Goal: Task Accomplishment & Management: Complete application form

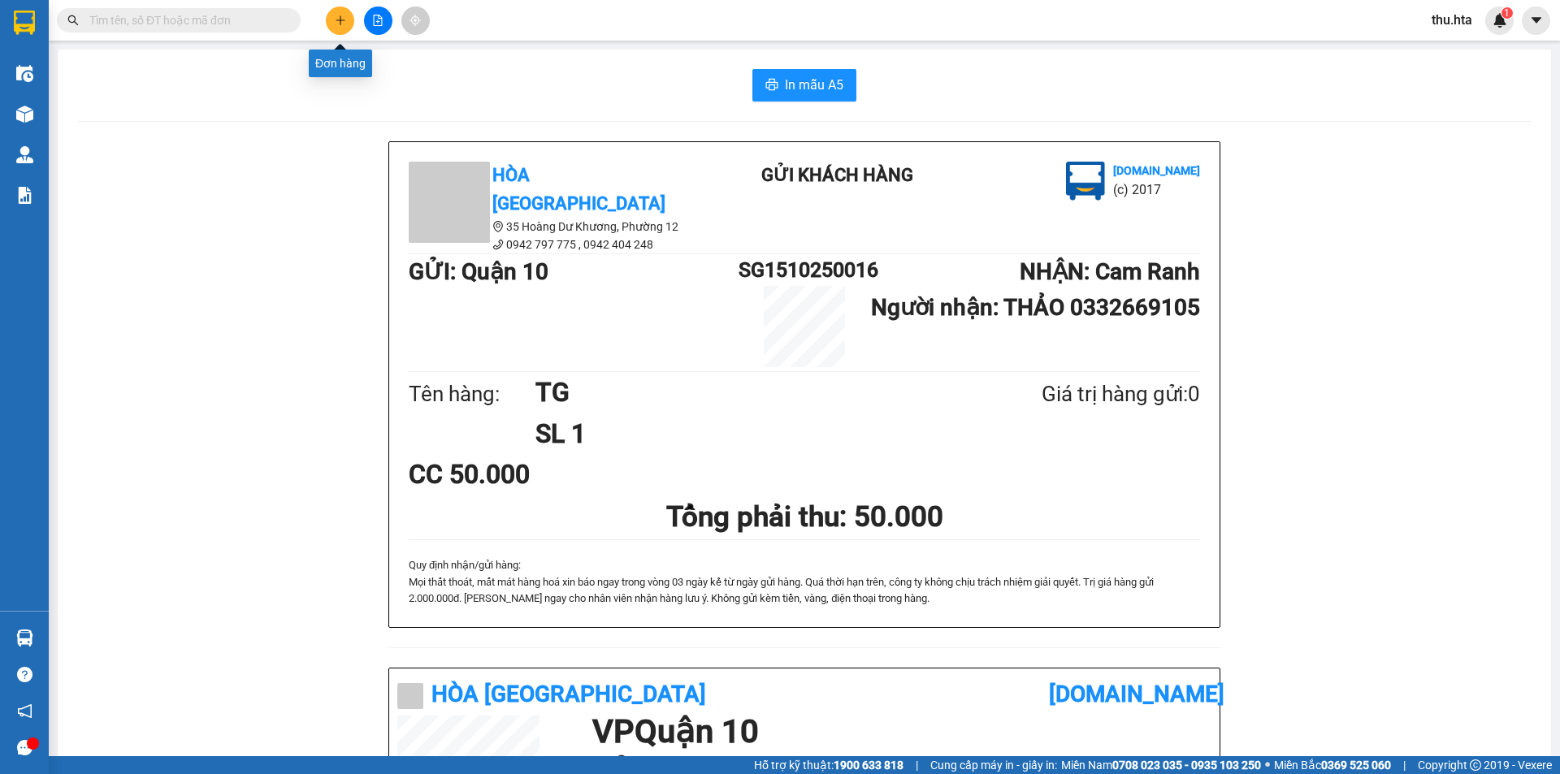
click at [340, 24] on icon "plus" at bounding box center [340, 19] width 1 height 9
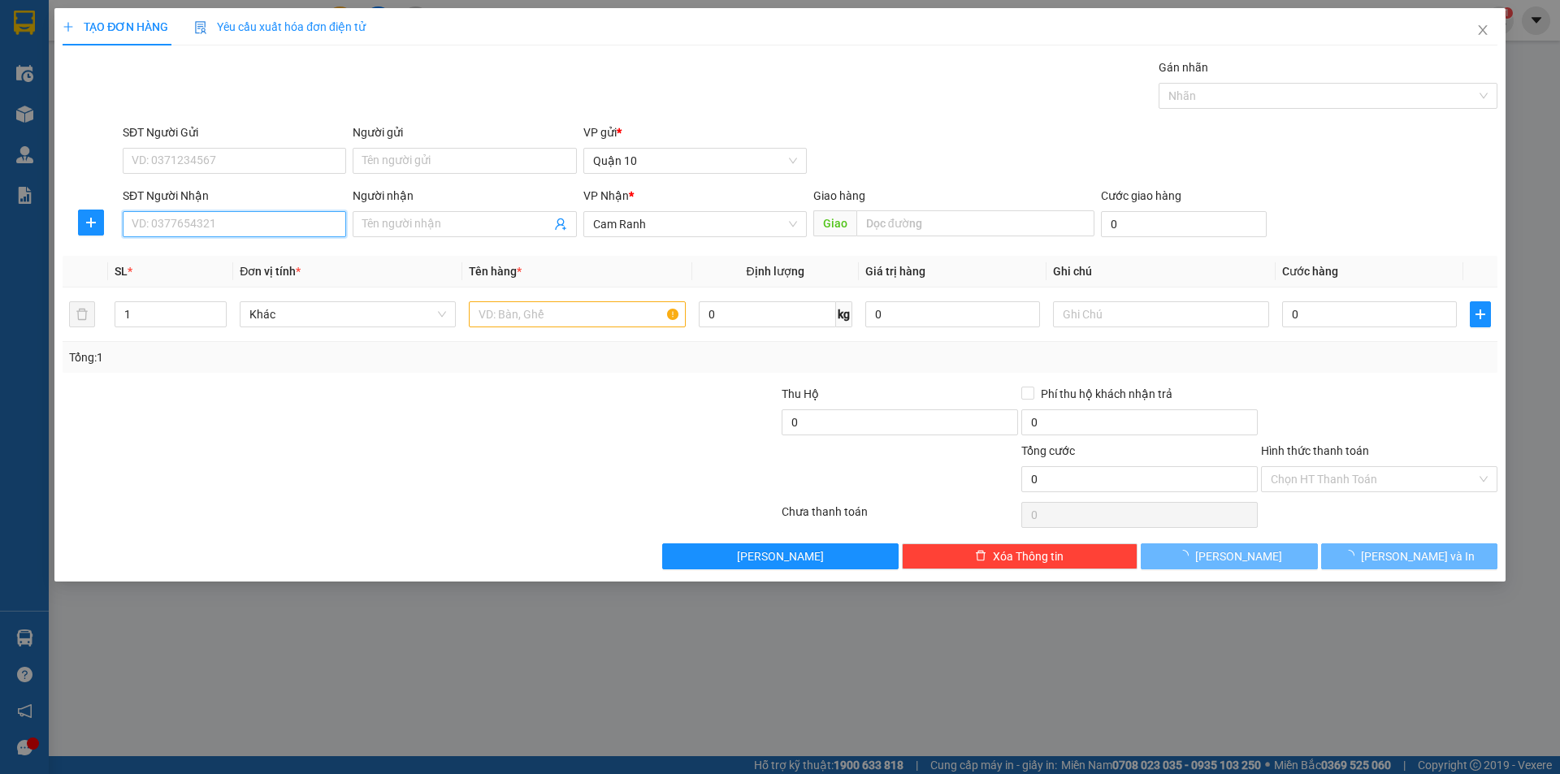
click at [237, 232] on input "SĐT Người Nhận" at bounding box center [234, 224] width 223 height 26
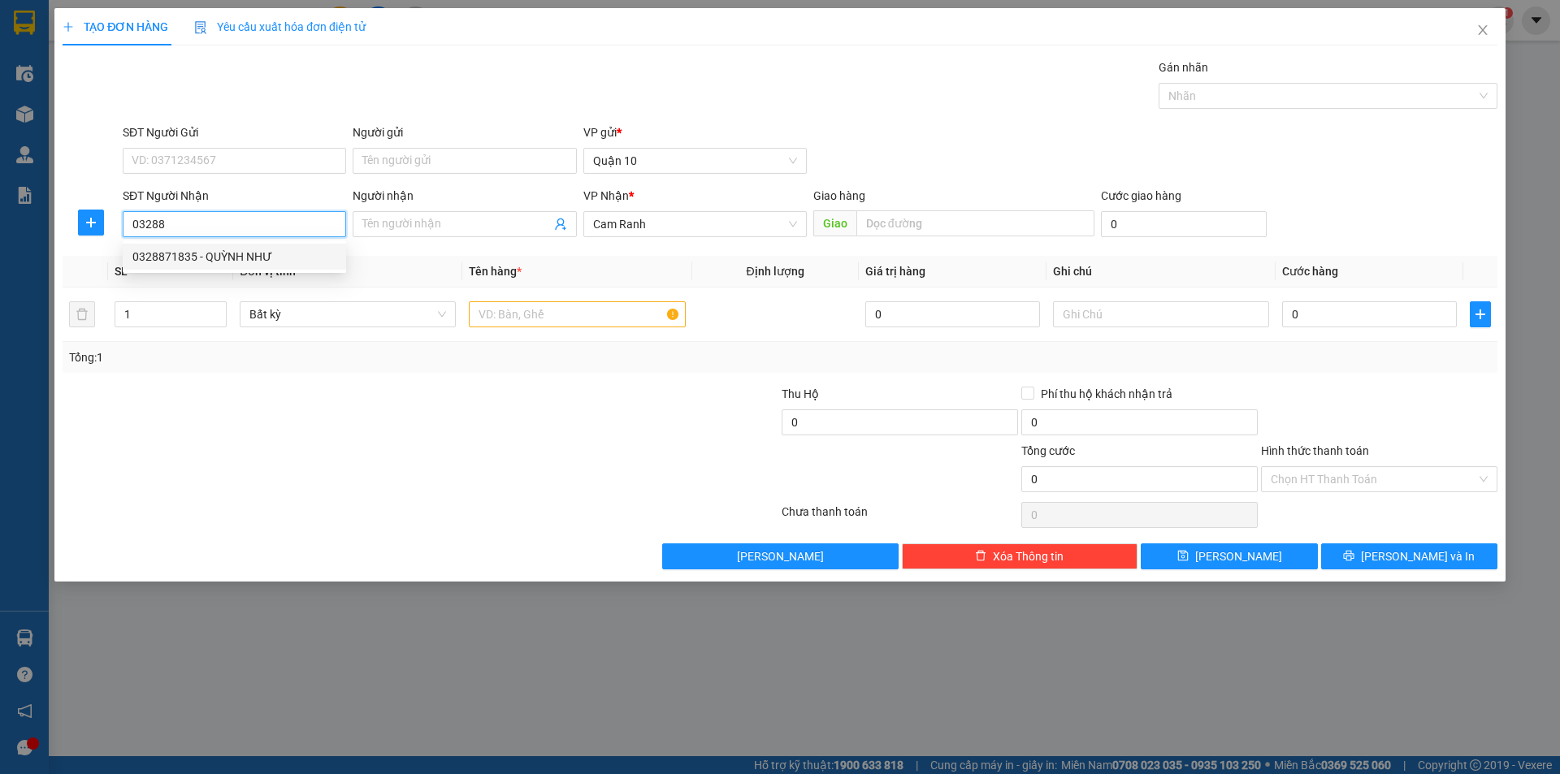
click at [262, 259] on div "0328871835 - QUỲNH NHƯ" at bounding box center [234, 257] width 204 height 18
type input "0328871835"
type input "QUỲNH NHƯ"
type input "30.000"
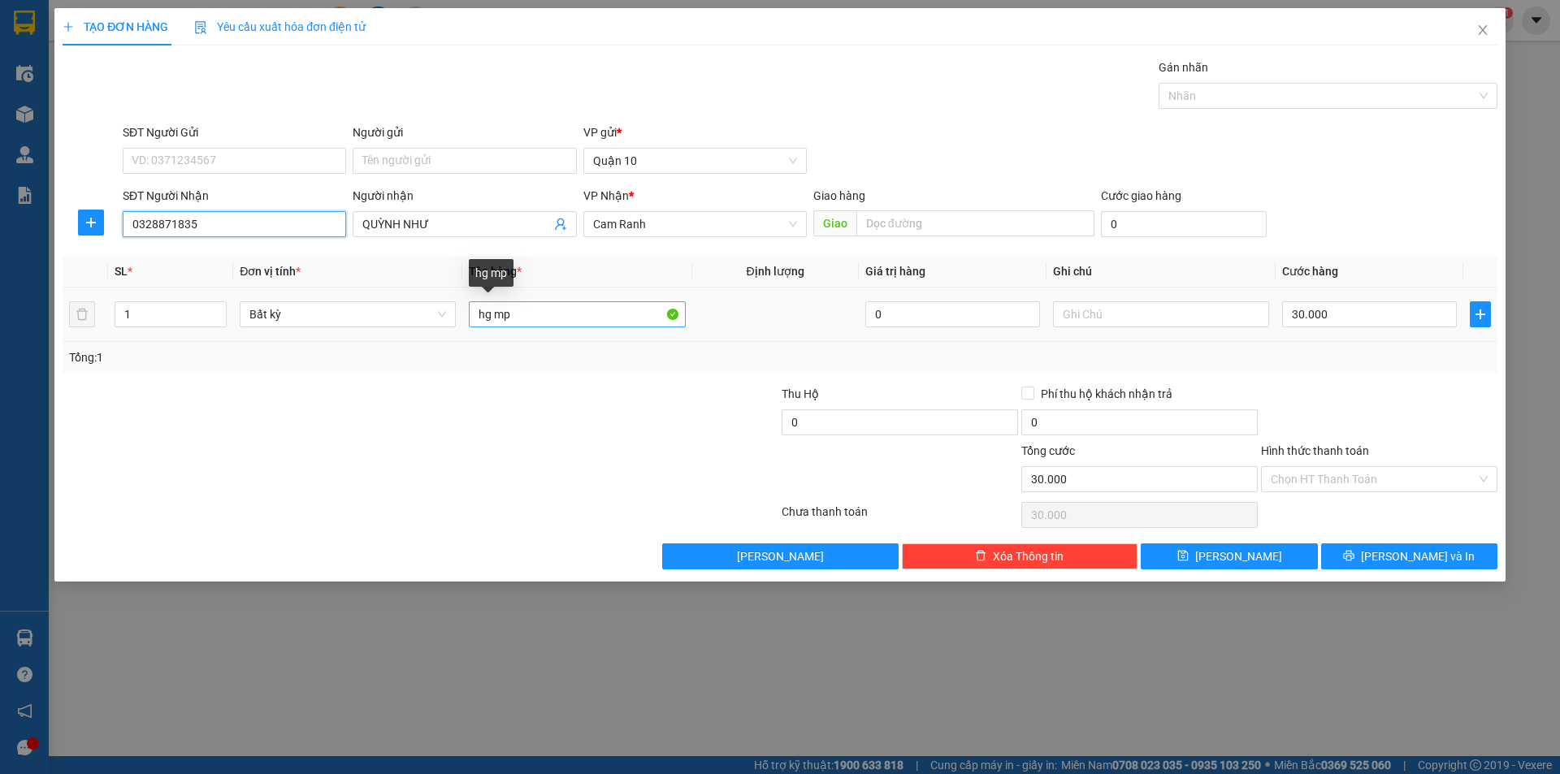
type input "0328871835"
drag, startPoint x: 544, startPoint y: 320, endPoint x: 552, endPoint y: 329, distance: 11.5
click at [545, 322] on input "hg mp" at bounding box center [577, 314] width 216 height 26
type input "hg"
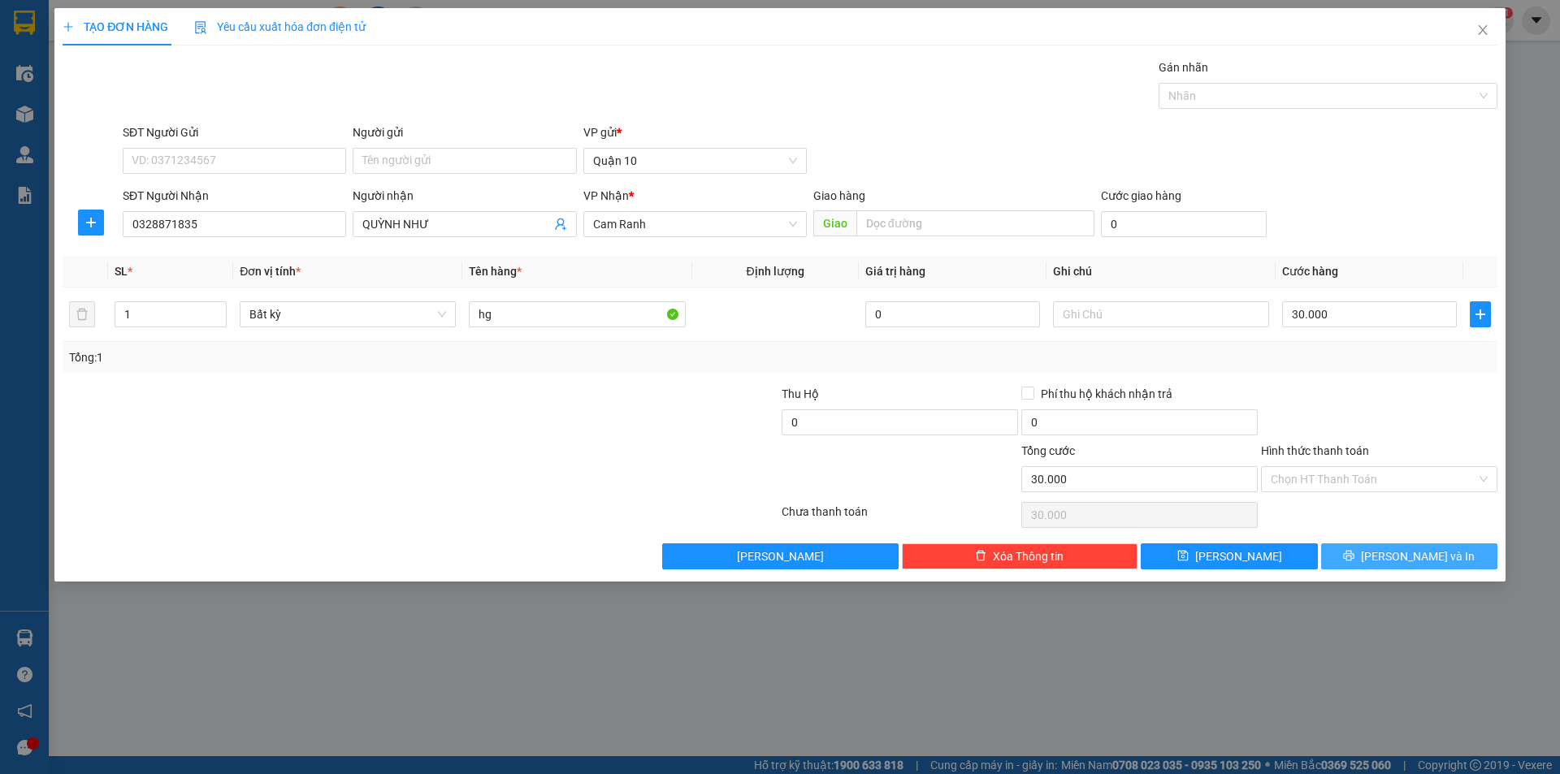
click at [1437, 545] on button "[PERSON_NAME] và In" at bounding box center [1409, 556] width 176 height 26
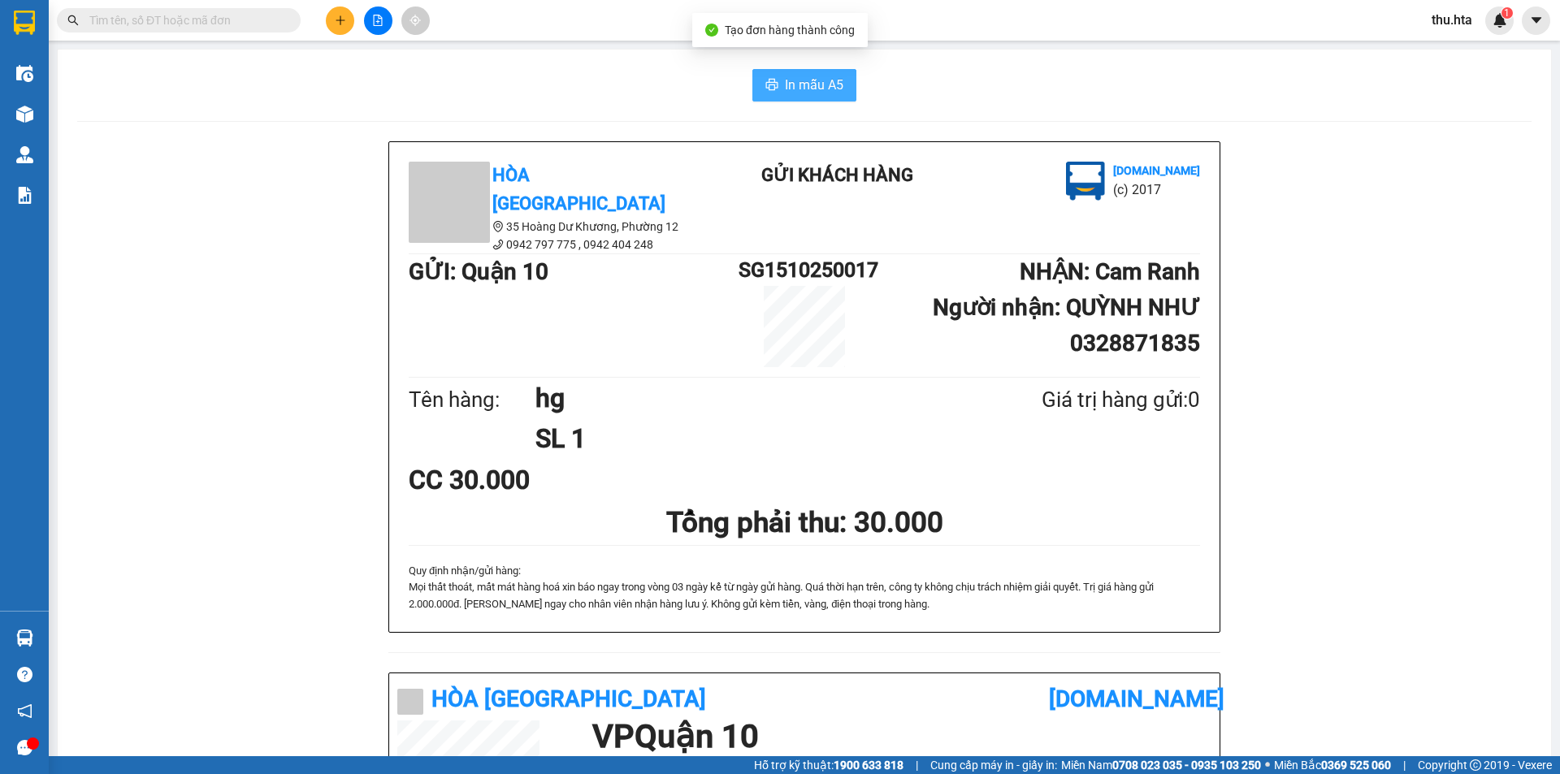
drag, startPoint x: 850, startPoint y: 76, endPoint x: 841, endPoint y: 83, distance: 12.2
click at [848, 76] on div "In mẫu A5" at bounding box center [804, 85] width 1454 height 32
click at [837, 85] on button "In mẫu A5" at bounding box center [804, 85] width 104 height 32
click at [336, 30] on button at bounding box center [340, 20] width 28 height 28
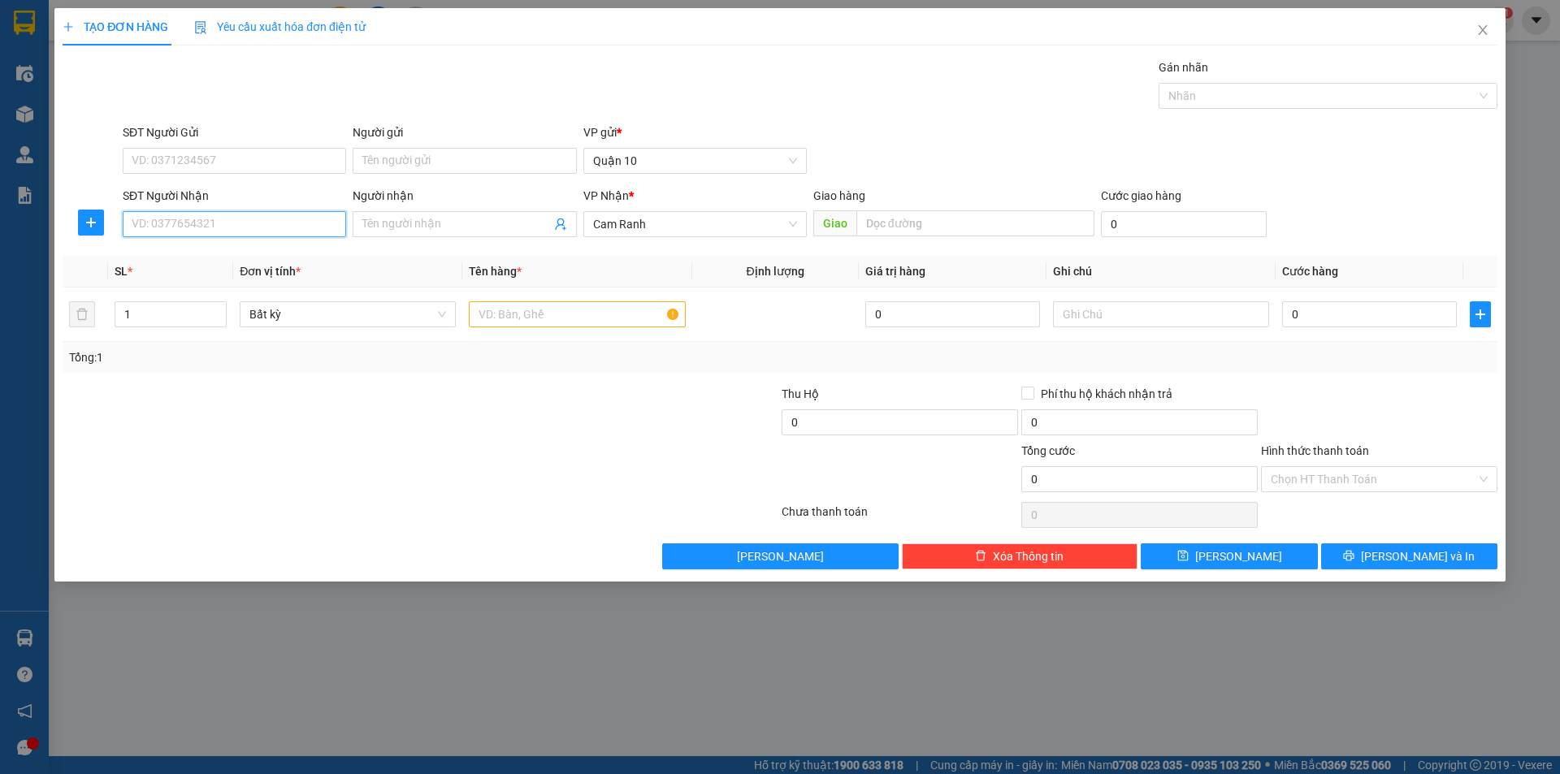
click at [281, 227] on input "SĐT Người Nhận" at bounding box center [234, 224] width 223 height 26
click at [243, 255] on div "0345019269 - UYÊN ĐL QT" at bounding box center [234, 257] width 204 height 18
type input "0345019269"
type input "UYÊN ĐL QT"
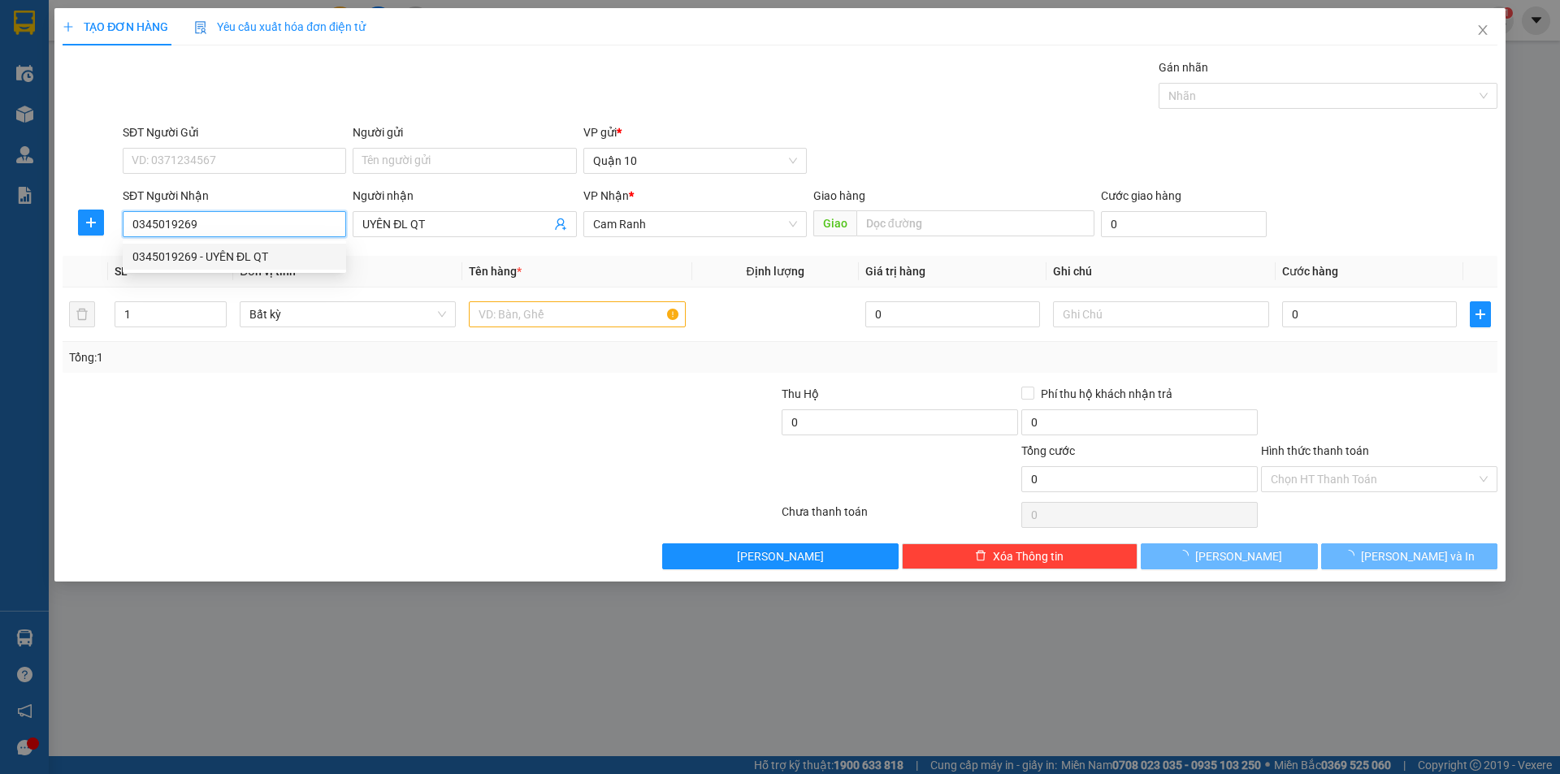
type input "50.000"
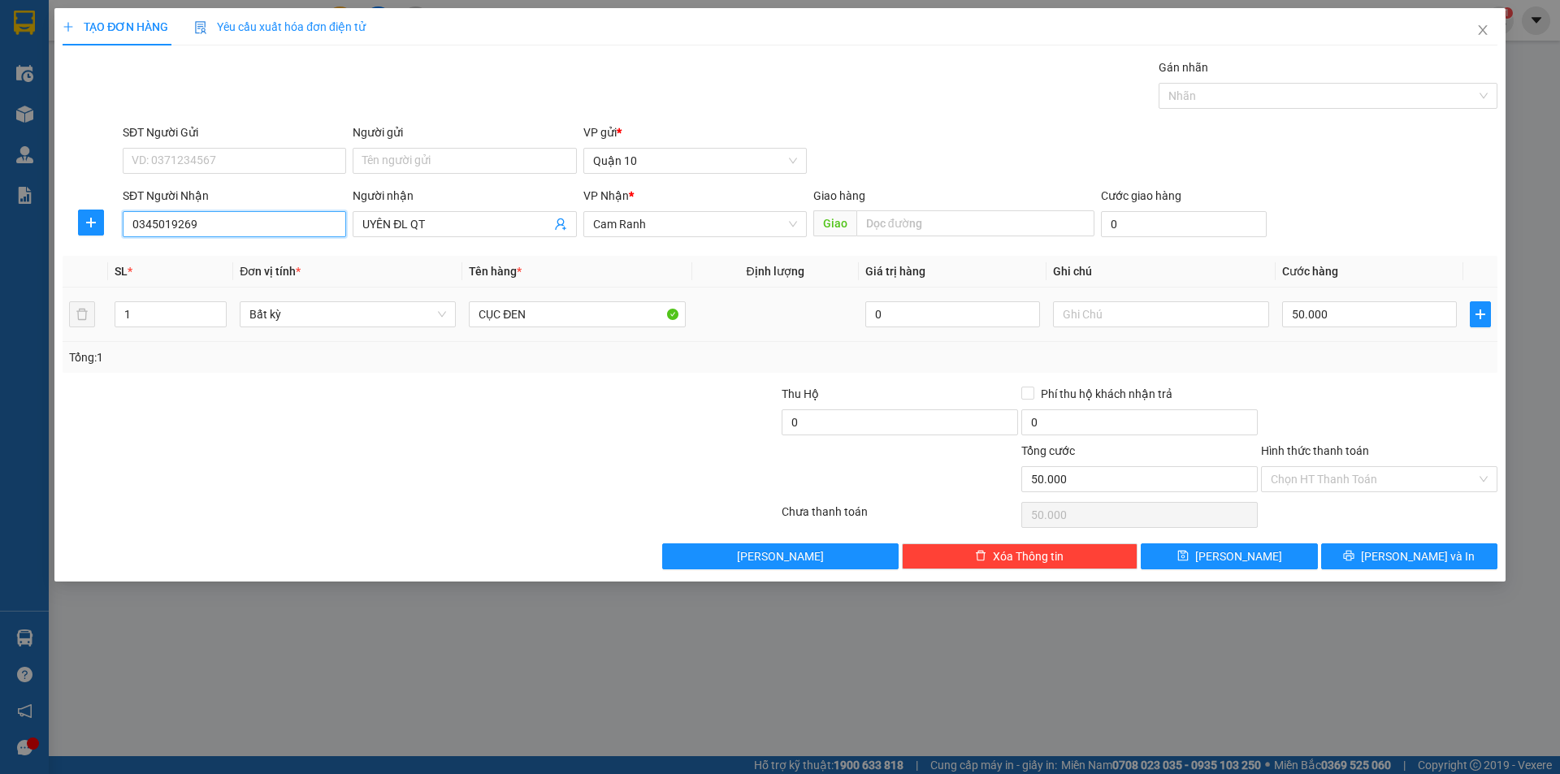
type input "0345019269"
click at [1304, 298] on div "50.000" at bounding box center [1369, 314] width 175 height 32
click at [1370, 323] on input "50.000" at bounding box center [1369, 314] width 175 height 26
type input "4"
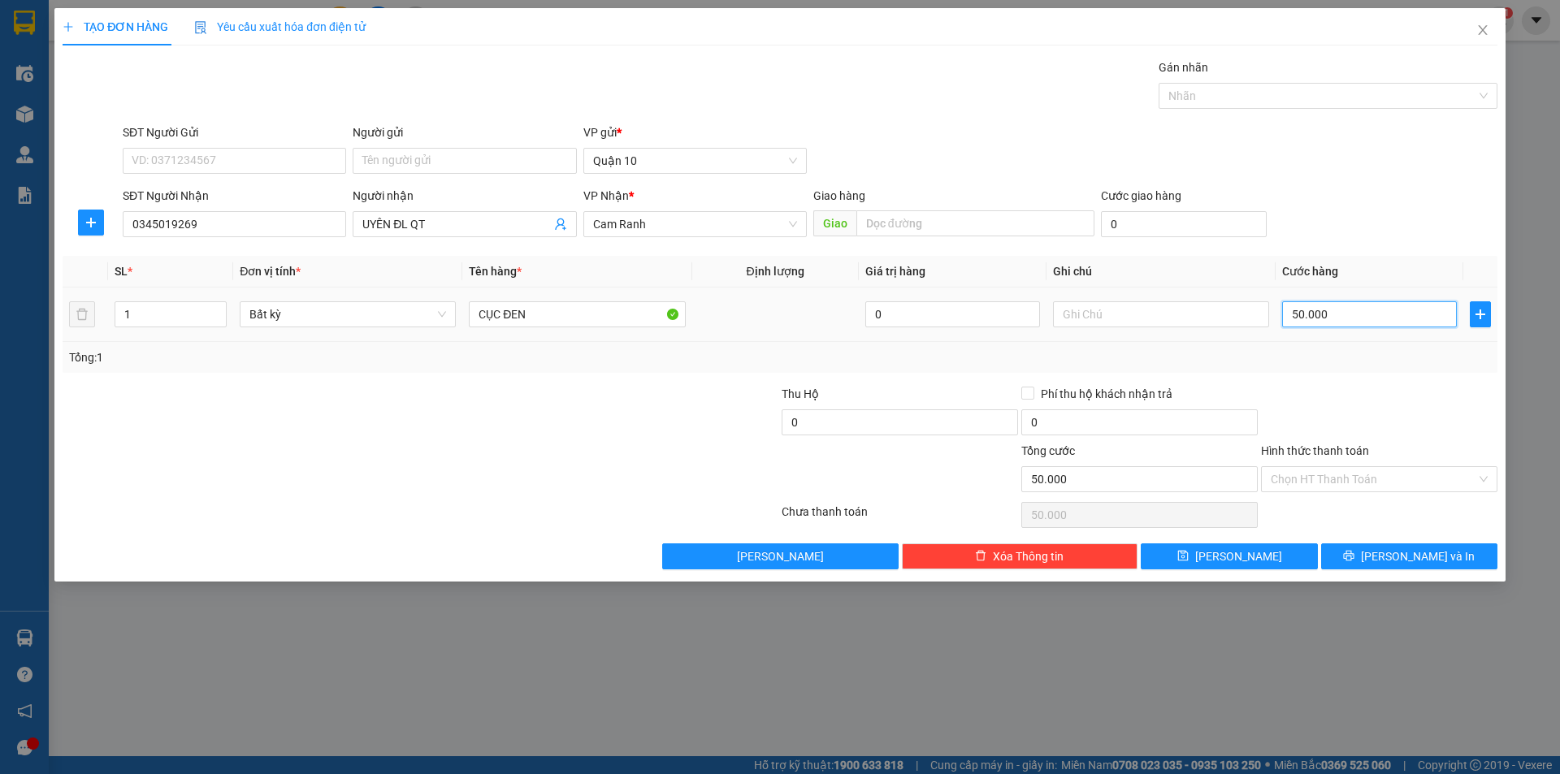
type input "4"
type input "40"
click at [1362, 341] on td "40" at bounding box center [1369, 315] width 188 height 54
type input "40"
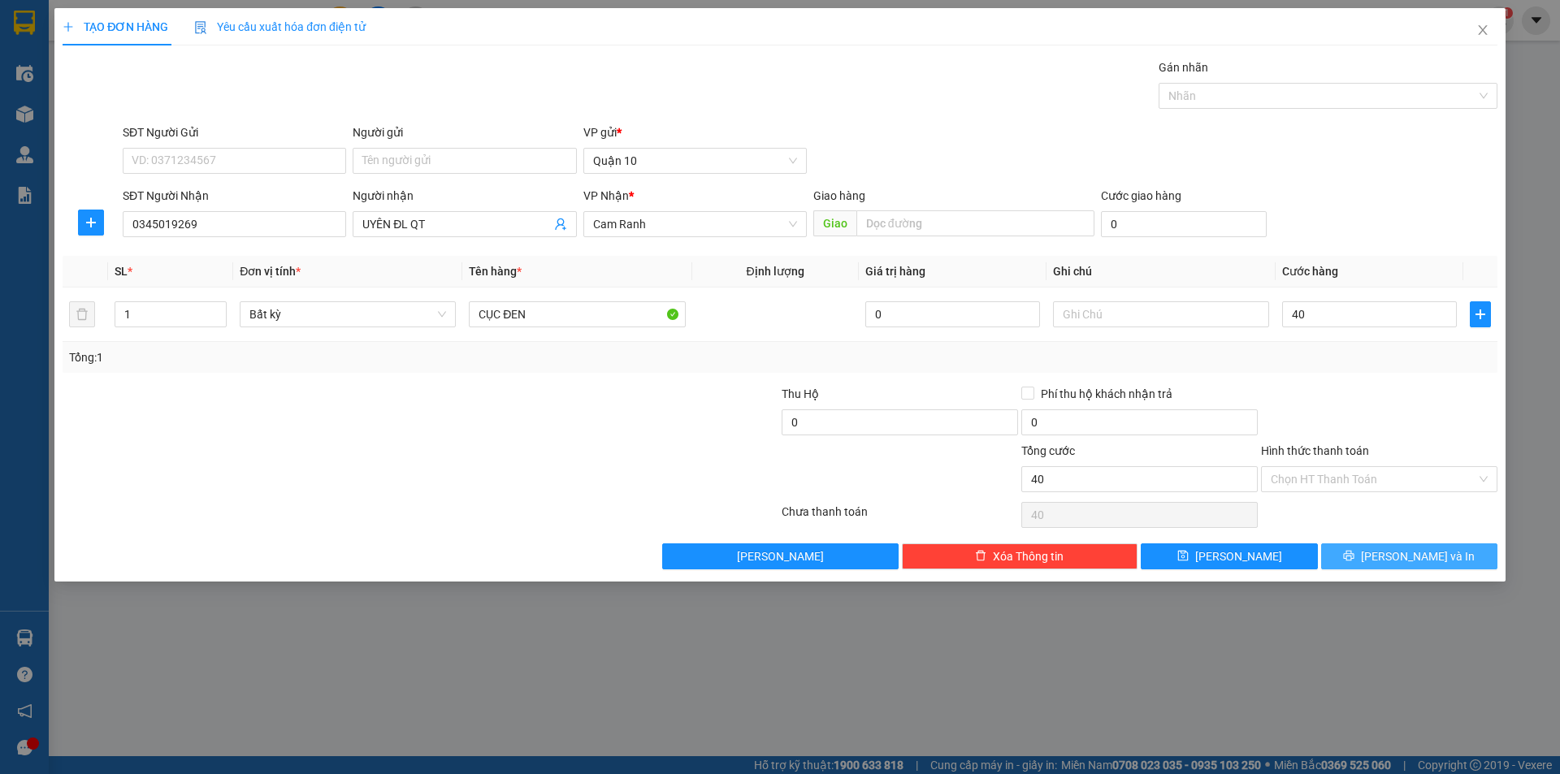
type input "40.000"
click at [1389, 555] on button "[PERSON_NAME] và In" at bounding box center [1409, 556] width 176 height 26
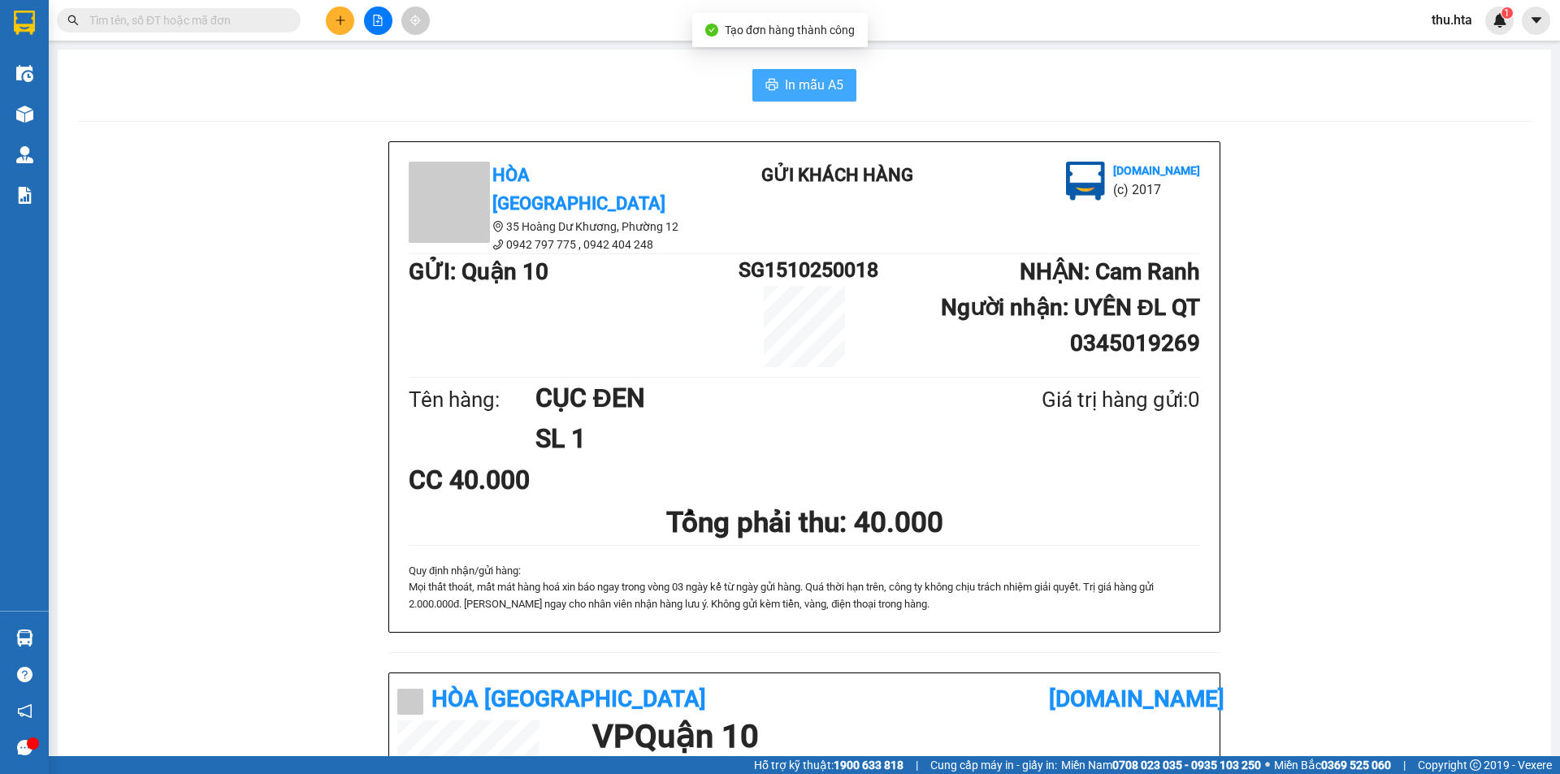
drag, startPoint x: 814, startPoint y: 84, endPoint x: 821, endPoint y: 89, distance: 8.4
click at [815, 84] on span "In mẫu A5" at bounding box center [814, 85] width 58 height 20
drag, startPoint x: 648, startPoint y: 383, endPoint x: 749, endPoint y: 752, distance: 383.1
click at [660, 422] on div "CỤC ĐEN SL 1" at bounding box center [748, 419] width 427 height 82
click at [344, 24] on icon "plus" at bounding box center [340, 20] width 11 height 11
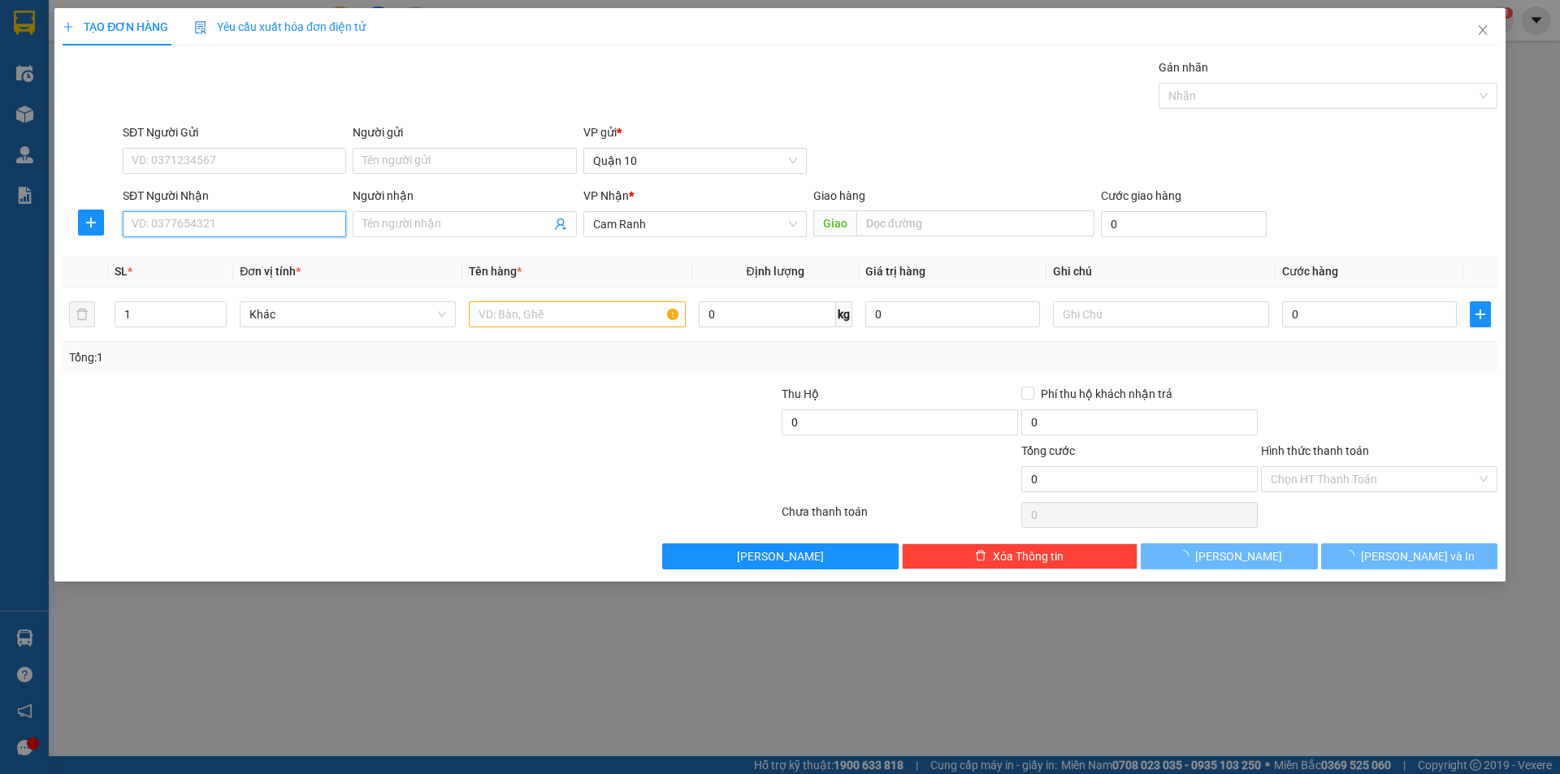
click at [267, 224] on input "SĐT Người Nhận" at bounding box center [234, 224] width 223 height 26
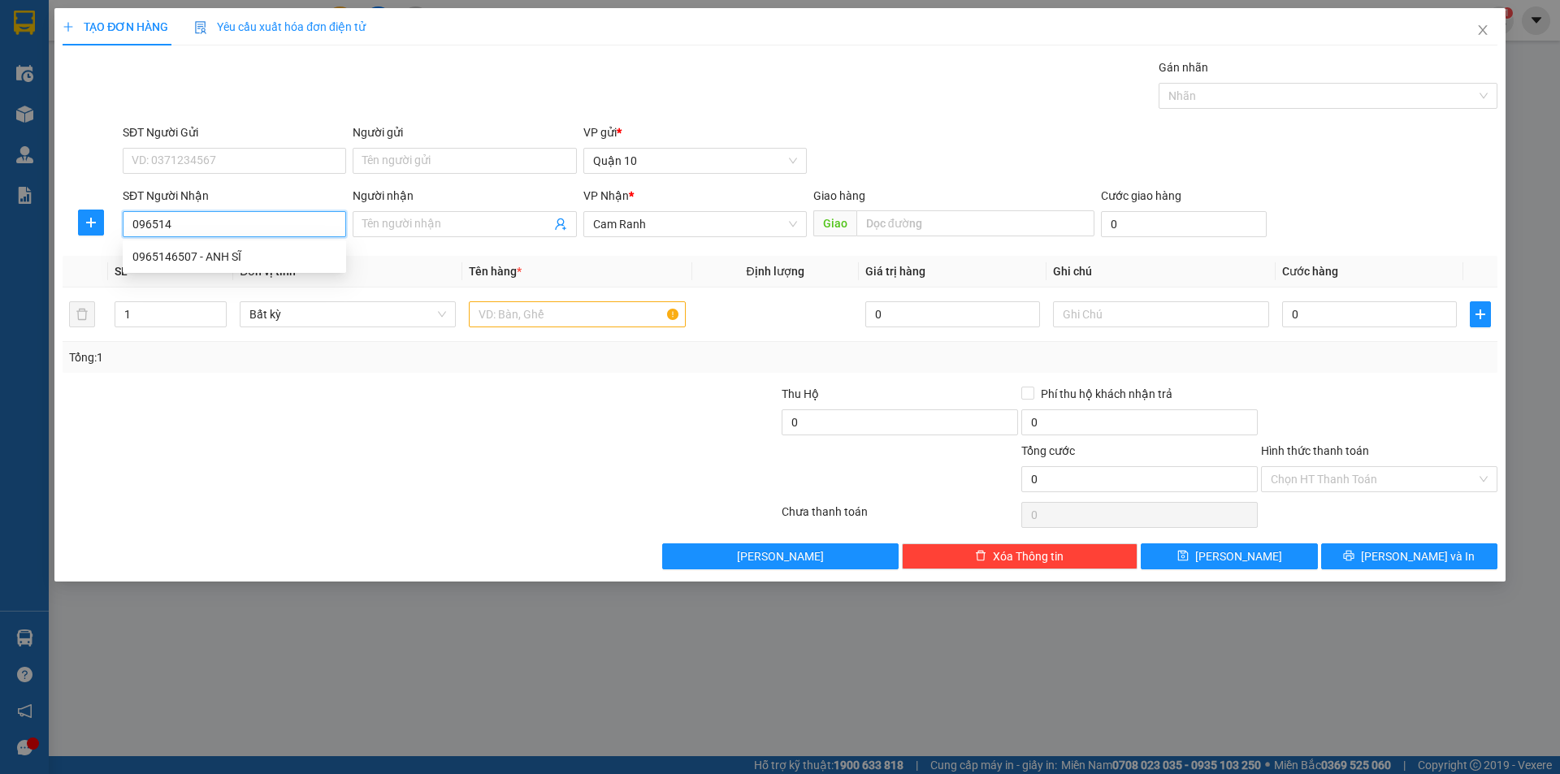
click at [264, 247] on div "0965146507 - ANH SĨ" at bounding box center [234, 257] width 223 height 26
type input "0965146507"
type input "ANH SĨ"
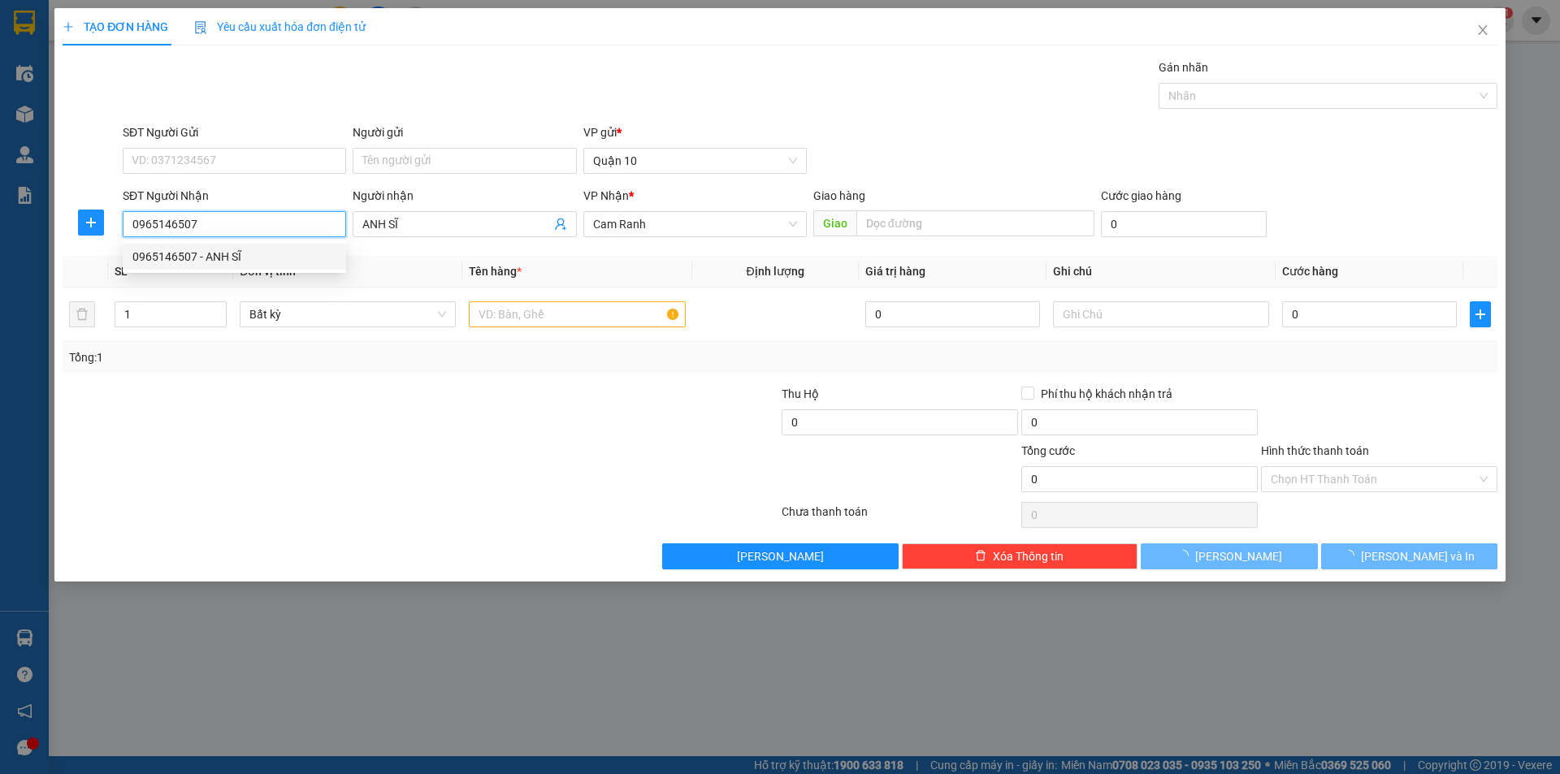
type input "100.000"
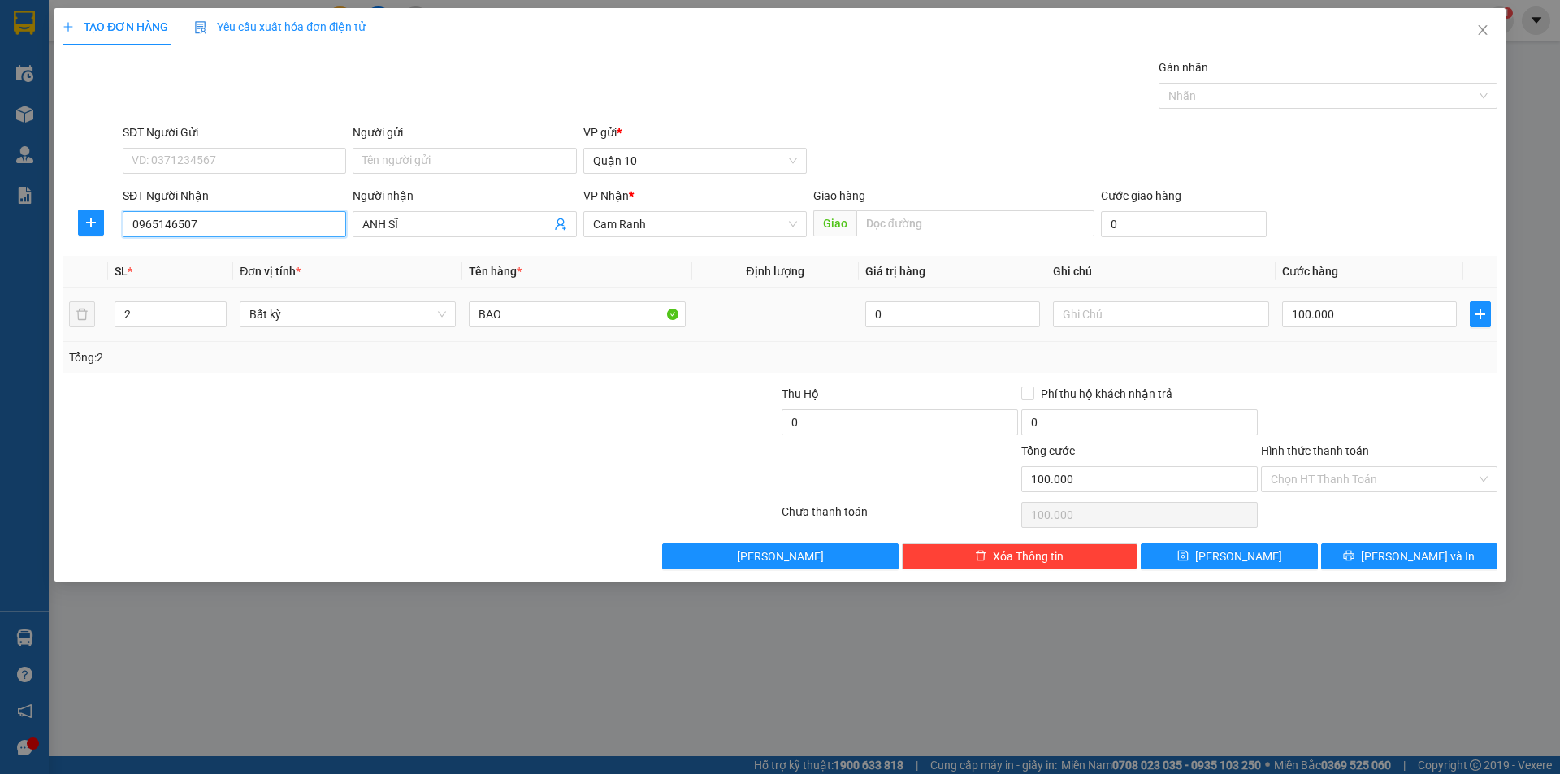
type input "0965146507"
click at [529, 299] on div "BAO" at bounding box center [577, 314] width 216 height 32
click at [1355, 547] on button "[PERSON_NAME] và In" at bounding box center [1409, 556] width 176 height 26
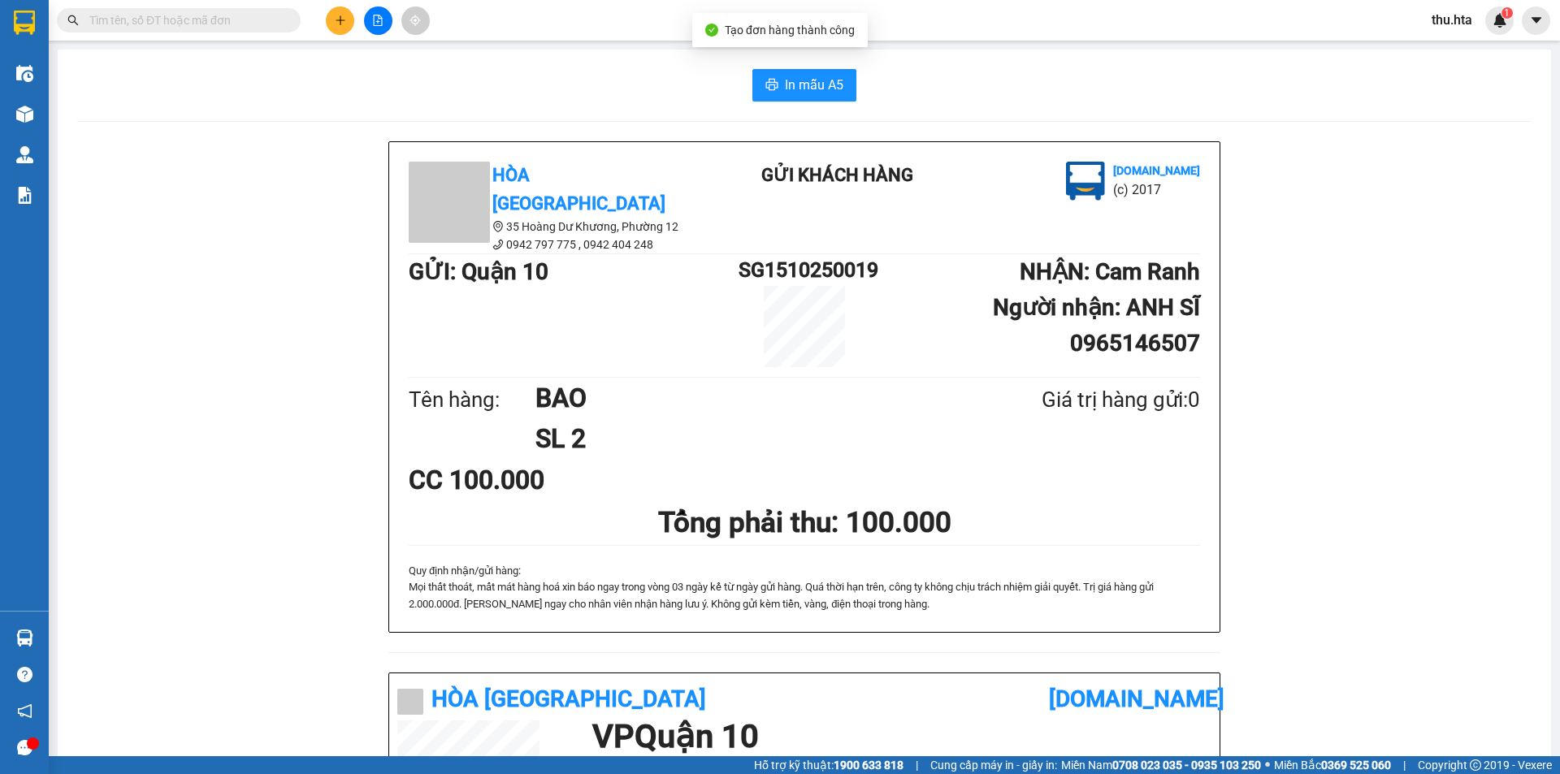
click at [755, 63] on div "In mẫu A5 Hòa Thuận Anh 35 Hoàng Dư Khương, [GEOGRAPHIC_DATA] 12 0942 797 775 …" at bounding box center [804, 653] width 1493 height 1206
click at [768, 75] on button "In mẫu A5" at bounding box center [804, 85] width 104 height 32
click at [837, 76] on button "In mẫu A5" at bounding box center [804, 85] width 104 height 32
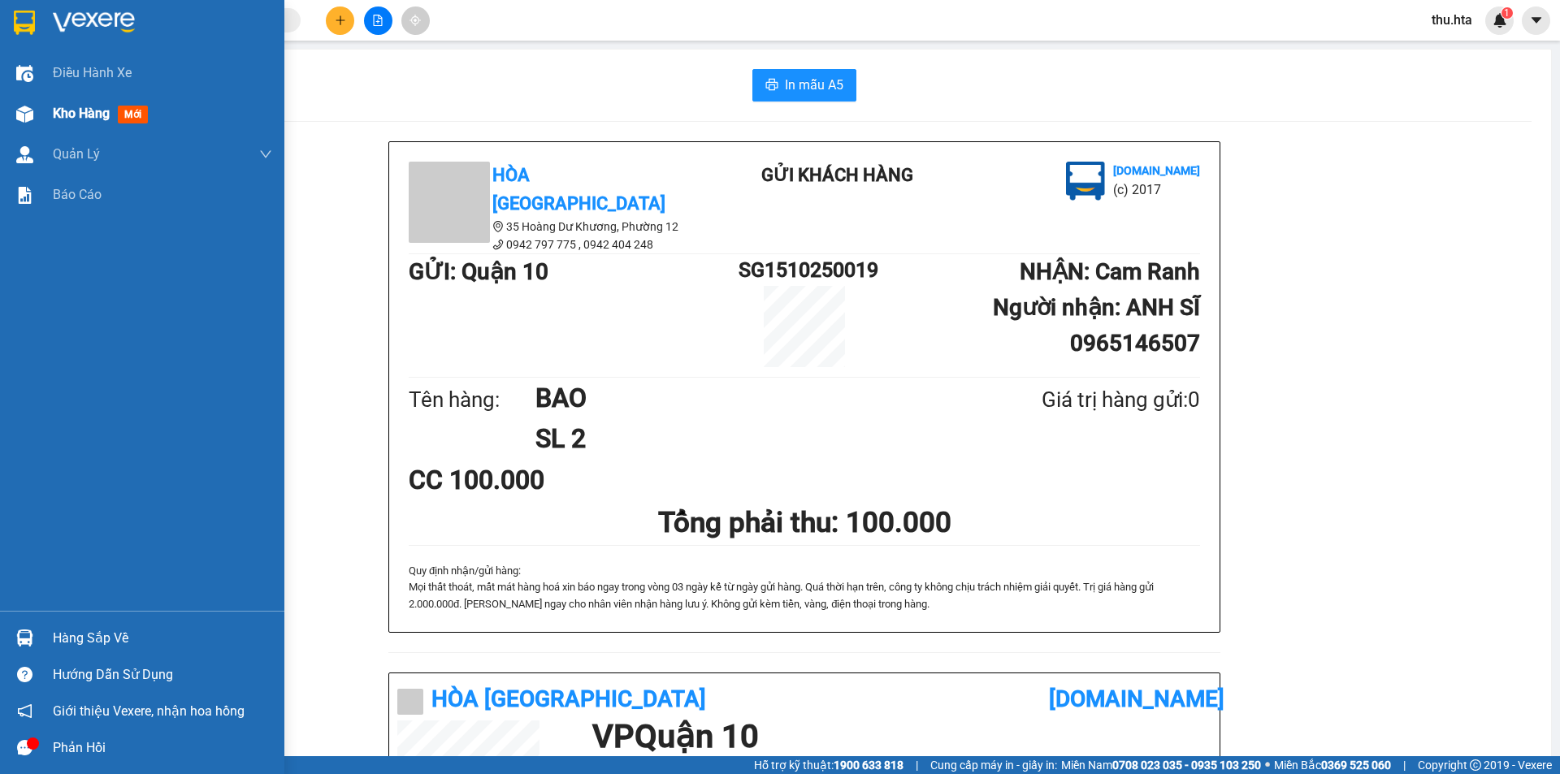
click at [67, 115] on span "Kho hàng" at bounding box center [81, 113] width 57 height 15
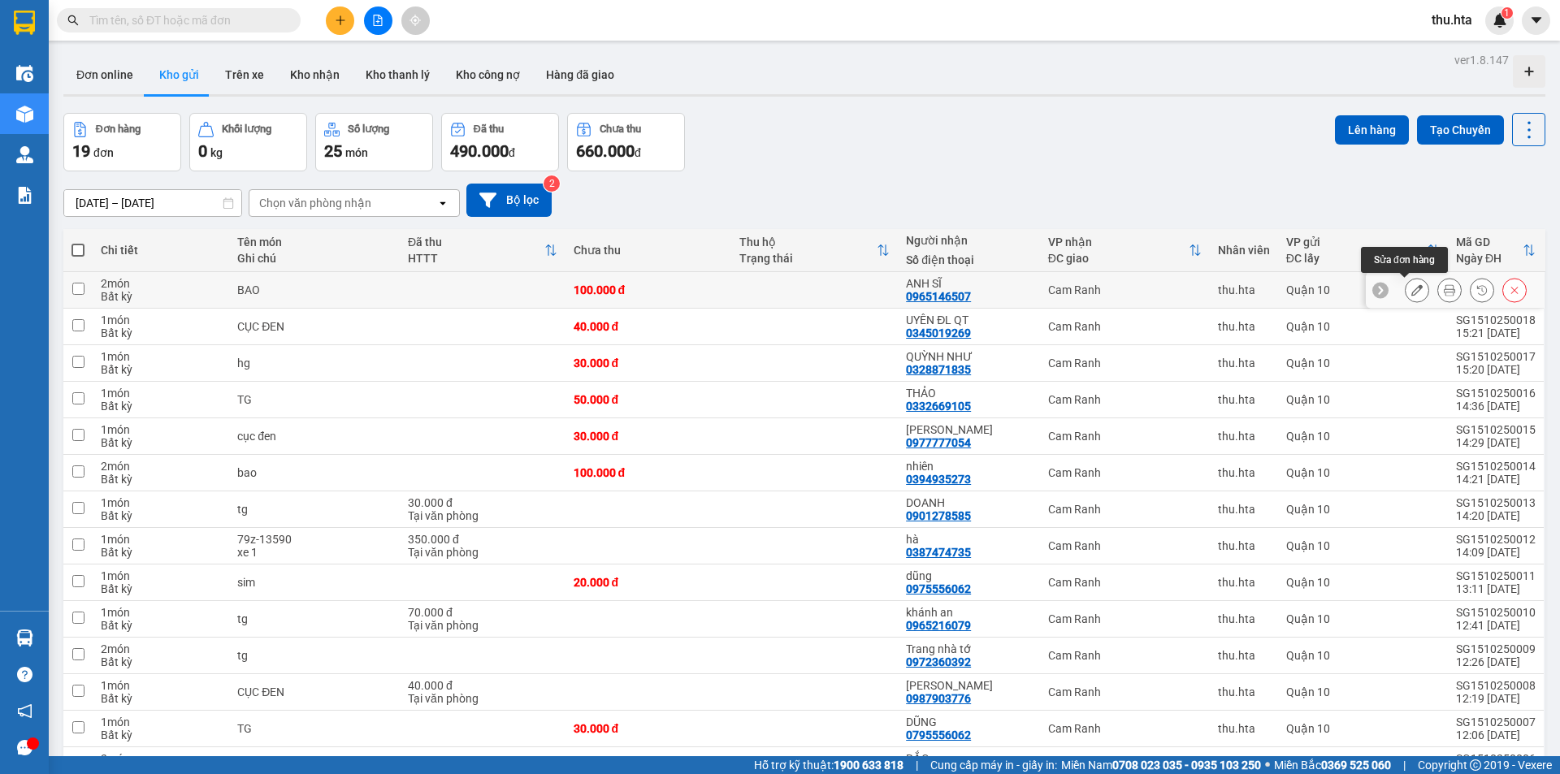
click at [1410, 293] on button at bounding box center [1416, 290] width 23 height 28
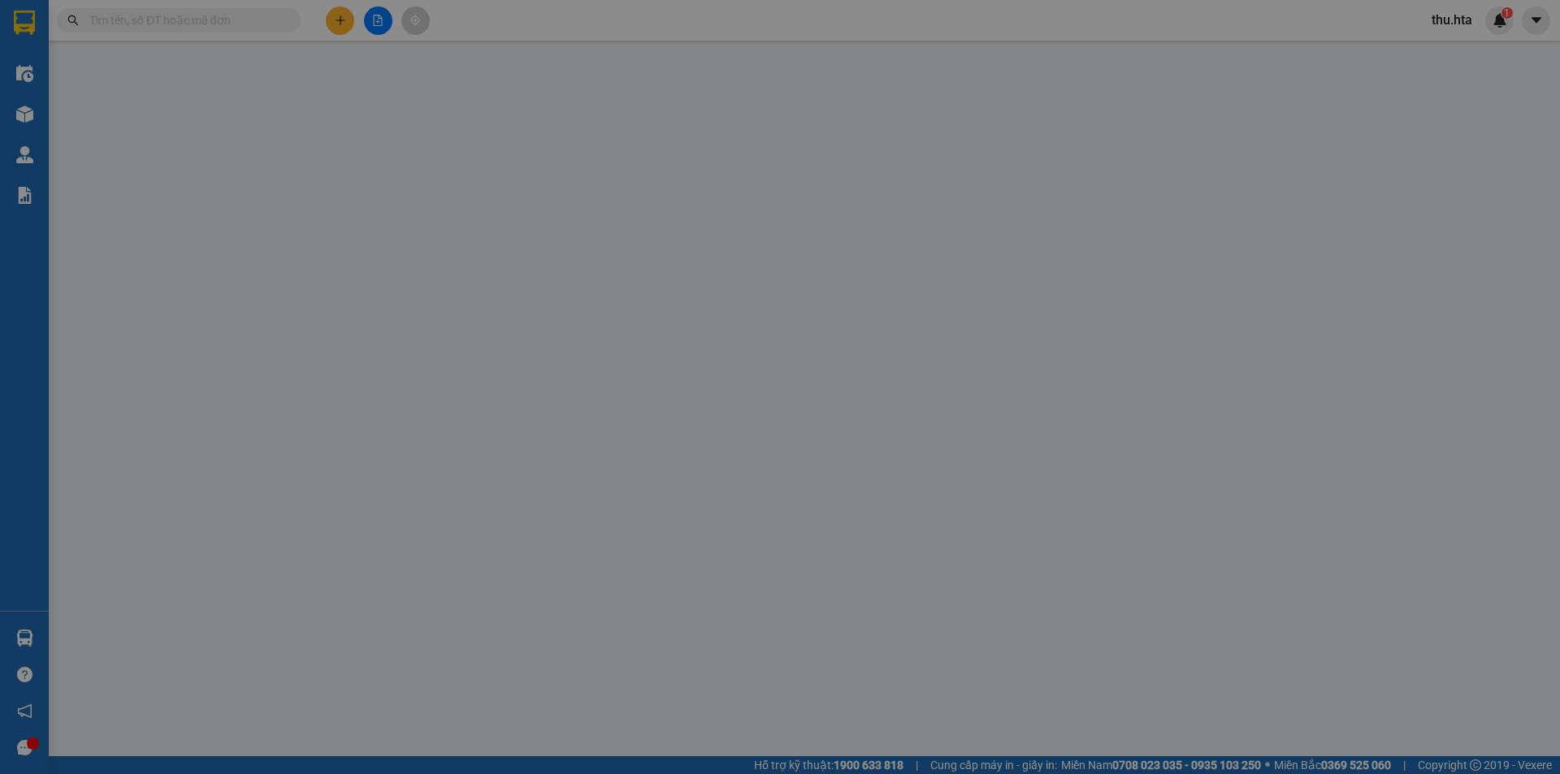
type input "0965146507"
type input "ANH SĨ"
type input "0"
type input "100.000"
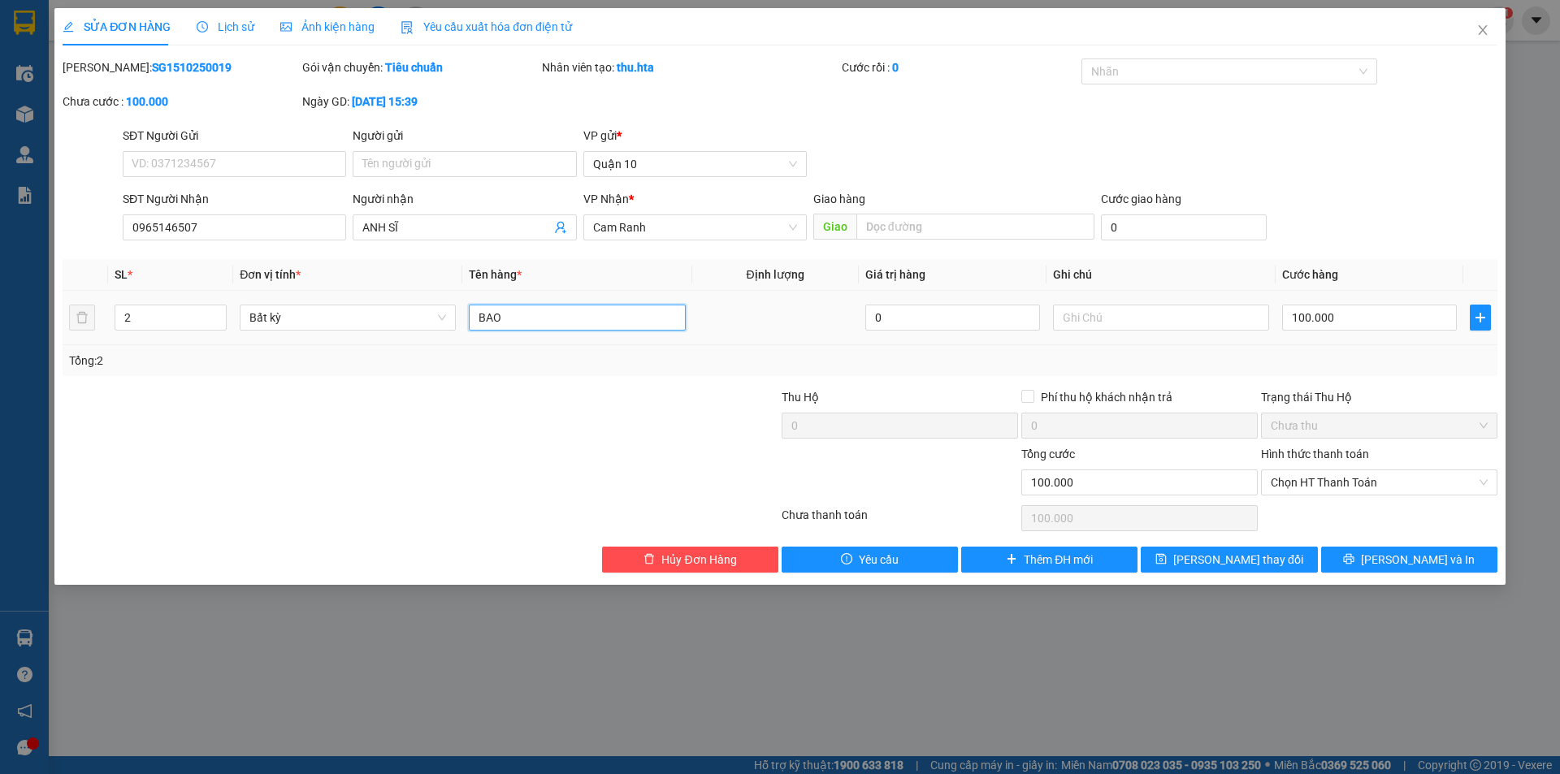
click at [544, 314] on input "BAO" at bounding box center [577, 318] width 216 height 26
type input "BAO đỏ"
click at [1205, 557] on button "[PERSON_NAME] thay đổi" at bounding box center [1228, 560] width 176 height 26
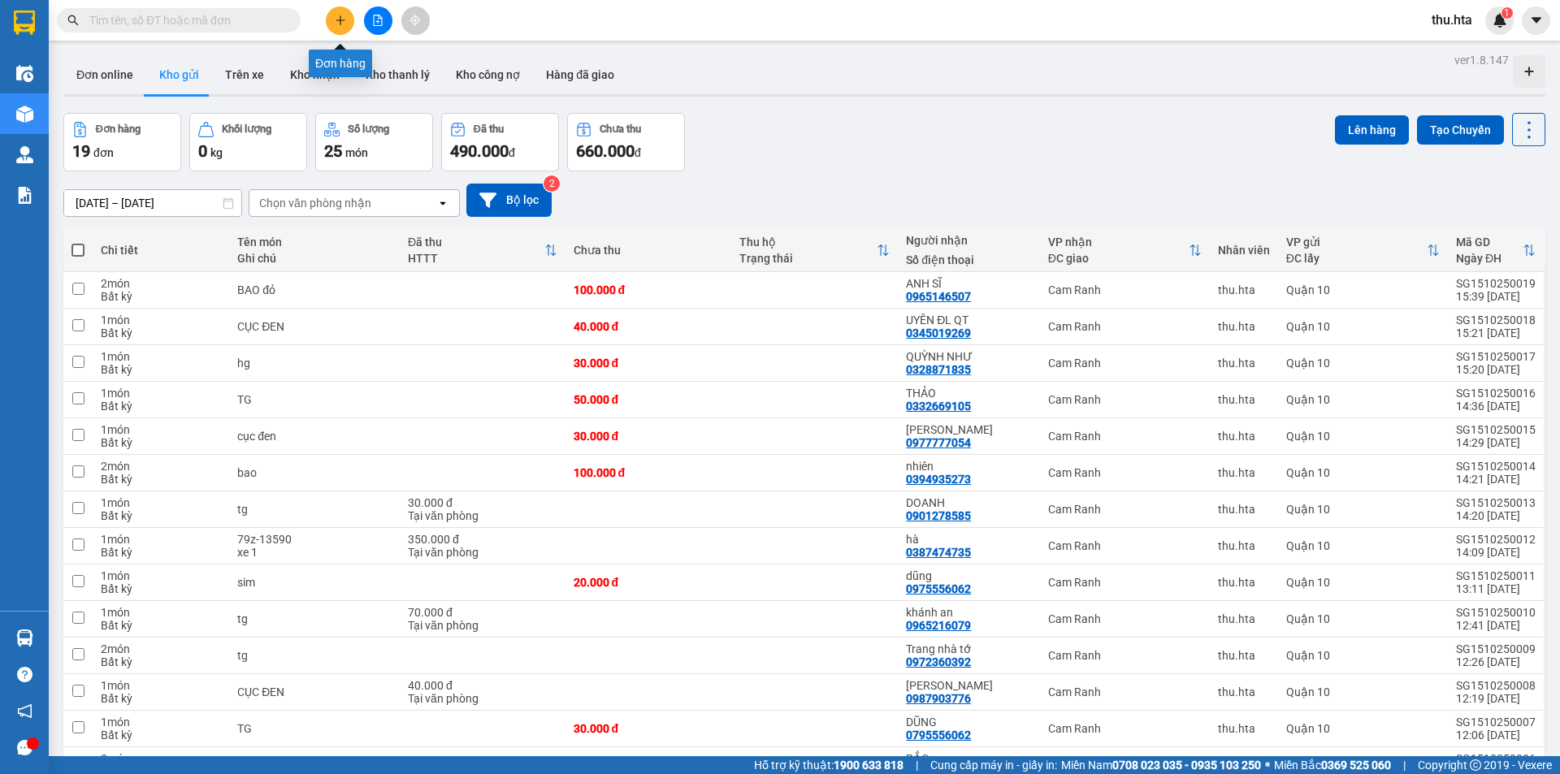
click at [335, 26] on button at bounding box center [340, 20] width 28 height 28
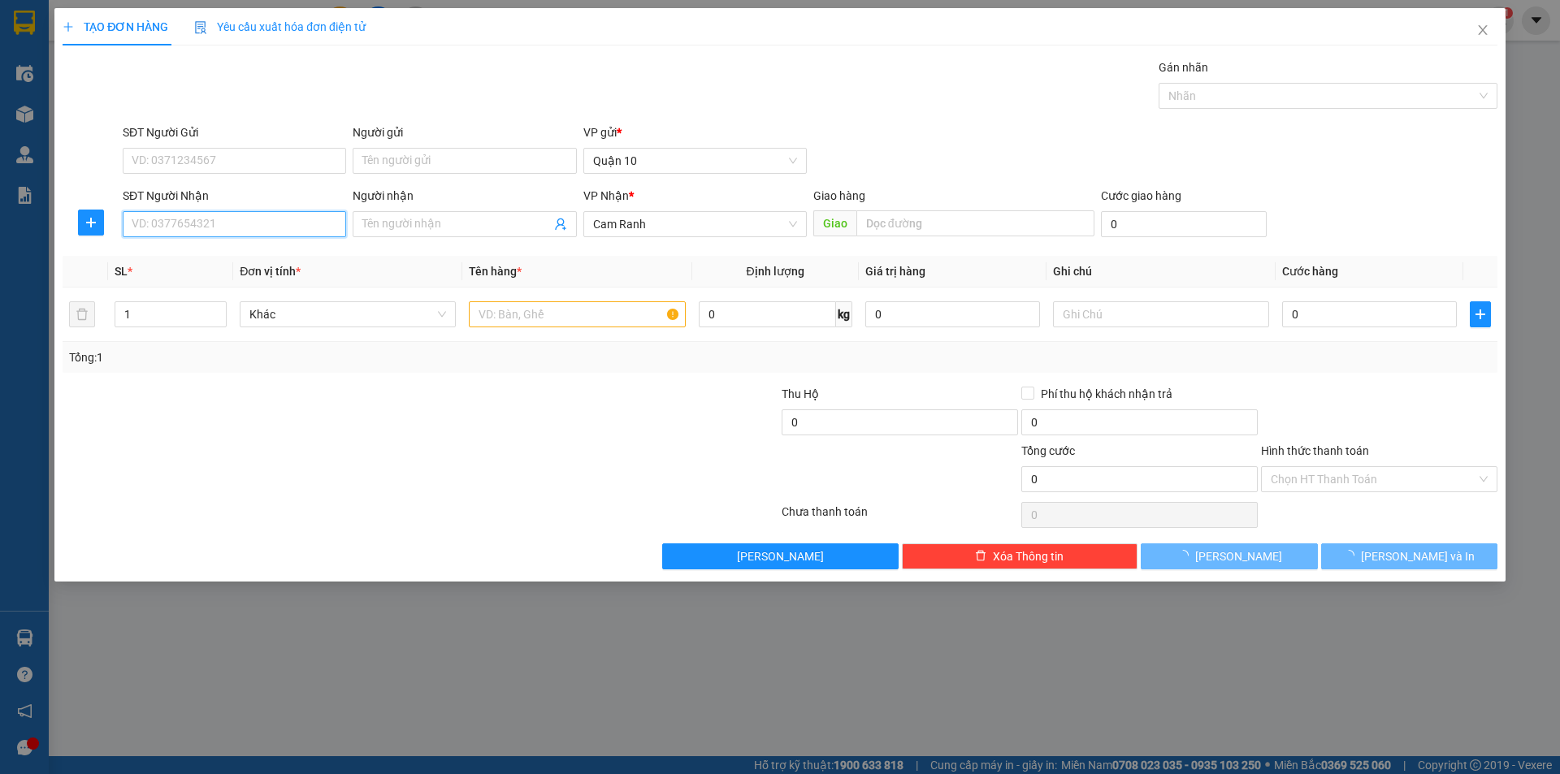
click at [188, 231] on input "SĐT Người Nhận" at bounding box center [234, 224] width 223 height 26
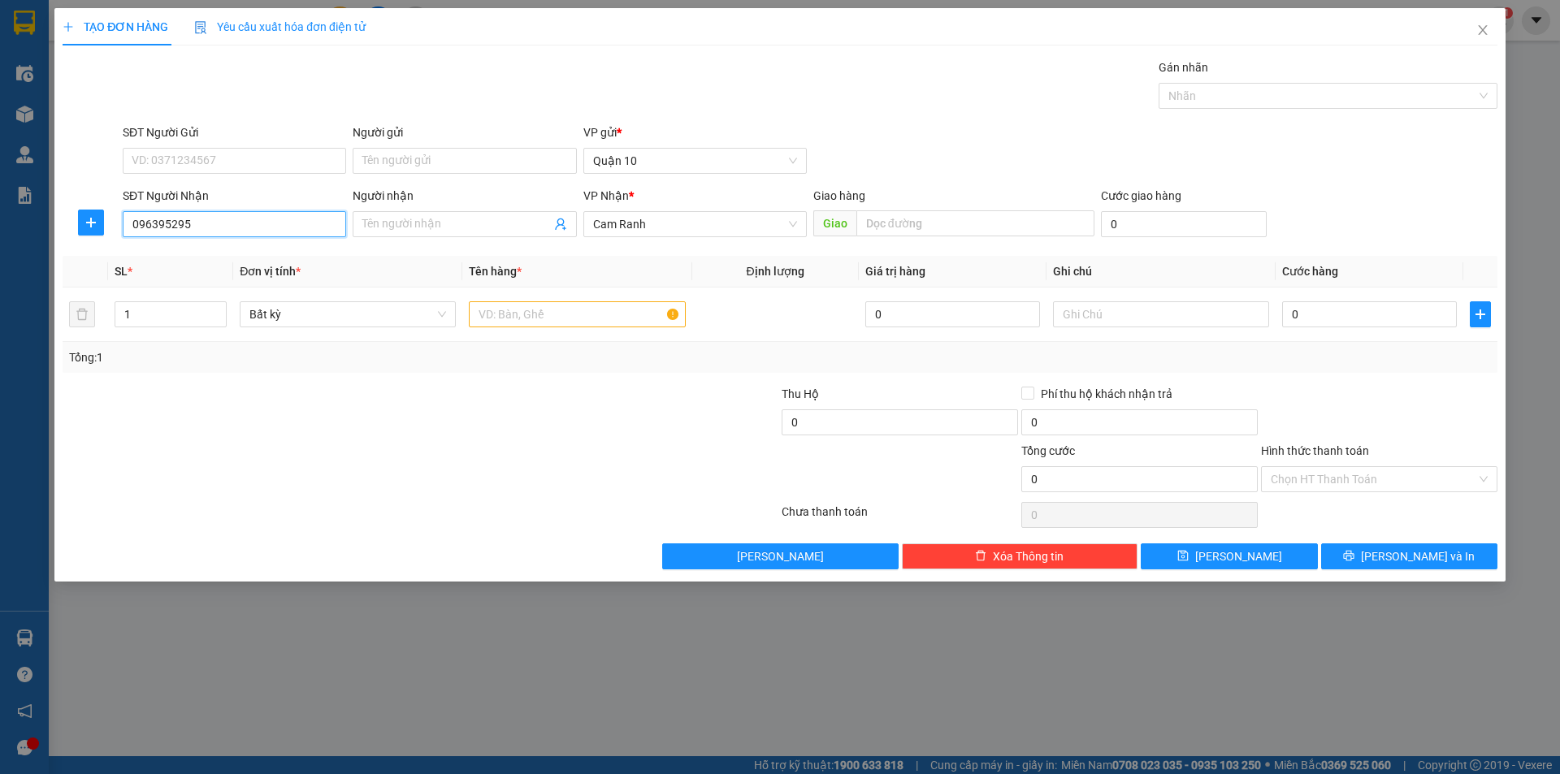
type input "0963952952"
click at [236, 250] on div "0963952952 - Trung" at bounding box center [234, 257] width 204 height 18
type input "Trung"
type input "40.000"
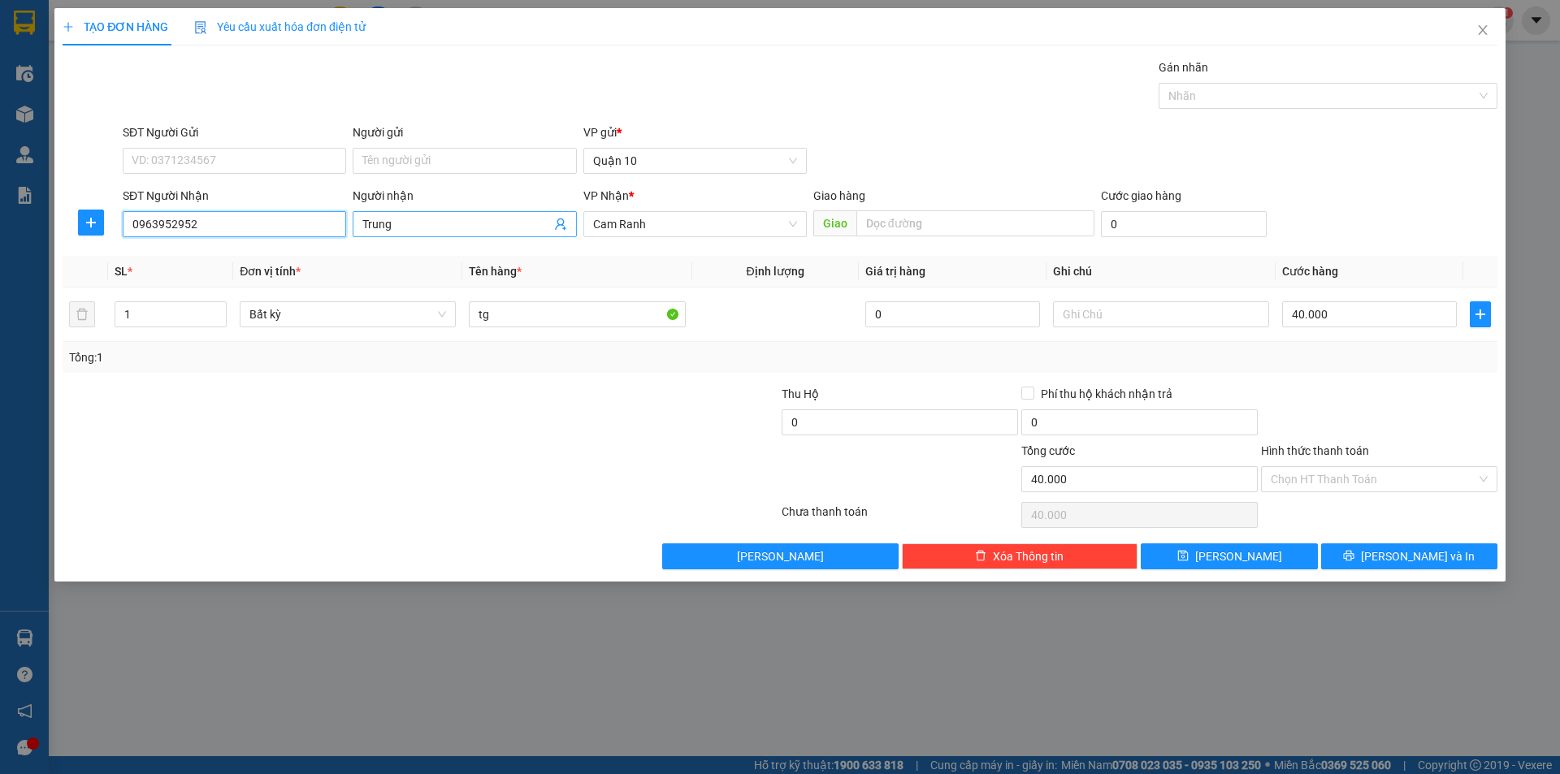
type input "0963952952"
click at [418, 231] on input "Trung" at bounding box center [456, 224] width 188 height 18
type input "T"
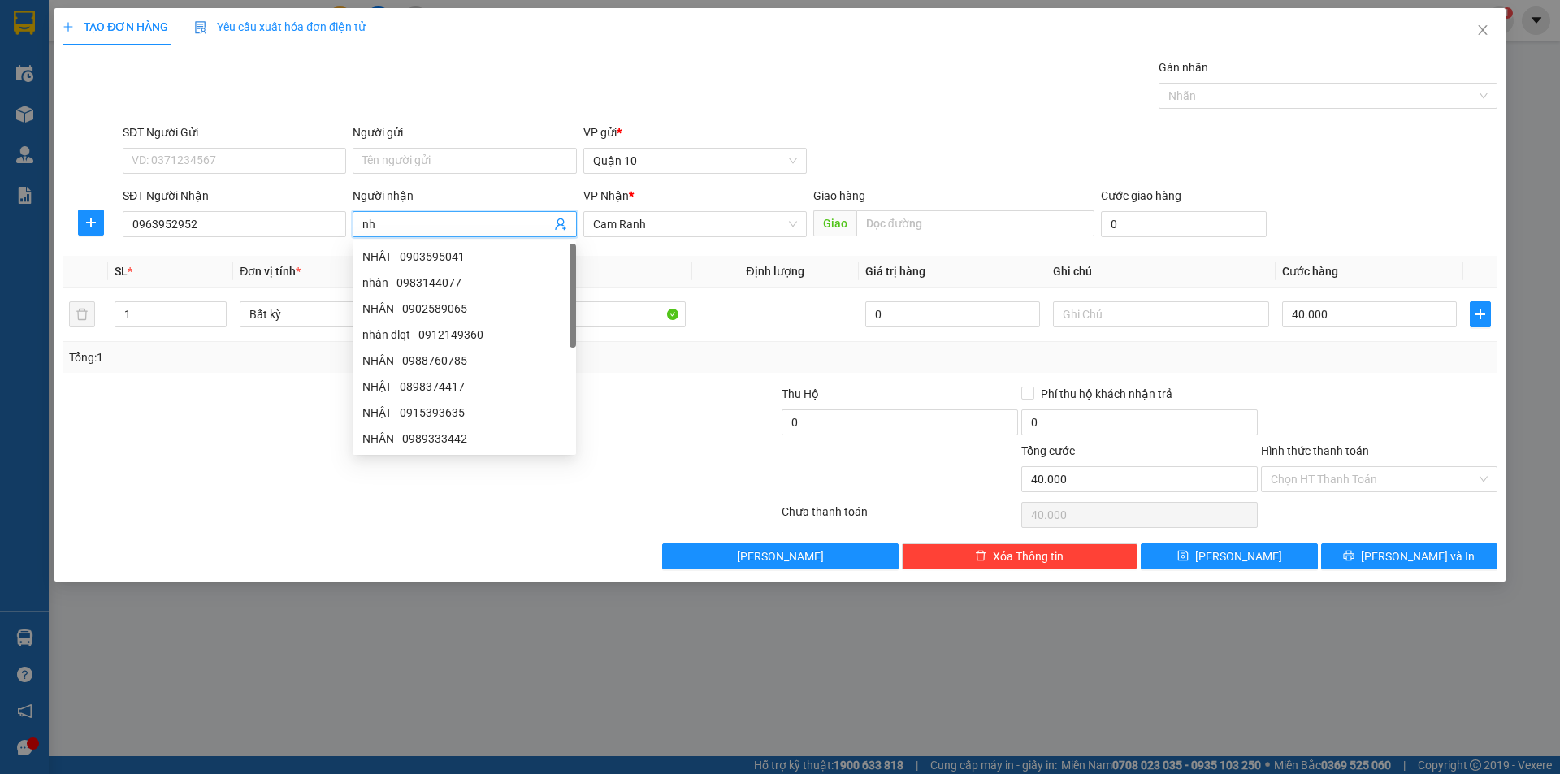
type input "n"
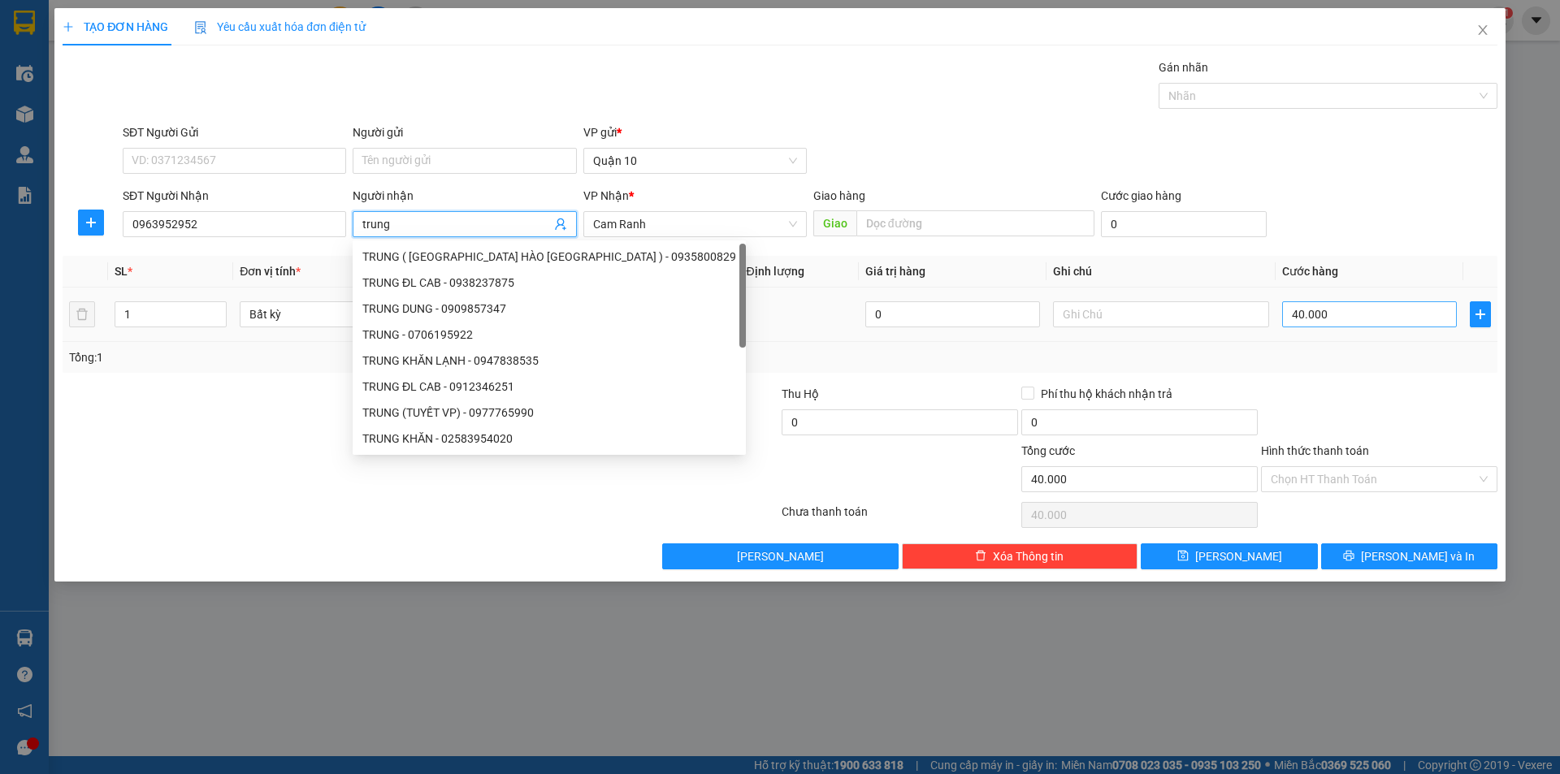
type input "trung"
click at [1365, 312] on input "40.000" at bounding box center [1369, 314] width 175 height 26
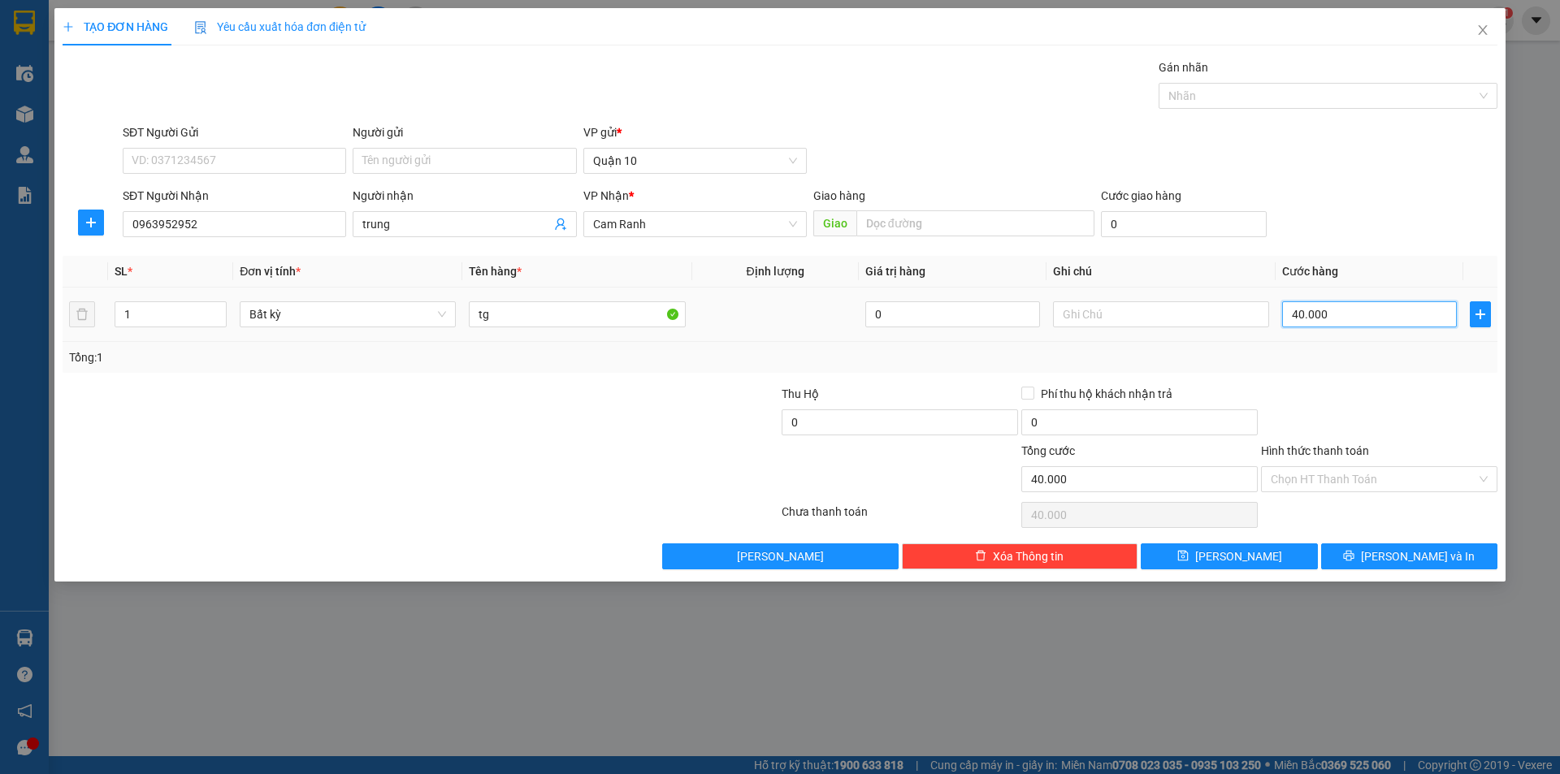
type input "0"
type input "4"
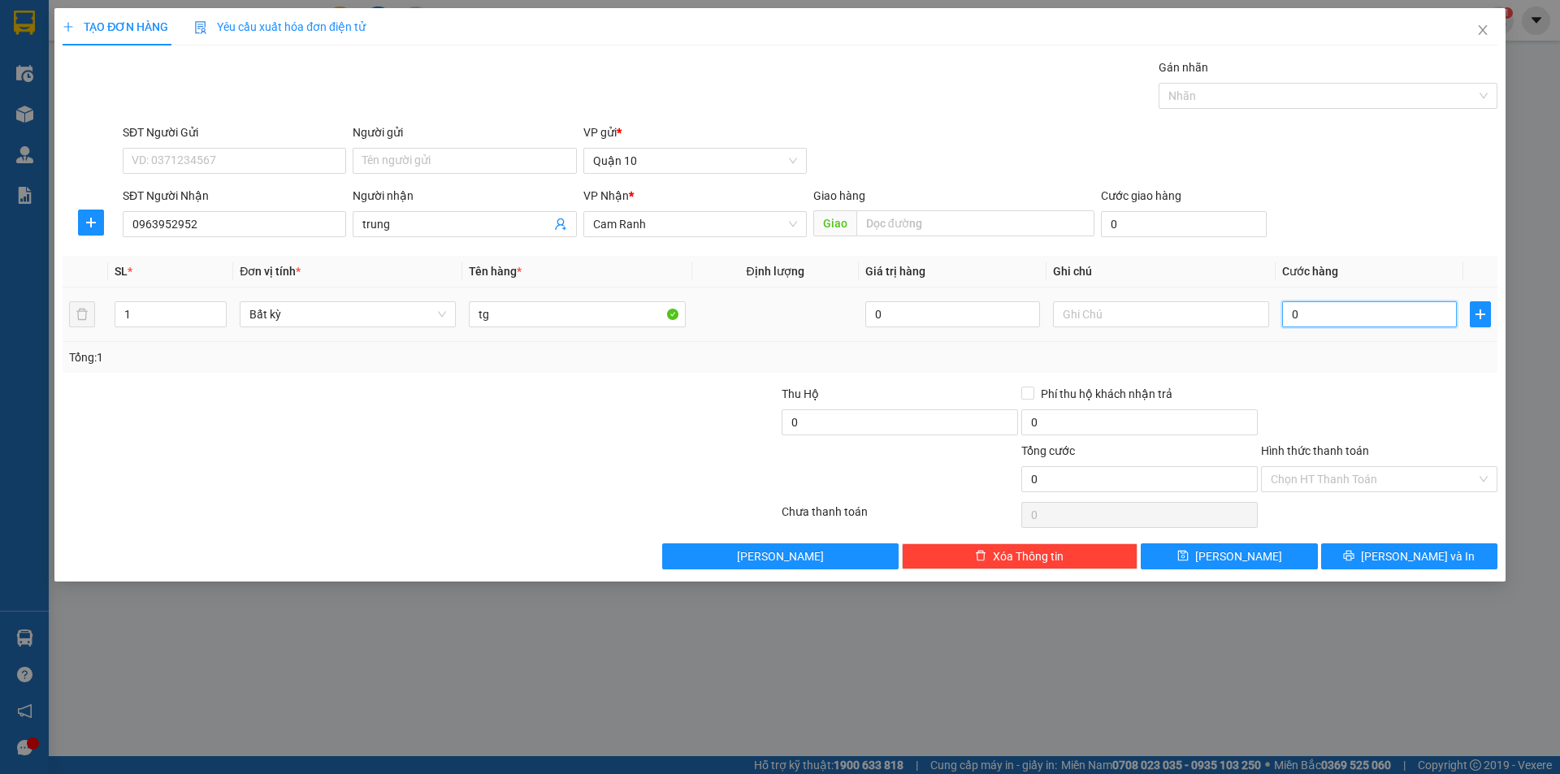
type input "04"
type input "40"
type input "040"
type input "40.000"
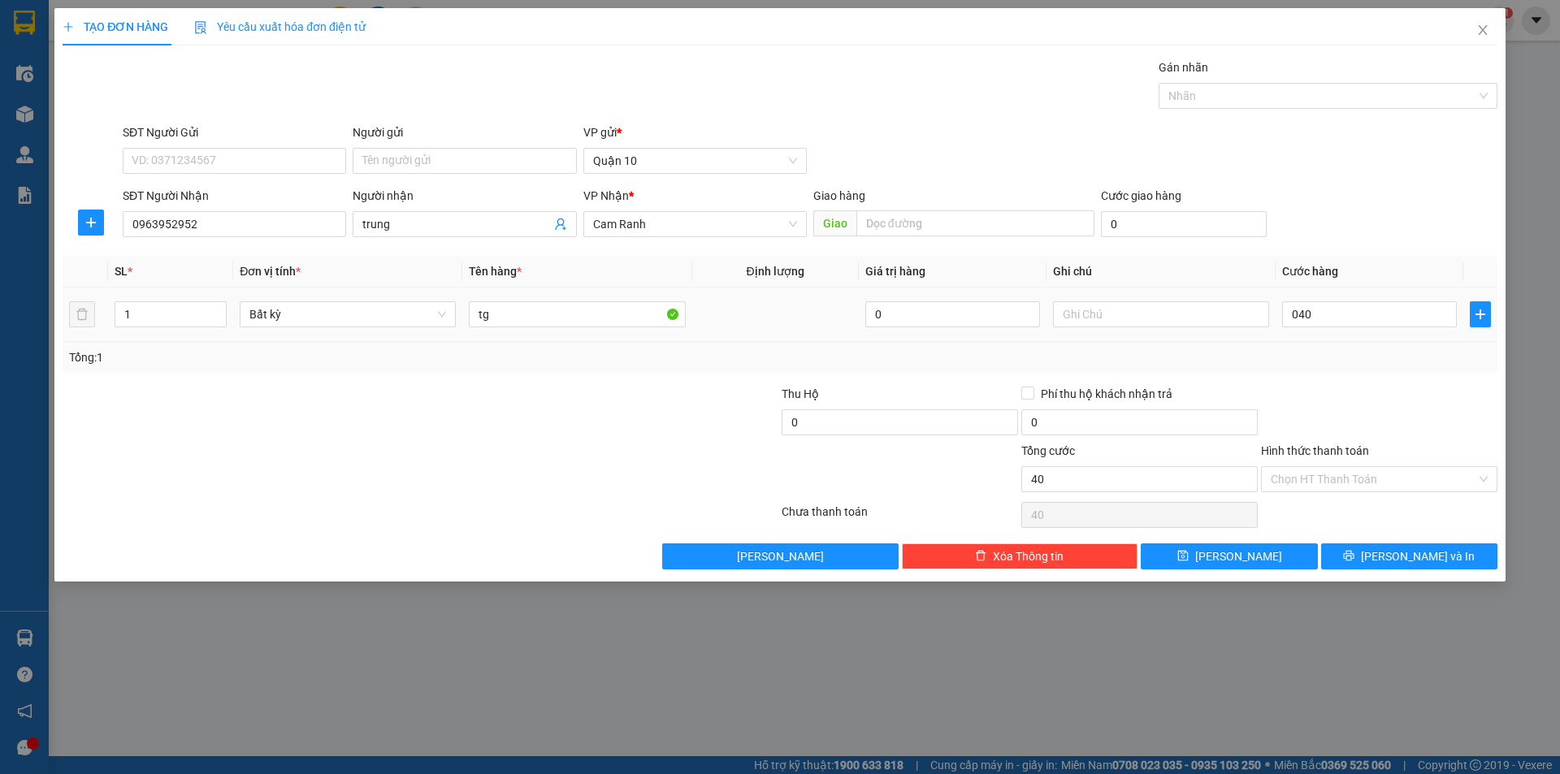
type input "40.000"
click at [1365, 369] on div "Tổng: 1" at bounding box center [780, 357] width 1434 height 31
click at [1373, 552] on button "[PERSON_NAME] và In" at bounding box center [1409, 556] width 176 height 26
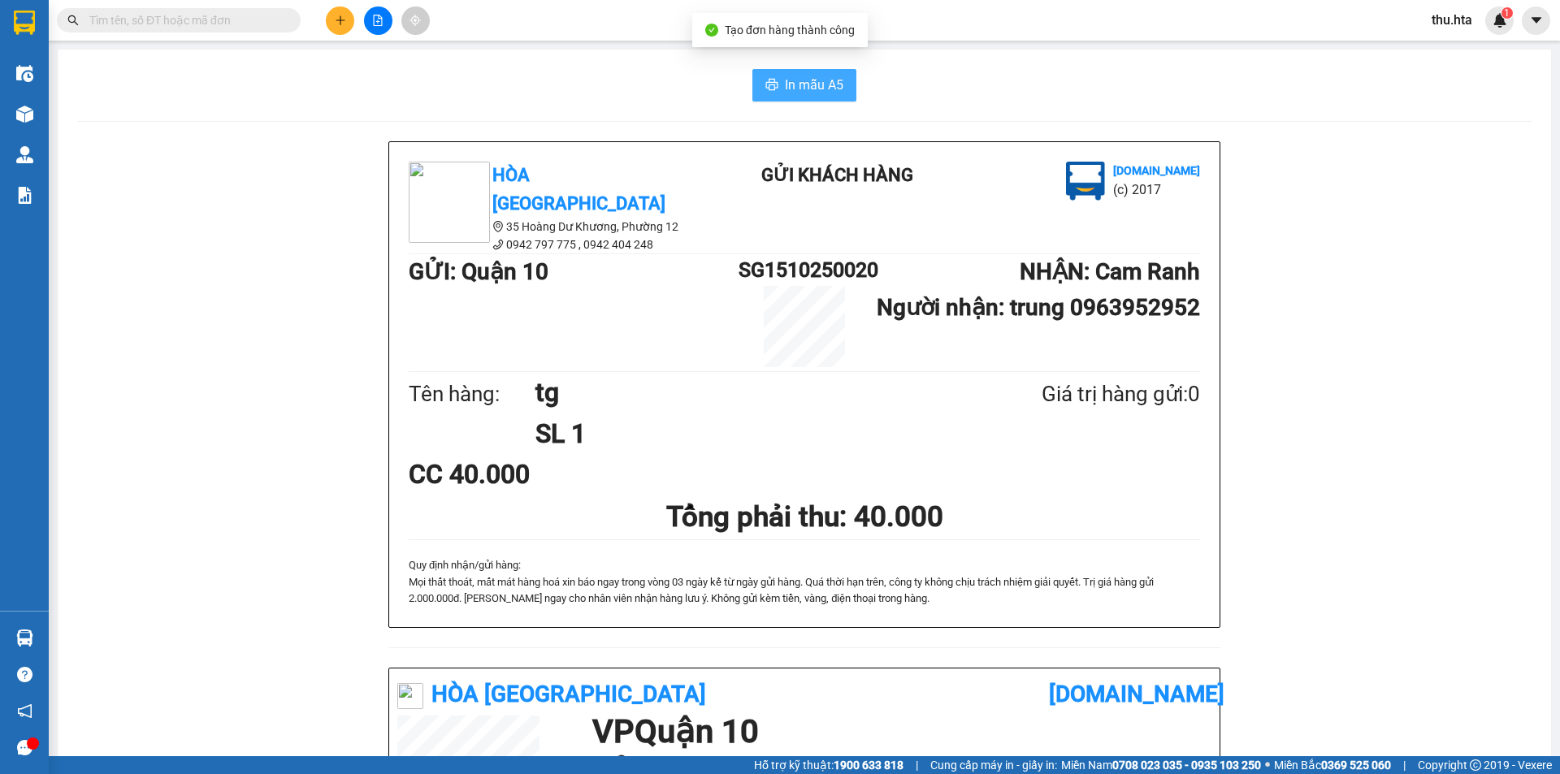
click at [840, 74] on button "In mẫu A5" at bounding box center [804, 85] width 104 height 32
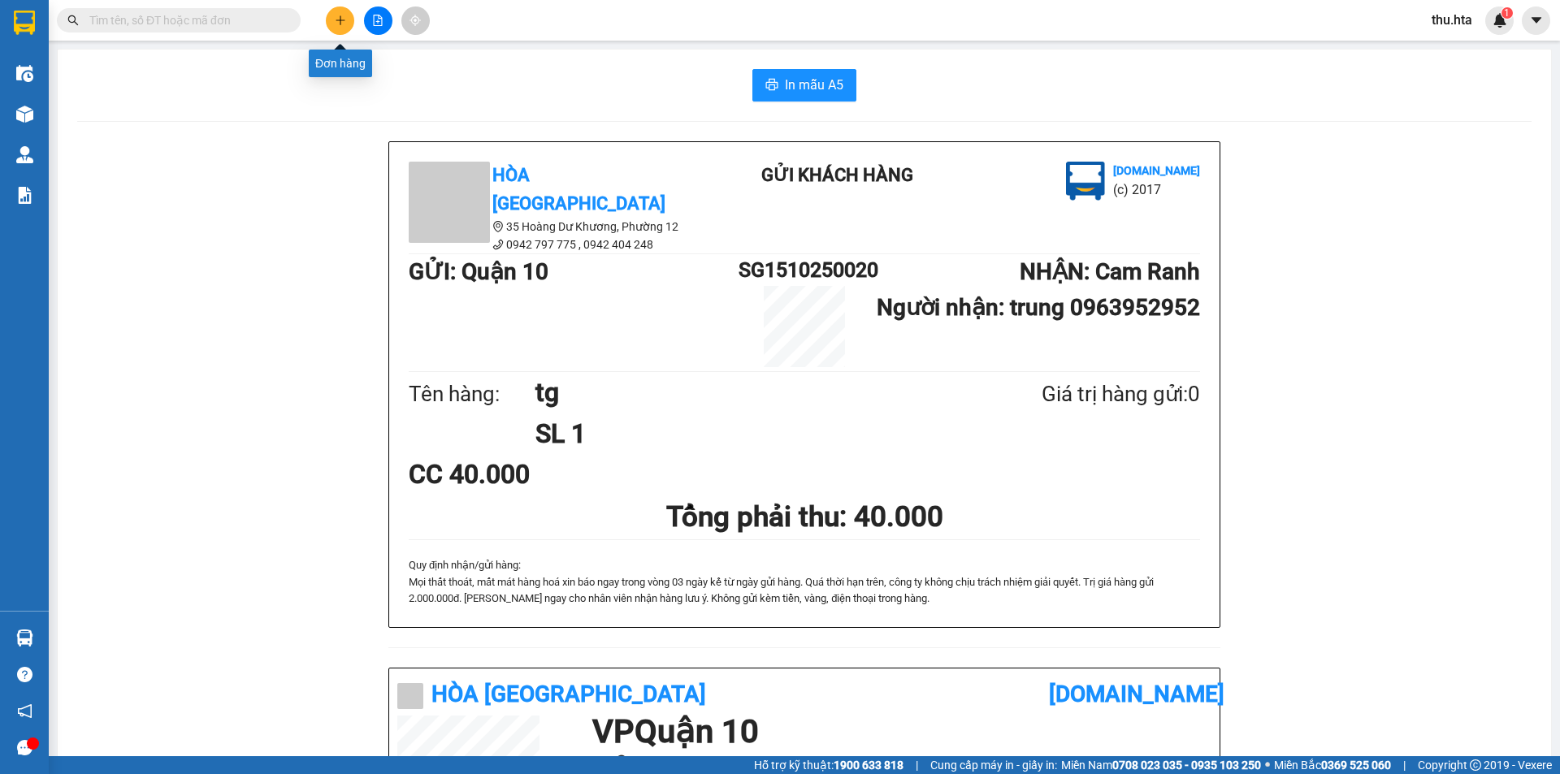
click at [338, 19] on icon "plus" at bounding box center [340, 20] width 11 height 11
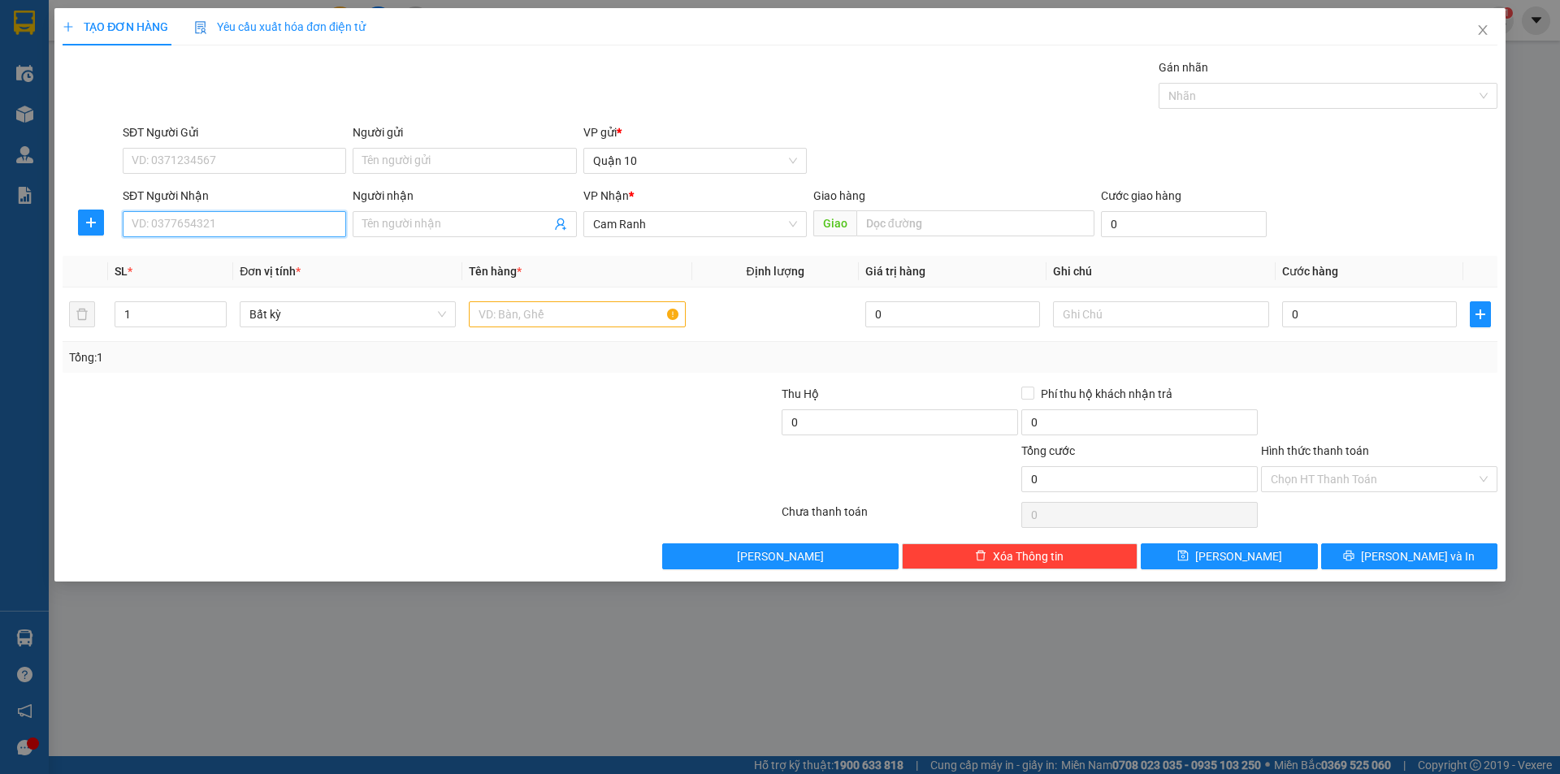
click at [281, 232] on input "SĐT Người Nhận" at bounding box center [234, 224] width 223 height 26
click at [263, 257] on div "0906132737 - [GEOGRAPHIC_DATA]" at bounding box center [234, 257] width 204 height 18
type input "0906132737"
type input "K HƯNG"
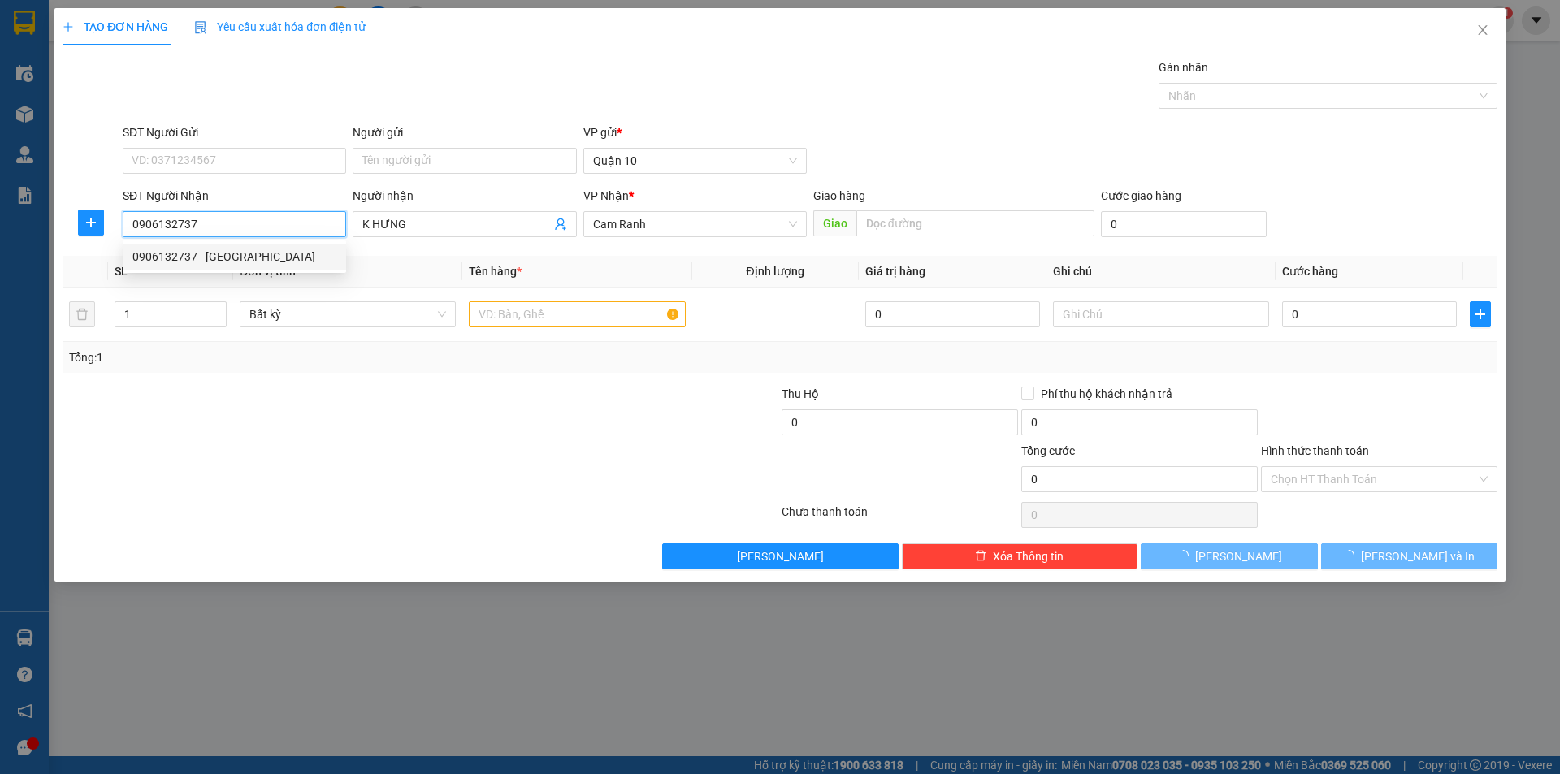
type input "100.000"
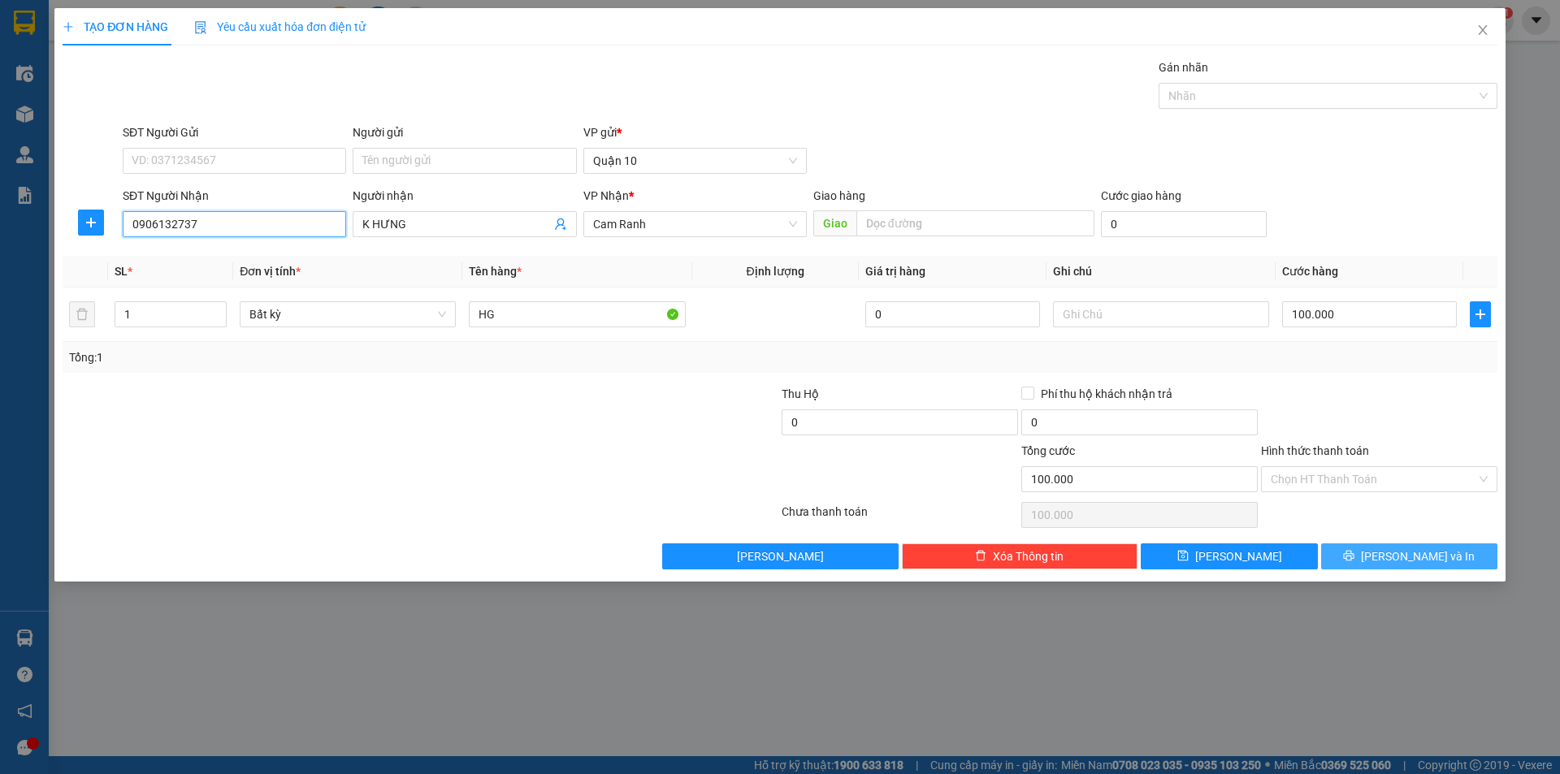
type input "0906132737"
click at [1401, 551] on span "[PERSON_NAME] và In" at bounding box center [1418, 556] width 114 height 18
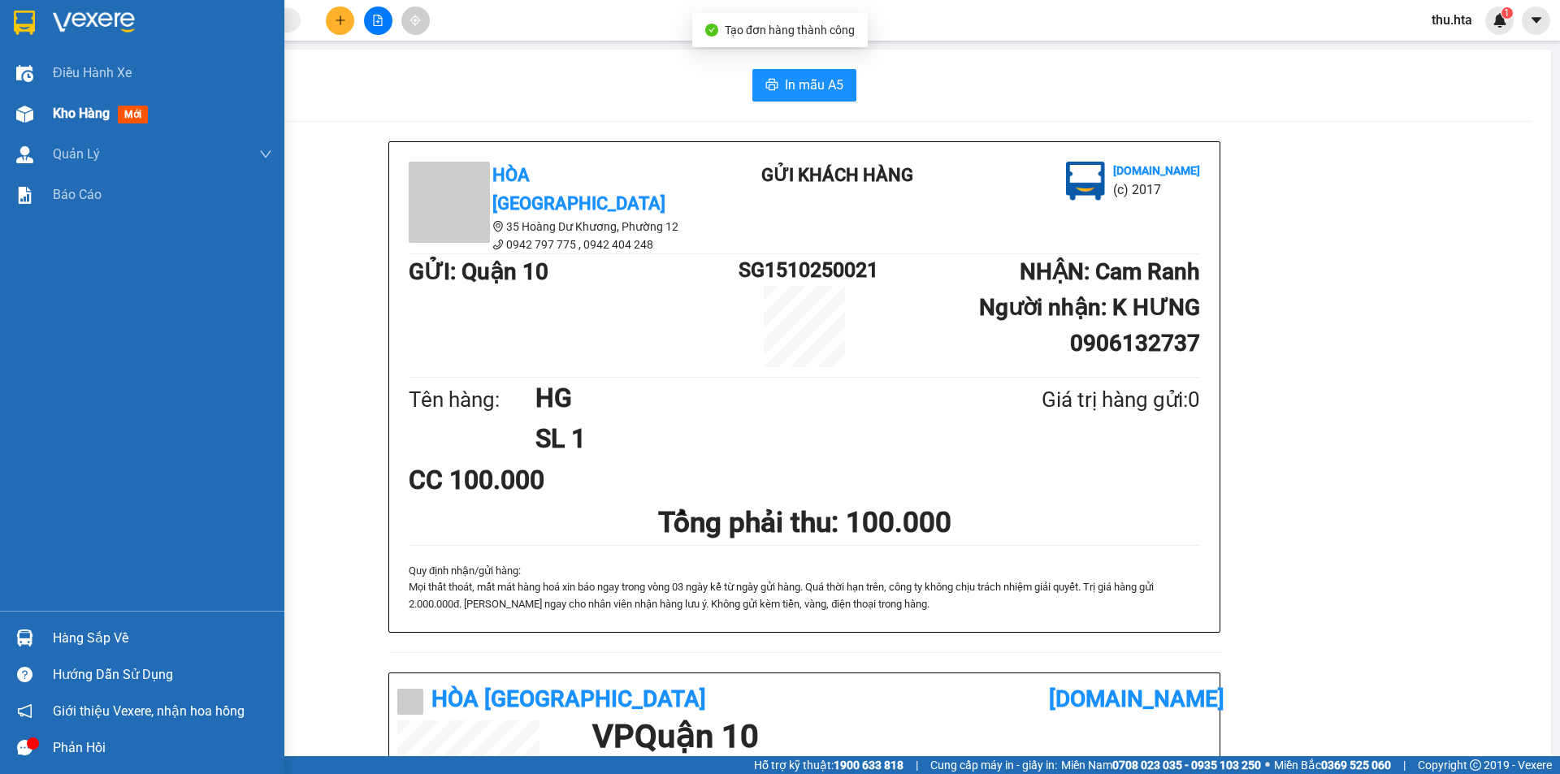
click at [79, 110] on span "Kho hàng" at bounding box center [81, 113] width 57 height 15
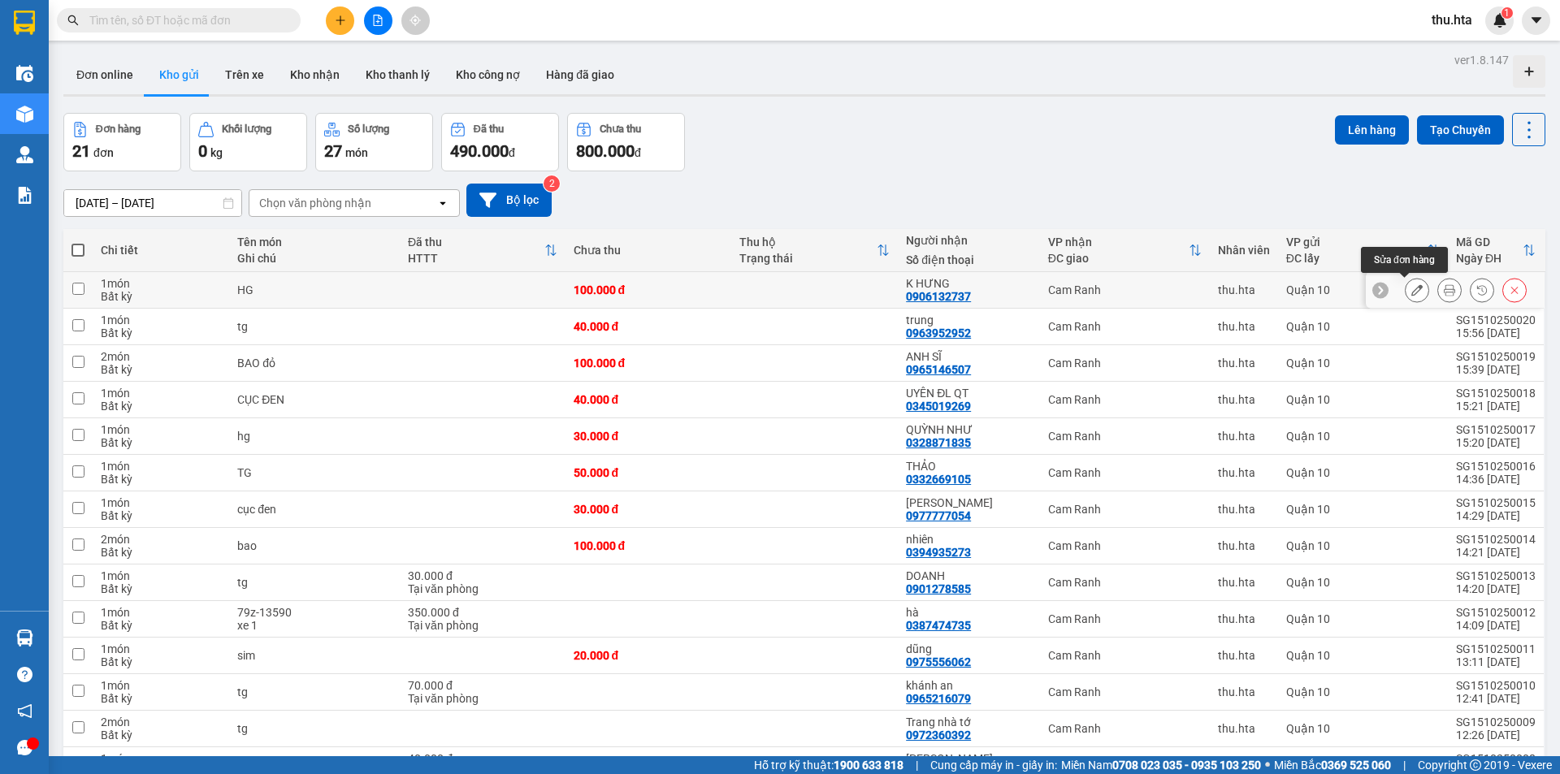
click at [1405, 289] on button at bounding box center [1416, 290] width 23 height 28
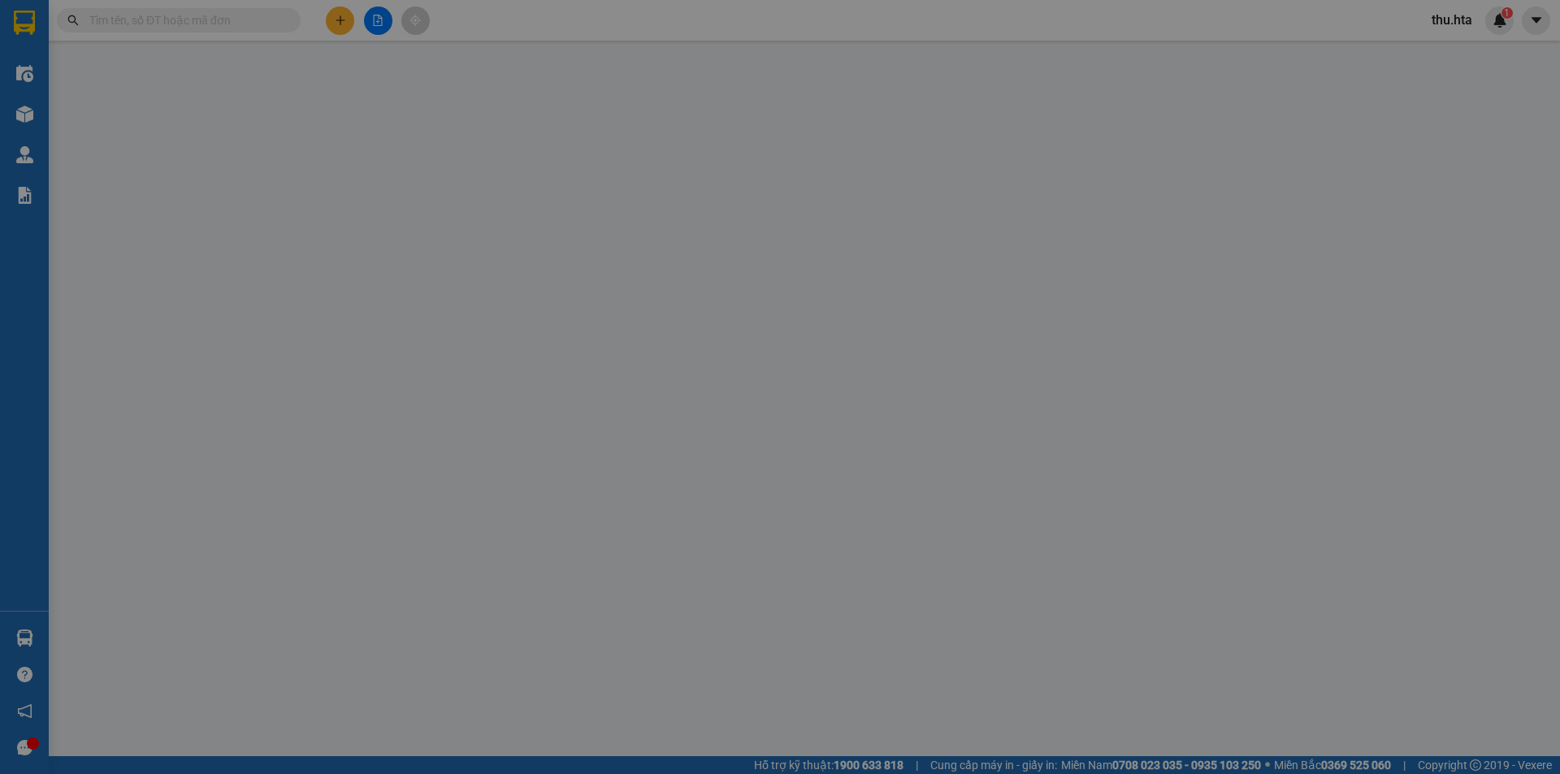
type input "0906132737"
type input "K HƯNG"
type input "0"
type input "100.000"
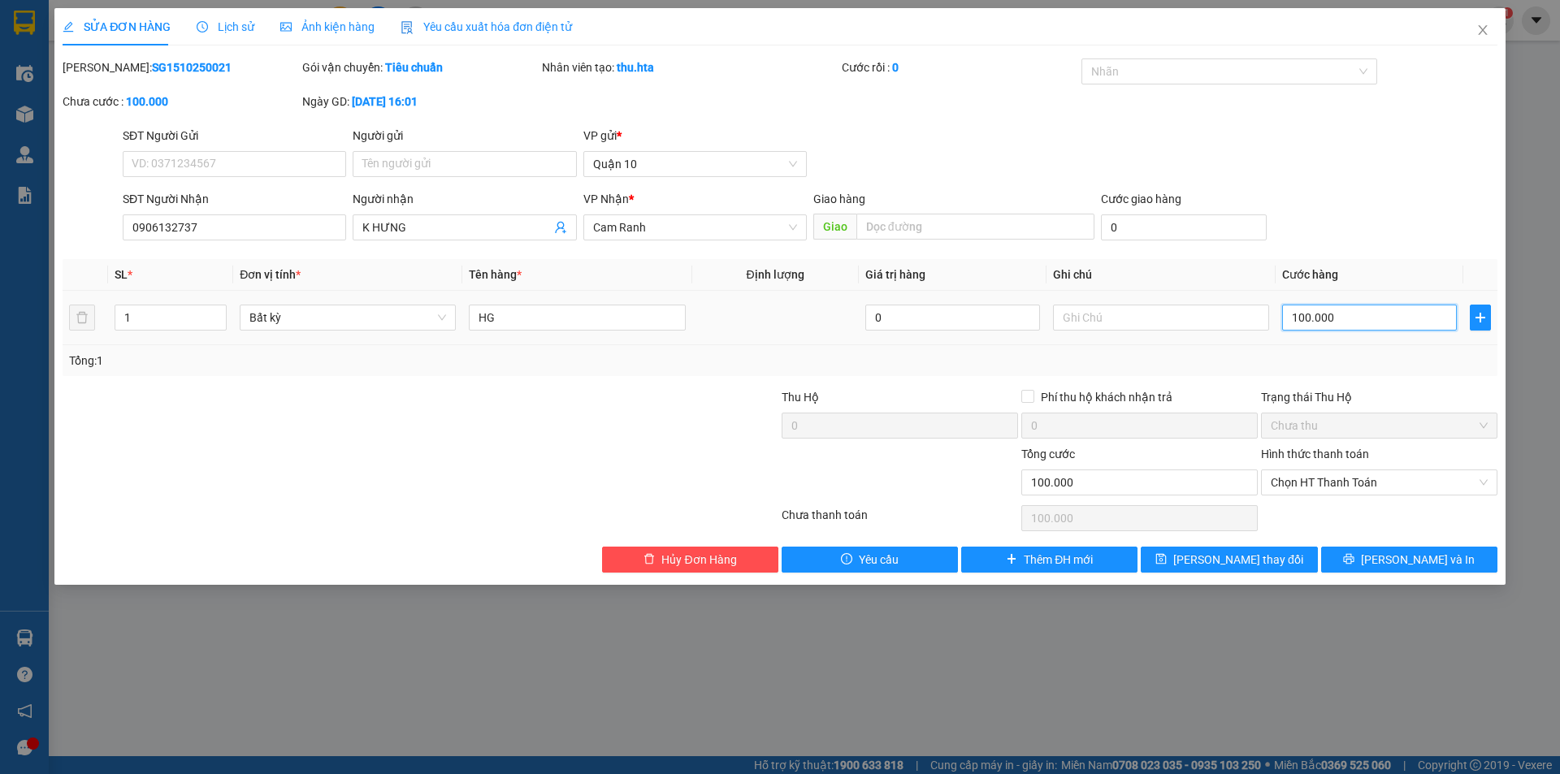
click at [1335, 329] on input "100.000" at bounding box center [1369, 318] width 175 height 26
type input "1"
type input "15"
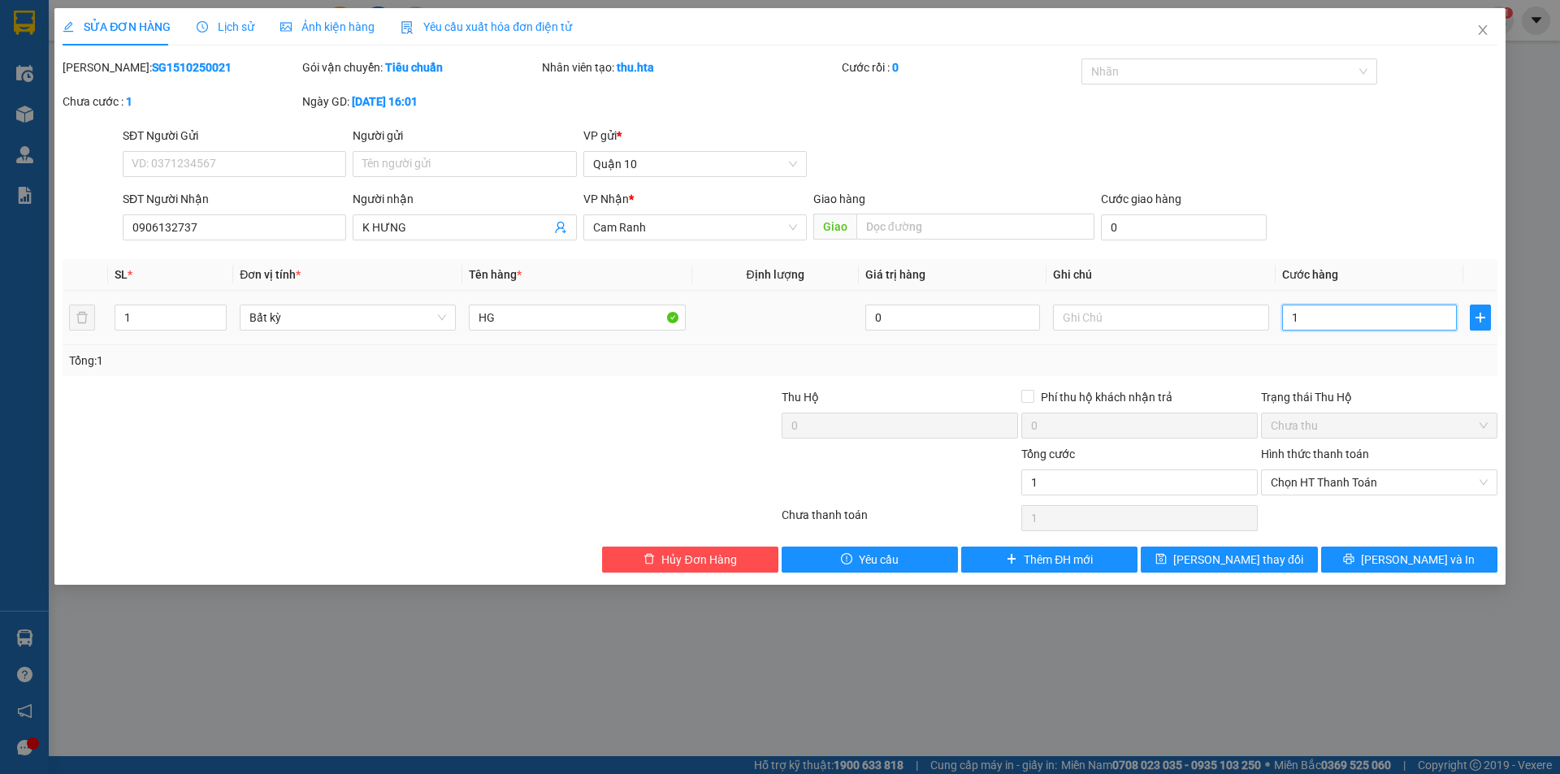
type input "15"
type input "150"
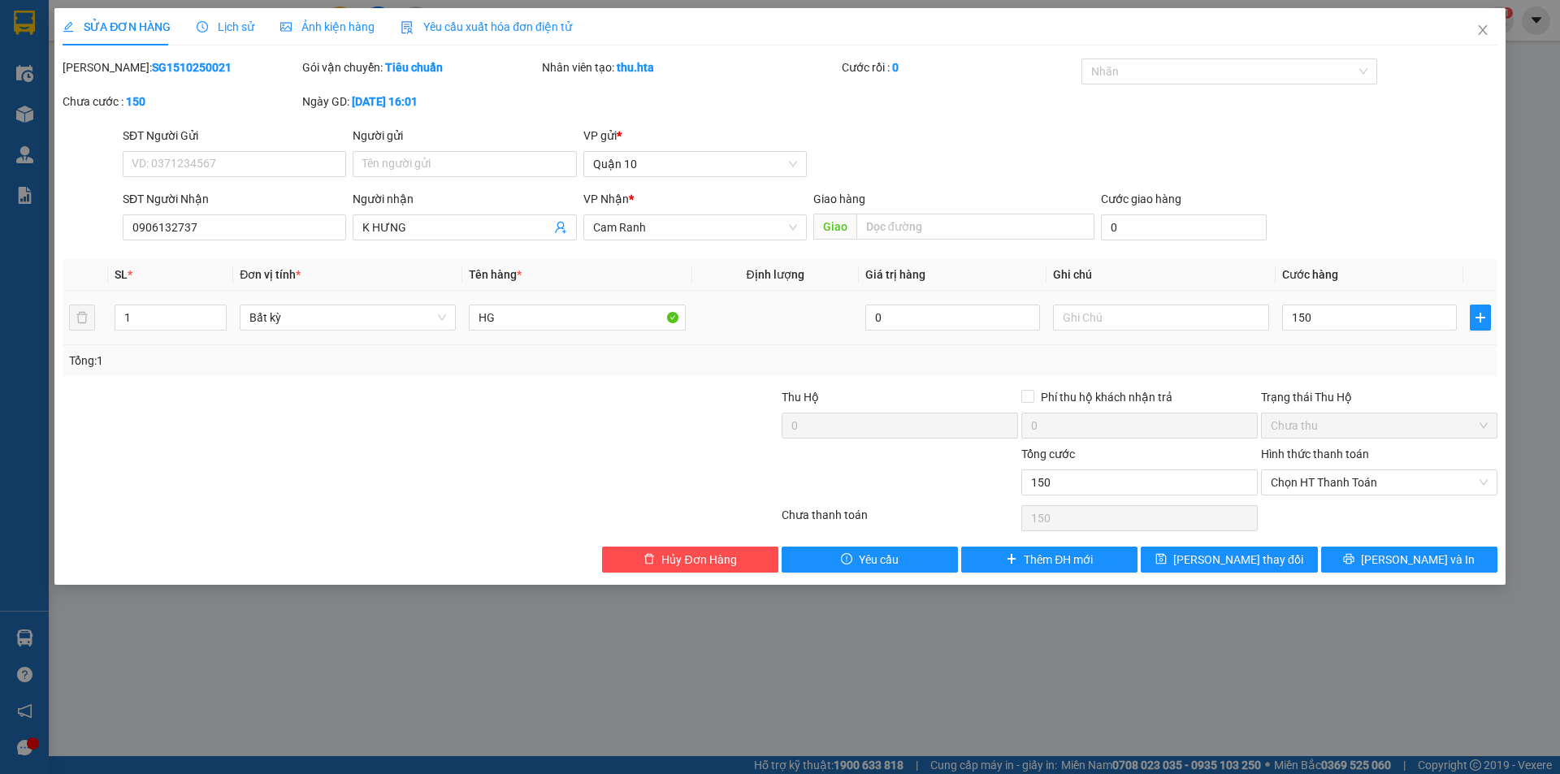
type input "150.000"
drag, startPoint x: 1357, startPoint y: 378, endPoint x: 1405, endPoint y: 485, distance: 117.4
click at [1356, 379] on div "Total Paid Fee 0 Total UnPaid Fee 100.000 Cash Collection Total Fee Mã ĐH: SG15…" at bounding box center [780, 315] width 1434 height 514
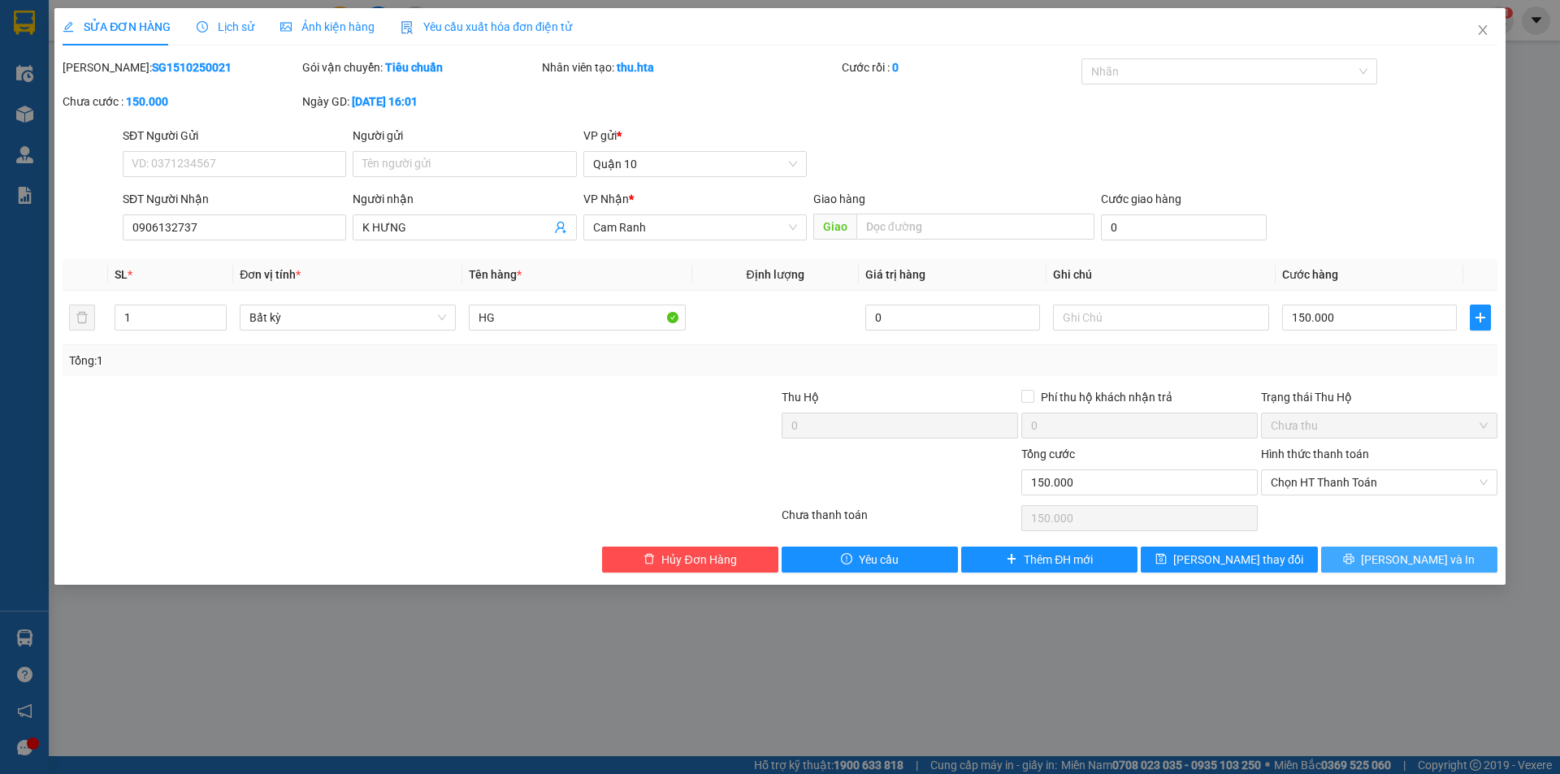
click at [1409, 558] on span "[PERSON_NAME] và In" at bounding box center [1418, 560] width 114 height 18
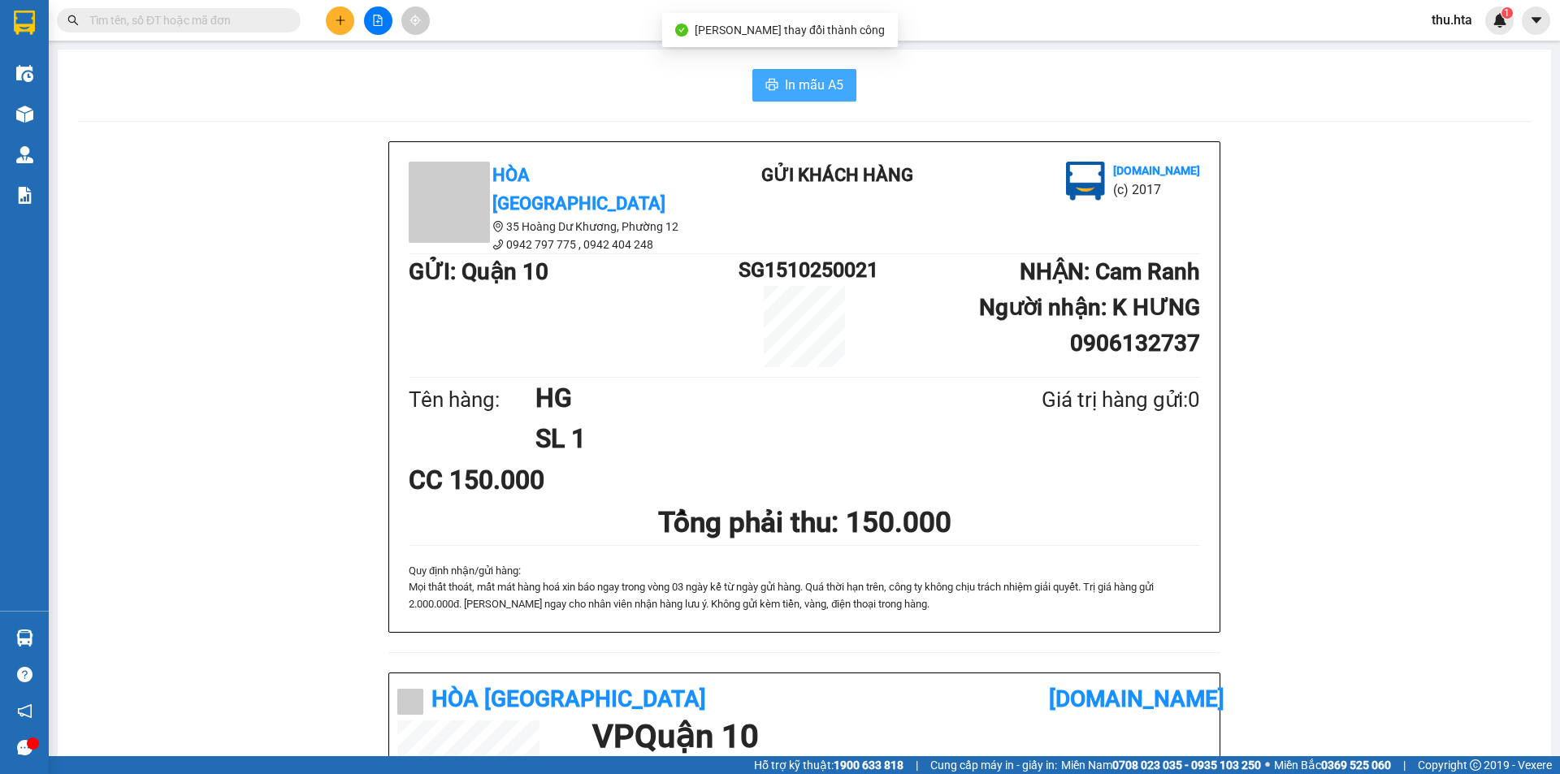
click at [795, 76] on span "In mẫu A5" at bounding box center [814, 85] width 58 height 20
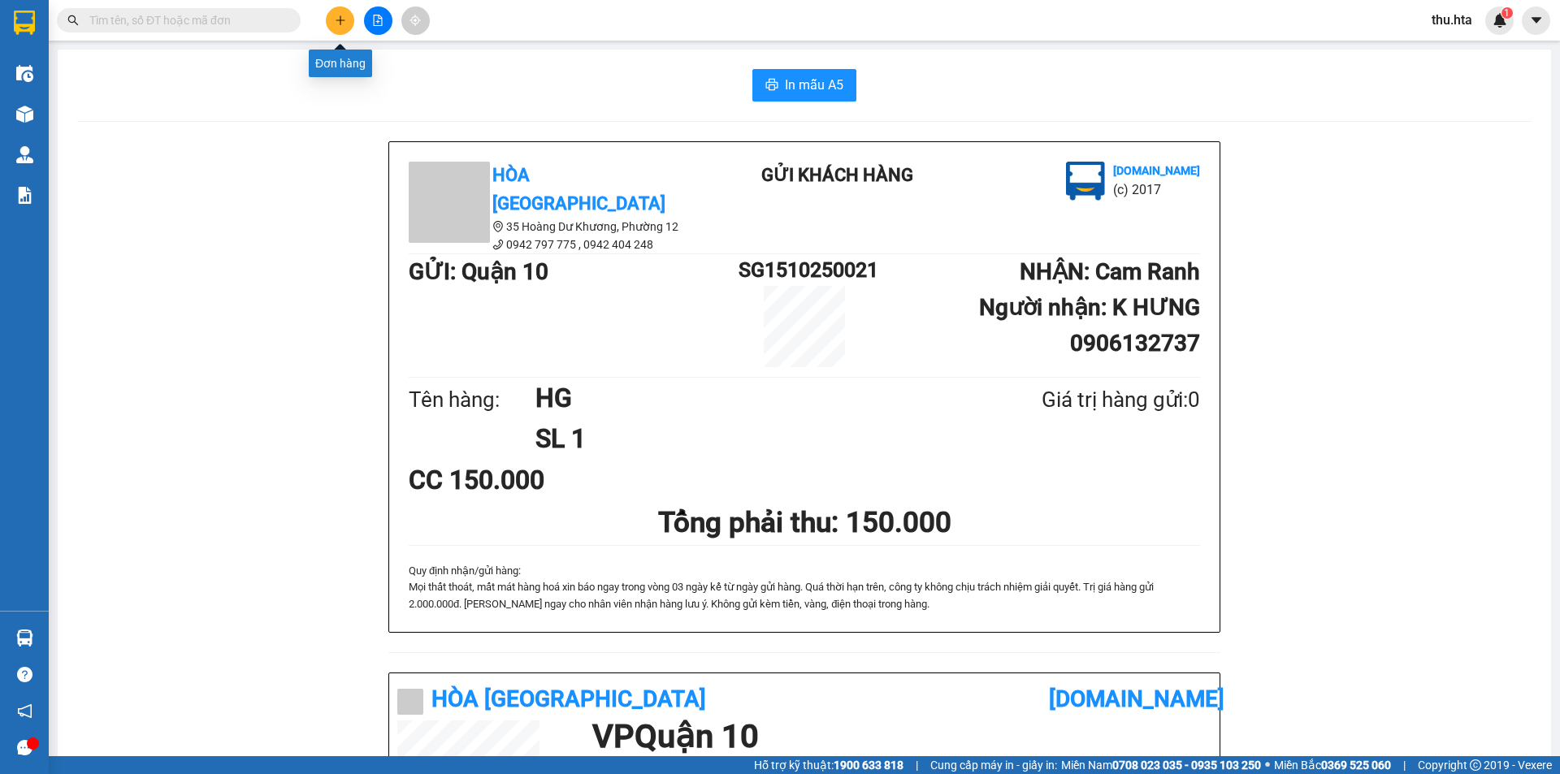
click at [345, 28] on button at bounding box center [340, 20] width 28 height 28
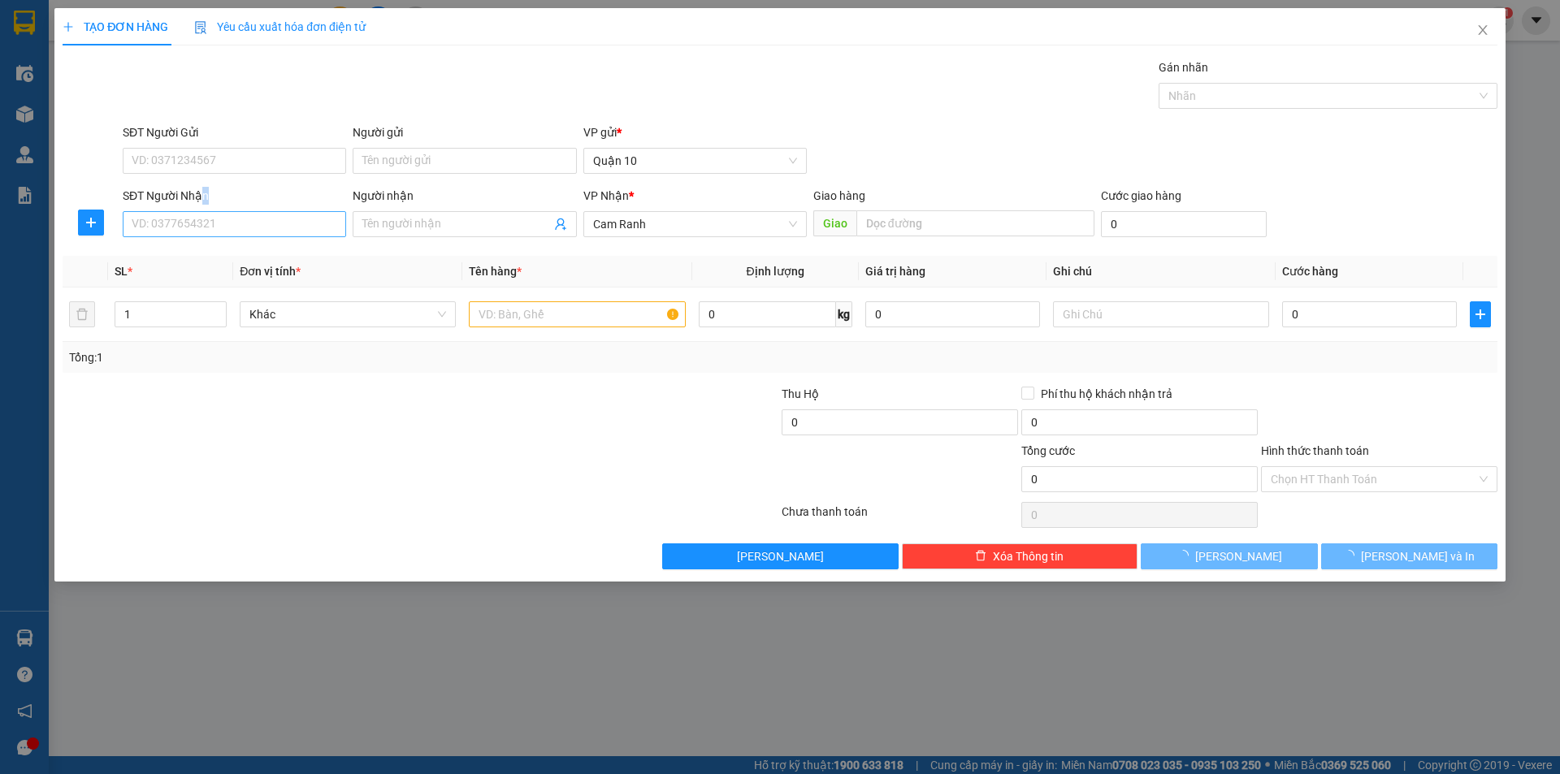
drag, startPoint x: 204, startPoint y: 205, endPoint x: 208, endPoint y: 215, distance: 11.3
click at [208, 215] on div "SĐT Người Nhận VD: 0377654321" at bounding box center [234, 215] width 223 height 57
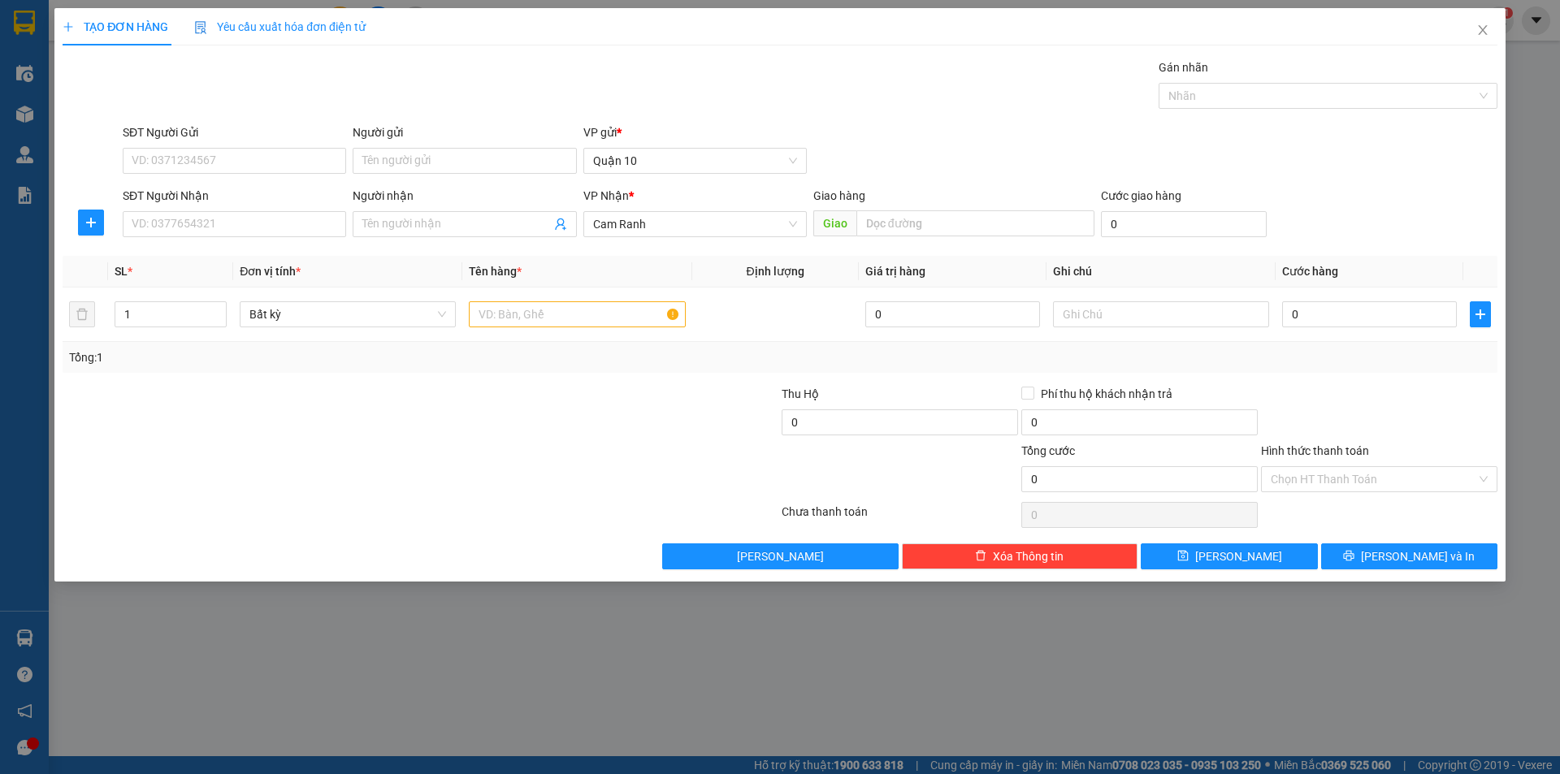
click at [224, 240] on div "SĐT Người Nhận VD: 0377654321" at bounding box center [234, 215] width 223 height 57
click at [231, 238] on div "SĐT Người Nhận VD: 0377654321" at bounding box center [234, 215] width 223 height 57
click at [233, 228] on input "SĐT Người Nhận" at bounding box center [234, 224] width 223 height 26
click at [250, 253] on div "0933031130 - tuyền" at bounding box center [234, 257] width 204 height 18
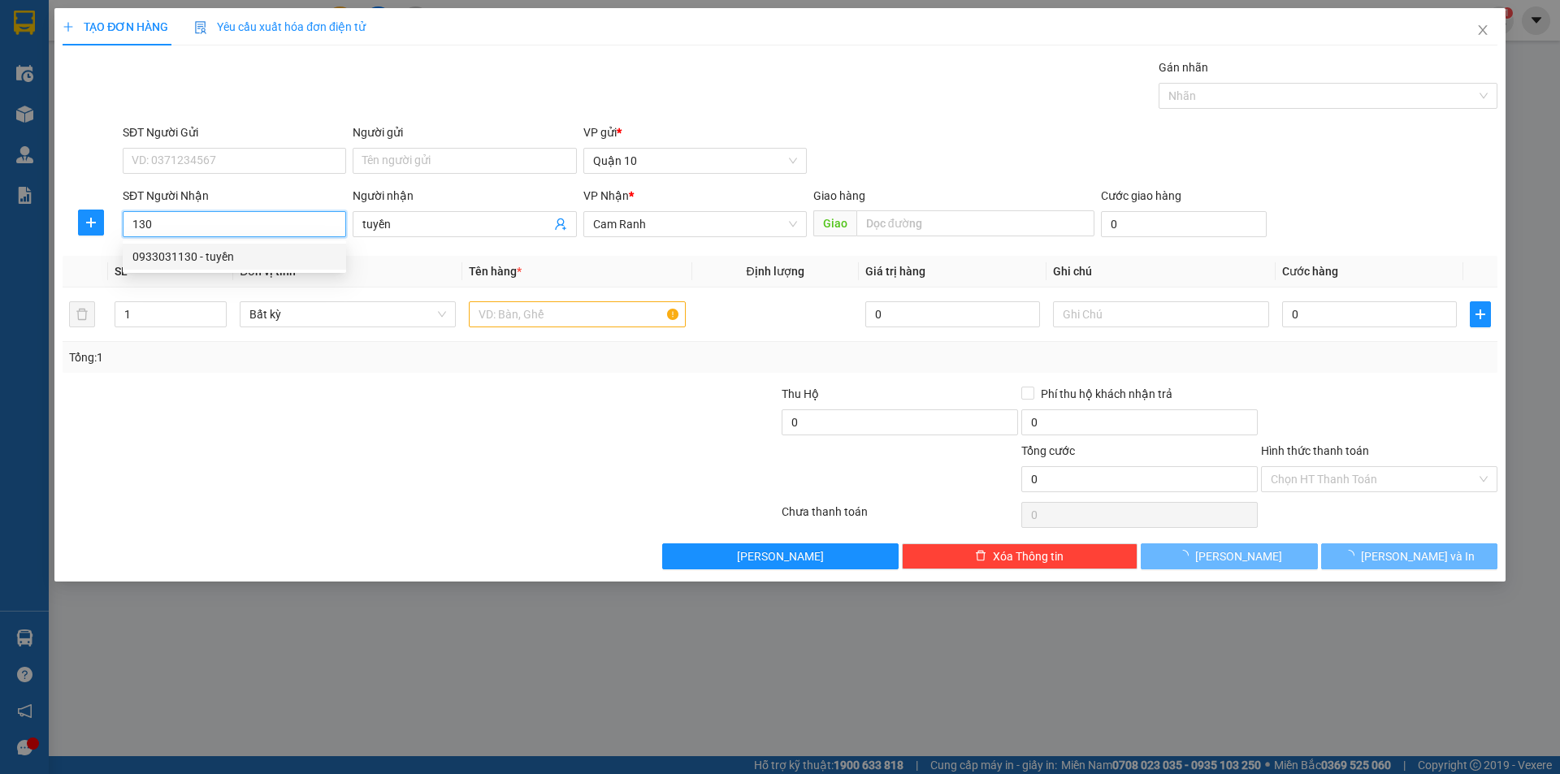
type input "0933031130"
type input "tuyền"
type input "30.000"
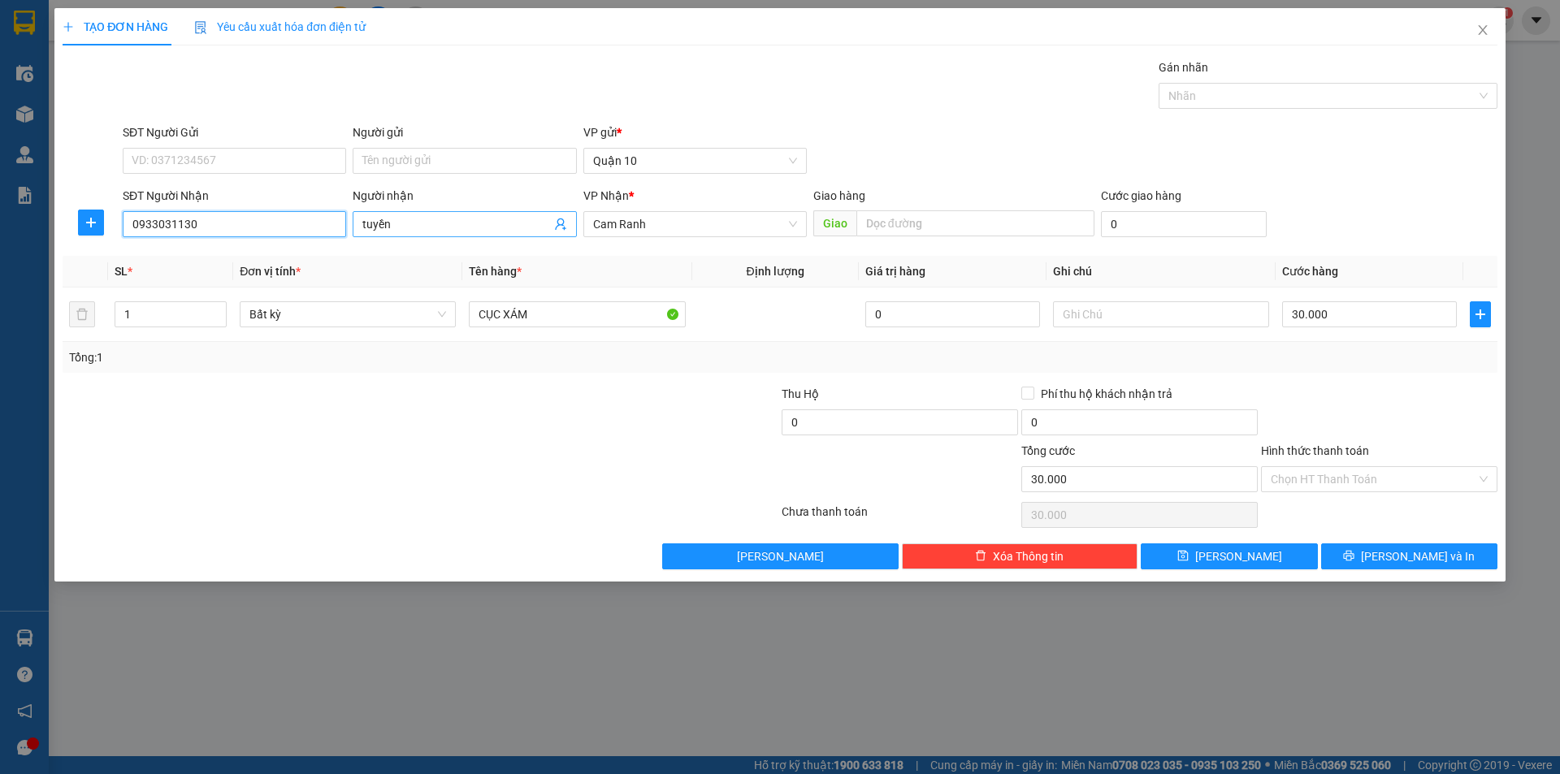
type input "0933031130"
click at [439, 218] on input "tuyền" at bounding box center [456, 224] width 188 height 18
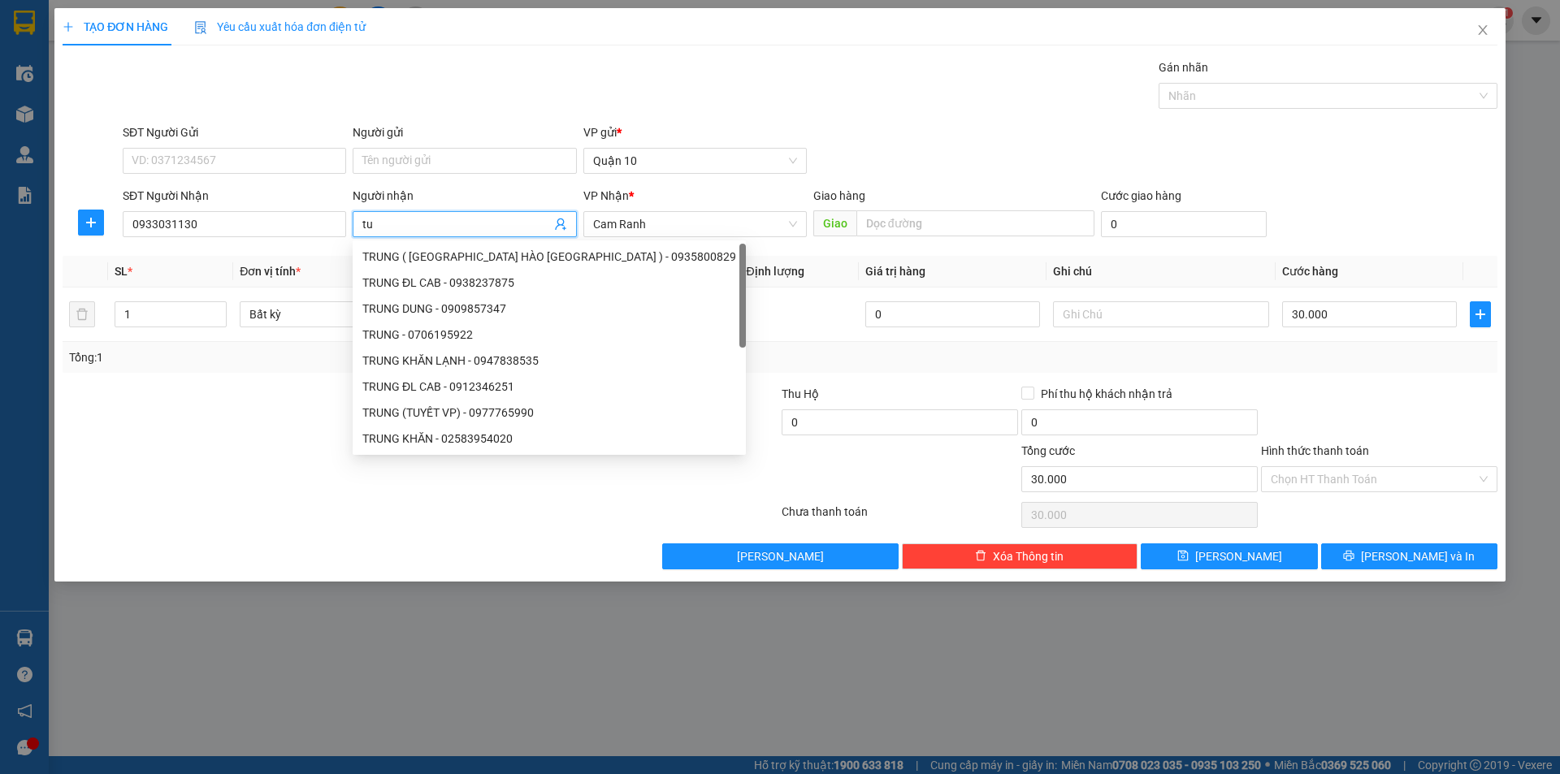
type input "t"
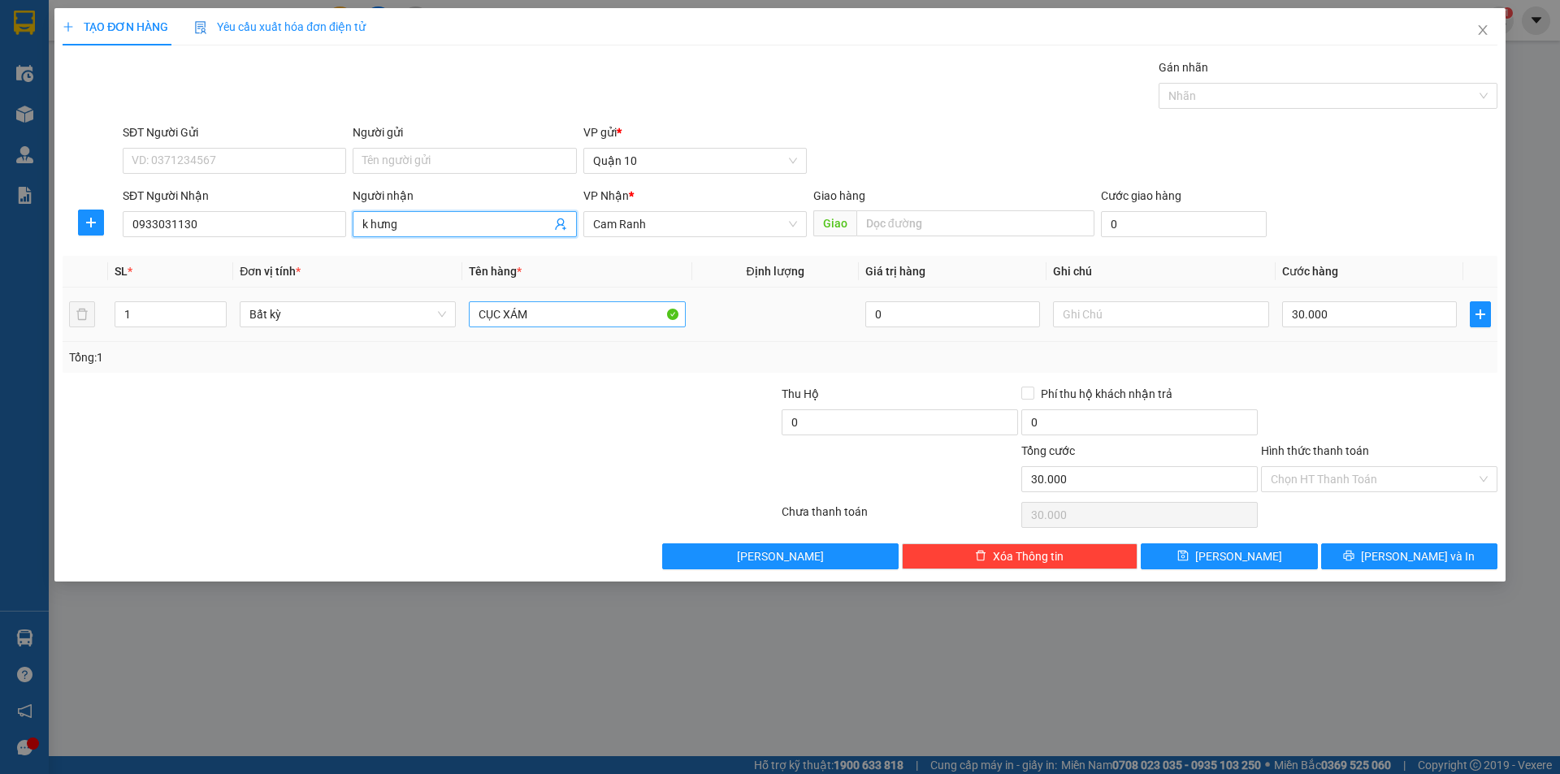
type input "k hưng"
click at [584, 327] on input "CỤC XÁM" at bounding box center [577, 314] width 216 height 26
type input "C"
type input "hg"
click at [1319, 311] on input "30.000" at bounding box center [1369, 314] width 175 height 26
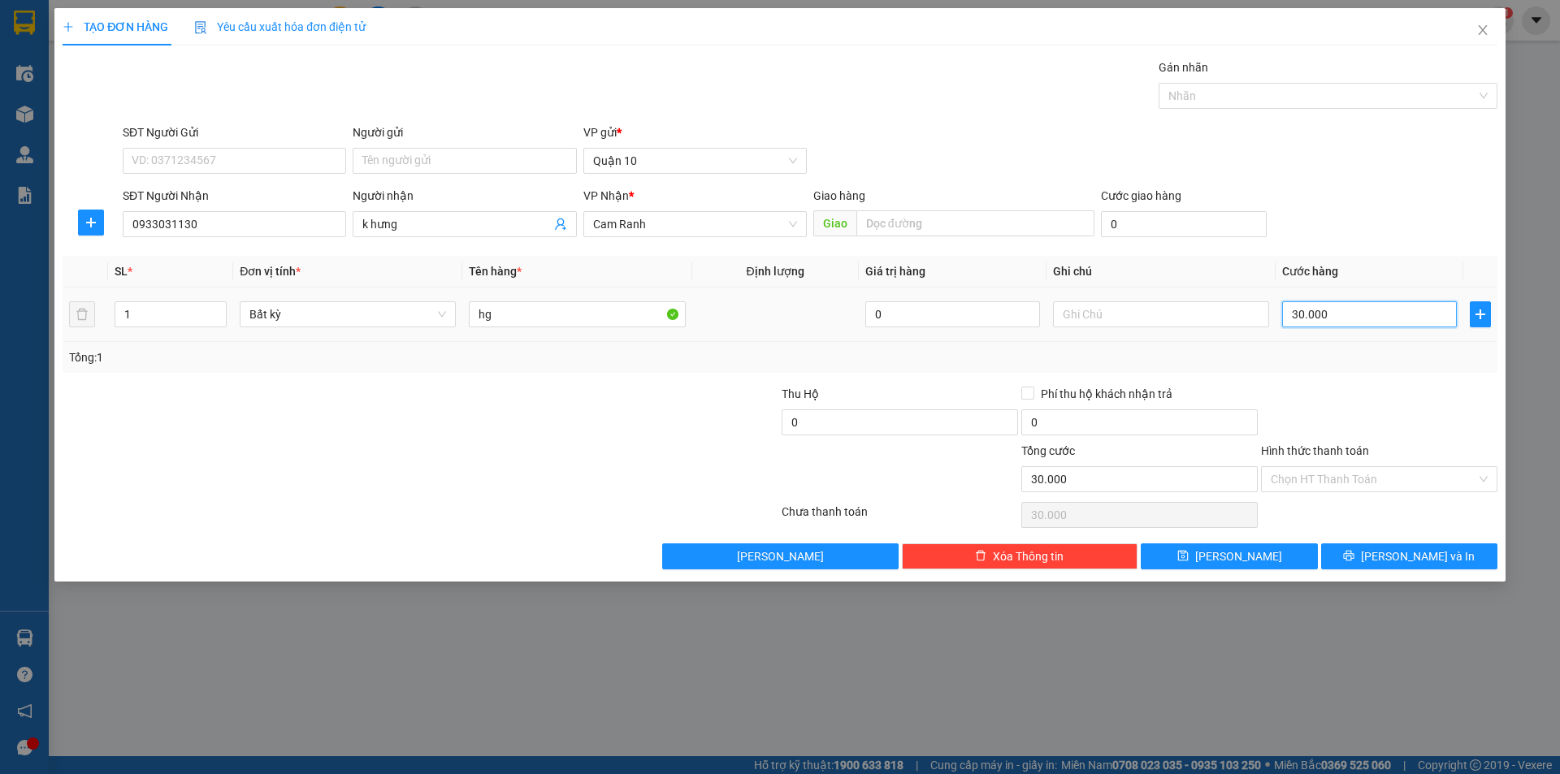
type input "1"
type input "10"
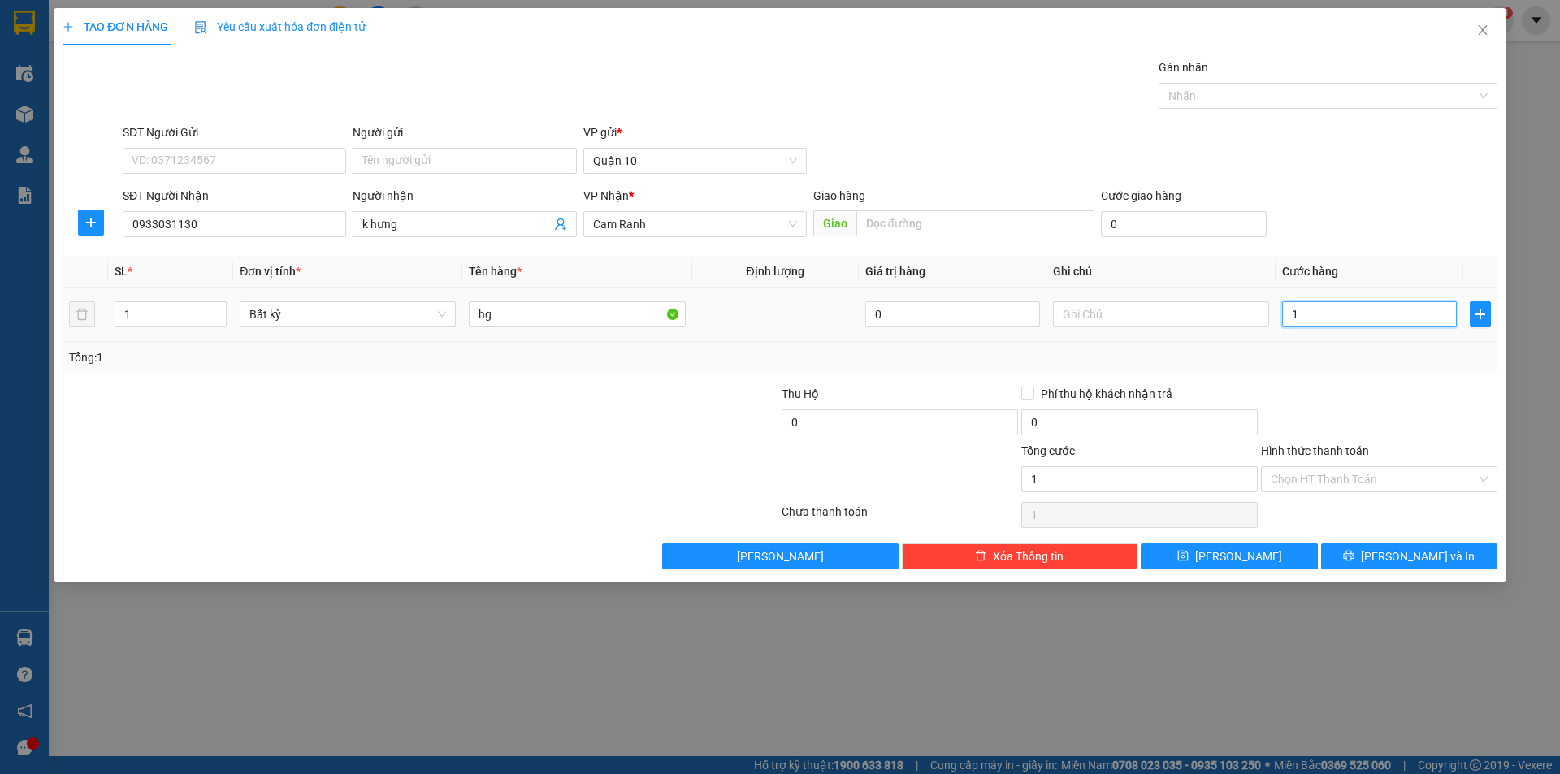
type input "10"
type input "100"
type input "100.000"
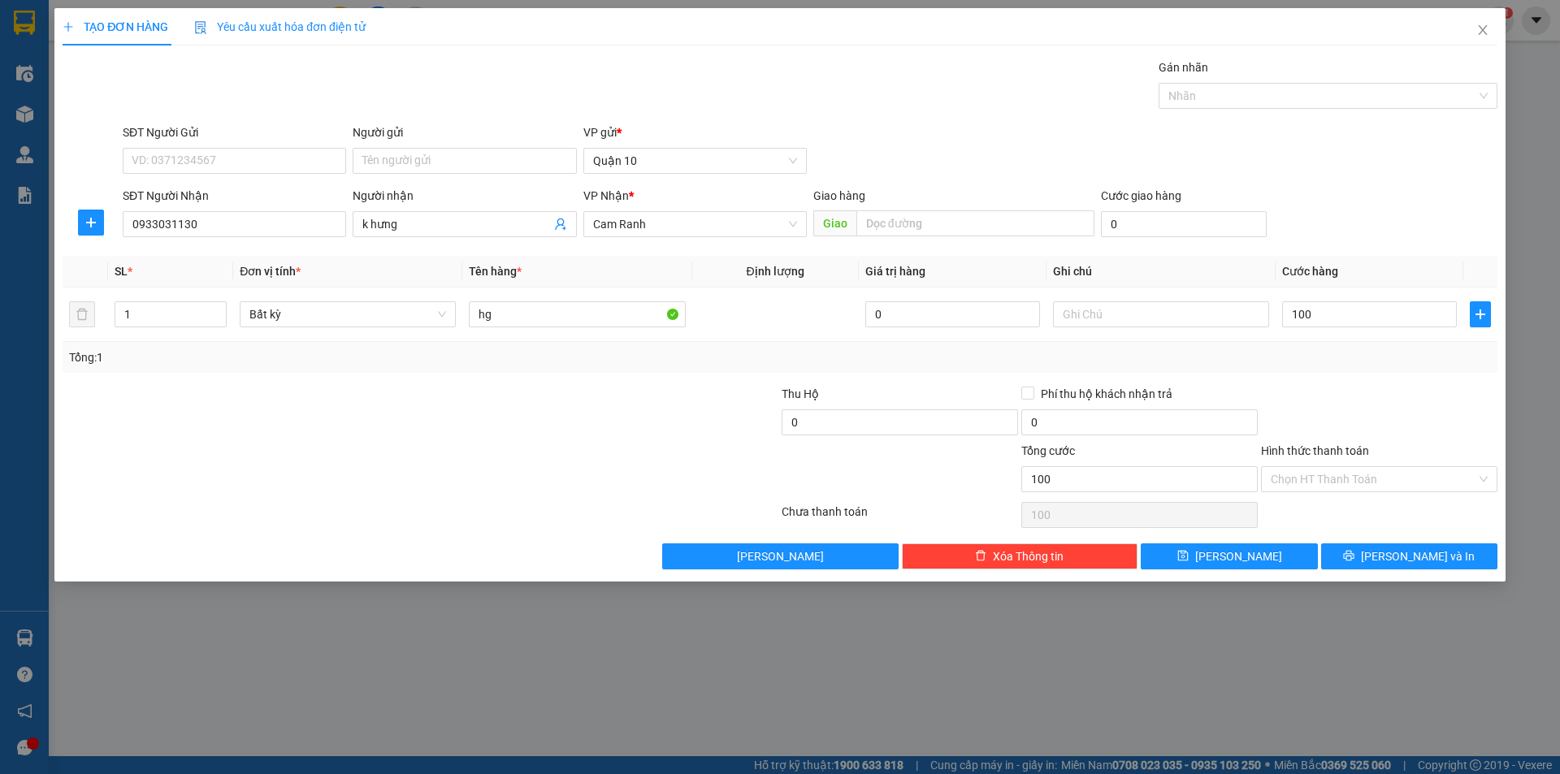
type input "100.000"
drag, startPoint x: 1486, startPoint y: 366, endPoint x: 1418, endPoint y: 455, distance: 112.4
click at [1486, 367] on div "Tổng: 1" at bounding box center [780, 357] width 1434 height 31
click at [1407, 563] on span "[PERSON_NAME] và In" at bounding box center [1418, 556] width 114 height 18
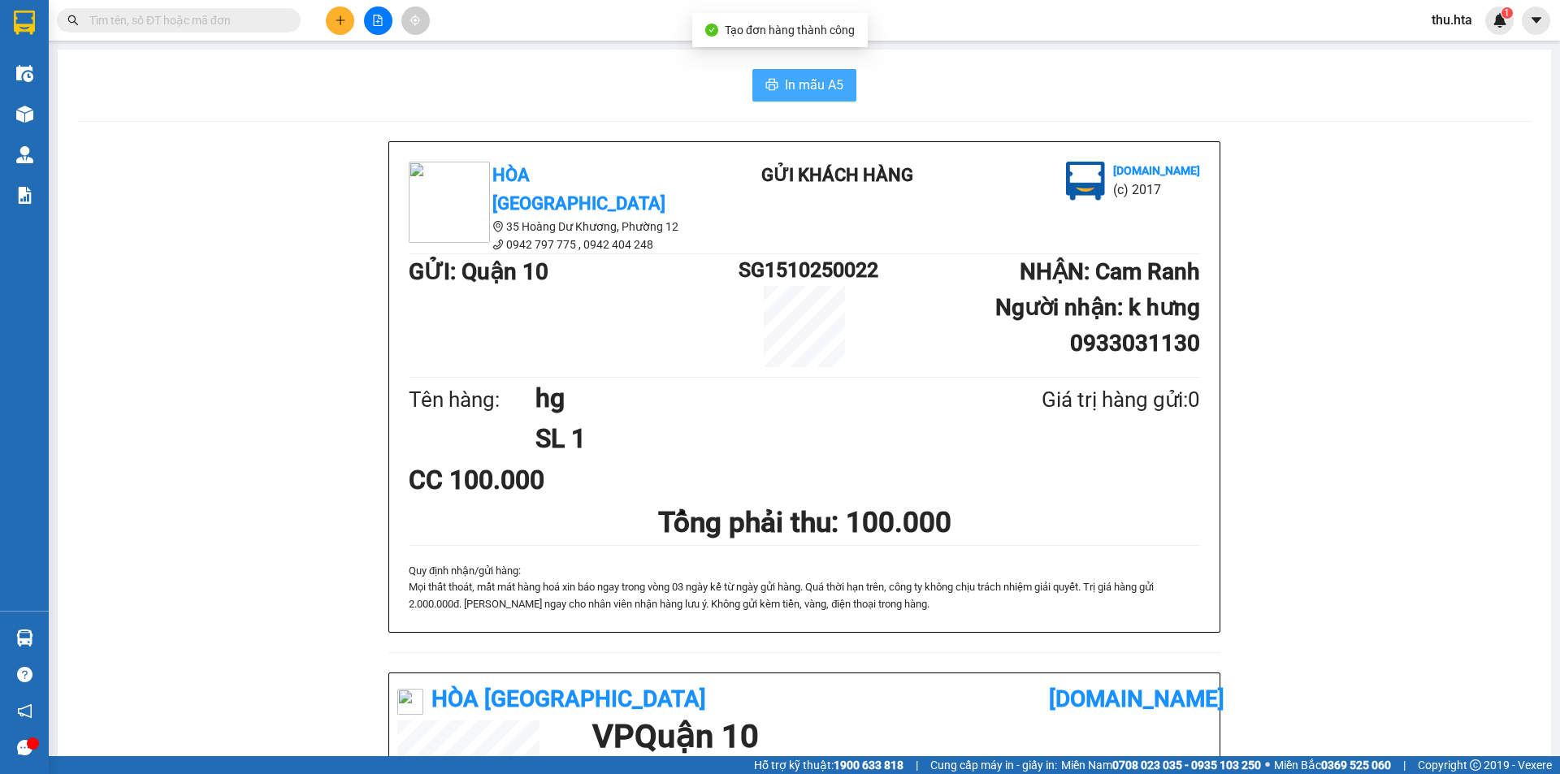
click at [809, 89] on span "In mẫu A5" at bounding box center [814, 85] width 58 height 20
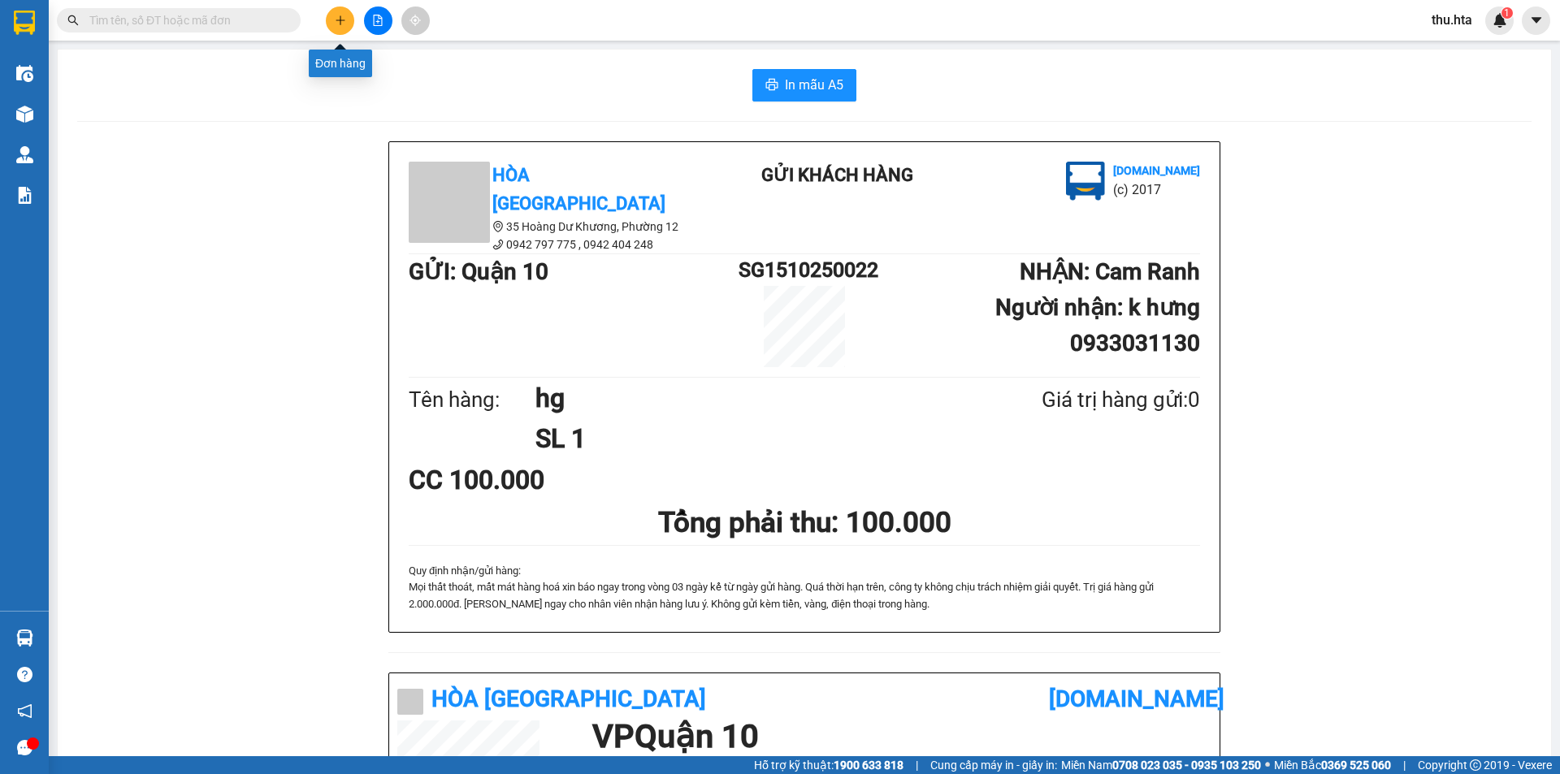
click at [346, 16] on button at bounding box center [340, 20] width 28 height 28
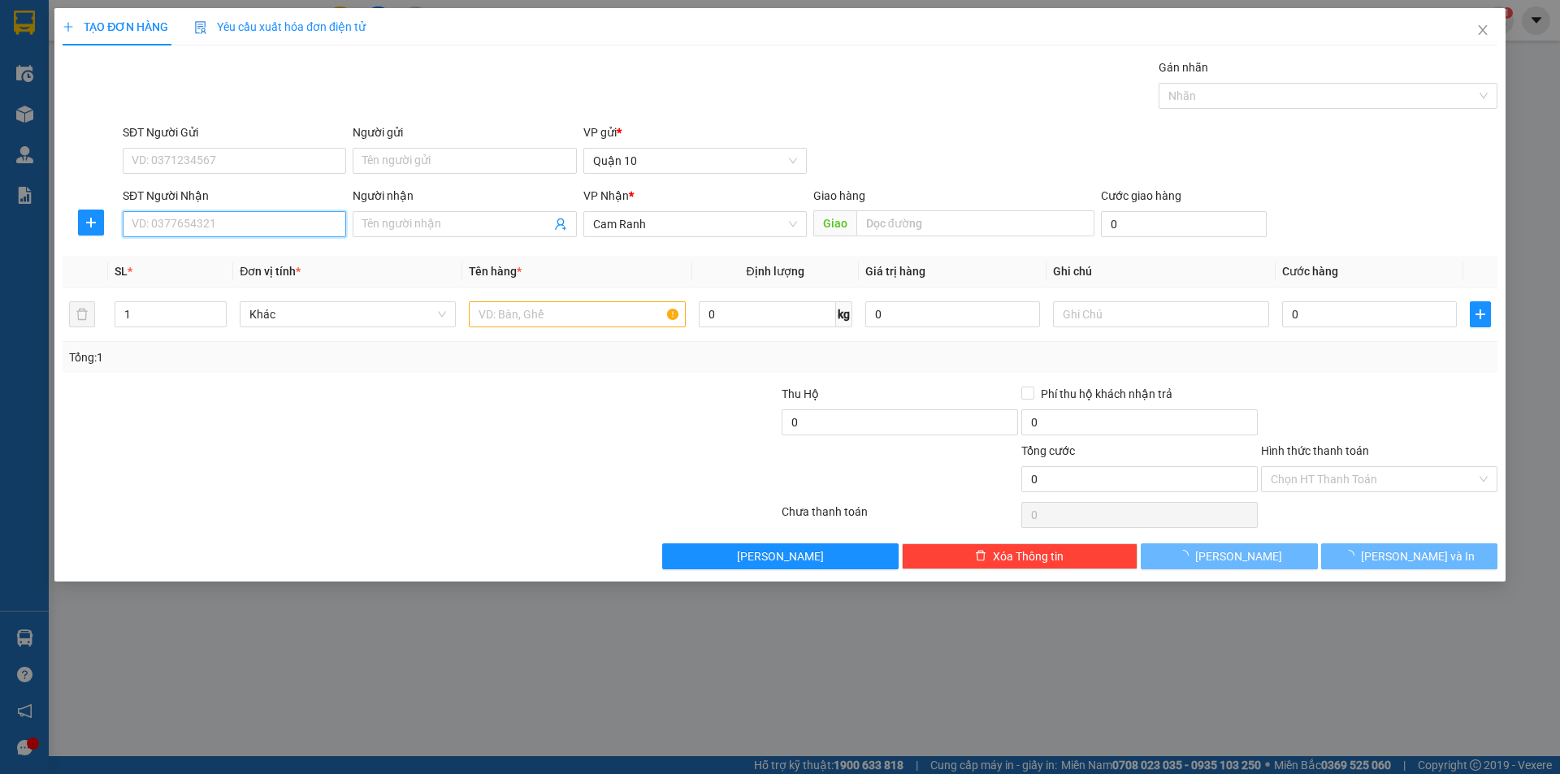
click at [330, 213] on input "SĐT Người Nhận" at bounding box center [234, 224] width 223 height 26
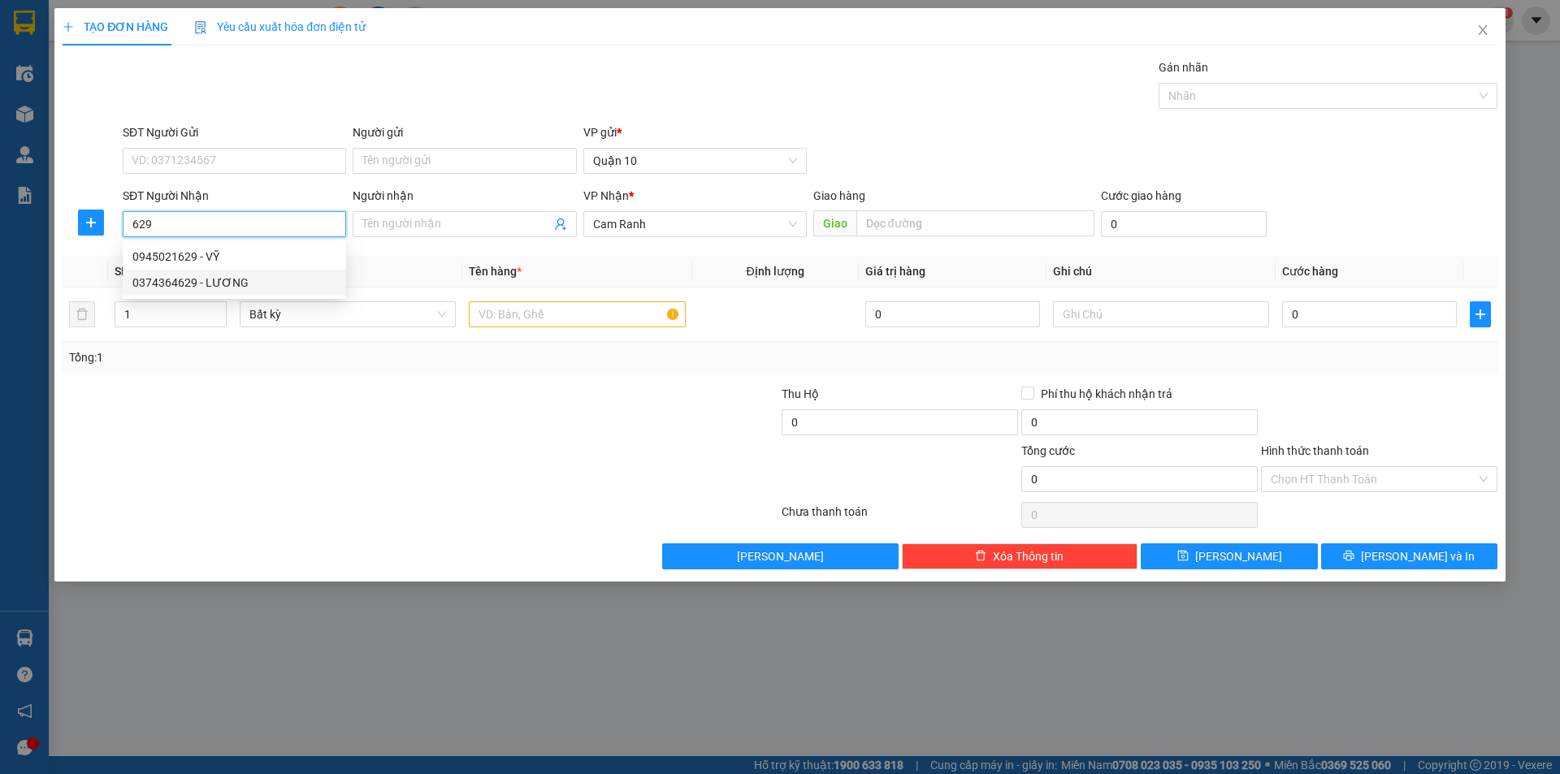
click at [264, 283] on div "0374364629 - LƯƠNG" at bounding box center [234, 283] width 204 height 18
type input "0374364629"
type input "LƯƠNG"
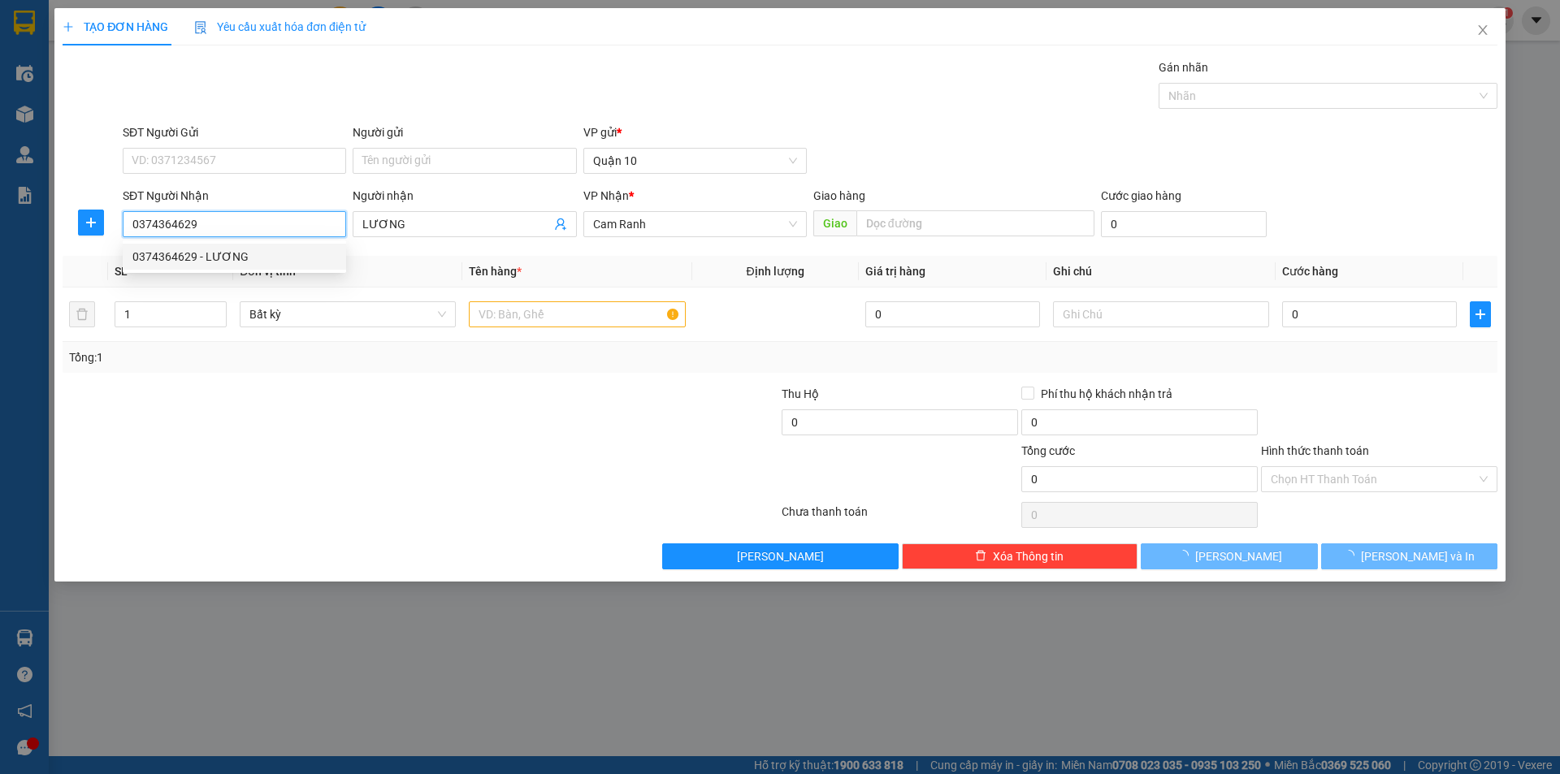
type input "30.000"
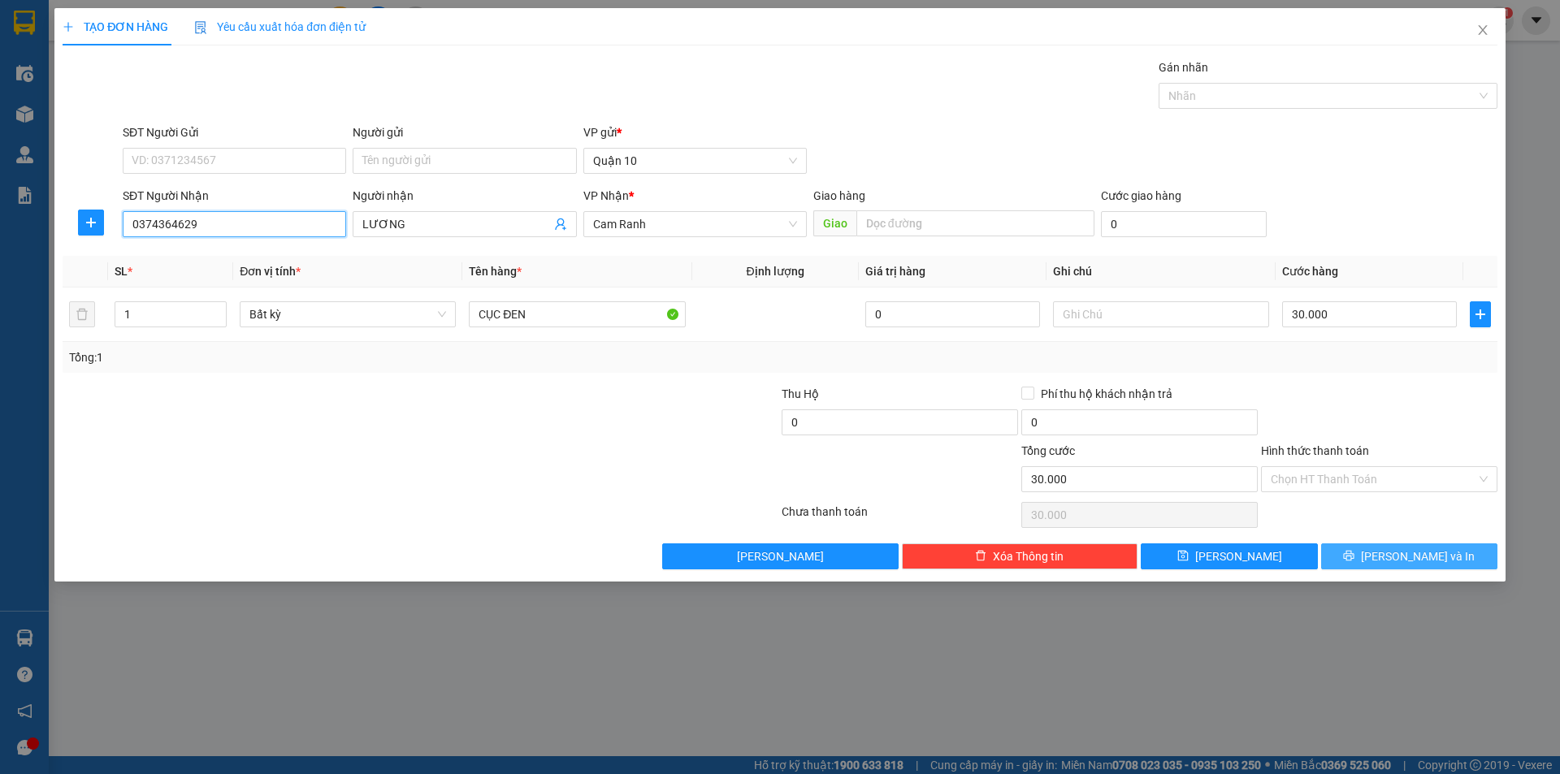
type input "0374364629"
click at [1354, 556] on icon "printer" at bounding box center [1348, 555] width 11 height 11
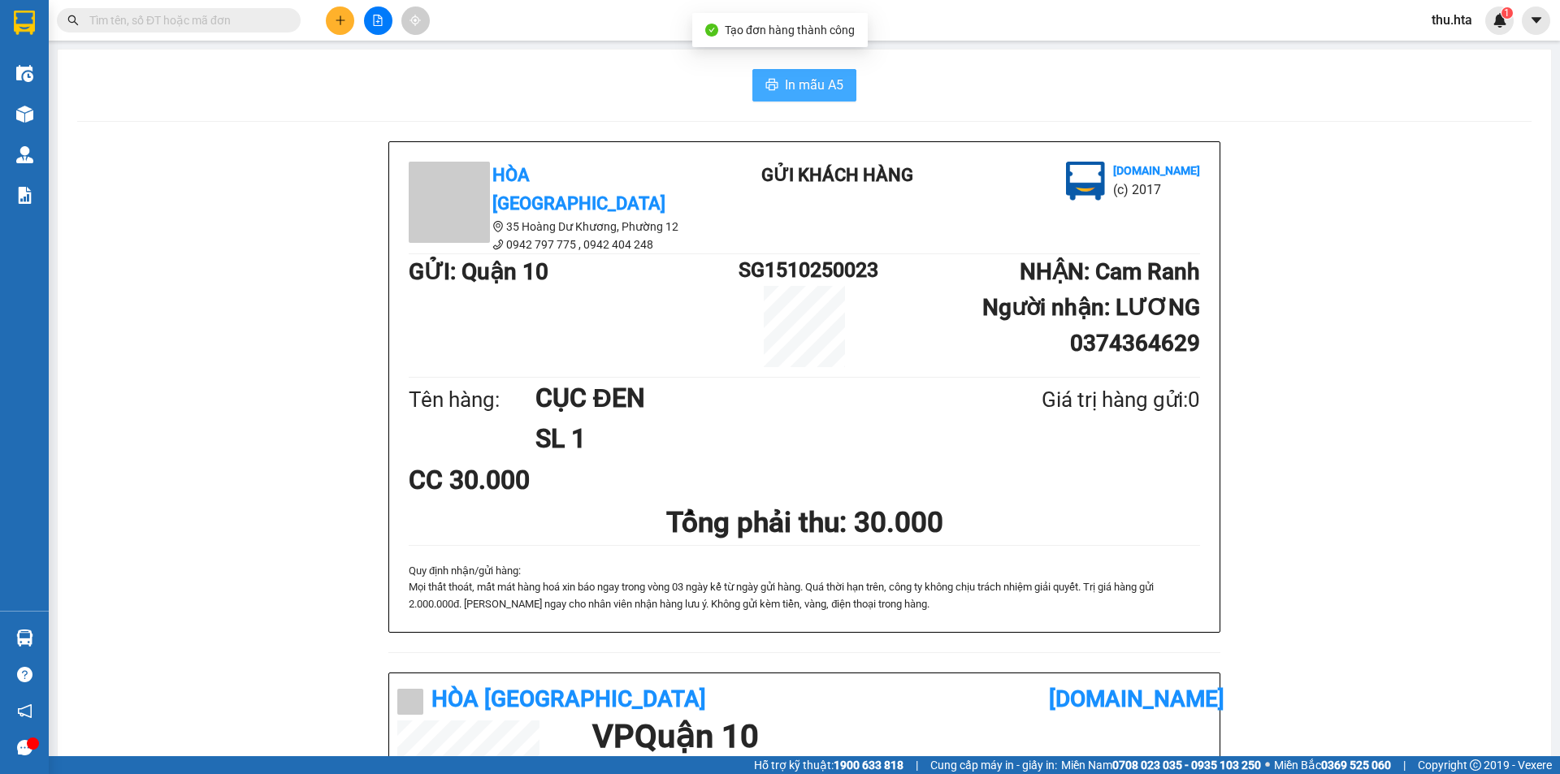
click at [774, 81] on button "In mẫu A5" at bounding box center [804, 85] width 104 height 32
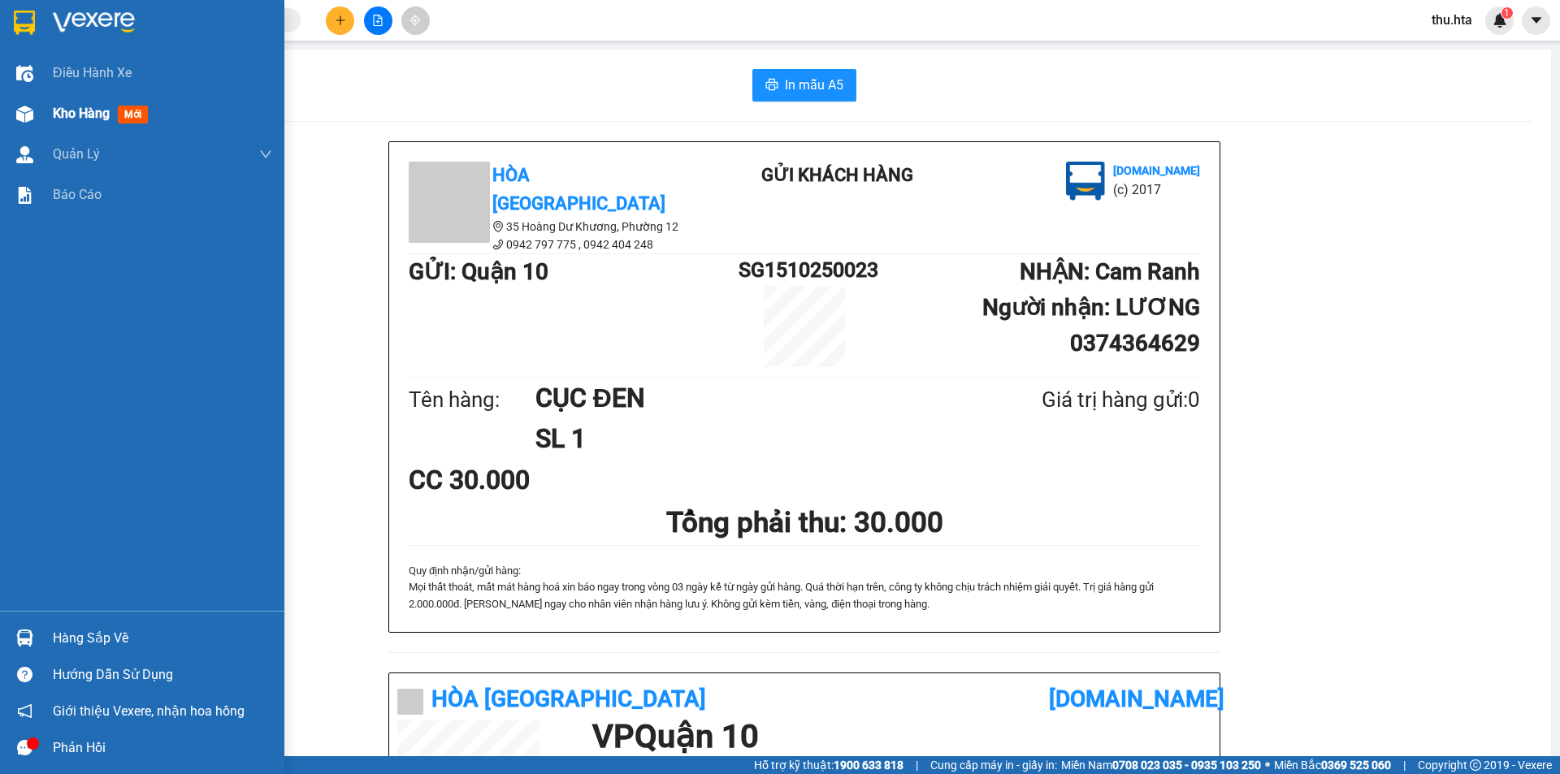
click at [66, 114] on span "Kho hàng" at bounding box center [81, 113] width 57 height 15
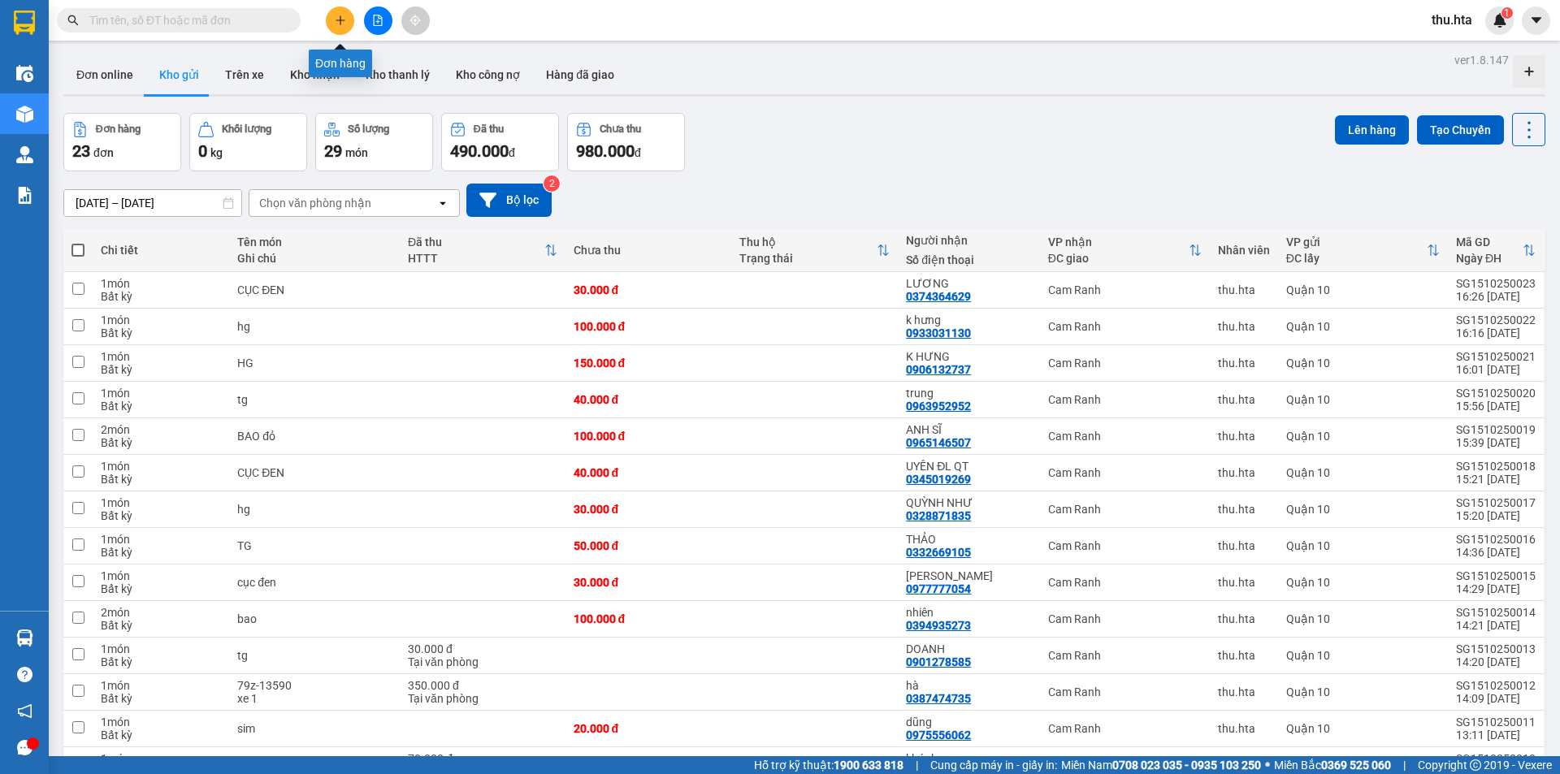
click at [339, 23] on icon "plus" at bounding box center [340, 20] width 11 height 11
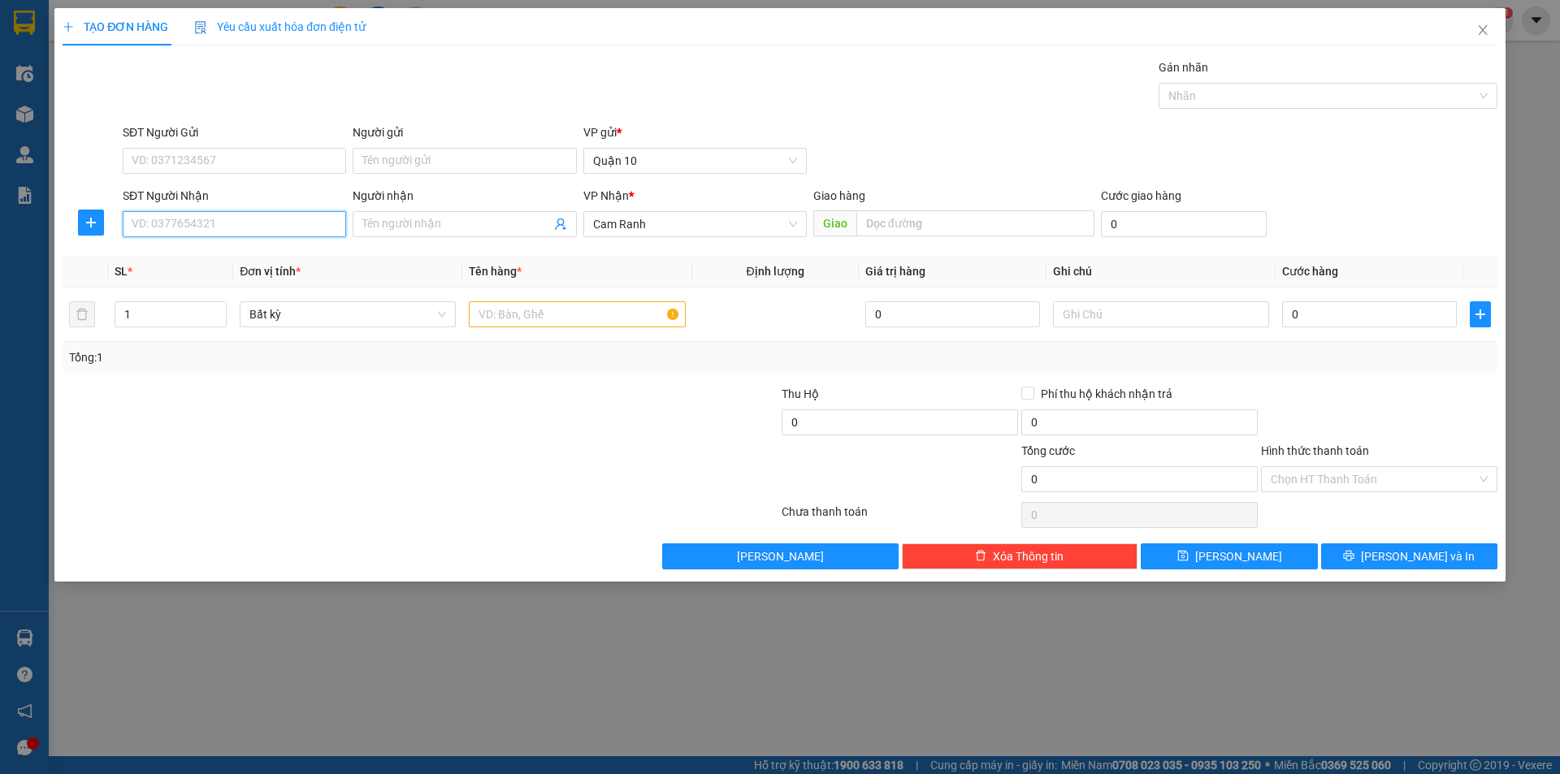
click at [286, 234] on input "SĐT Người Nhận" at bounding box center [234, 224] width 223 height 26
type input "0348179412"
click at [400, 225] on input "Người nhận" at bounding box center [456, 224] width 188 height 18
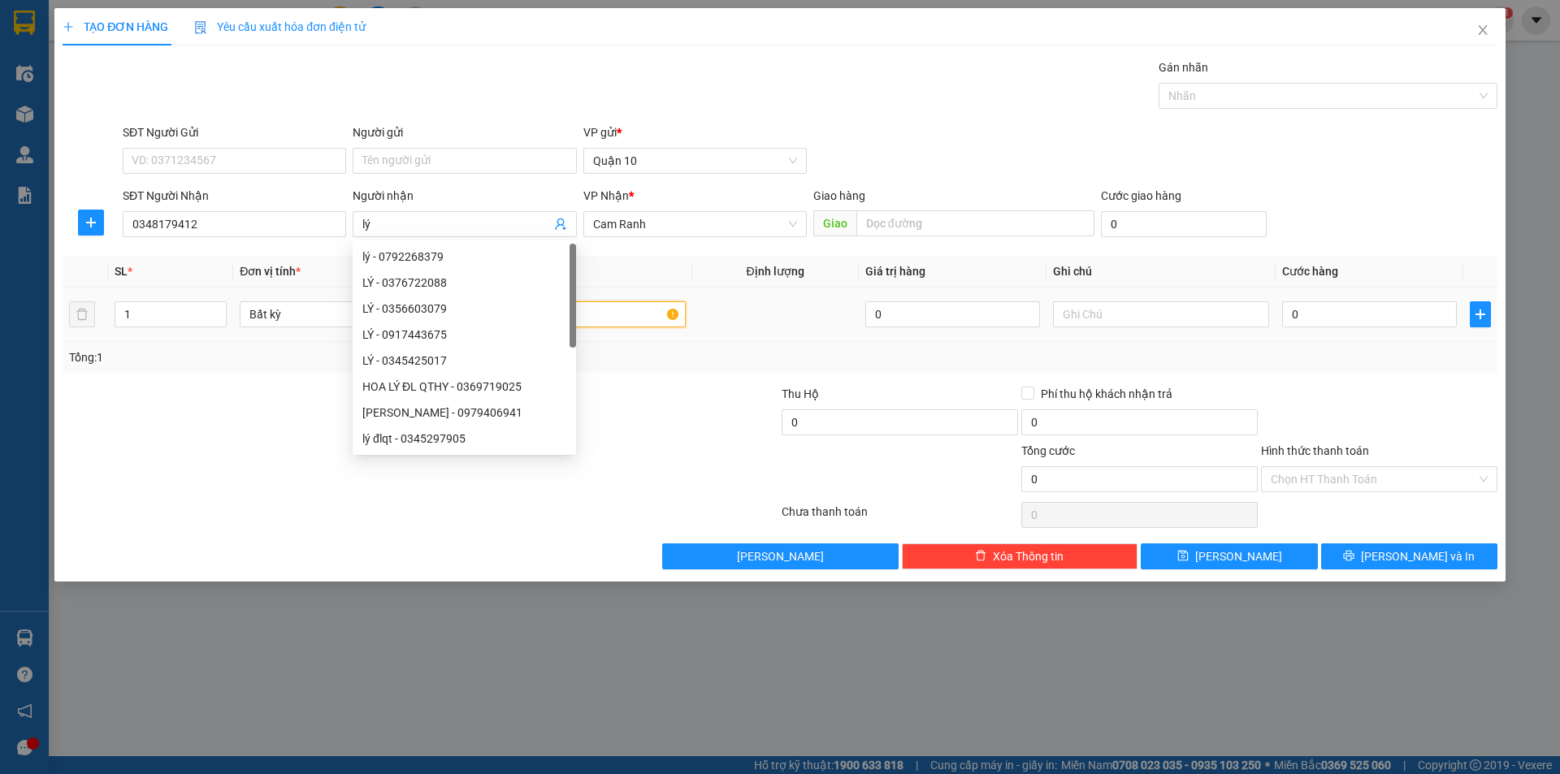
click at [614, 309] on input "text" at bounding box center [577, 314] width 216 height 26
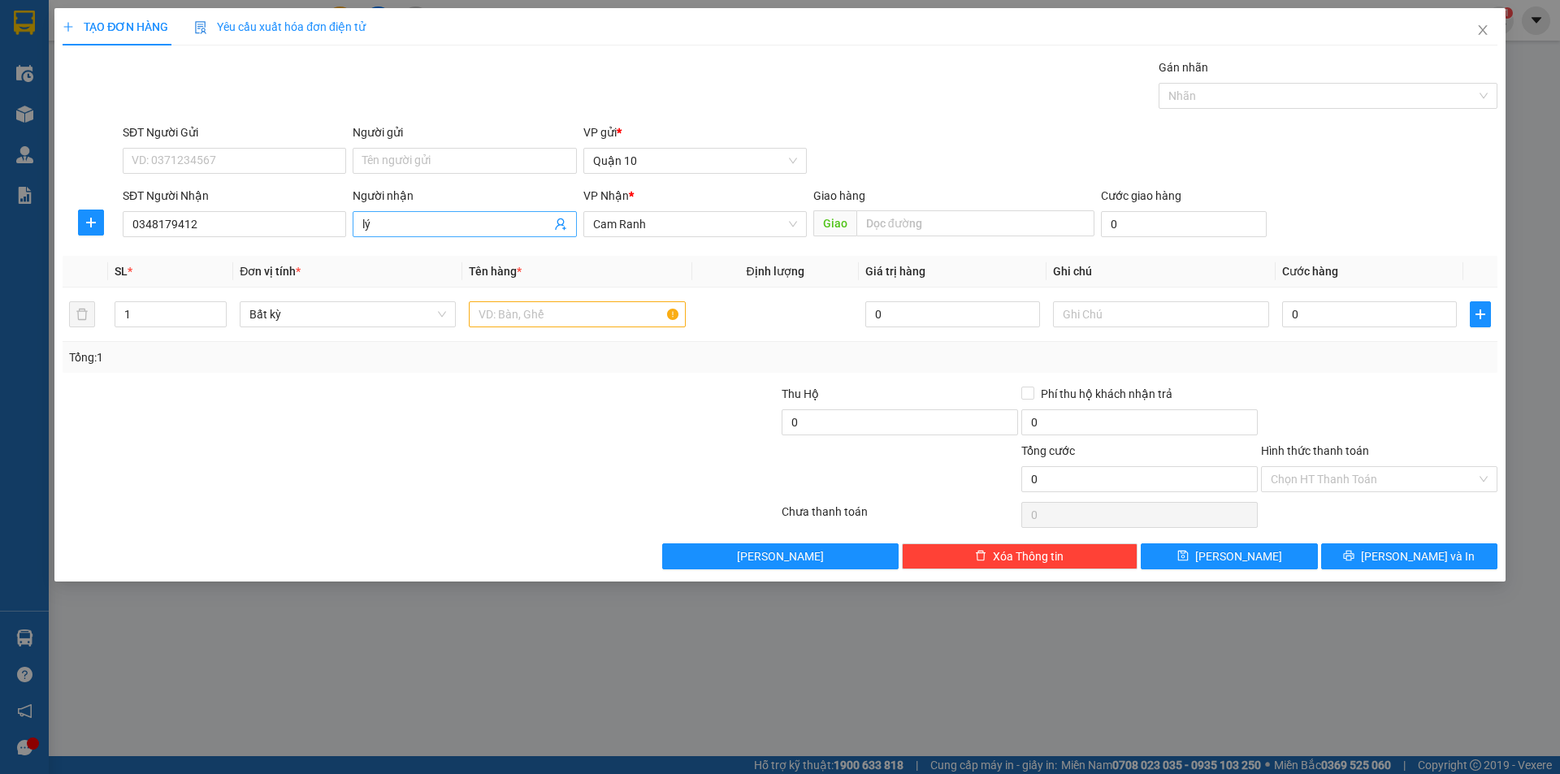
click at [447, 227] on input "lý" at bounding box center [456, 224] width 188 height 18
type input "lý dlmq"
click at [585, 312] on input "text" at bounding box center [577, 314] width 216 height 26
type input "tg"
type input "2"
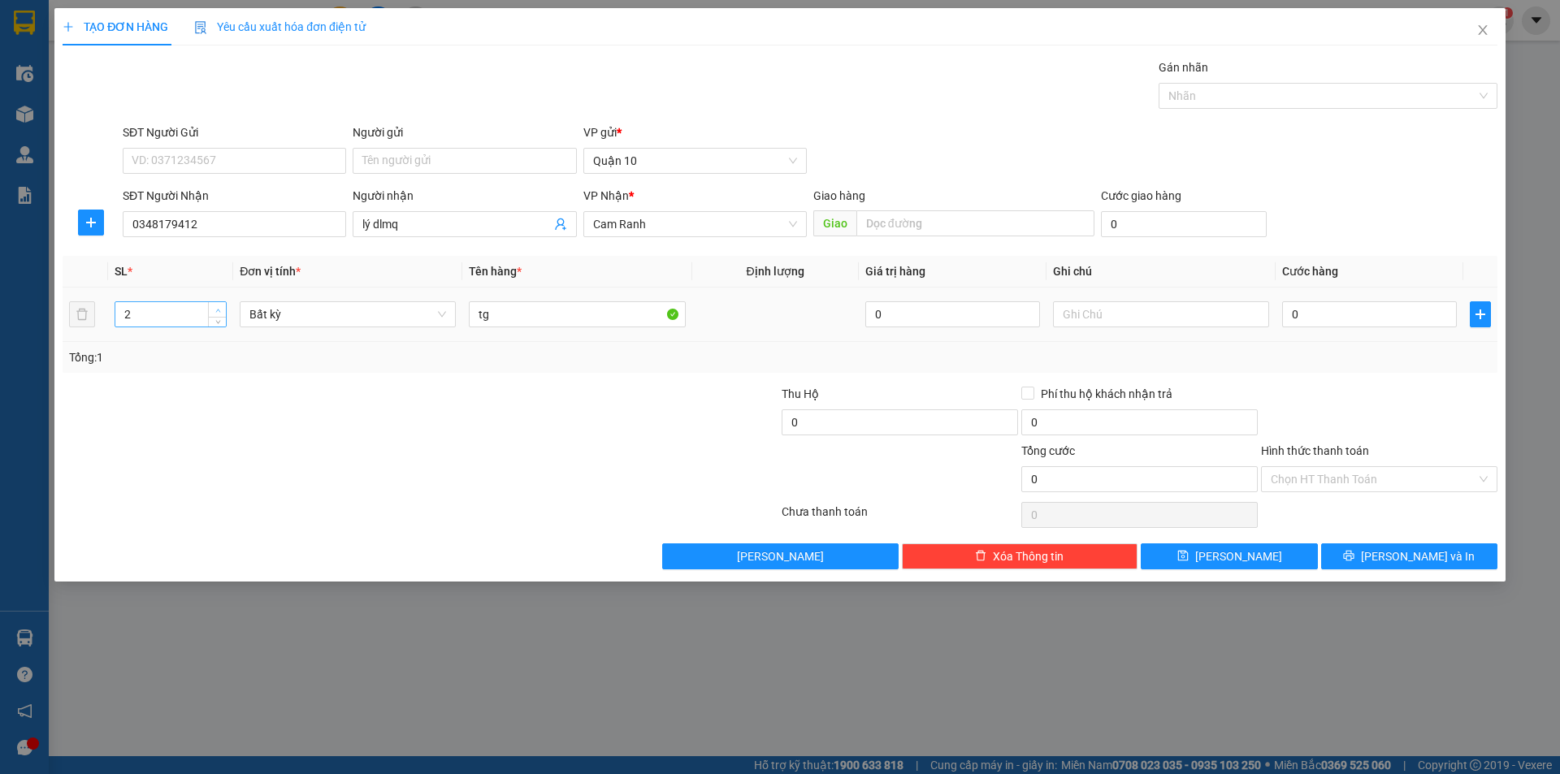
click at [215, 305] on span "Increase Value" at bounding box center [217, 309] width 18 height 15
drag, startPoint x: 638, startPoint y: 314, endPoint x: 633, endPoint y: 326, distance: 12.4
click at [637, 318] on input "tg" at bounding box center [577, 314] width 216 height 26
type input "tg sách"
click at [1335, 318] on input "0" at bounding box center [1369, 314] width 175 height 26
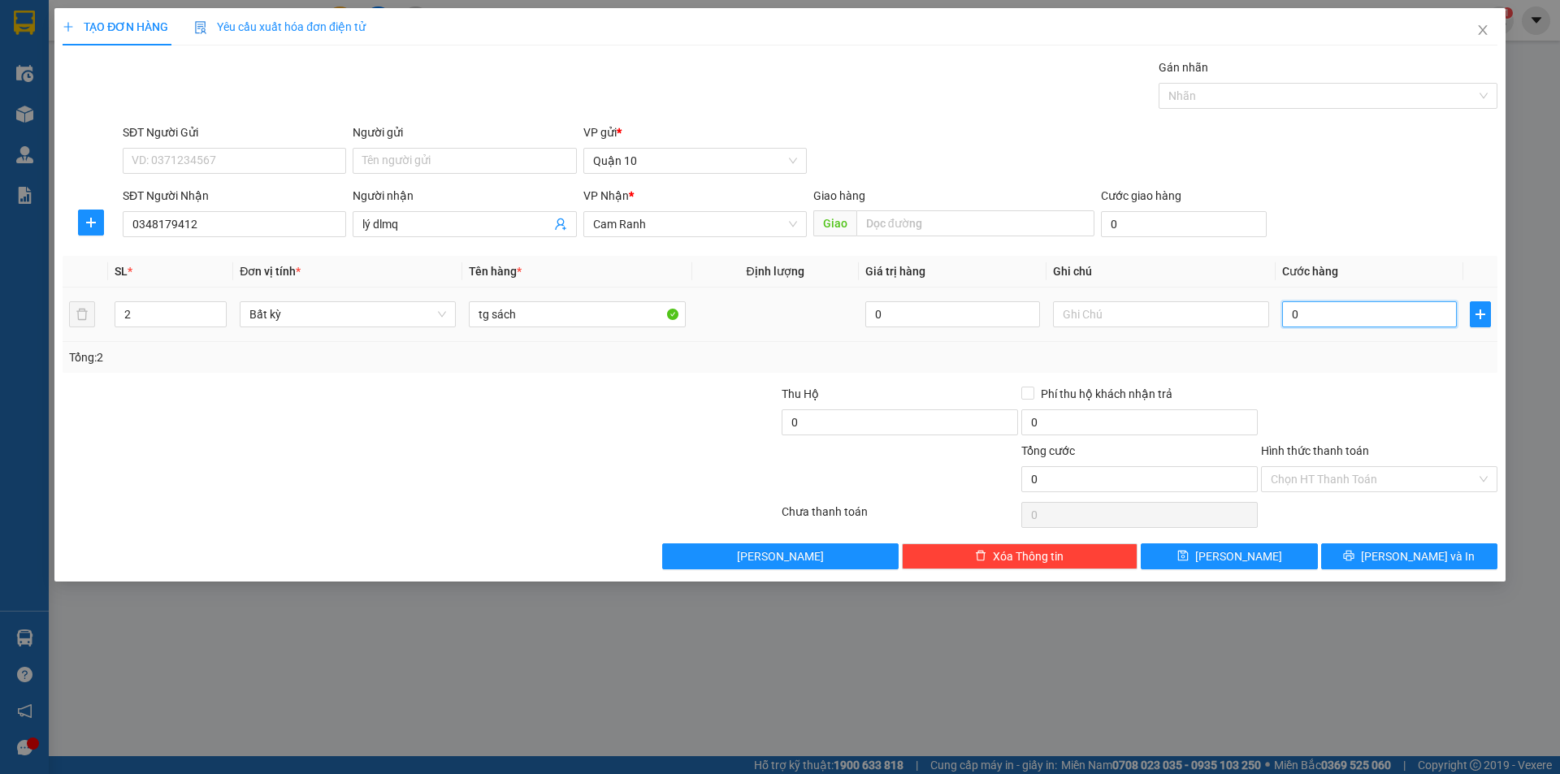
type input "7"
type input "70"
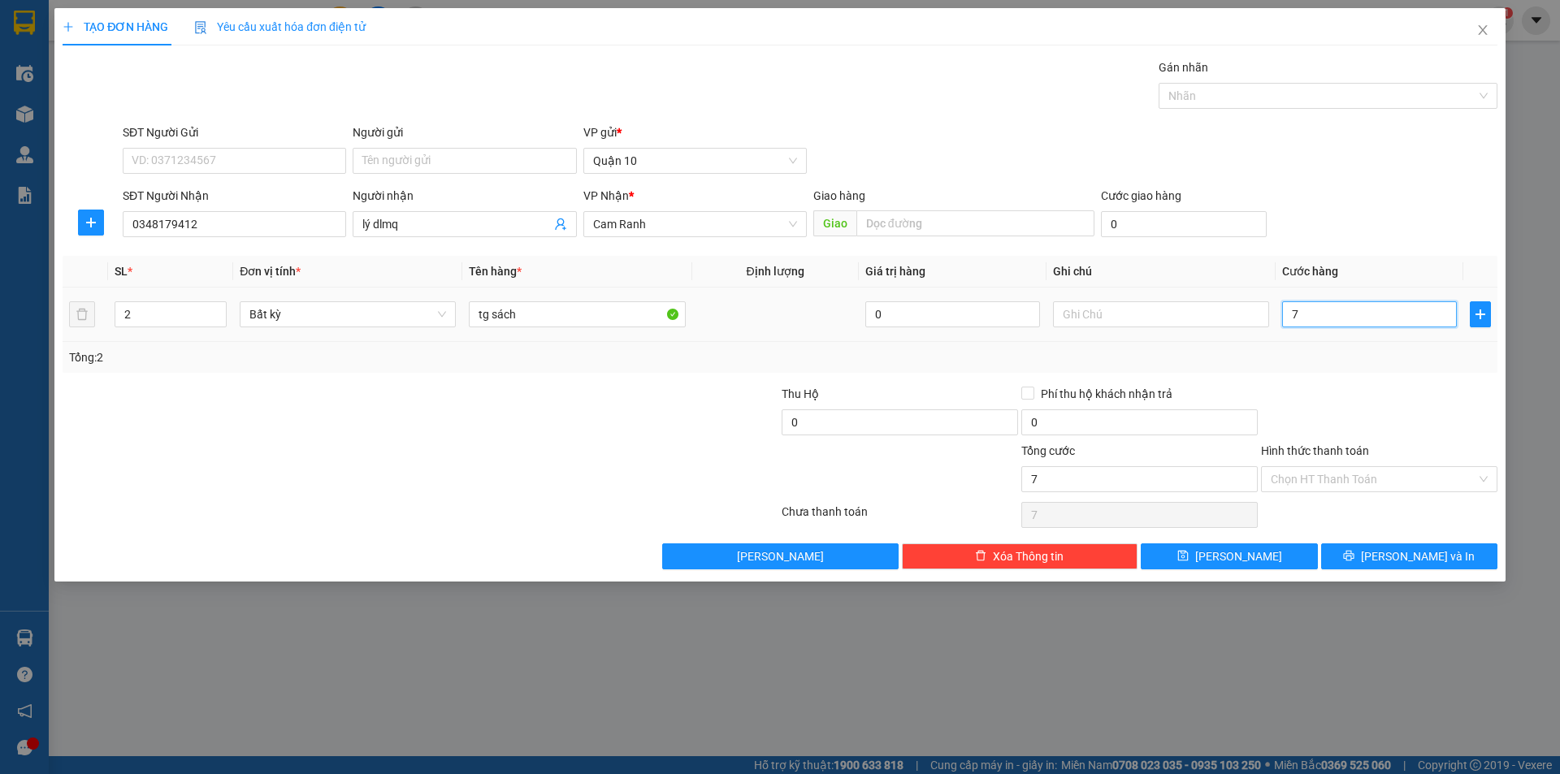
type input "70"
type input "70.000"
drag, startPoint x: 1350, startPoint y: 367, endPoint x: 1383, endPoint y: 457, distance: 95.8
click at [1350, 368] on div "Tổng: 2" at bounding box center [780, 357] width 1434 height 31
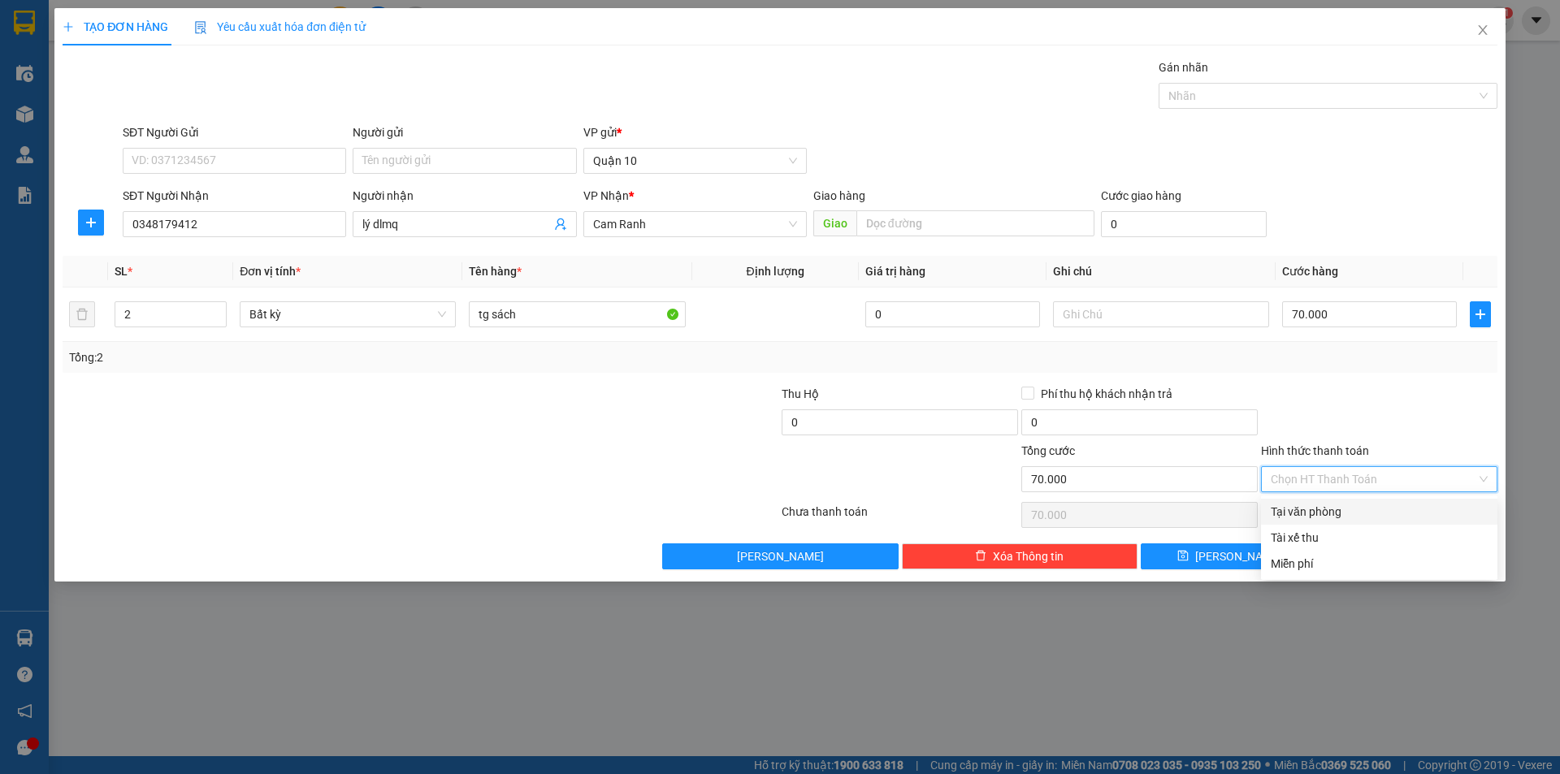
click at [1334, 477] on input "Hình thức thanh toán" at bounding box center [1373, 479] width 206 height 24
click at [1348, 501] on div "Tại văn phòng" at bounding box center [1379, 512] width 236 height 26
type input "0"
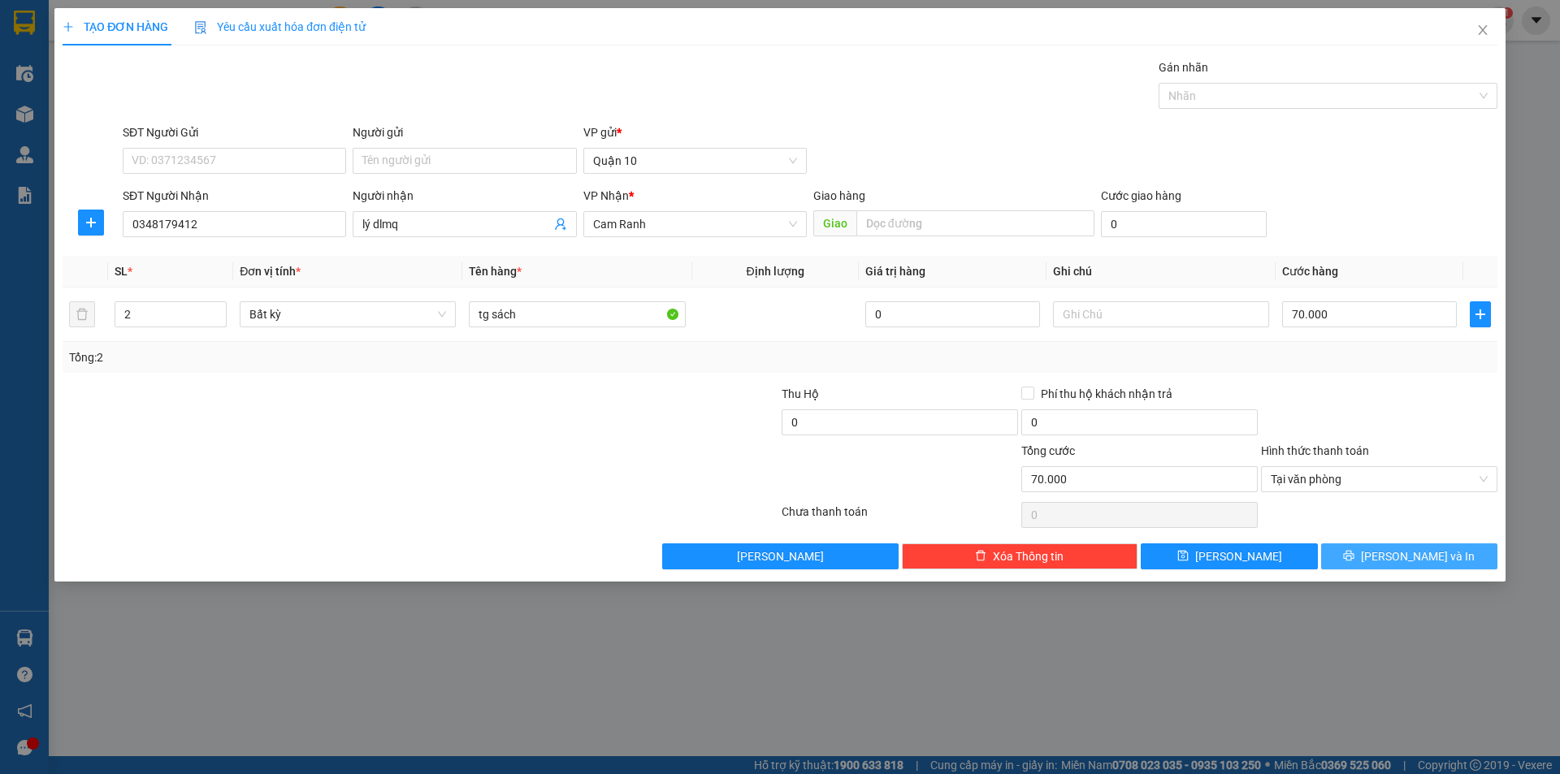
click at [1354, 552] on icon "printer" at bounding box center [1348, 555] width 11 height 11
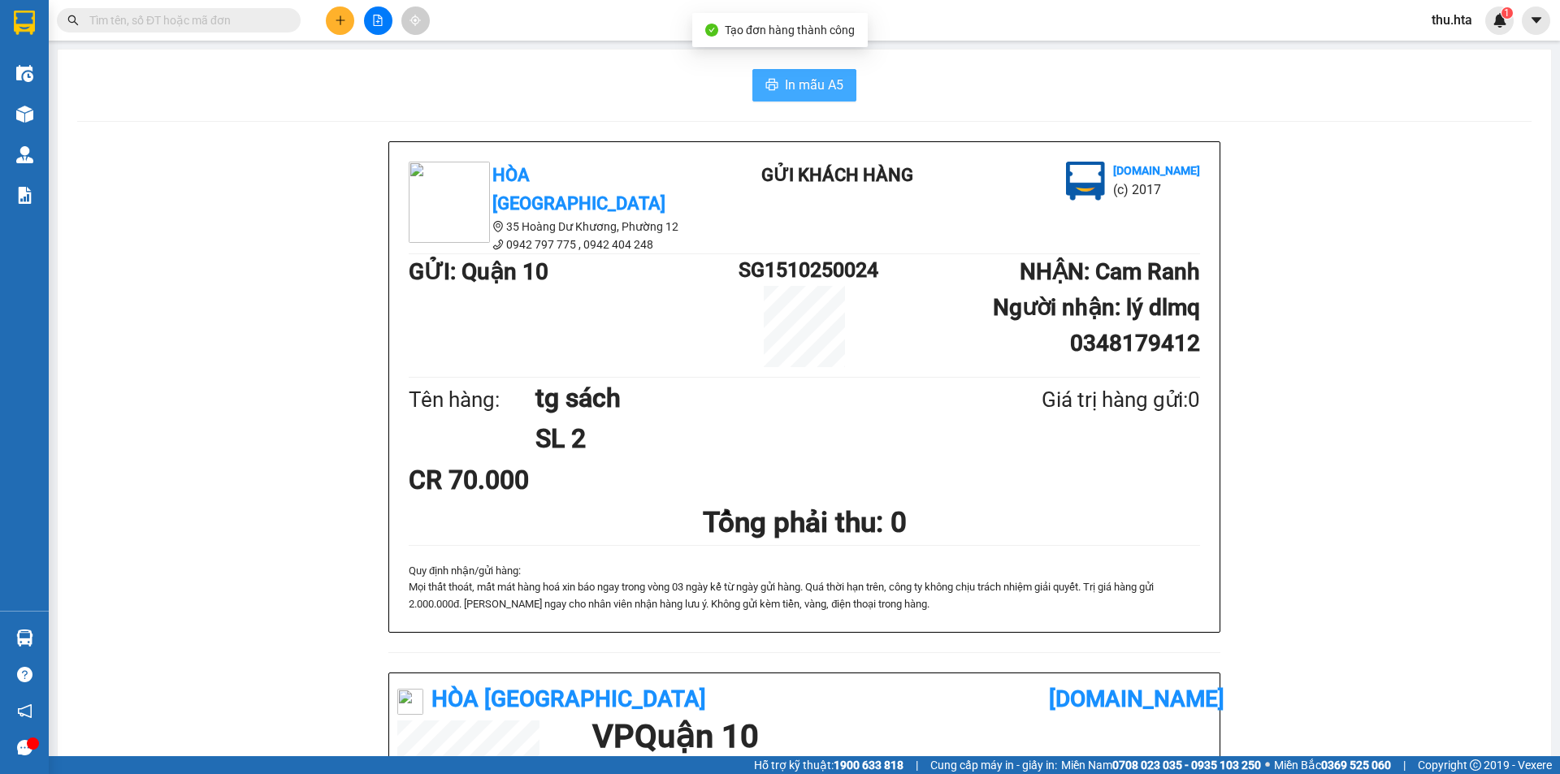
click at [795, 81] on span "In mẫu A5" at bounding box center [814, 85] width 58 height 20
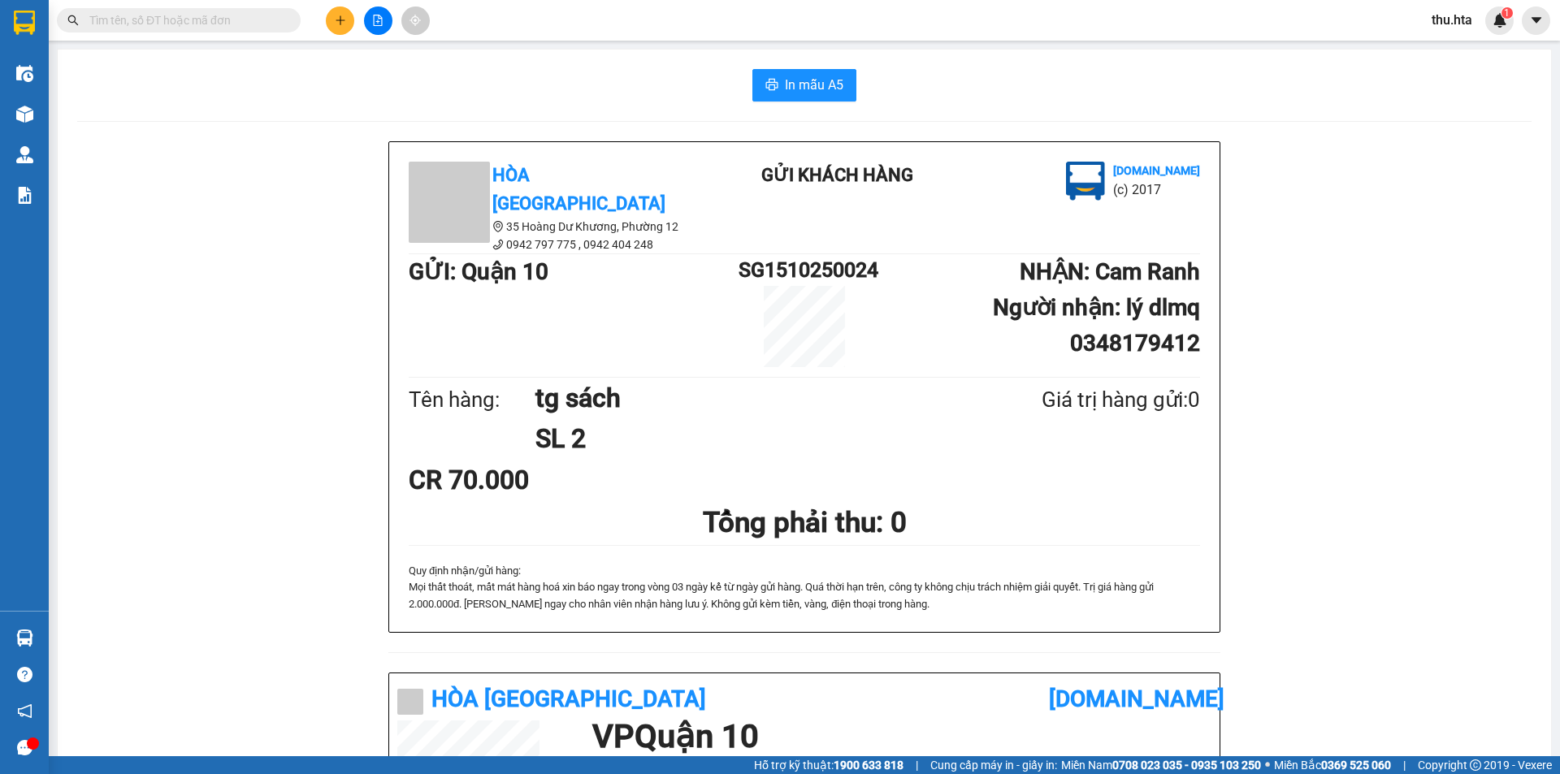
click at [335, 24] on icon "plus" at bounding box center [340, 20] width 11 height 11
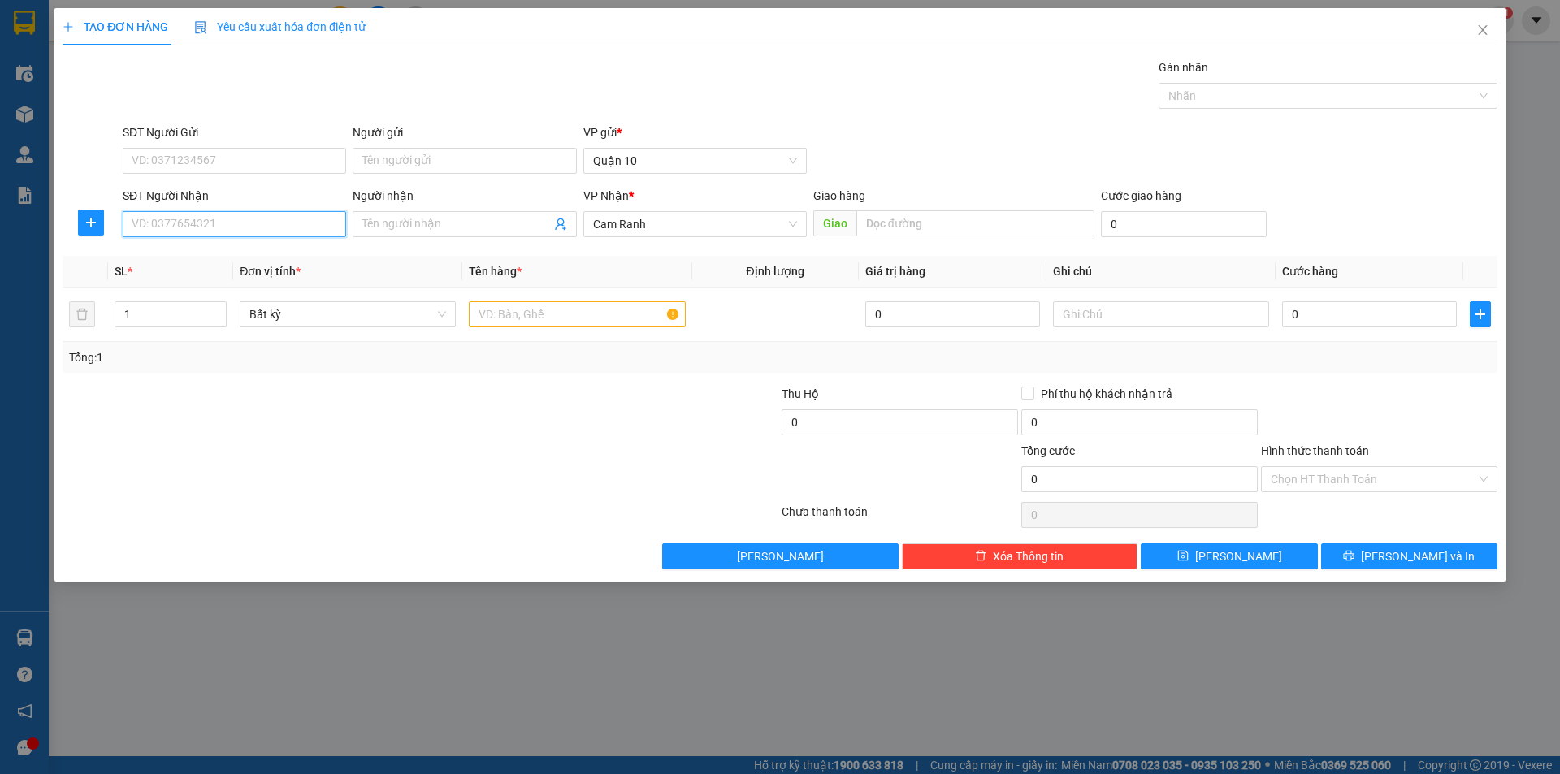
click at [265, 220] on input "SĐT Người Nhận" at bounding box center [234, 224] width 223 height 26
click at [428, 227] on input "Người nhận" at bounding box center [456, 224] width 188 height 18
type input "phúc nghĩa"
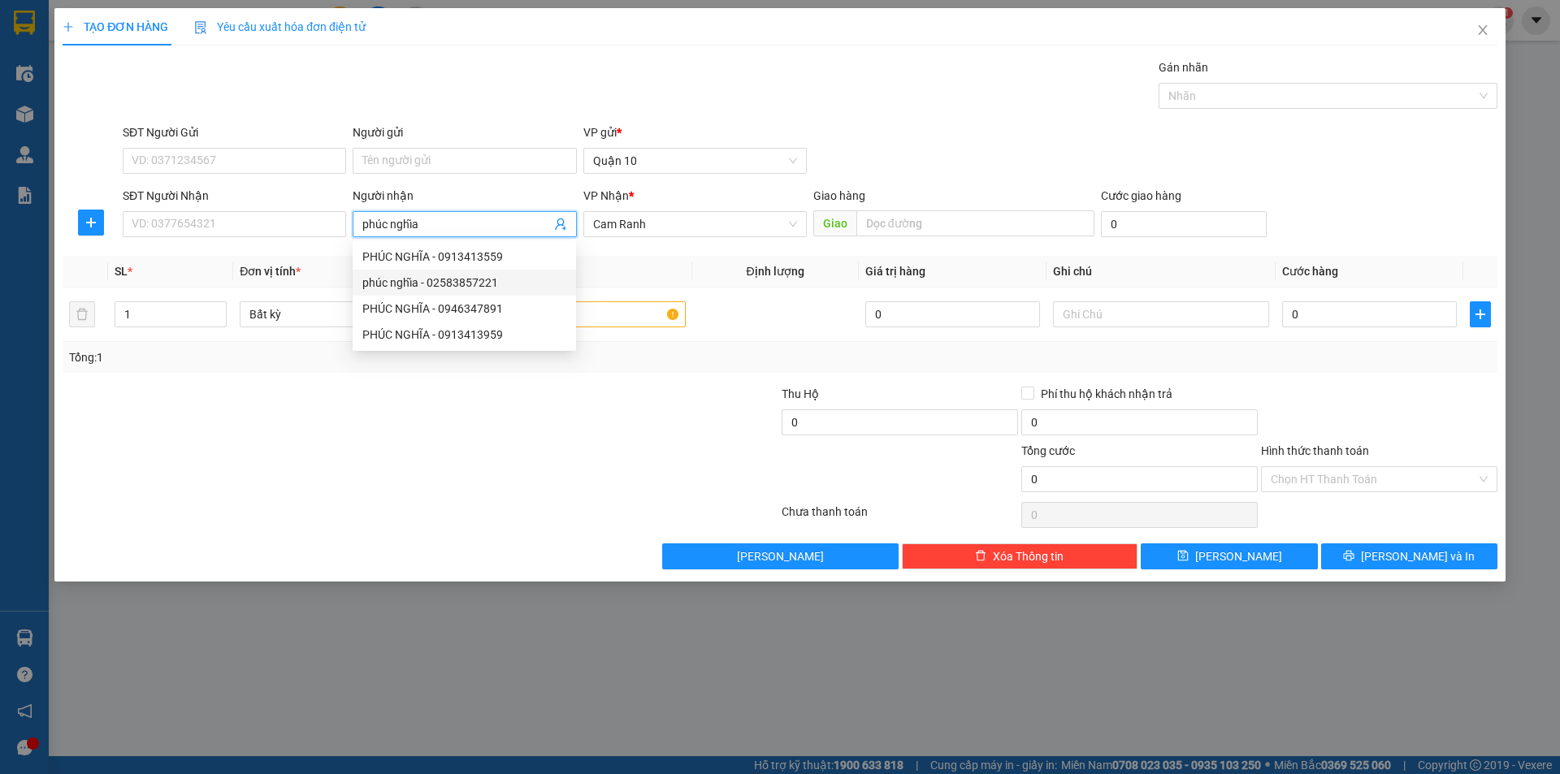
drag, startPoint x: 471, startPoint y: 280, endPoint x: 560, endPoint y: 328, distance: 100.7
click at [471, 282] on div "phúc nghĩa - 02583857221" at bounding box center [464, 283] width 204 height 18
type input "02583857221"
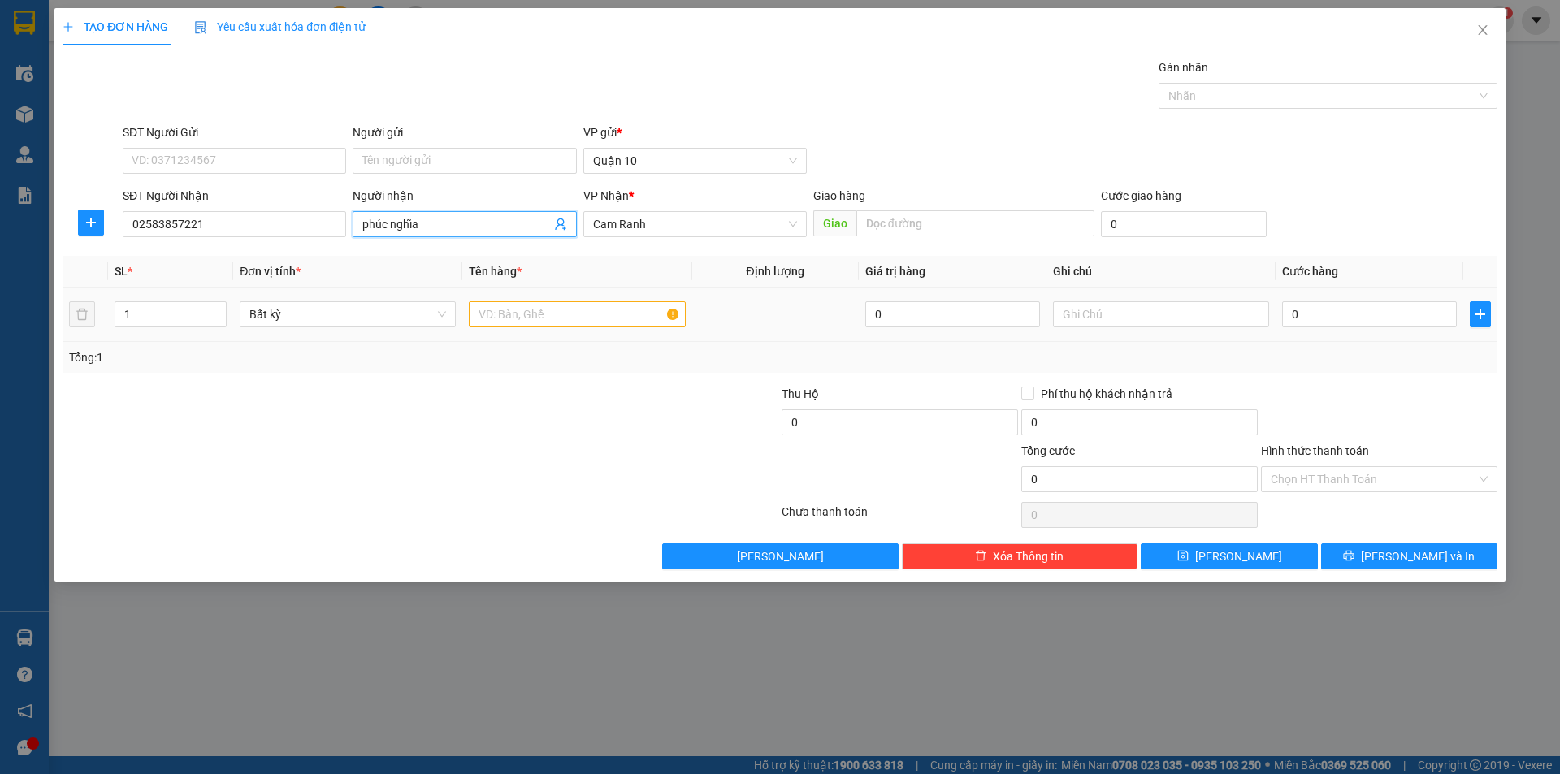
type input "phúc nghĩa"
click at [566, 330] on div at bounding box center [577, 314] width 216 height 32
click at [565, 320] on input "text" at bounding box center [577, 314] width 216 height 26
type input "bao"
click at [220, 305] on span "up" at bounding box center [218, 310] width 10 height 10
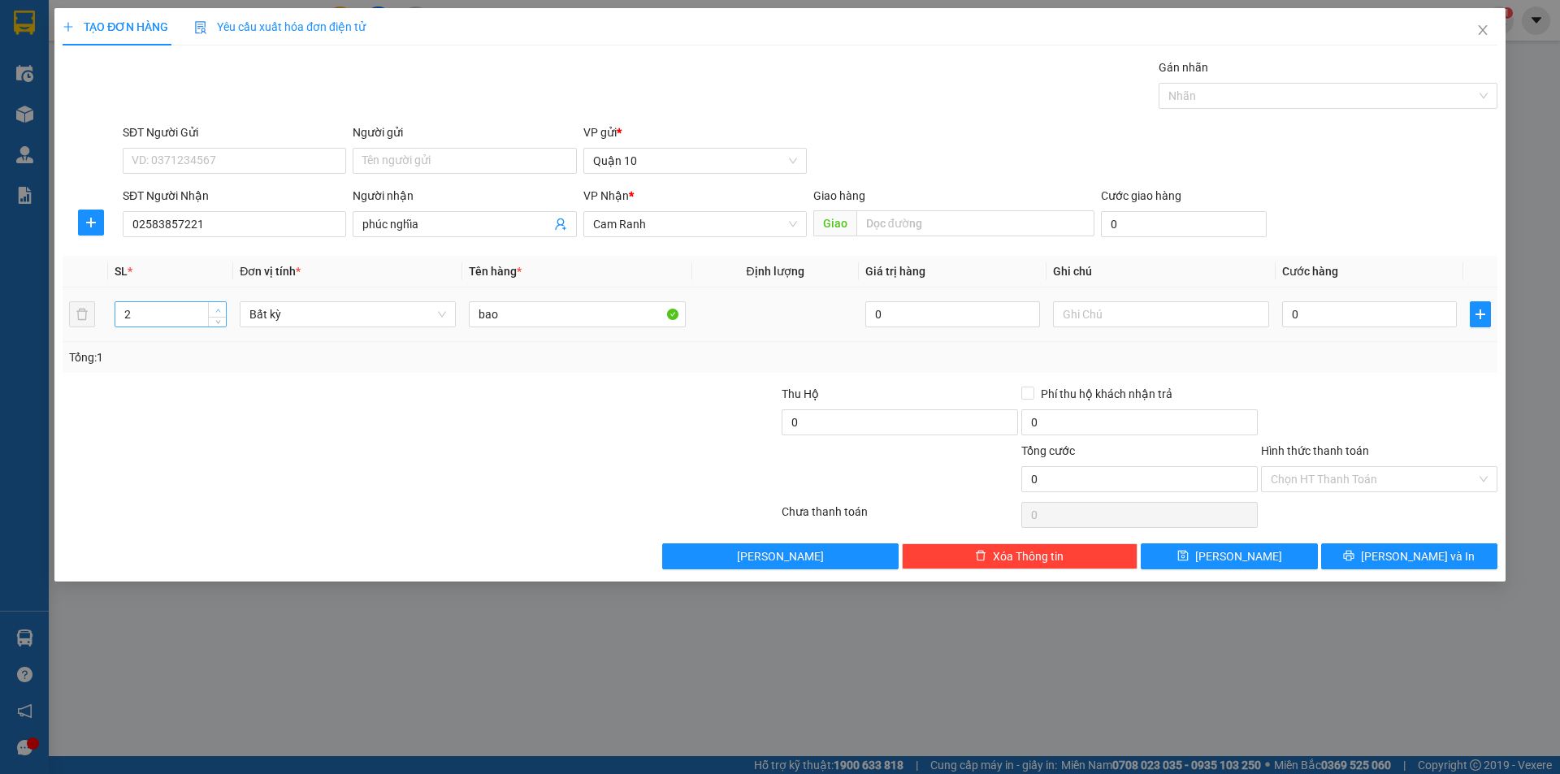
type input "3"
click at [220, 305] on span "up" at bounding box center [218, 310] width 10 height 10
drag, startPoint x: 1408, startPoint y: 549, endPoint x: 1006, endPoint y: 220, distance: 518.9
click at [1409, 548] on span "[PERSON_NAME] và In" at bounding box center [1418, 556] width 114 height 18
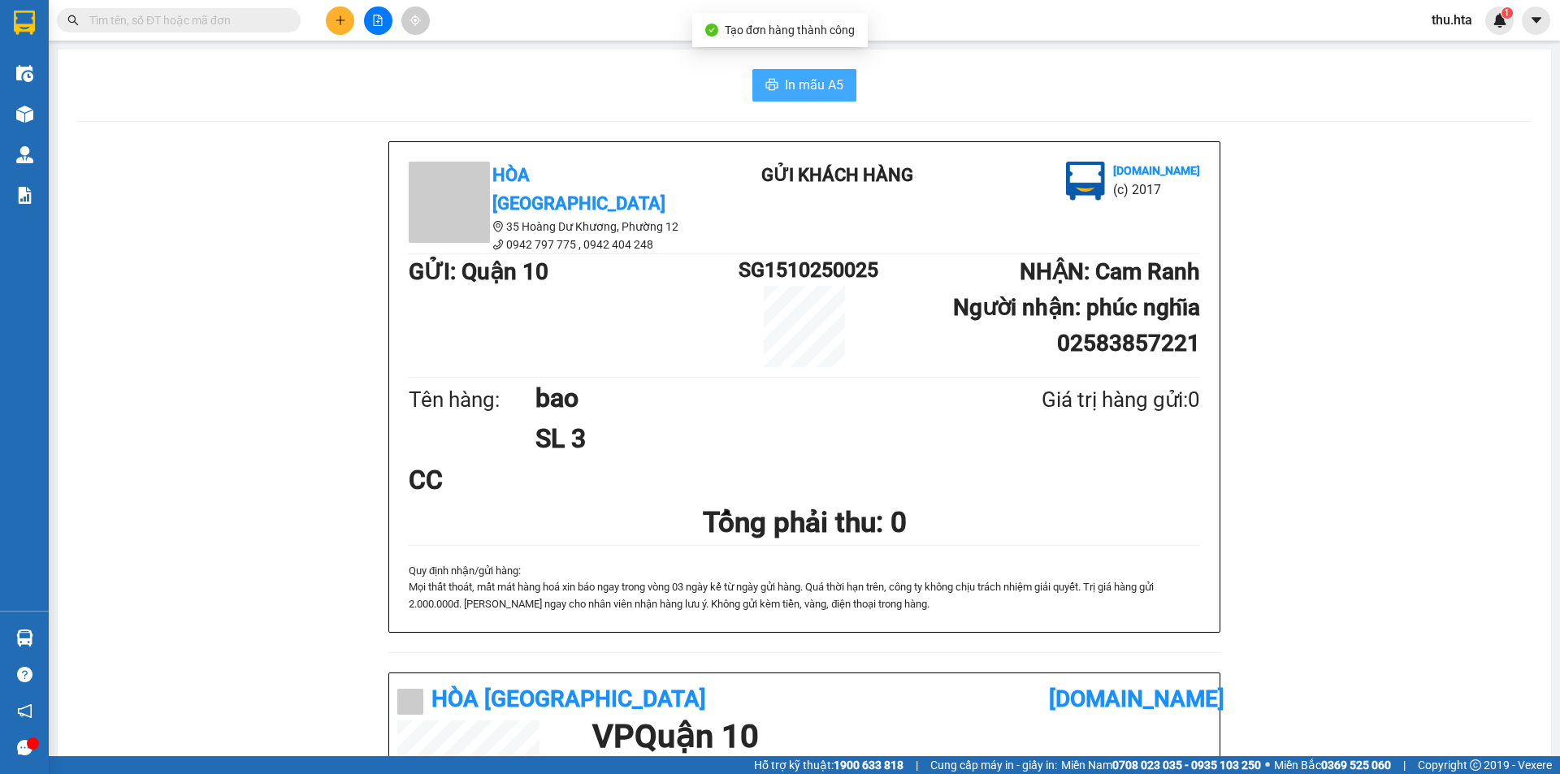
click at [831, 85] on span "In mẫu A5" at bounding box center [814, 85] width 58 height 20
click at [334, 20] on button at bounding box center [340, 20] width 28 height 28
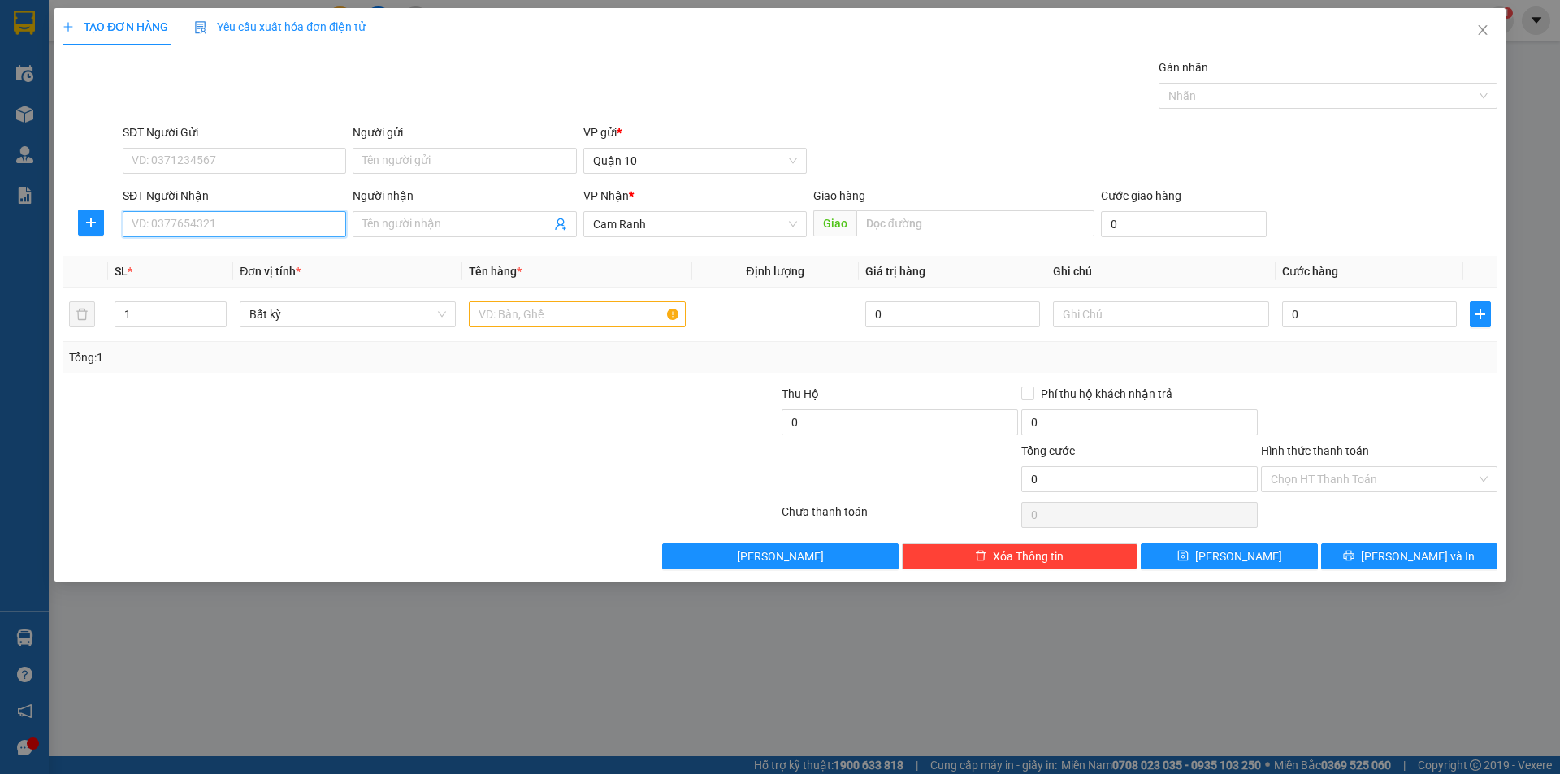
click at [245, 221] on input "SĐT Người Nhận" at bounding box center [234, 224] width 223 height 26
click at [257, 276] on div "0978010127 - LAN ANH" at bounding box center [234, 283] width 204 height 18
type input "0978010127"
type input "LAN ANH"
type input "30.000"
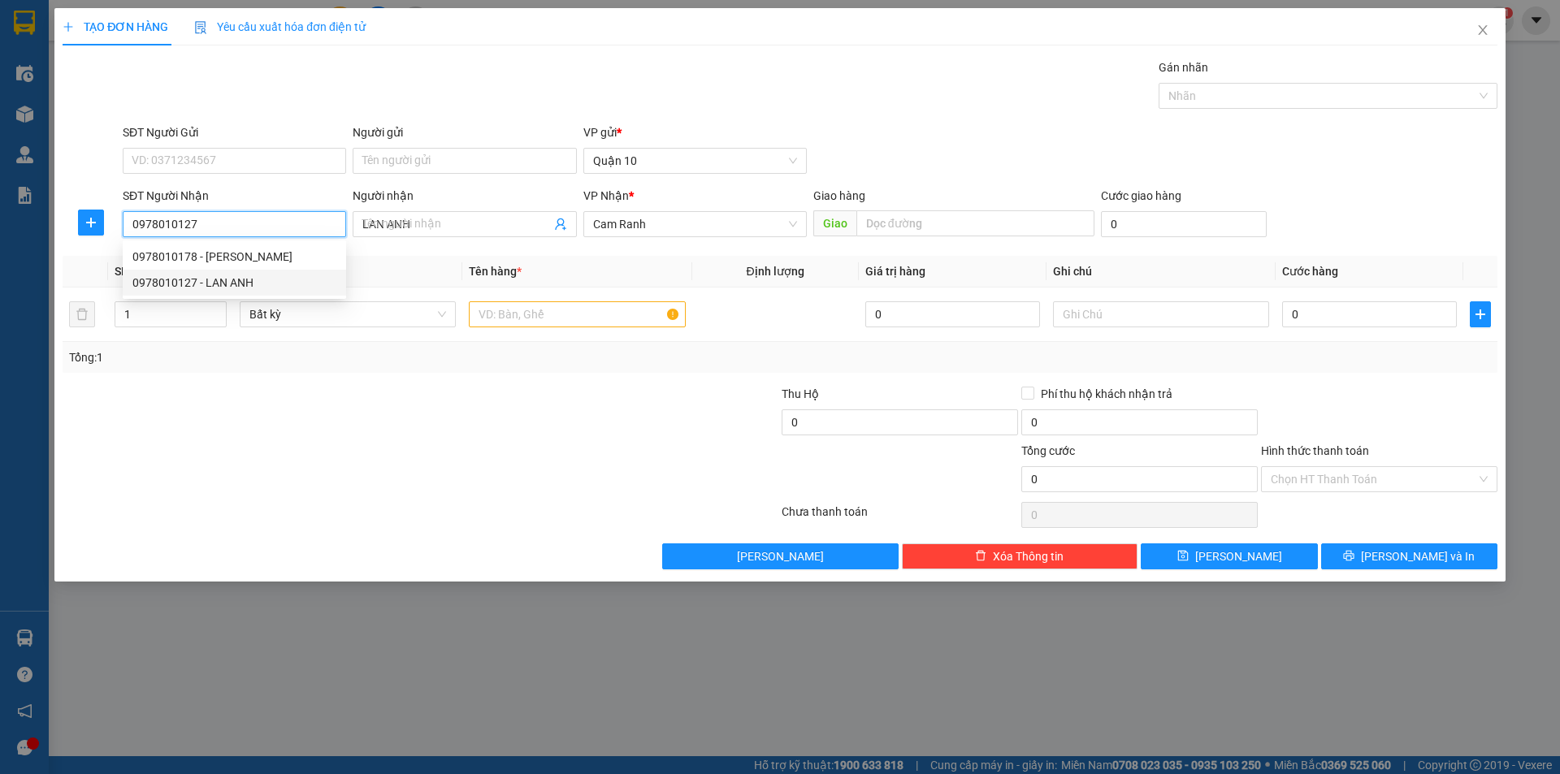
type input "30.000"
type input "0978010127"
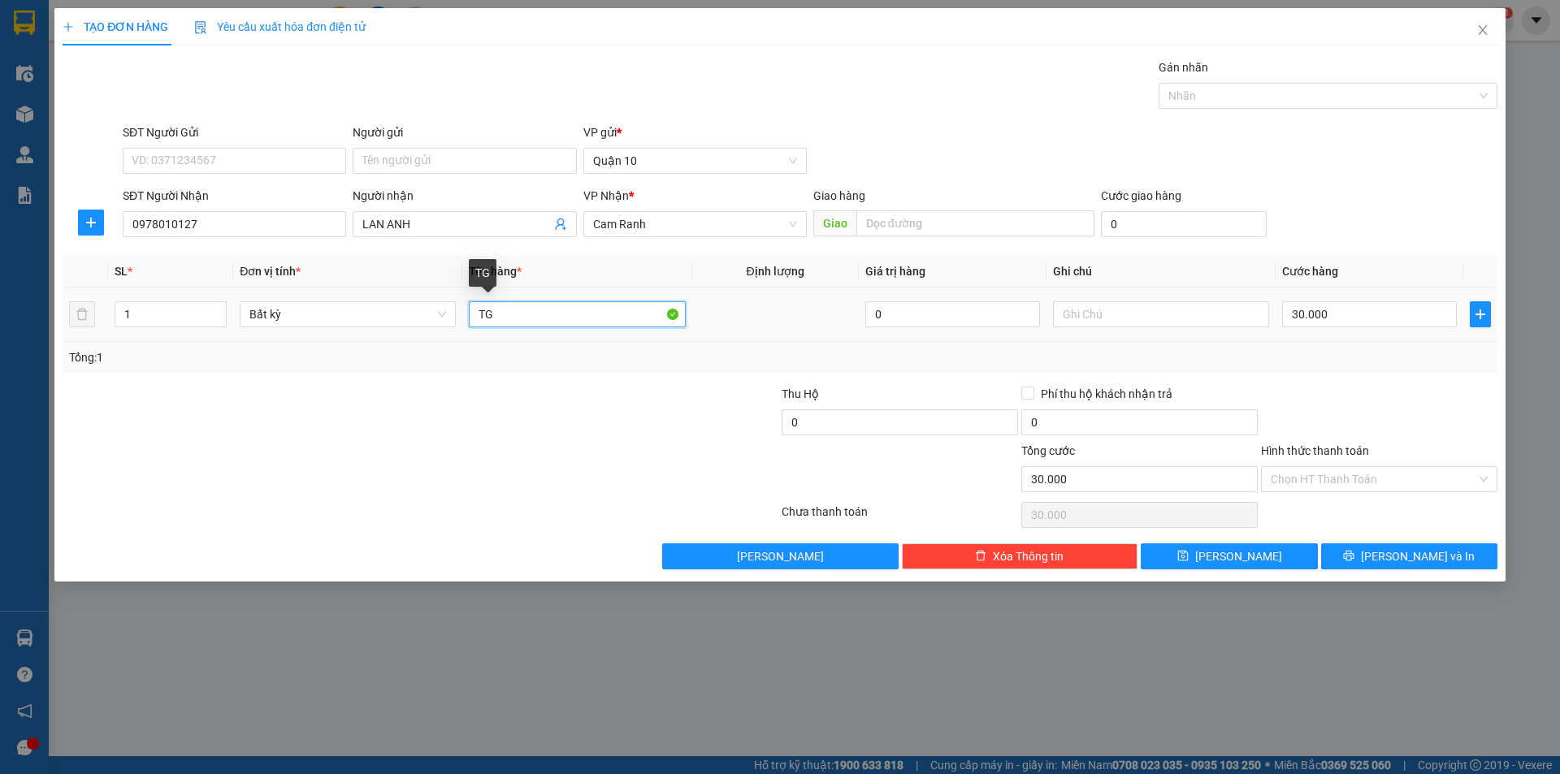
click at [565, 308] on input "TG" at bounding box center [577, 314] width 216 height 26
click at [1357, 331] on td "30.000" at bounding box center [1369, 315] width 188 height 54
click at [1333, 309] on input "30.000" at bounding box center [1369, 314] width 175 height 26
type input "0"
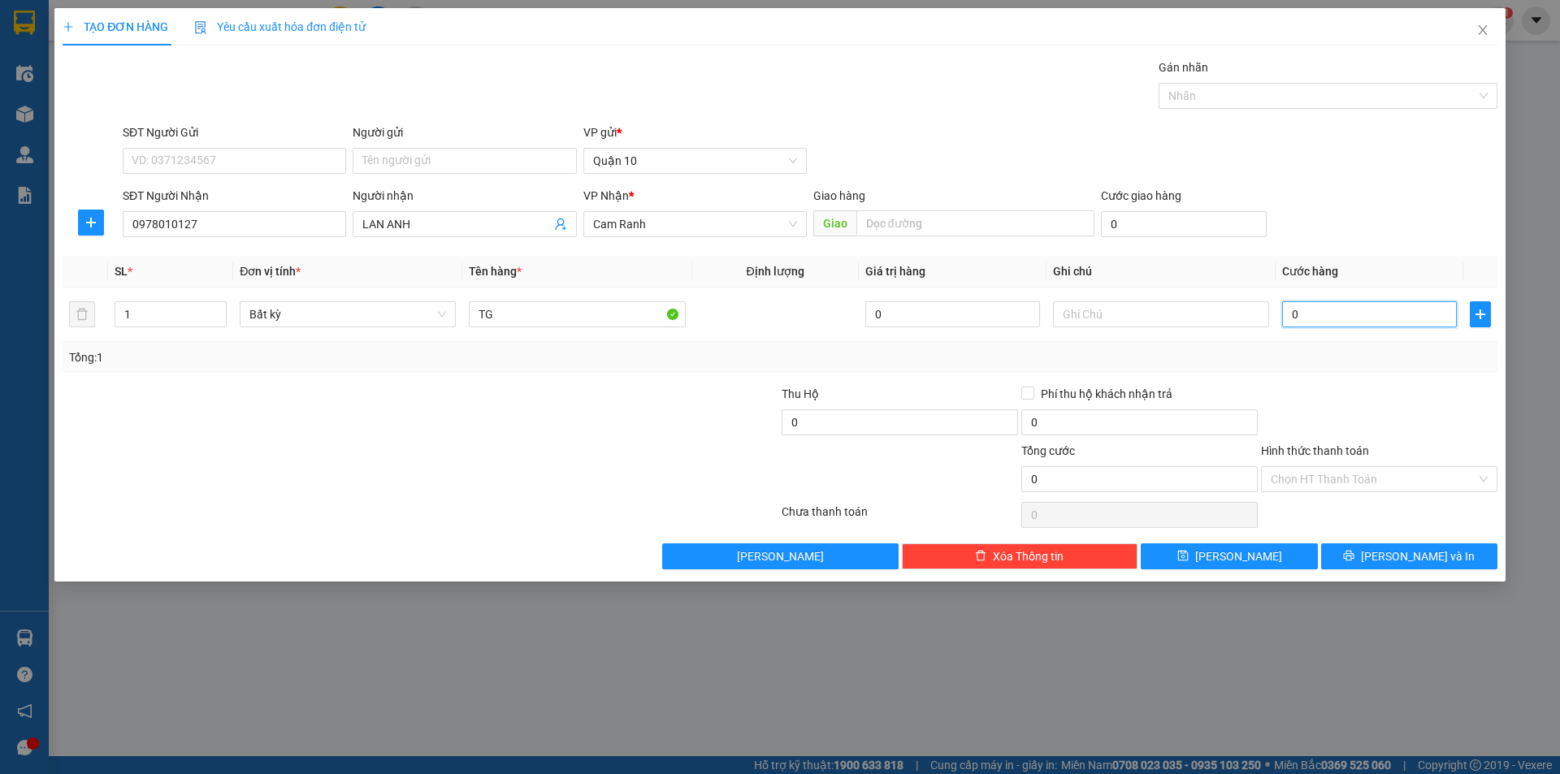
type input "0"
click at [1369, 393] on div at bounding box center [1379, 413] width 240 height 57
click at [1378, 548] on button "[PERSON_NAME] và In" at bounding box center [1409, 556] width 176 height 26
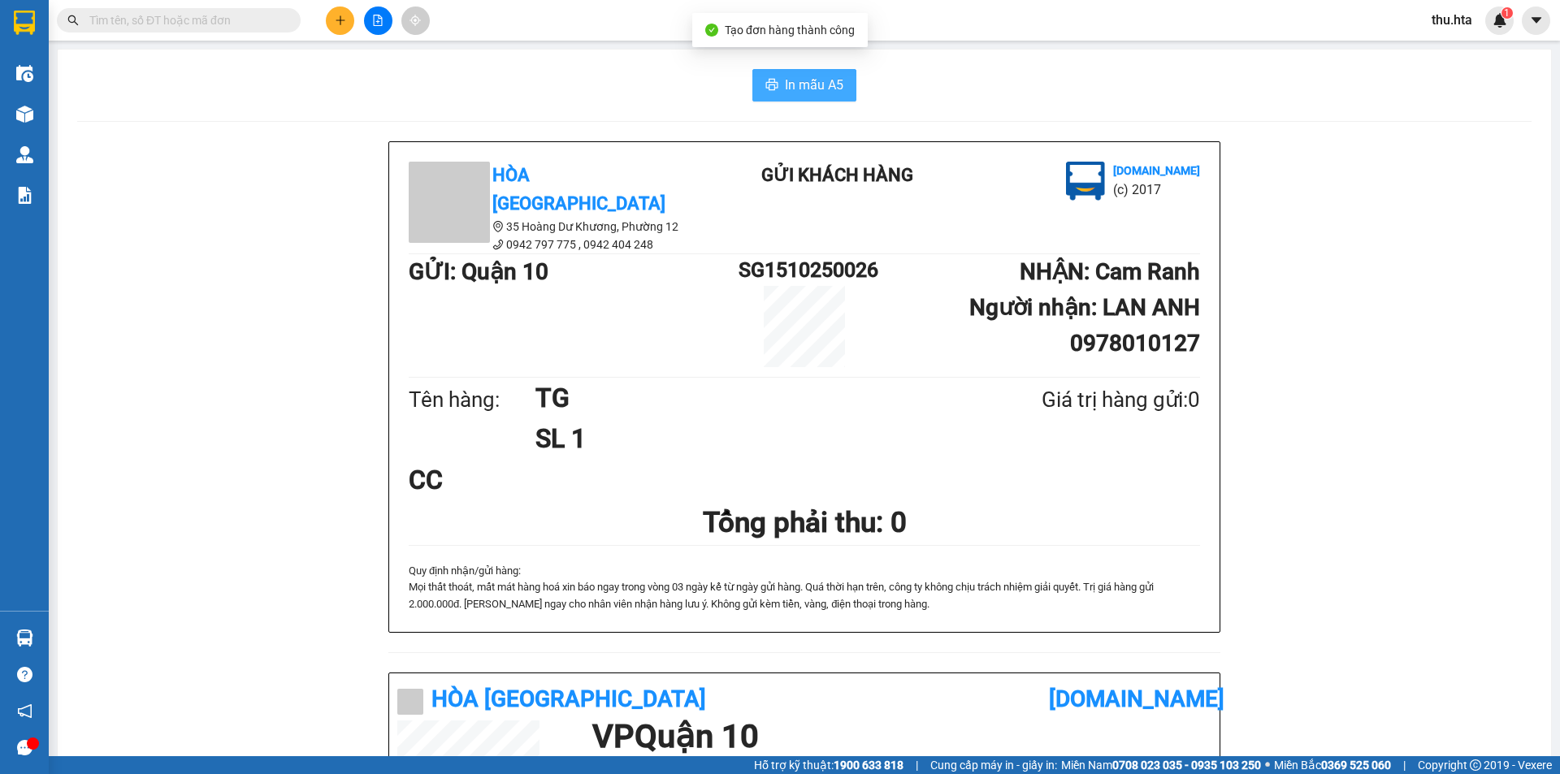
click at [822, 89] on span "In mẫu A5" at bounding box center [814, 85] width 58 height 20
click at [339, 24] on icon "plus" at bounding box center [340, 20] width 11 height 11
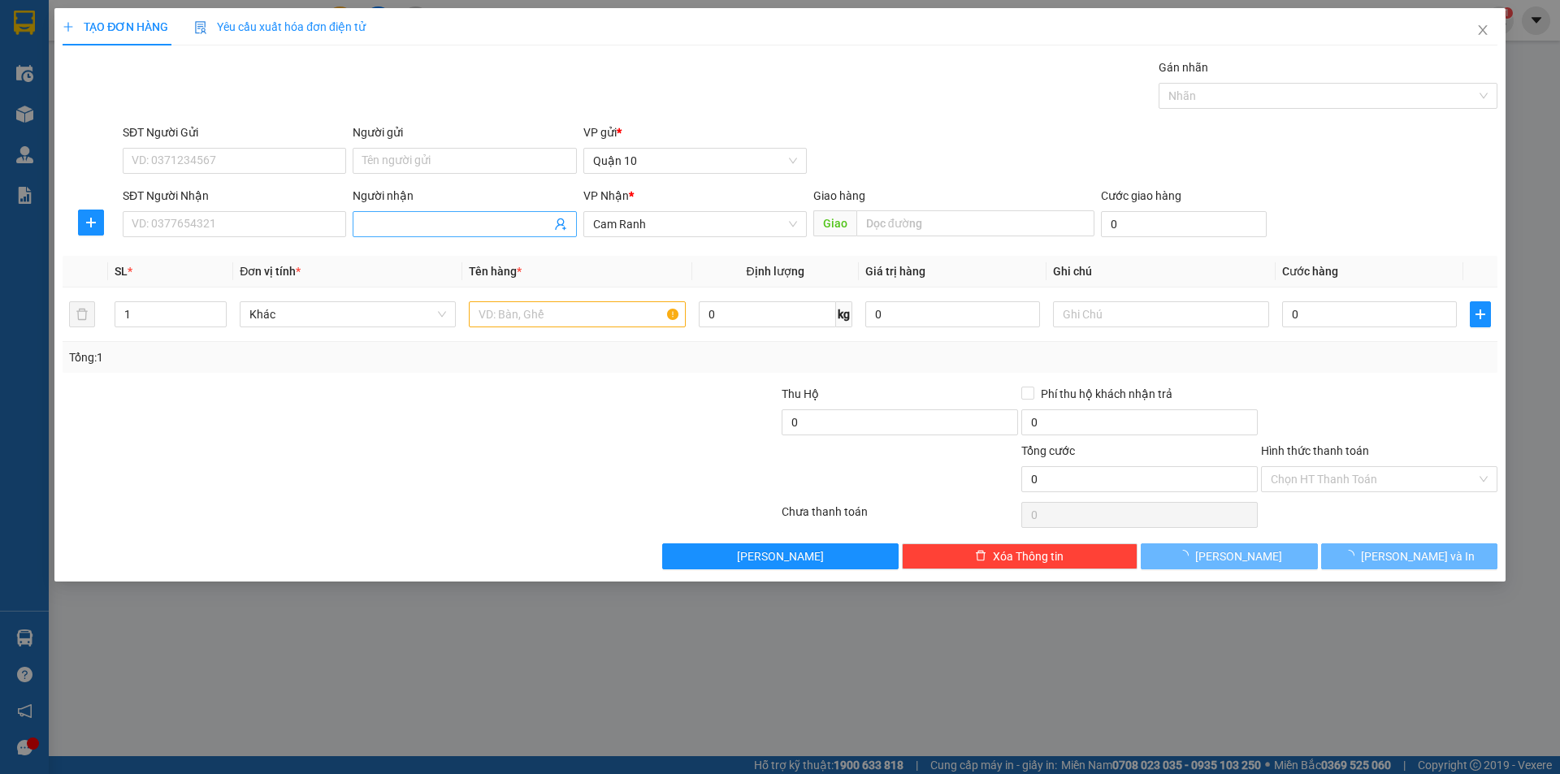
click at [400, 218] on input "Người nhận" at bounding box center [456, 224] width 188 height 18
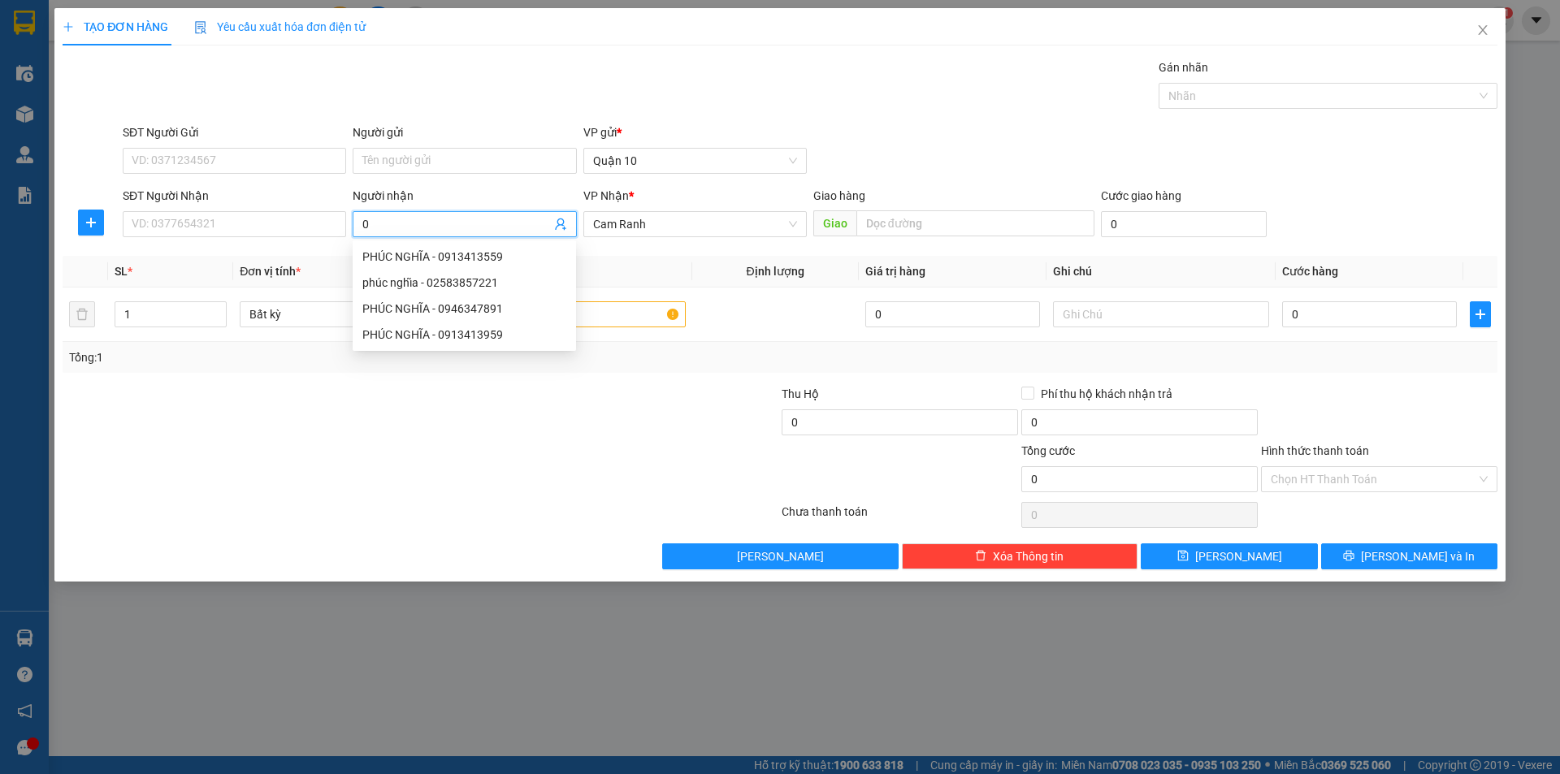
type input "0"
type input "10"
click at [444, 355] on div "10 dư - 0903572706" at bounding box center [495, 361] width 266 height 18
type input "0903572706"
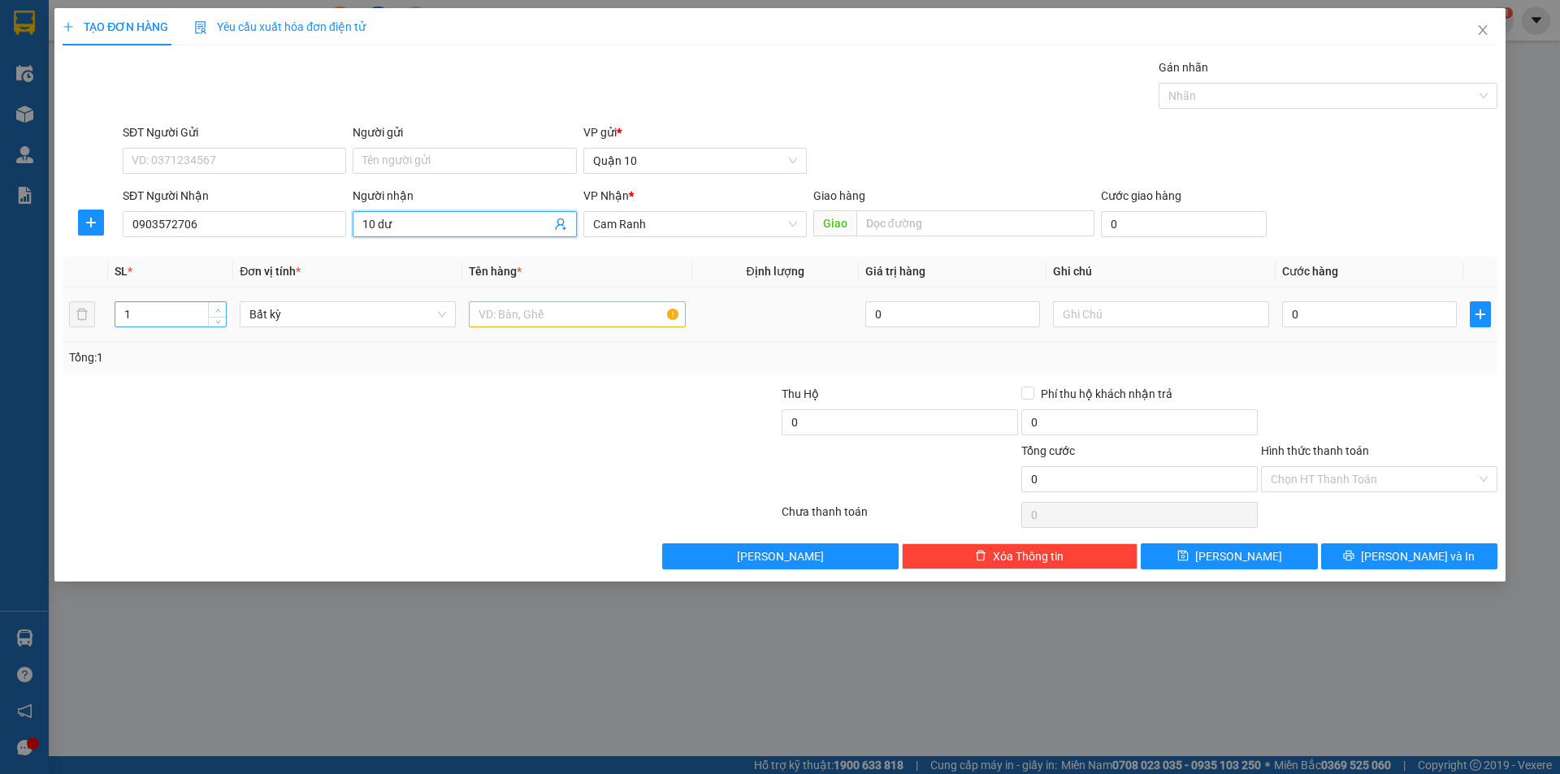
type input "10 dư"
type input "2"
click at [220, 311] on icon "up" at bounding box center [218, 311] width 6 height 6
click at [502, 315] on input "text" at bounding box center [577, 314] width 216 height 26
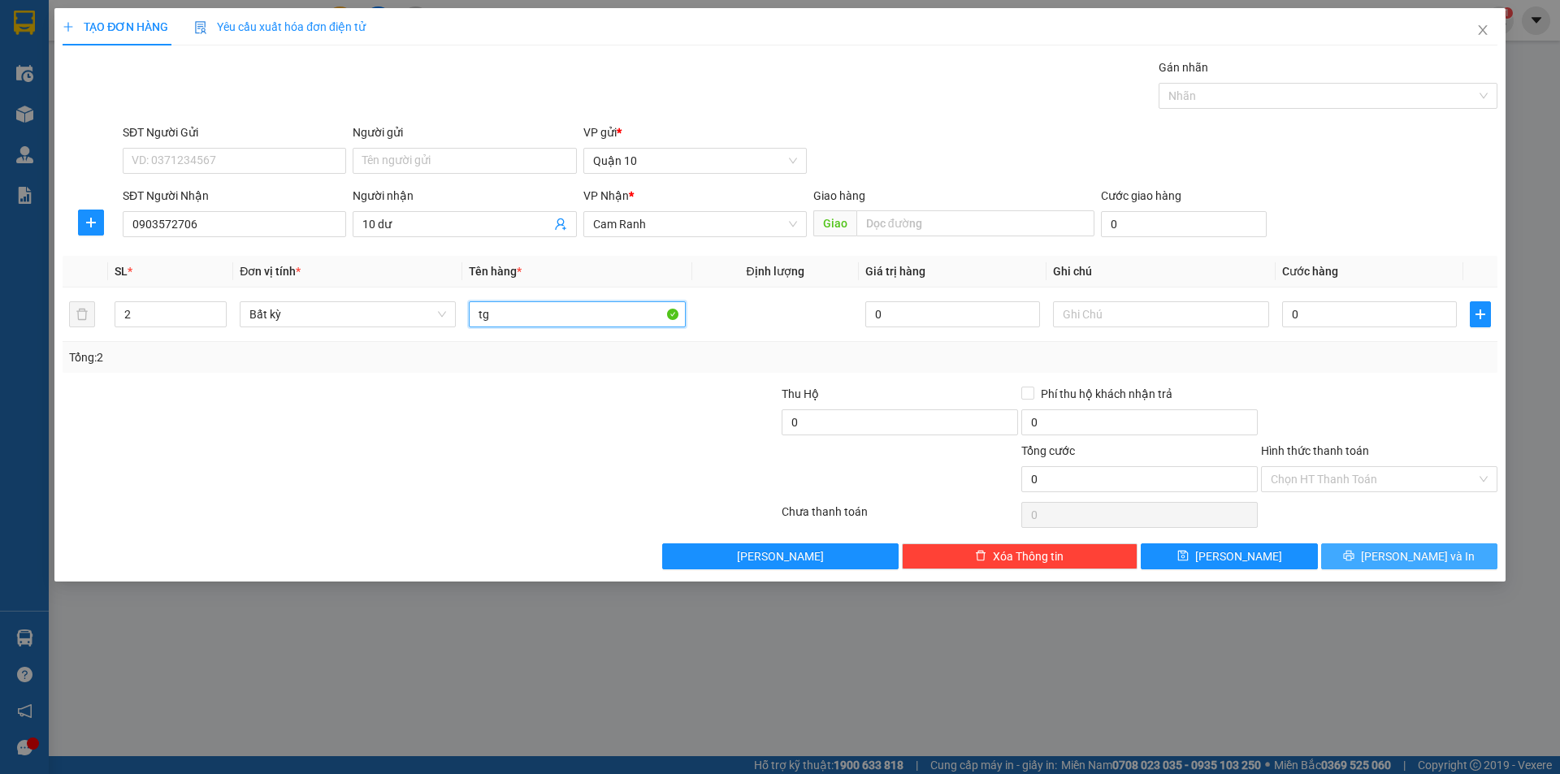
type input "tg"
click at [1387, 548] on button "[PERSON_NAME] và In" at bounding box center [1409, 556] width 176 height 26
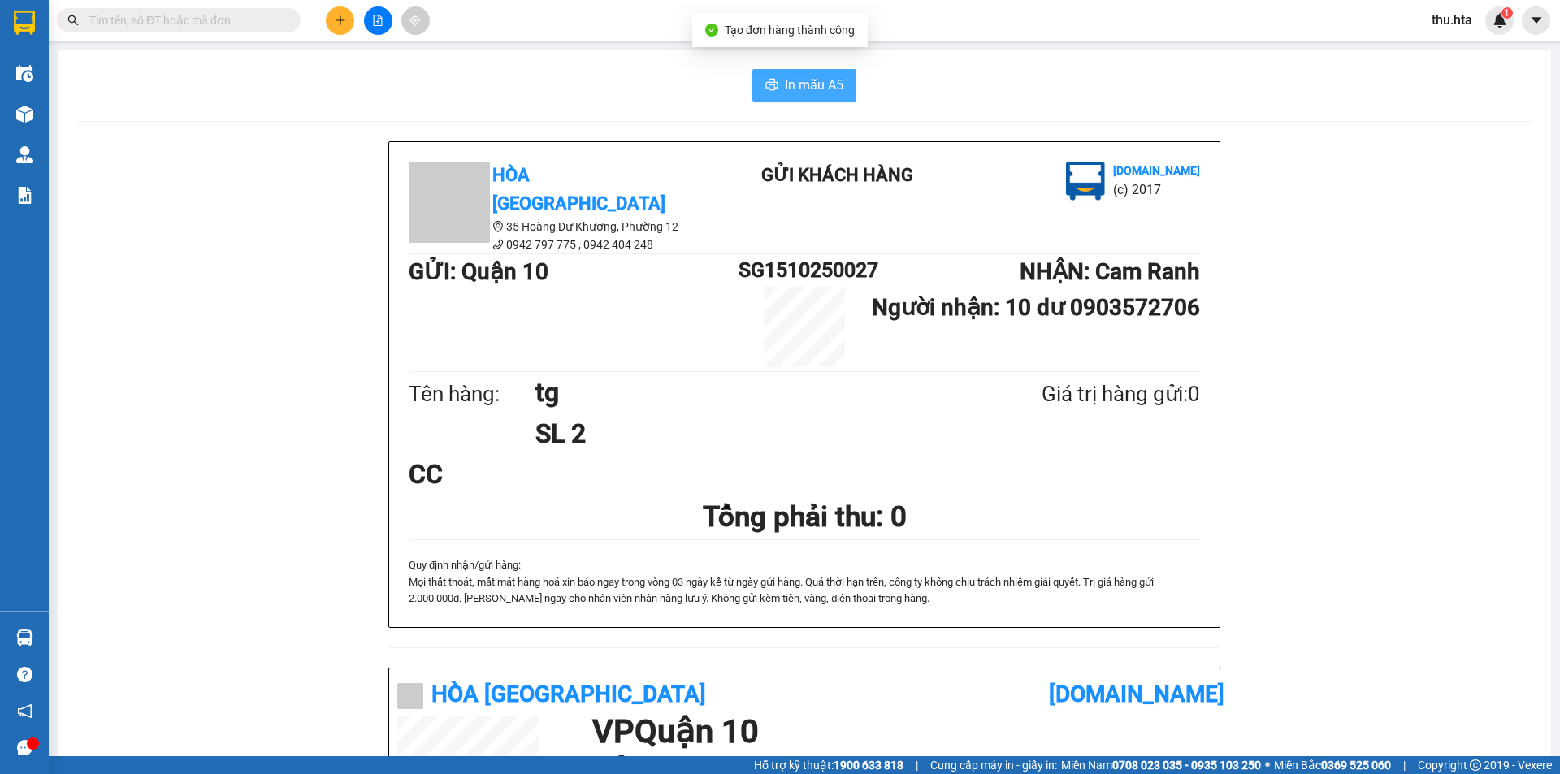
click at [790, 69] on button "In mẫu A5" at bounding box center [804, 85] width 104 height 32
click at [335, 13] on button at bounding box center [340, 20] width 28 height 28
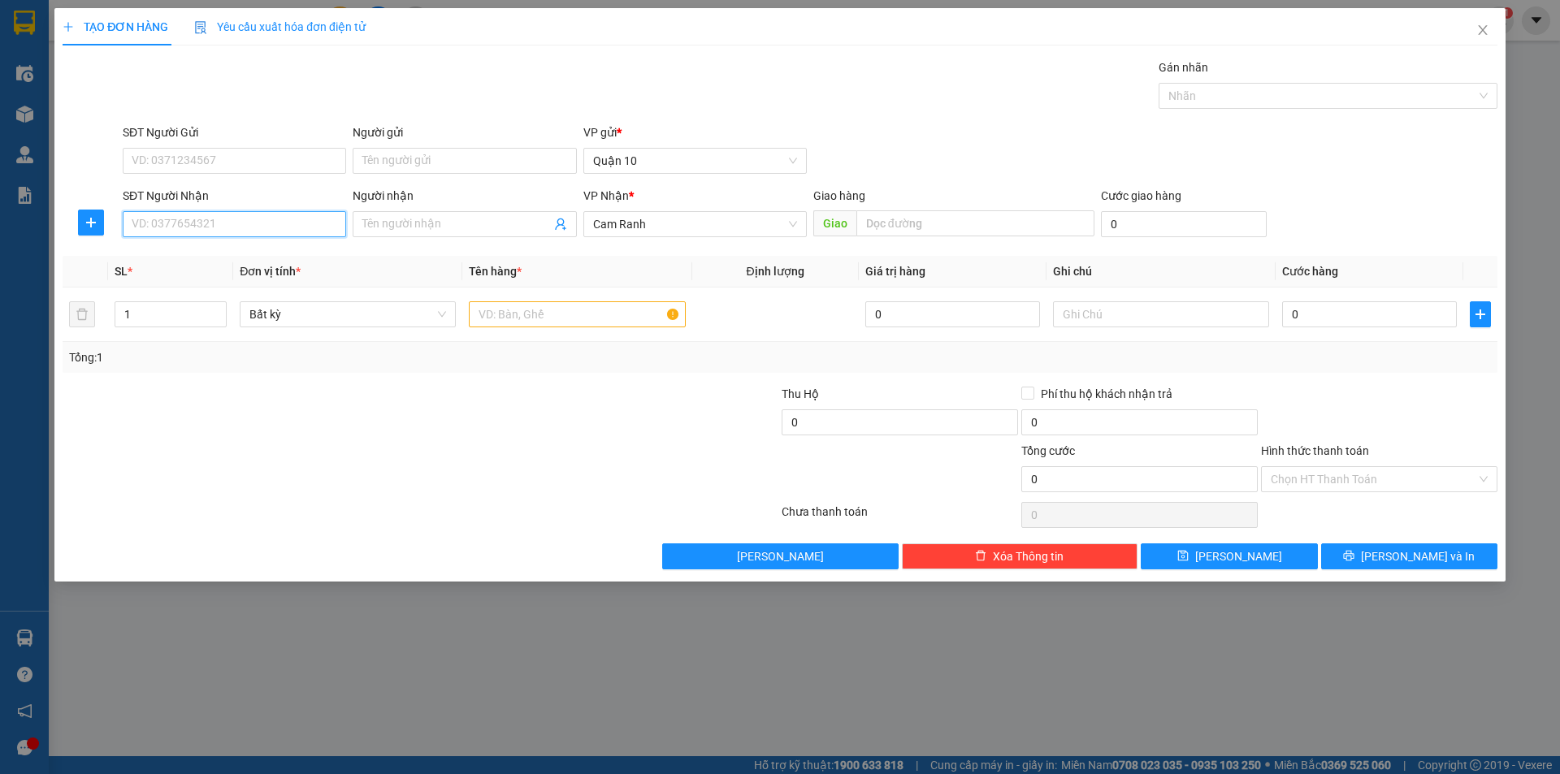
click at [280, 233] on input "SĐT Người Nhận" at bounding box center [234, 224] width 223 height 26
click at [240, 265] on div "0972360392 - Trang nhà tớ" at bounding box center [234, 257] width 204 height 18
type input "0972360392"
type input "Trang nhà tớ"
type input "0972360392"
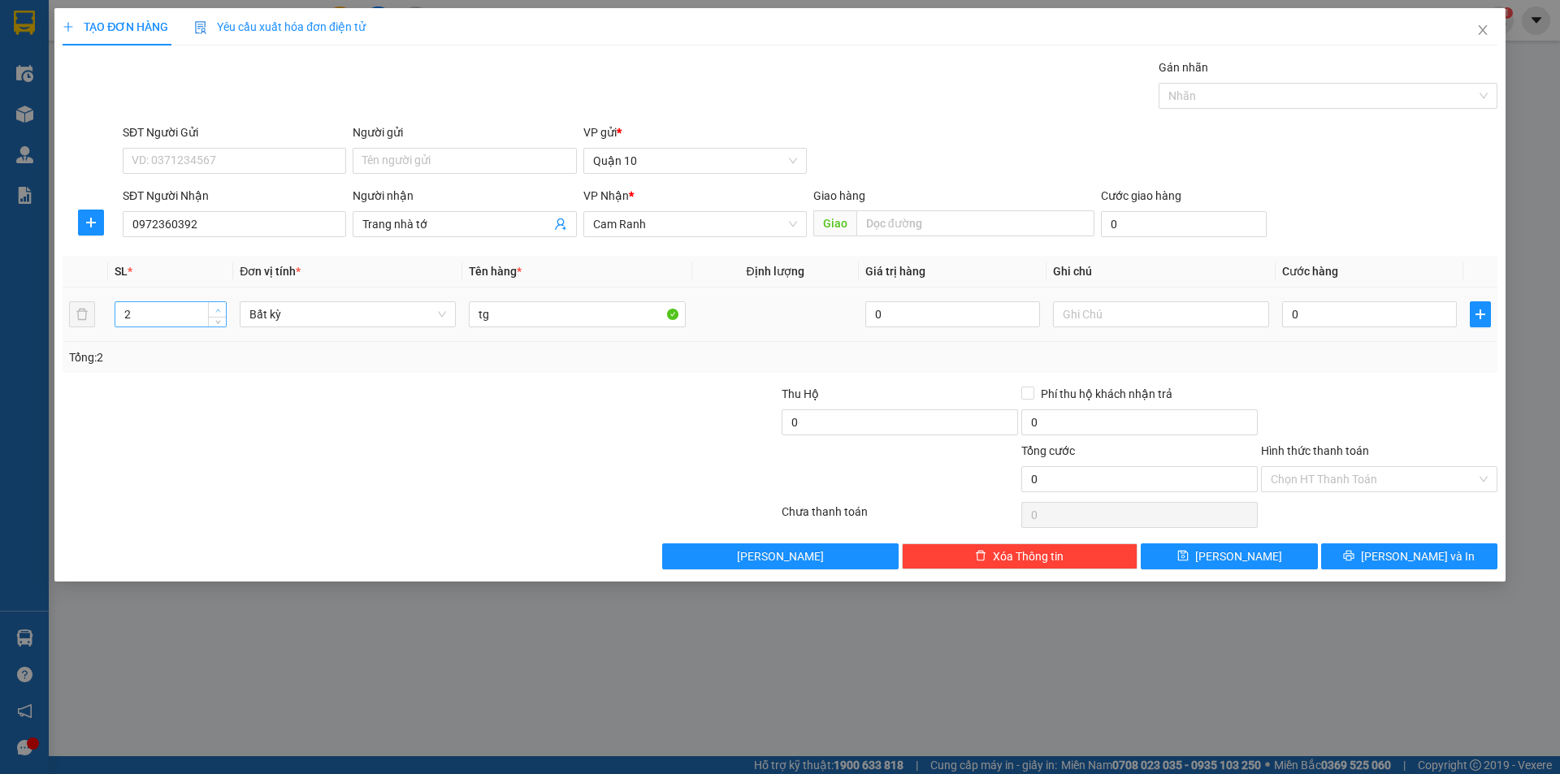
type input "3"
click at [214, 305] on span "up" at bounding box center [218, 310] width 10 height 10
click at [500, 298] on div "tg" at bounding box center [577, 314] width 216 height 32
click at [530, 322] on input "tg" at bounding box center [577, 314] width 216 height 26
type input "t"
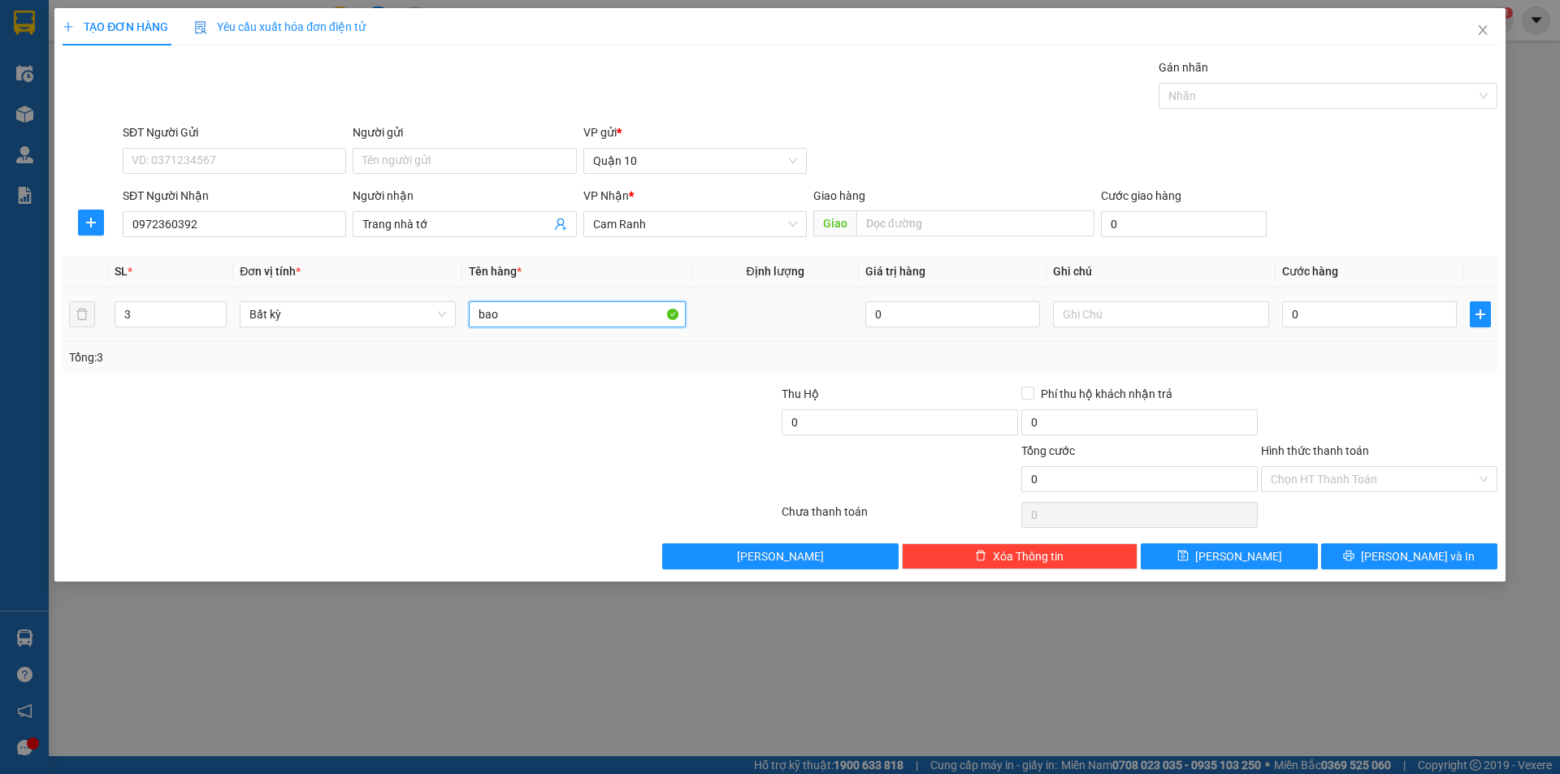
type input "bao"
click at [1307, 298] on div "0" at bounding box center [1369, 314] width 175 height 32
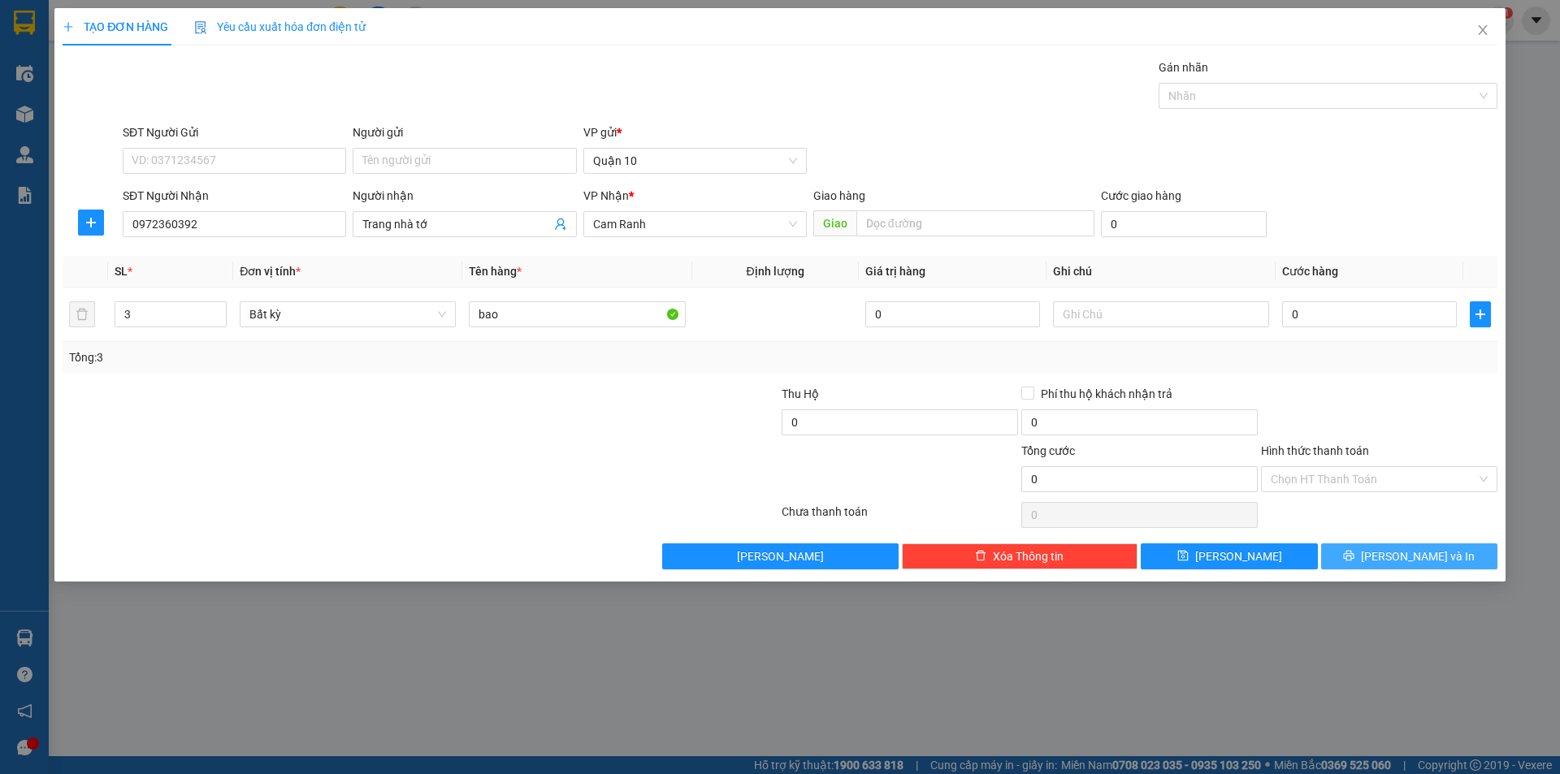
click at [1418, 559] on span "[PERSON_NAME] và In" at bounding box center [1418, 556] width 114 height 18
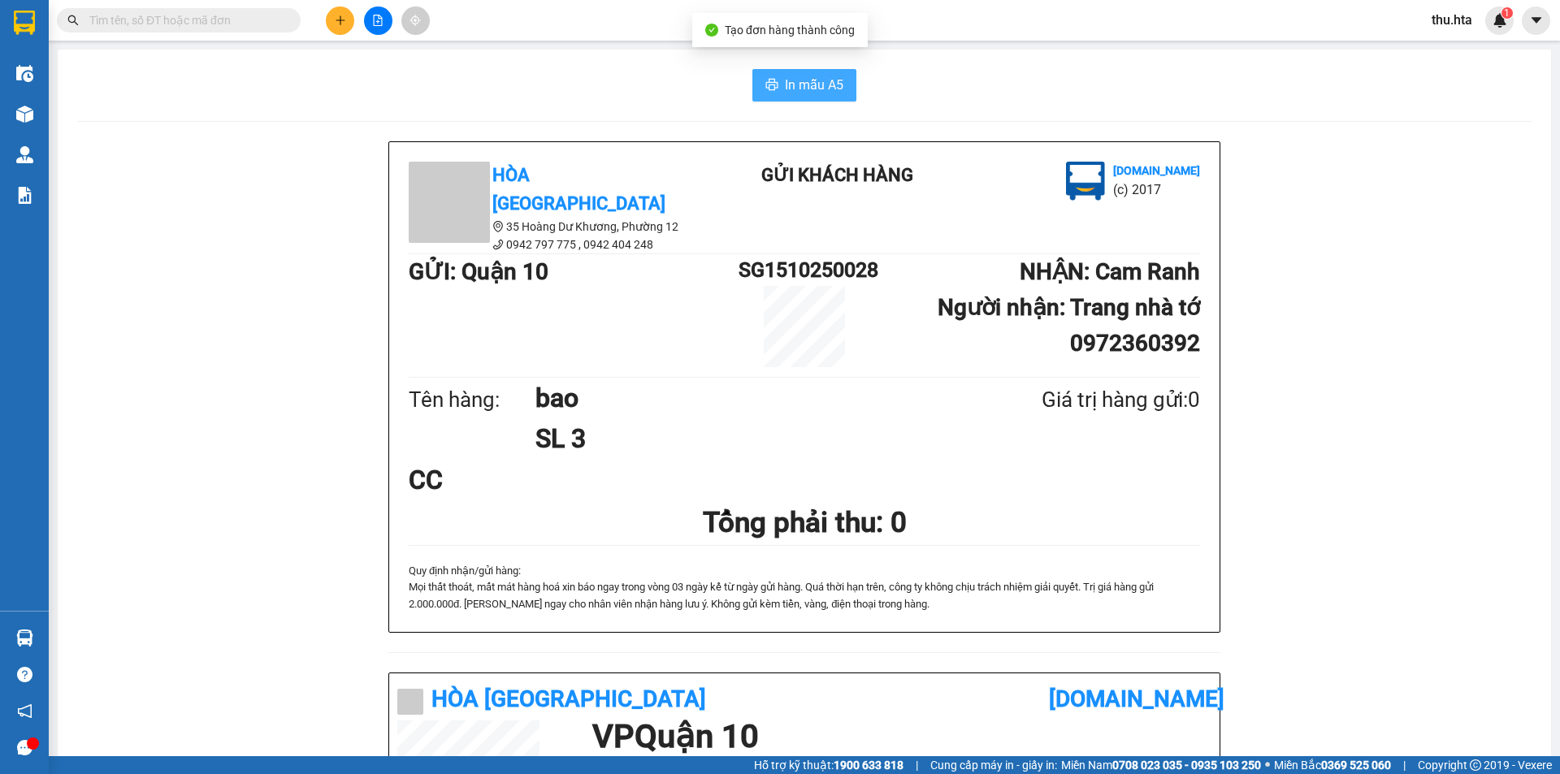
click at [820, 77] on span "In mẫu A5" at bounding box center [814, 85] width 58 height 20
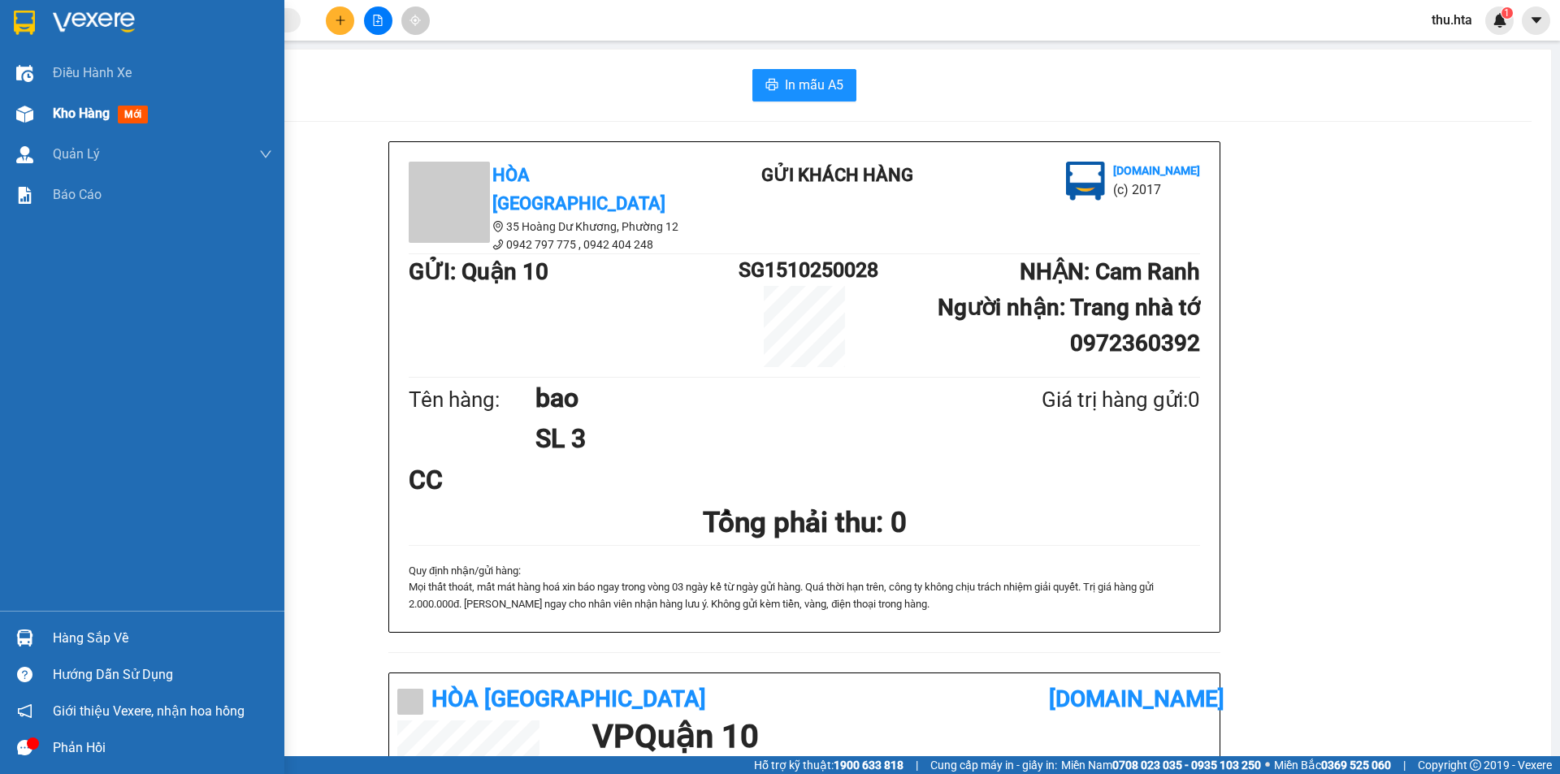
click at [70, 123] on div "Kho hàng mới" at bounding box center [104, 113] width 102 height 20
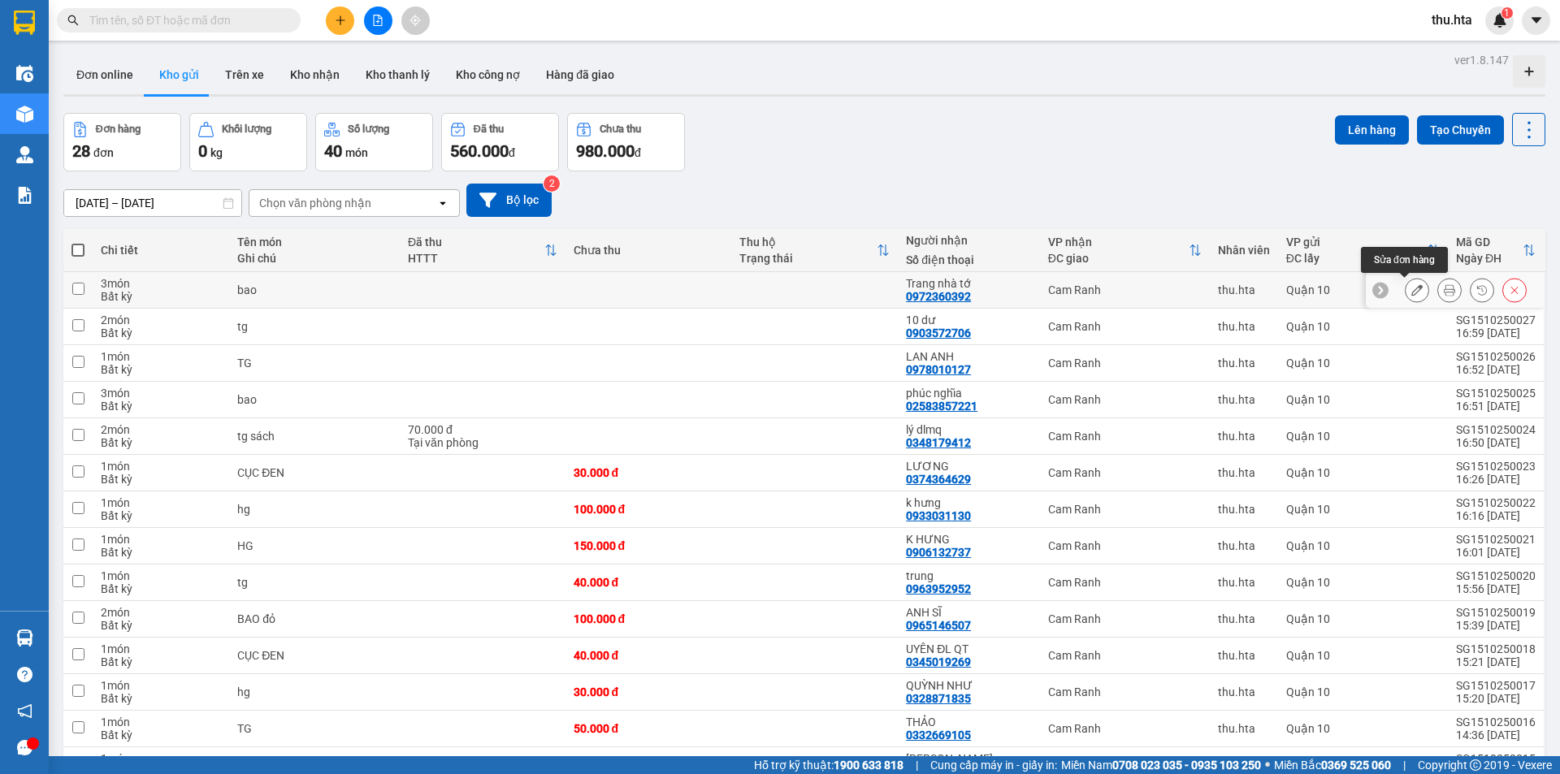
click at [1411, 296] on icon at bounding box center [1416, 289] width 11 height 11
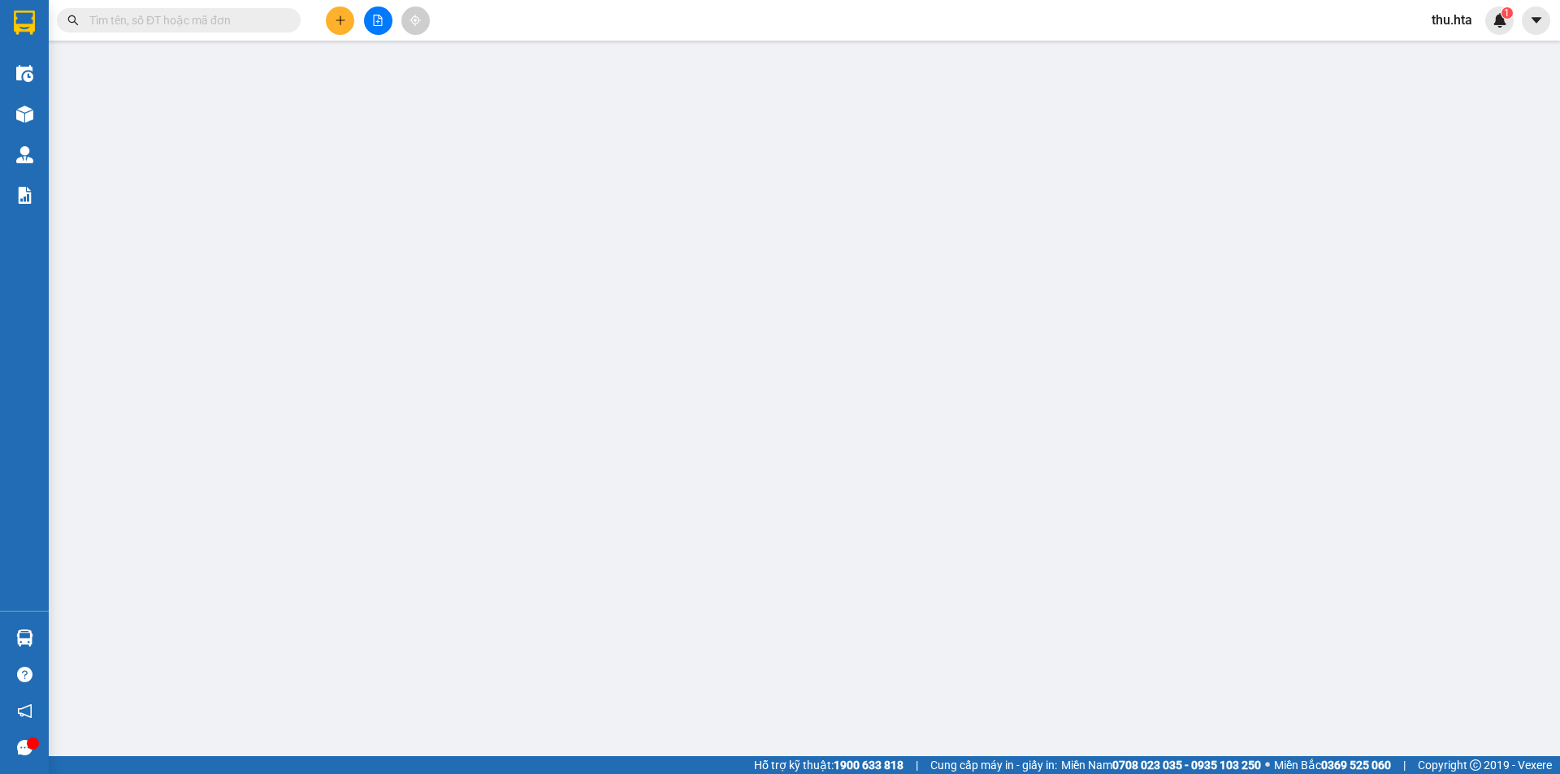
type input "0972360392"
type input "Trang nhà tớ"
type input "0"
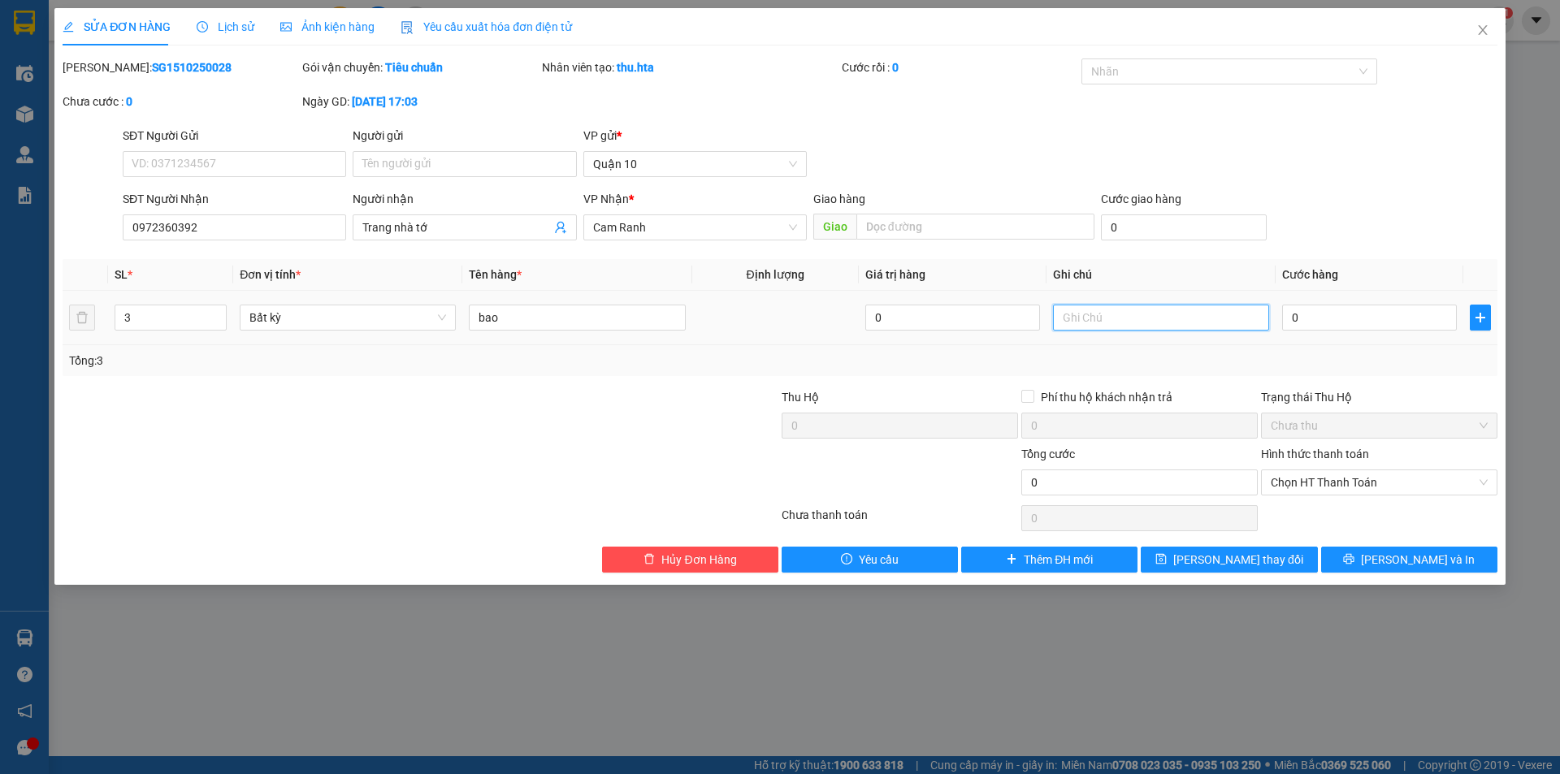
click at [1127, 323] on input "text" at bounding box center [1161, 318] width 216 height 26
type input "1"
type input "1bao cđ"
click at [1250, 557] on span "[PERSON_NAME] thay đổi" at bounding box center [1238, 560] width 130 height 18
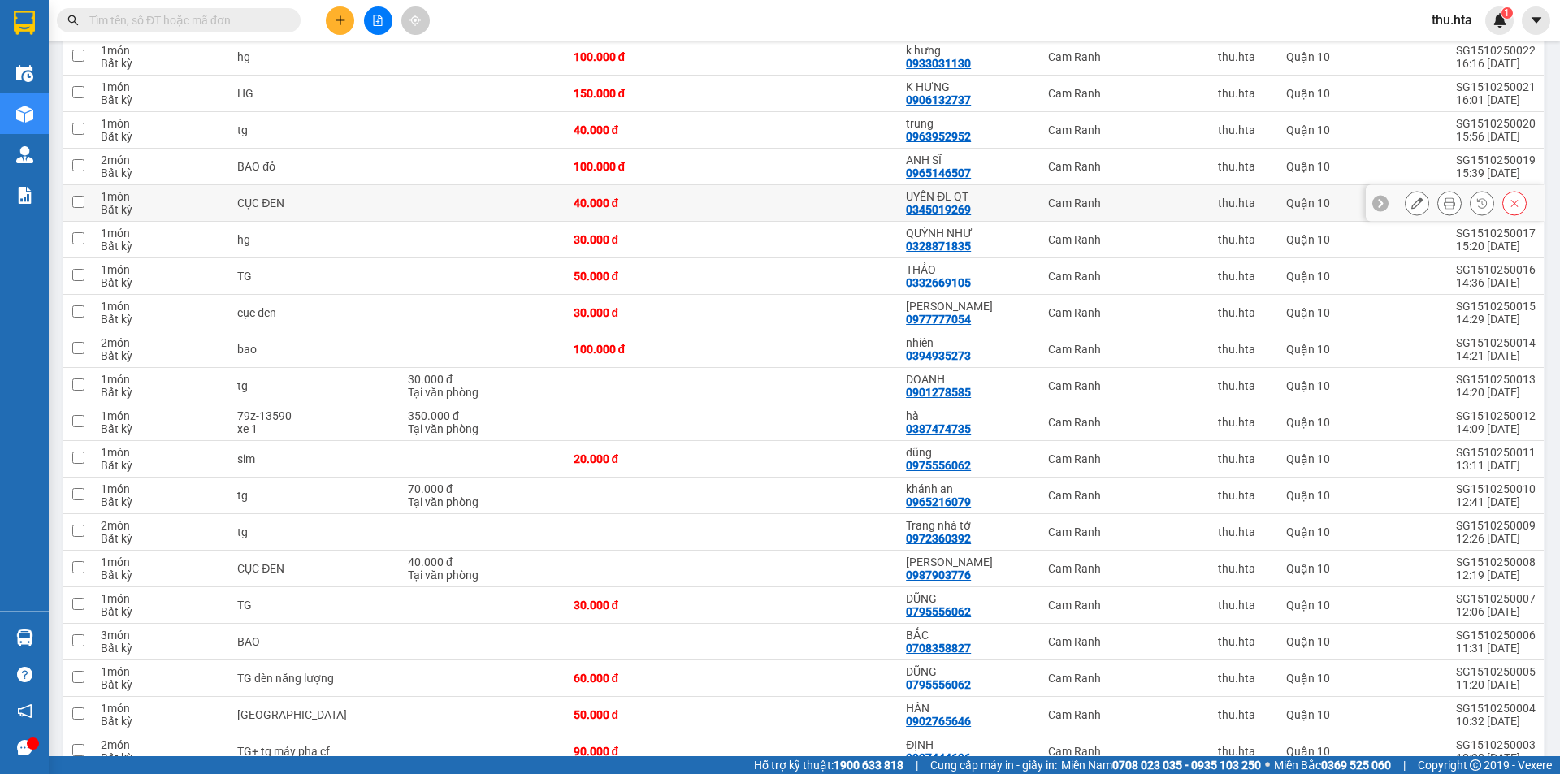
scroll to position [606, 0]
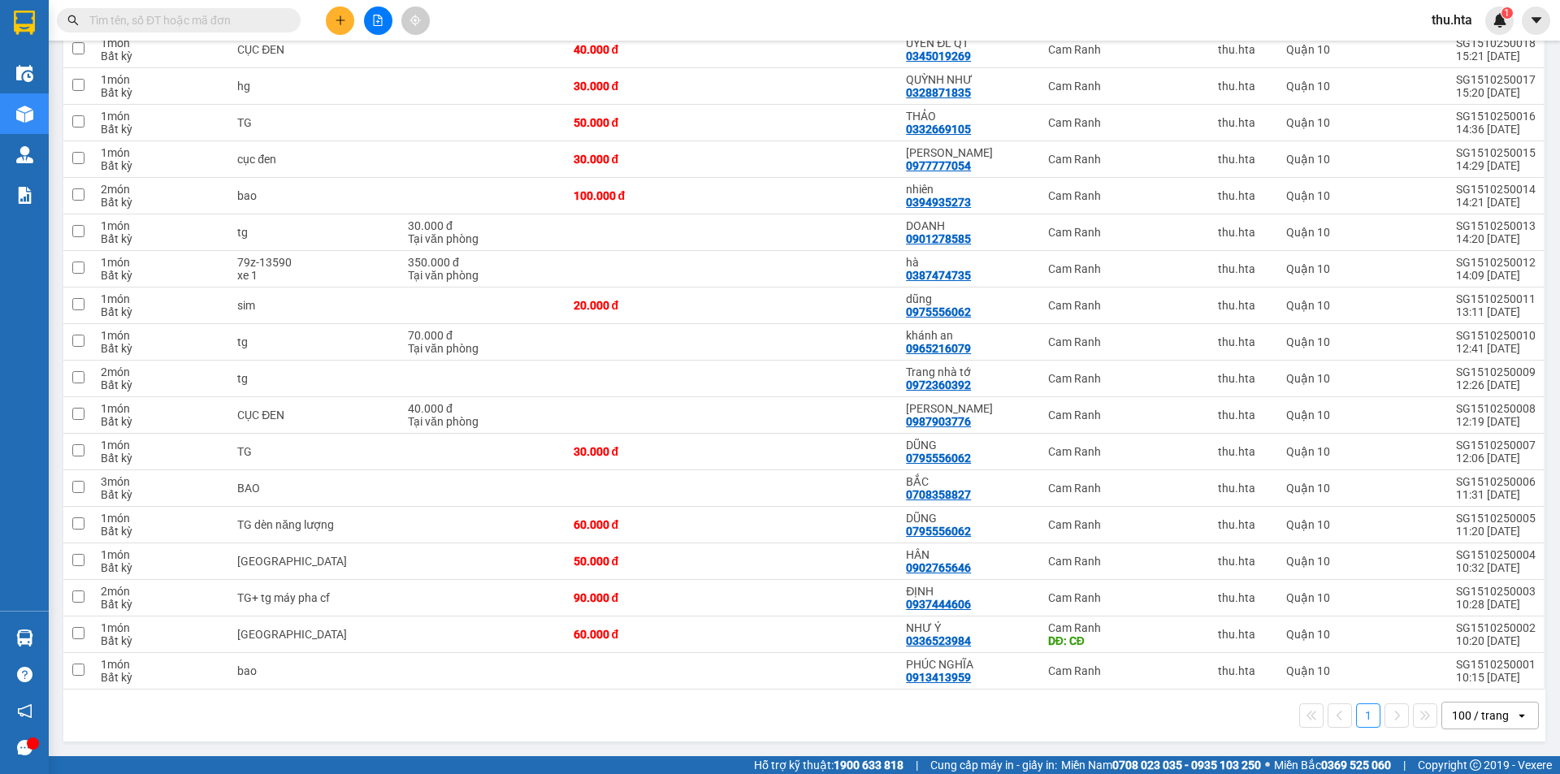
click at [337, 20] on icon "plus" at bounding box center [340, 20] width 11 height 11
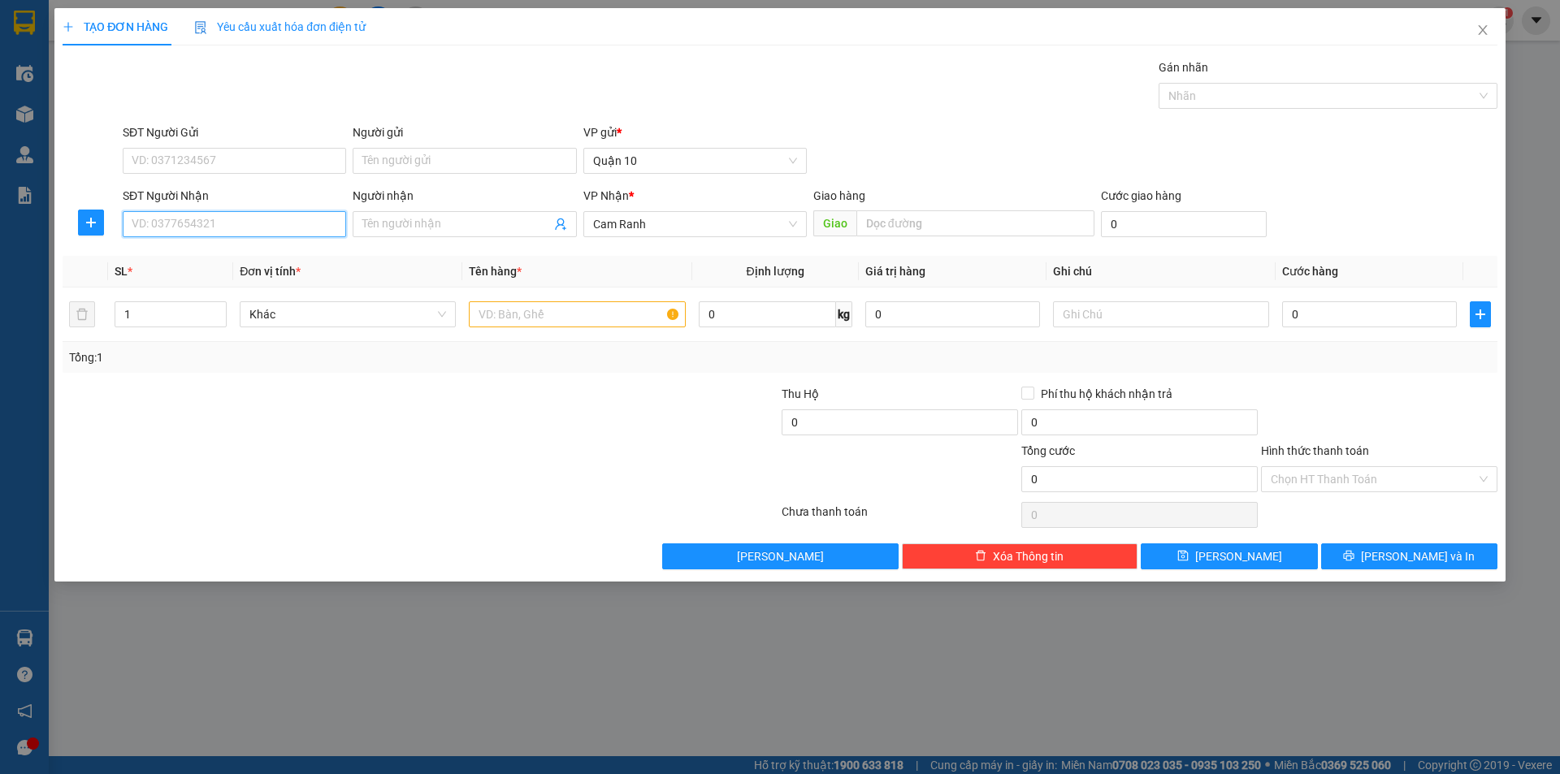
click at [263, 230] on input "SĐT Người Nhận" at bounding box center [234, 224] width 223 height 26
click at [241, 260] on div "0906132737 - [GEOGRAPHIC_DATA]" at bounding box center [234, 257] width 204 height 18
type input "0906132737"
type input "K HƯNG"
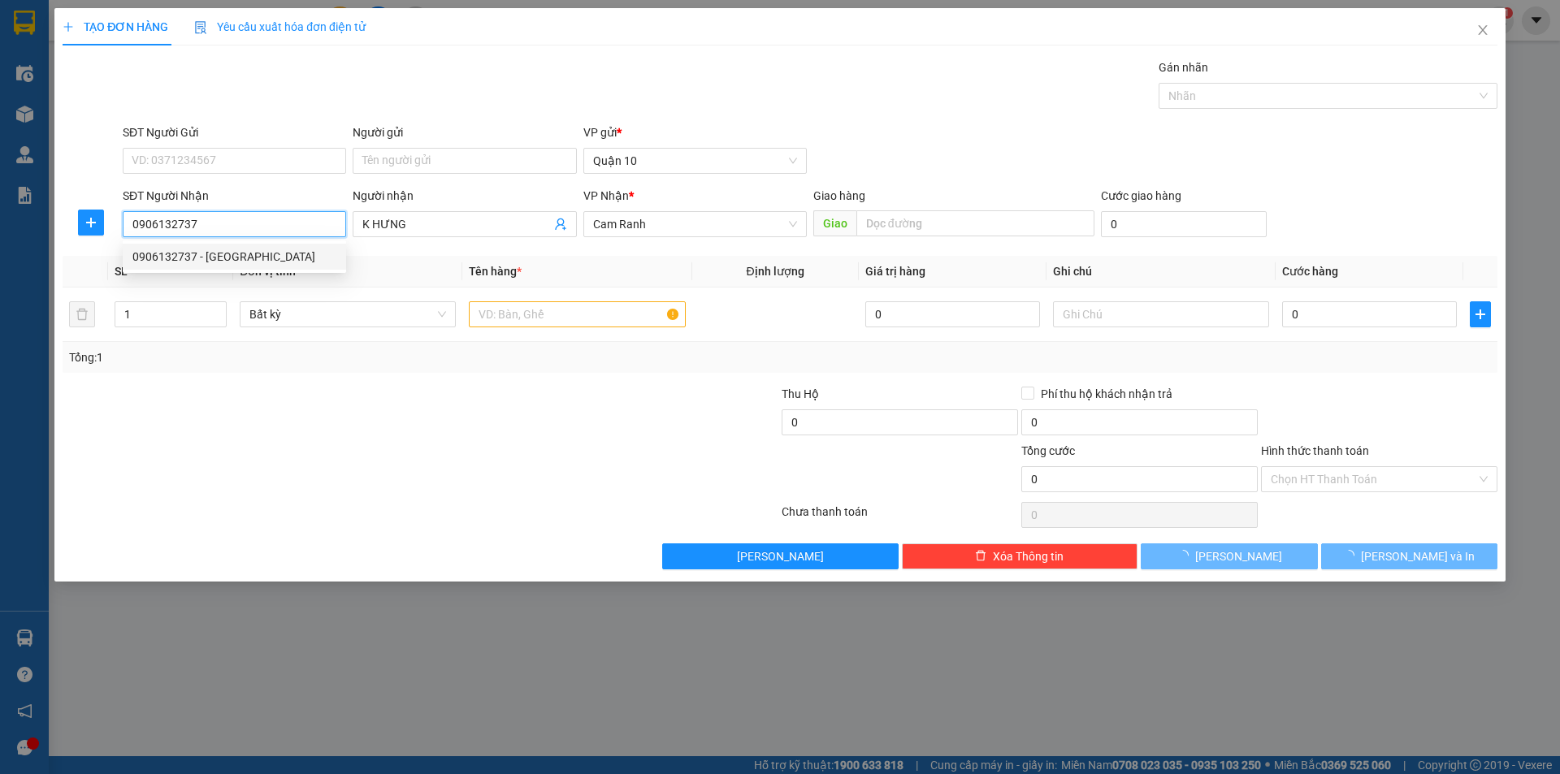
type input "150.000"
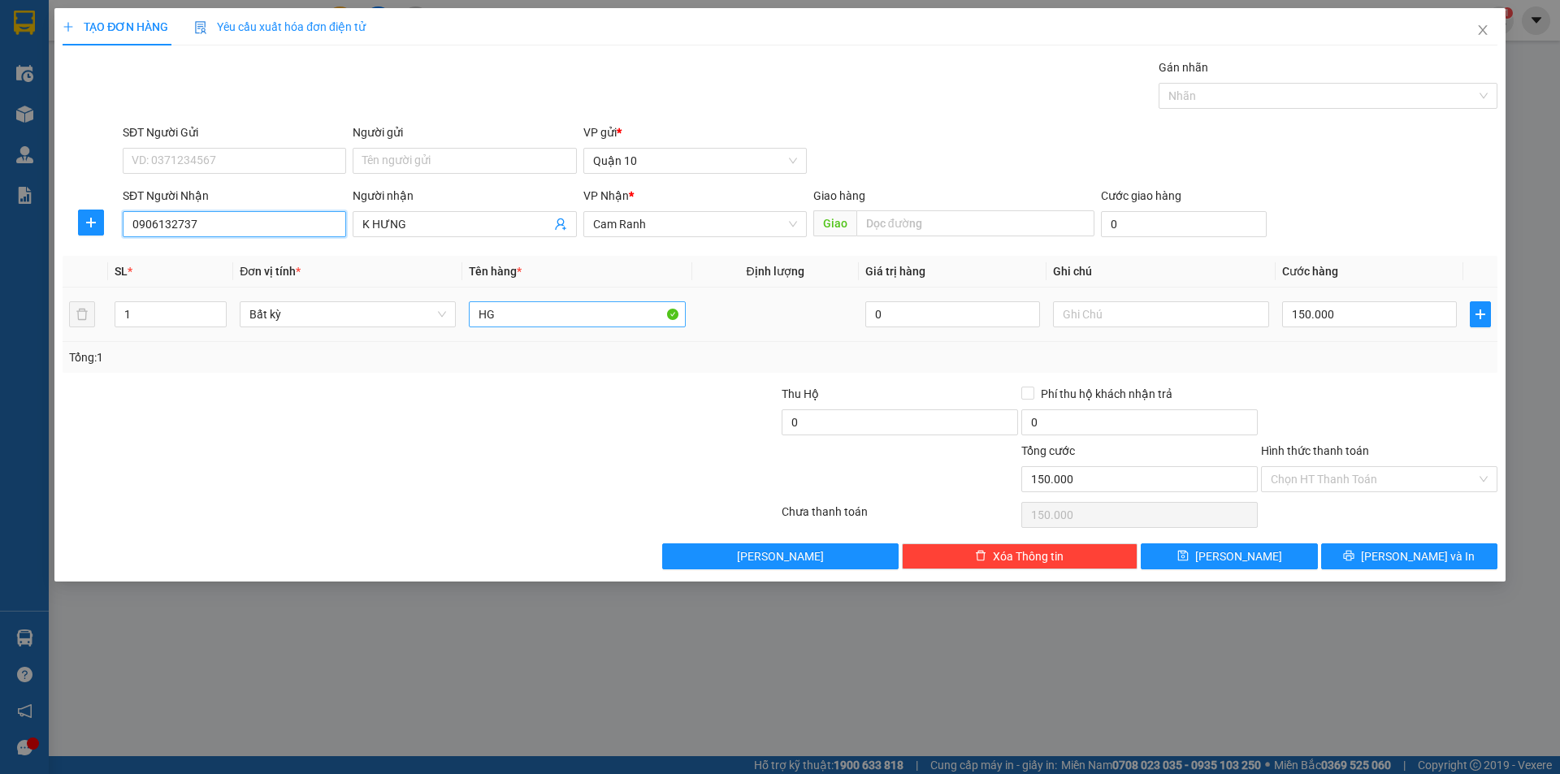
type input "0906132737"
click at [517, 306] on input "HG" at bounding box center [577, 314] width 216 height 26
click at [1390, 329] on div "150.000" at bounding box center [1369, 314] width 175 height 32
click at [1371, 306] on input "150.000" at bounding box center [1369, 314] width 175 height 26
type input "1"
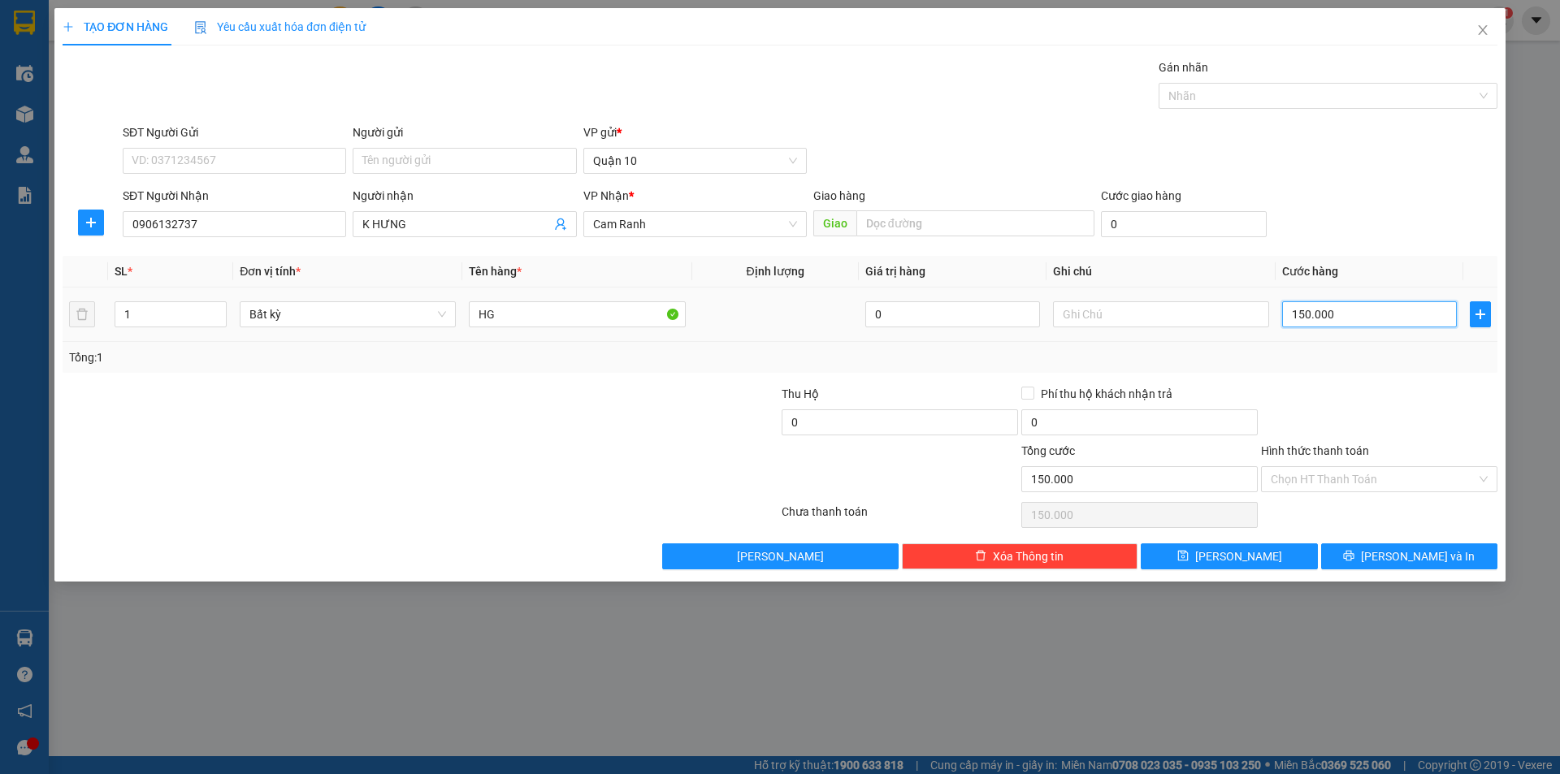
type input "1"
type input "10"
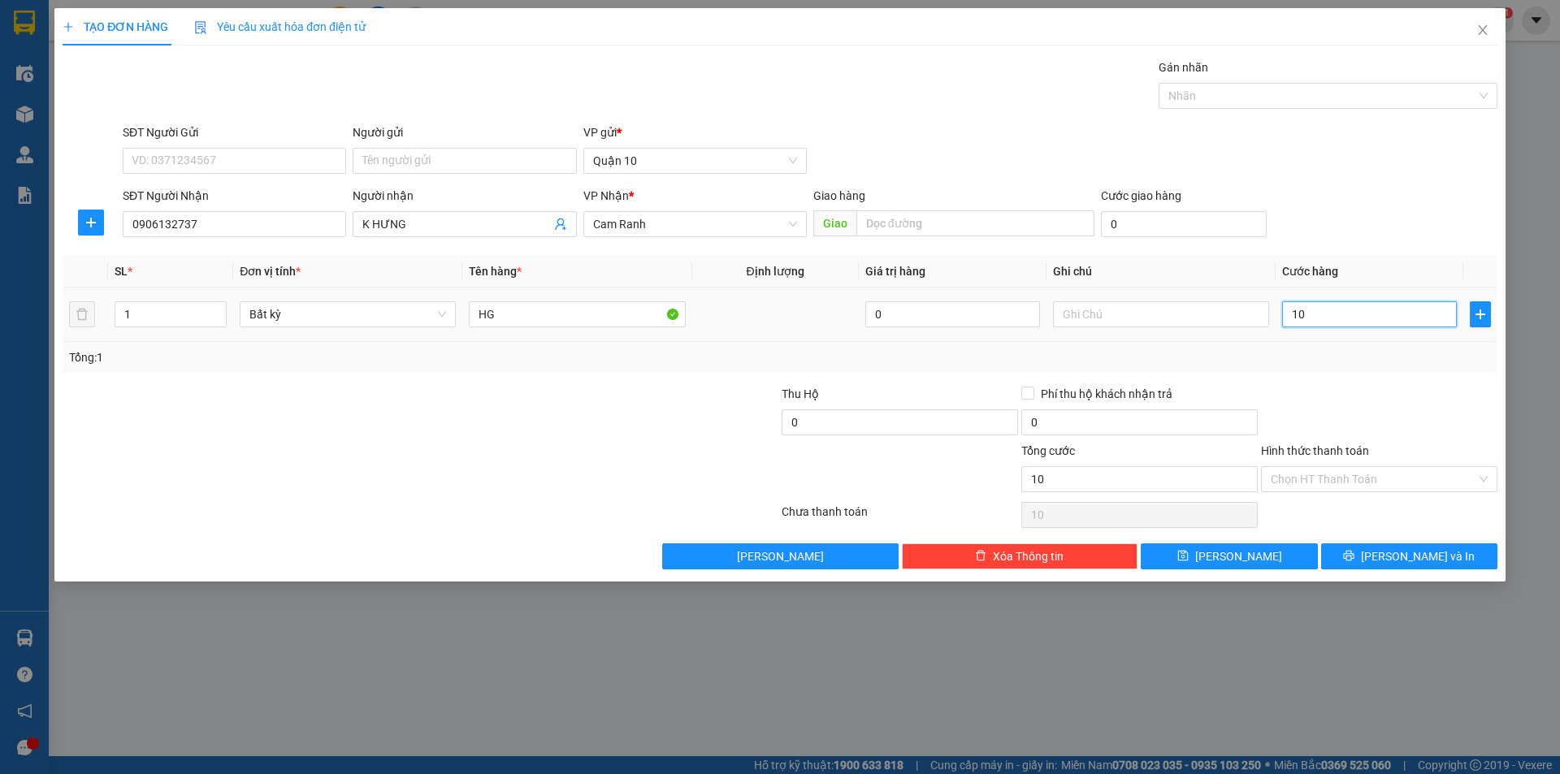
type input "100"
type input "100.000"
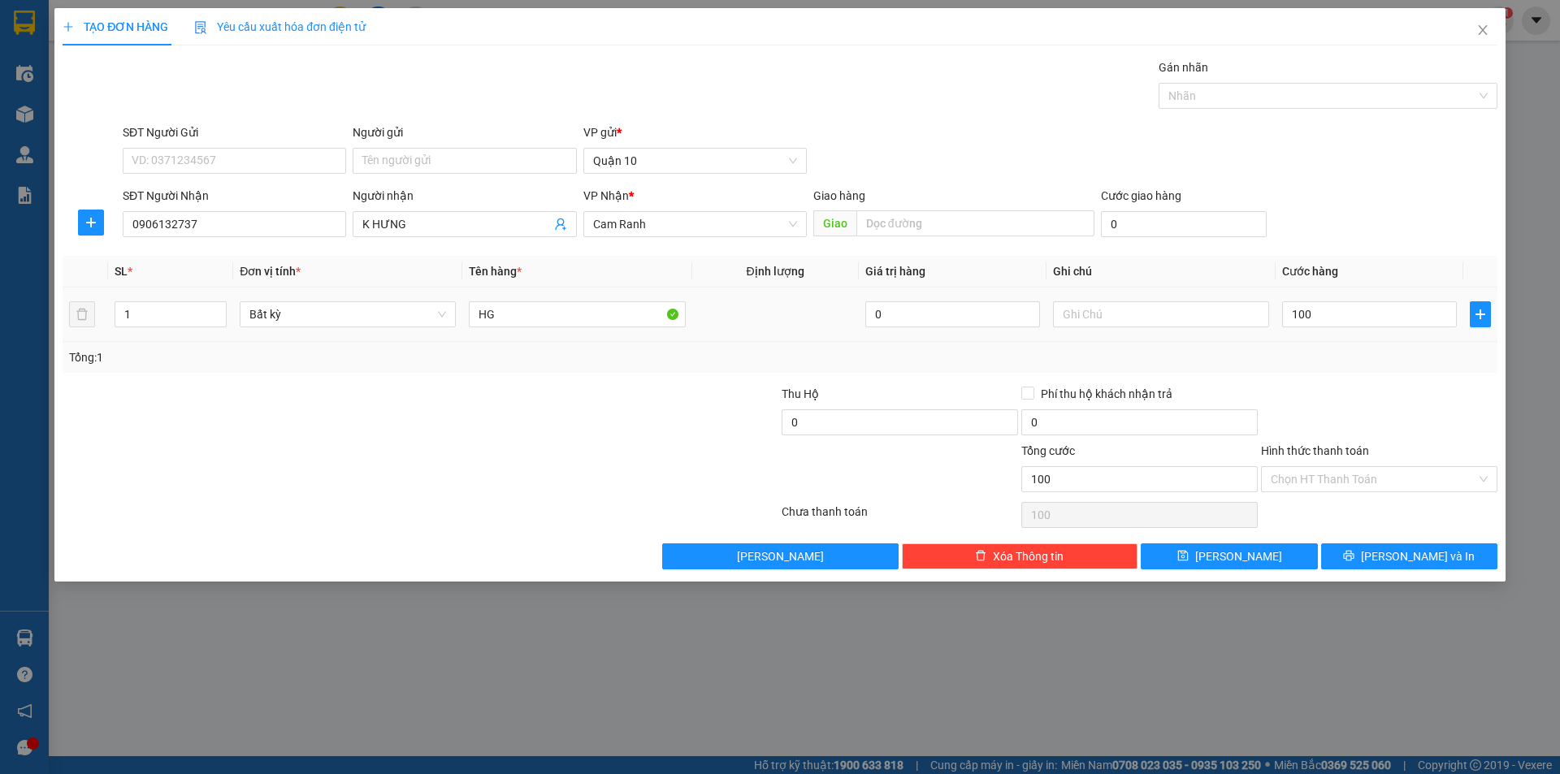
type input "100.000"
drag, startPoint x: 1366, startPoint y: 348, endPoint x: 1366, endPoint y: 357, distance: 9.7
click at [1366, 348] on div "Tổng: 1" at bounding box center [780, 357] width 1422 height 18
click at [1378, 543] on button "[PERSON_NAME] và In" at bounding box center [1409, 556] width 176 height 26
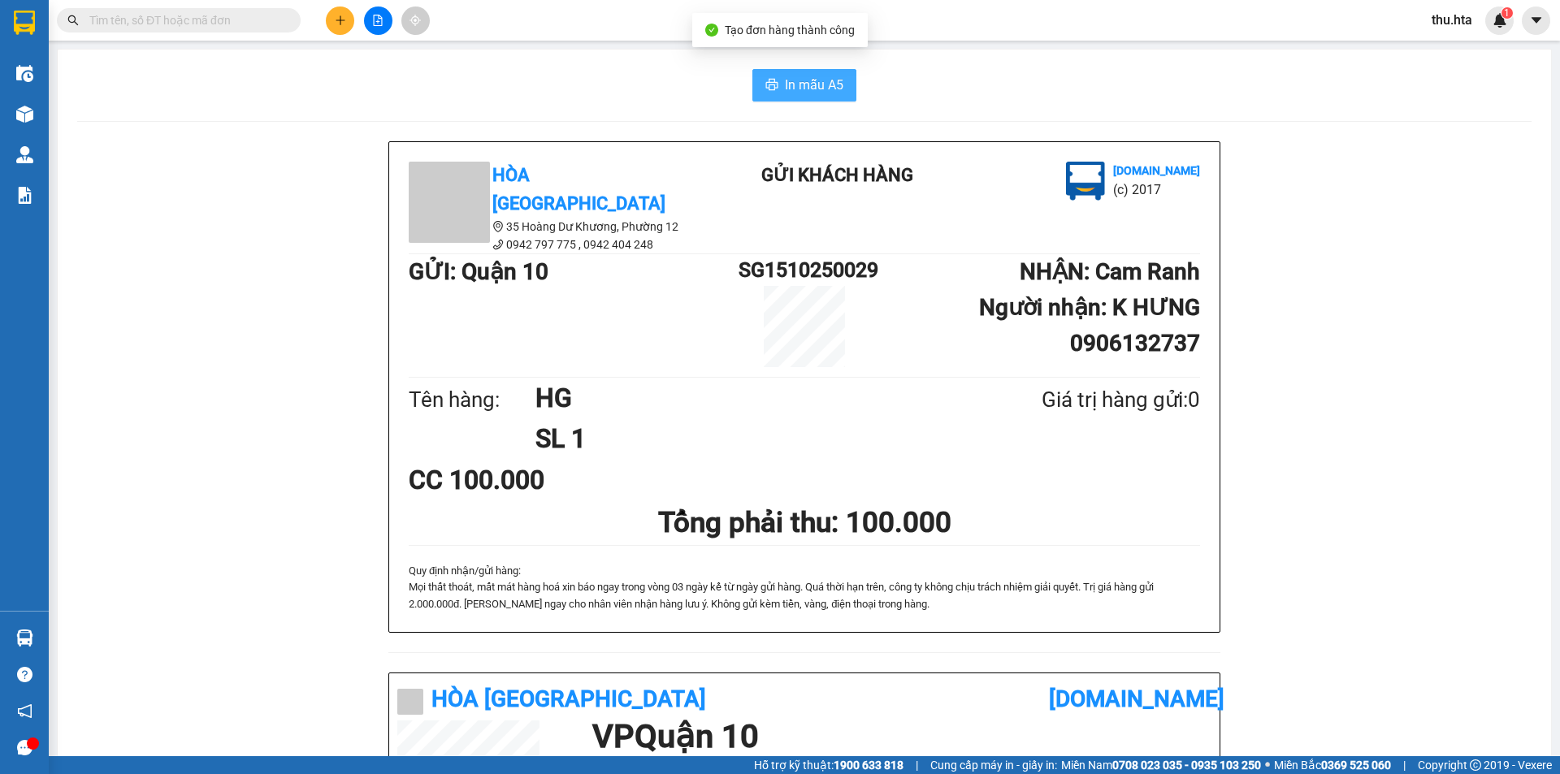
click at [797, 75] on span "In mẫu A5" at bounding box center [814, 85] width 58 height 20
click at [342, 22] on button at bounding box center [340, 20] width 28 height 28
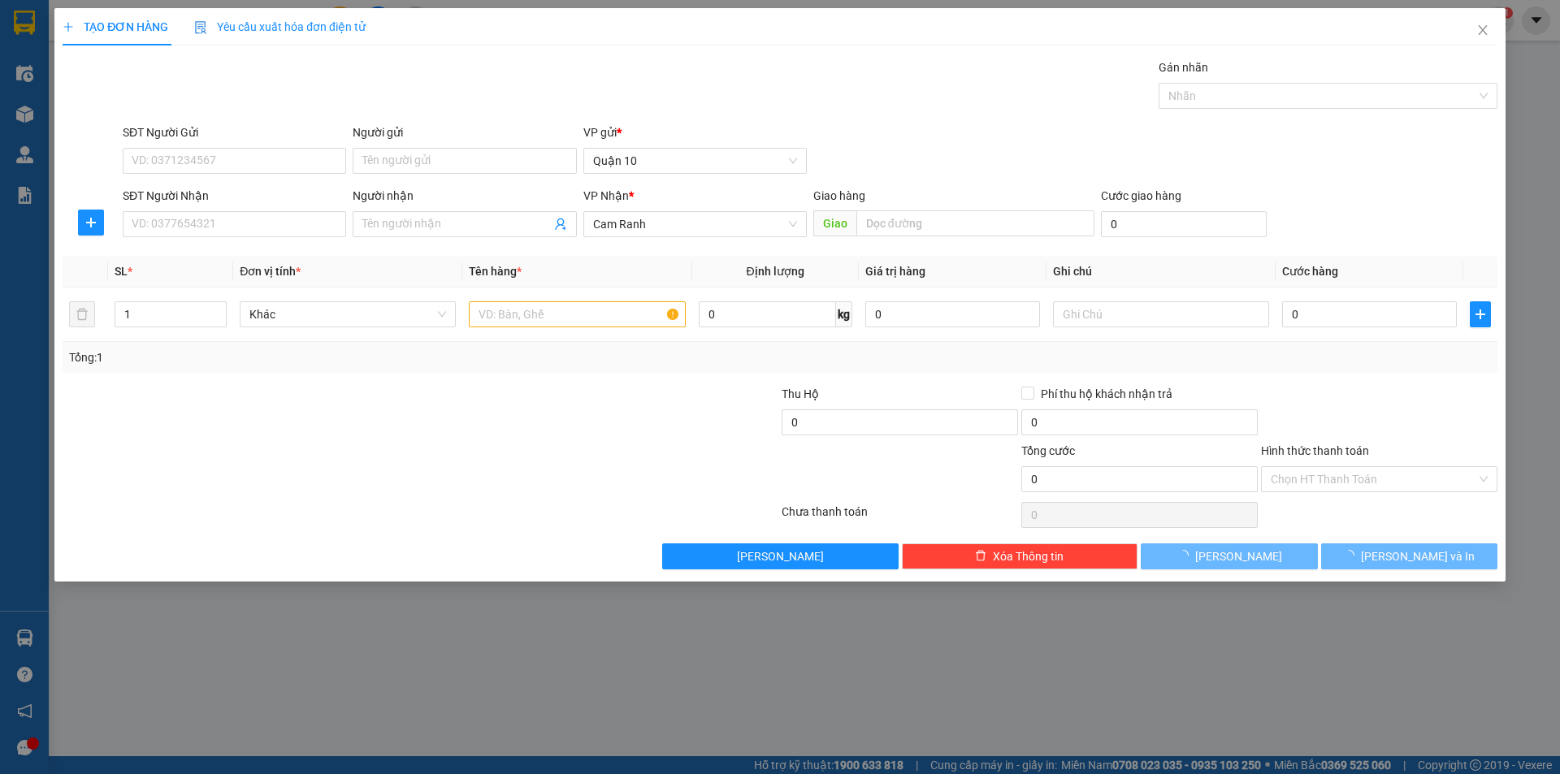
drag, startPoint x: 348, startPoint y: 228, endPoint x: 348, endPoint y: 214, distance: 13.8
click at [348, 227] on div "SĐT Người Nhận VD: 0377654321" at bounding box center [234, 215] width 230 height 57
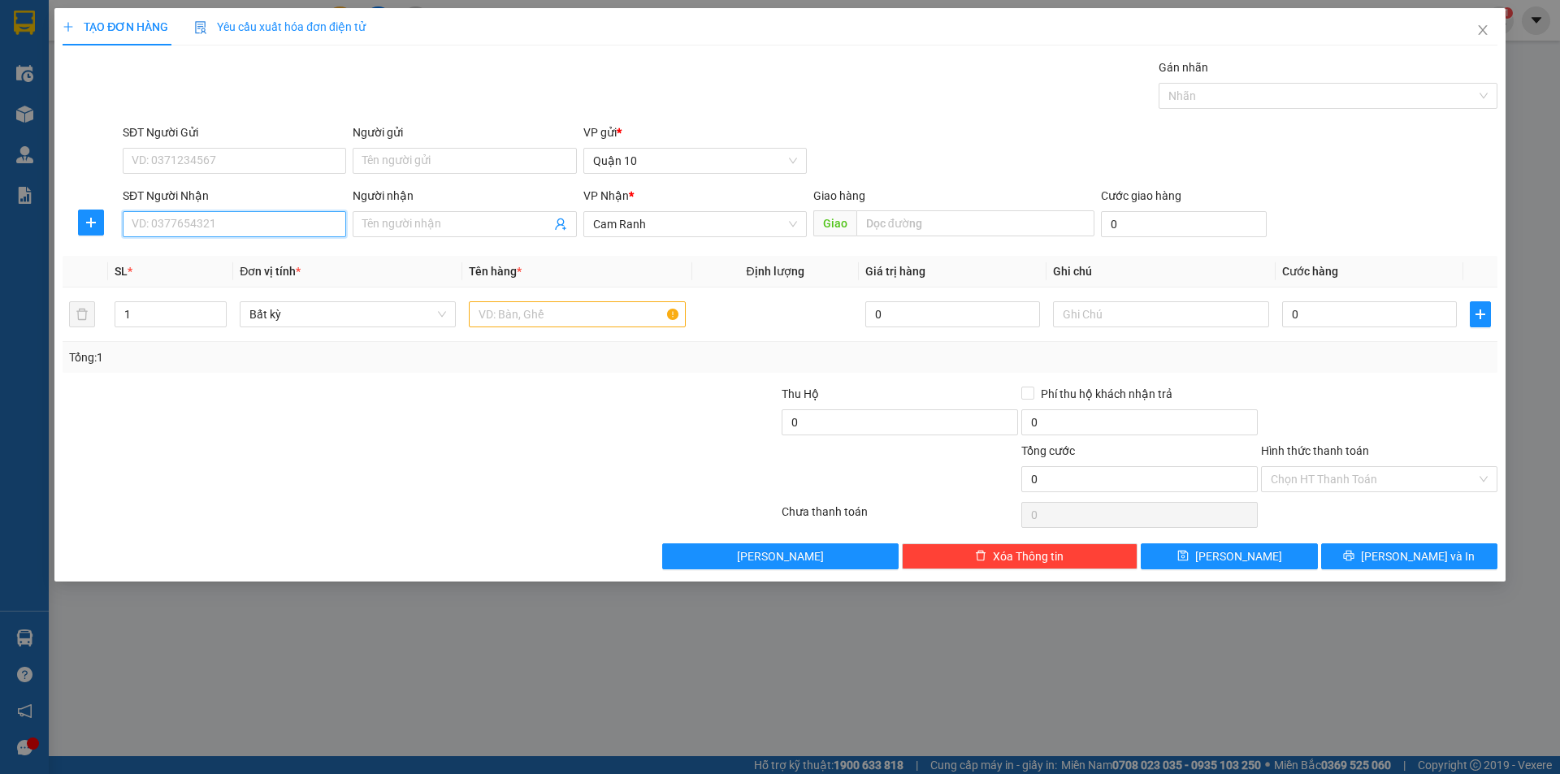
click at [150, 231] on input "SĐT Người Nhận" at bounding box center [234, 224] width 223 height 26
drag, startPoint x: 232, startPoint y: 257, endPoint x: 265, endPoint y: 257, distance: 33.3
click at [237, 257] on div "0977777054 - [PERSON_NAME]" at bounding box center [234, 257] width 204 height 18
type input "0977777054"
type input "[PERSON_NAME]"
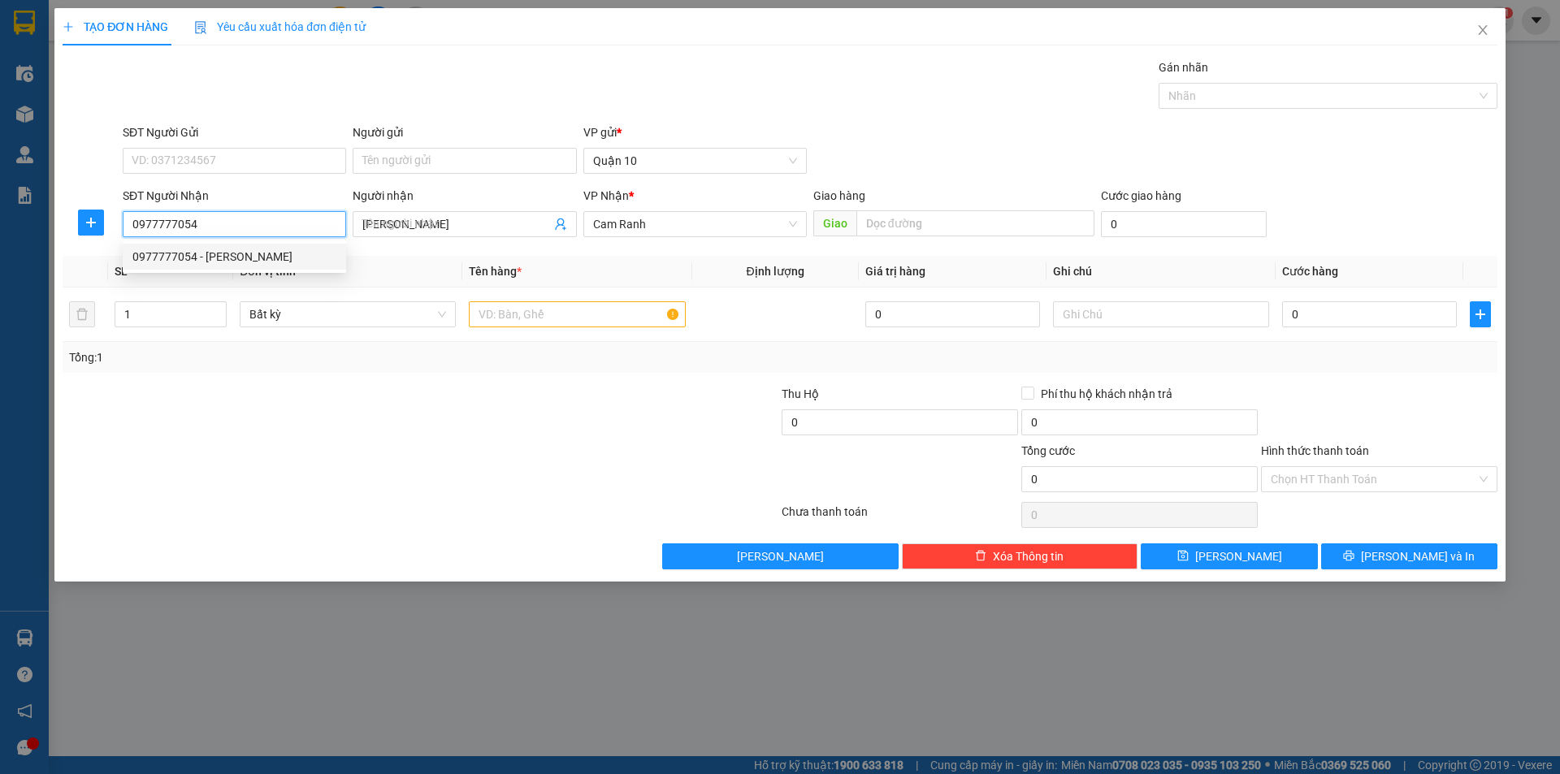
type input "30.000"
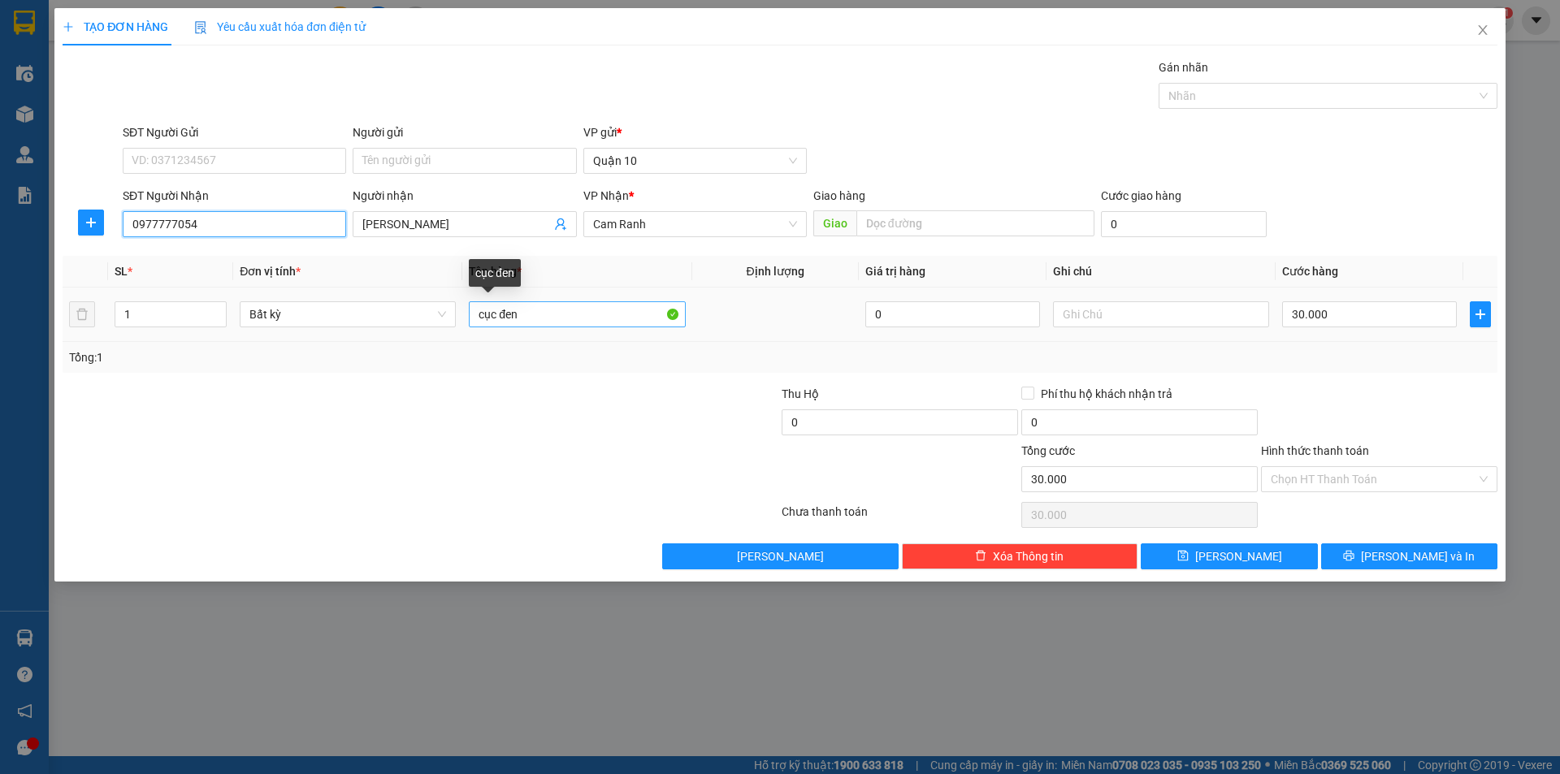
type input "0977777054"
click at [535, 314] on input "cục đen" at bounding box center [577, 314] width 216 height 26
type input "c"
type input "cây dài"
click at [1352, 303] on input "30.000" at bounding box center [1369, 314] width 175 height 26
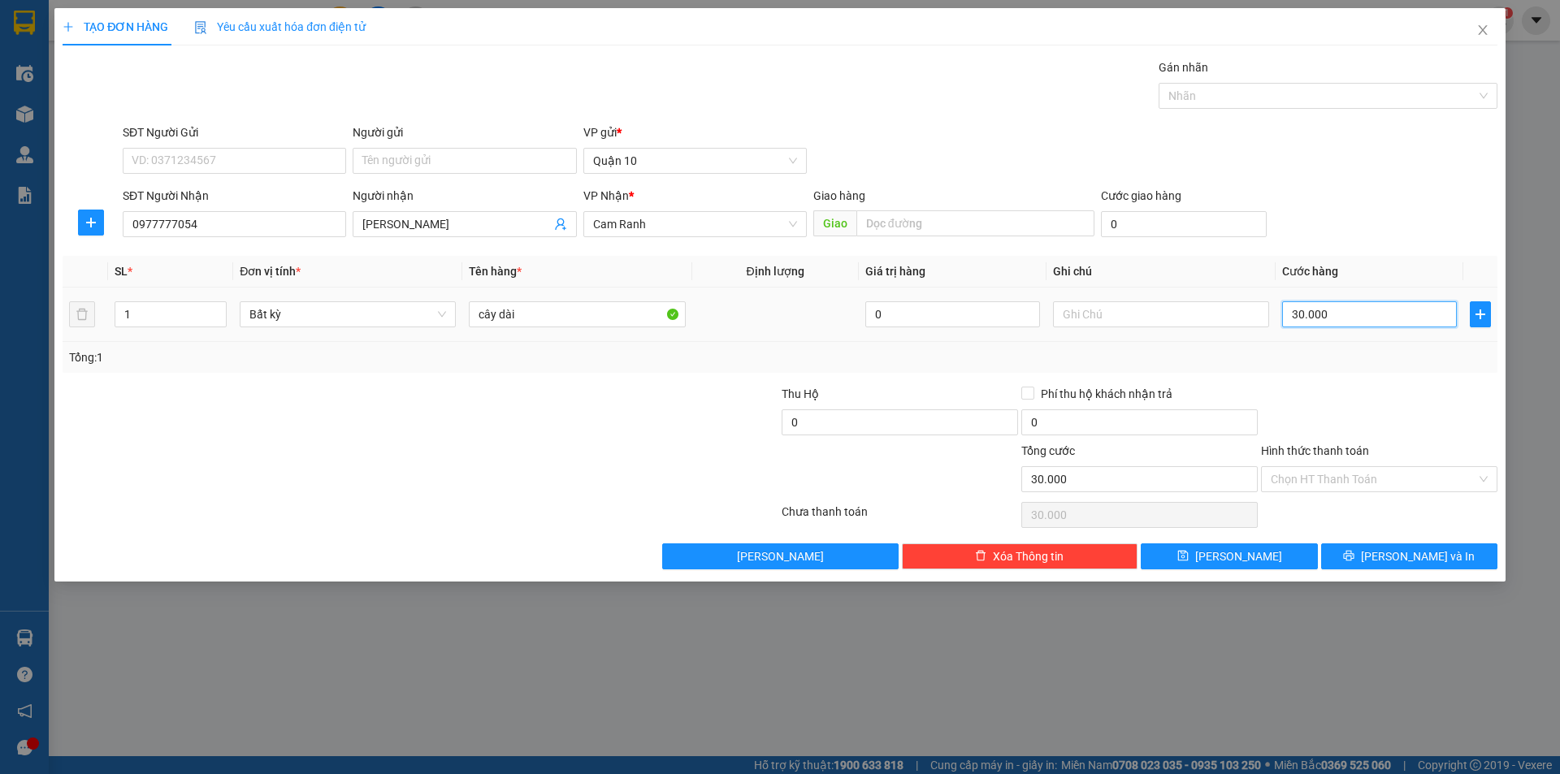
type input "0"
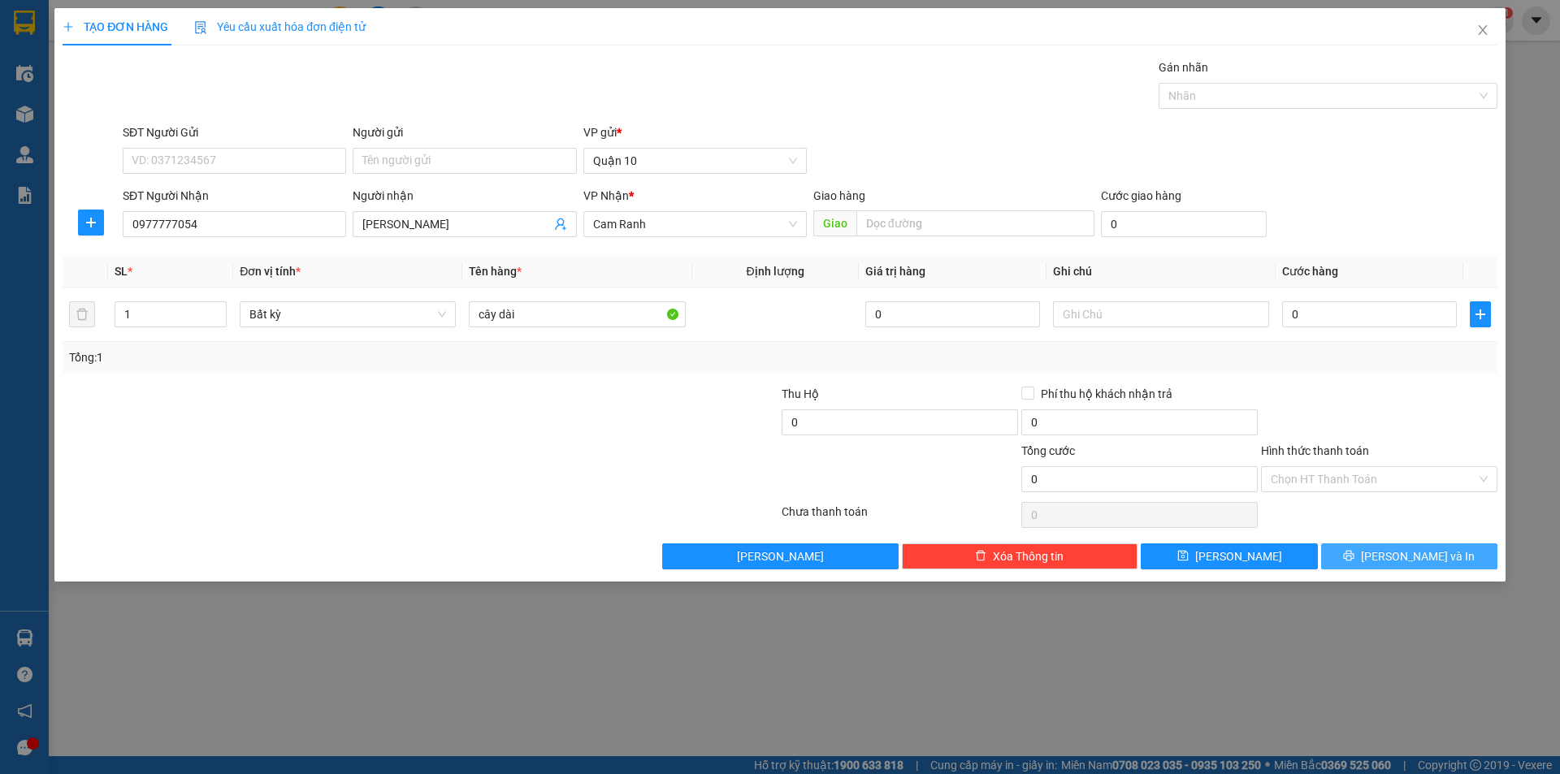
click at [1411, 551] on span "[PERSON_NAME] và In" at bounding box center [1418, 556] width 114 height 18
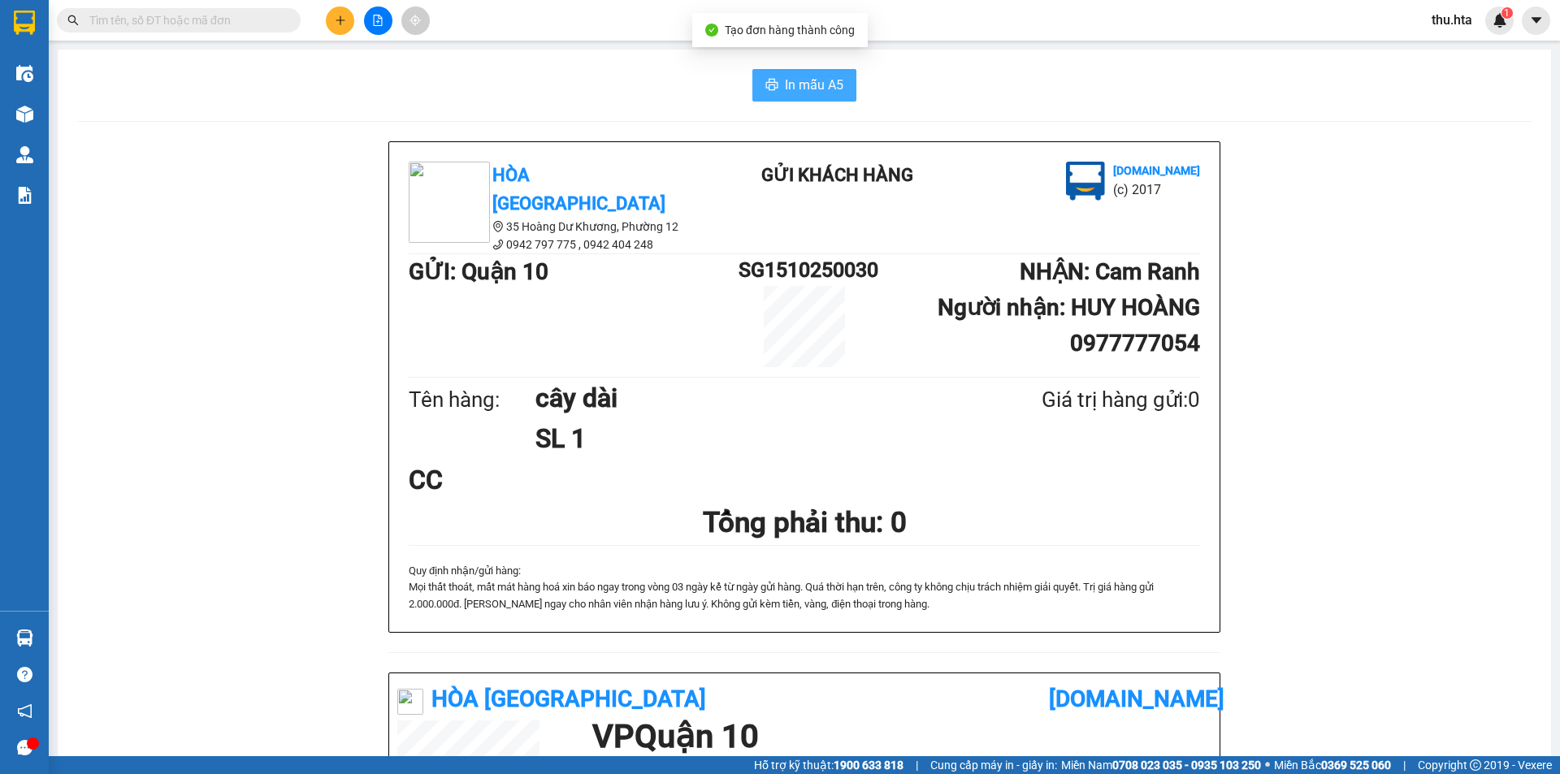
click at [816, 88] on span "In mẫu A5" at bounding box center [814, 85] width 58 height 20
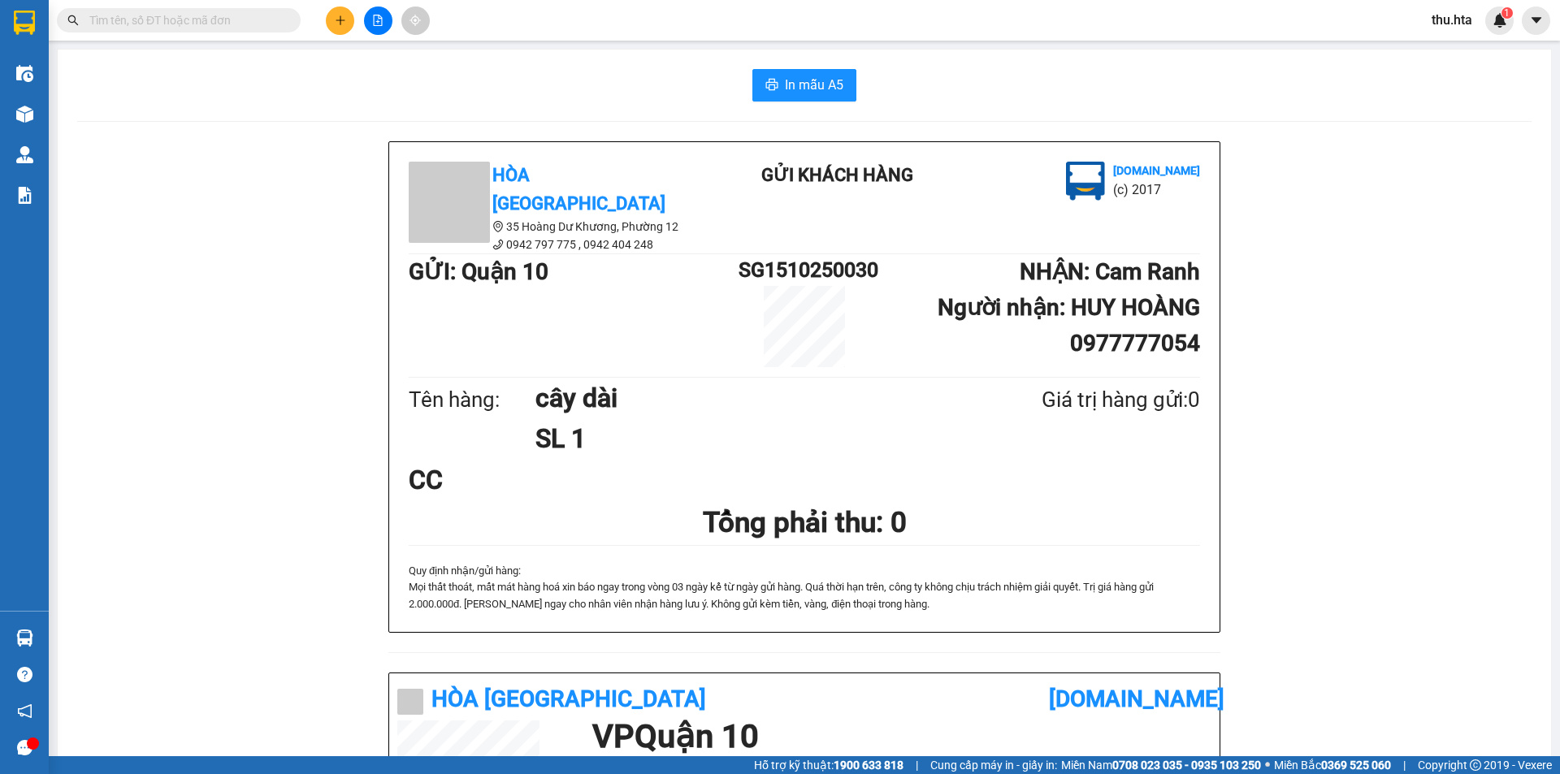
click at [350, 19] on button at bounding box center [340, 20] width 28 height 28
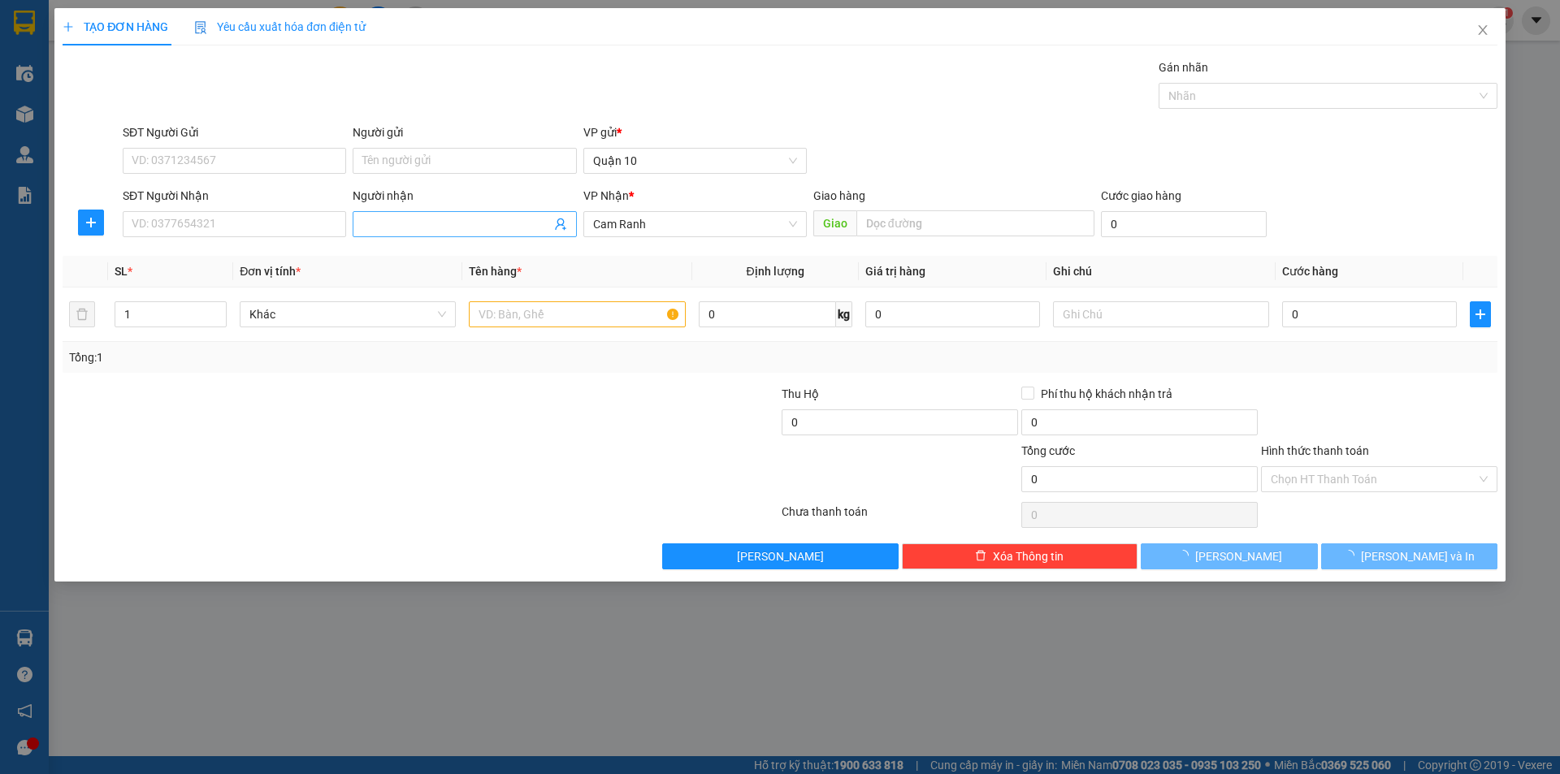
click at [413, 214] on span at bounding box center [464, 224] width 223 height 26
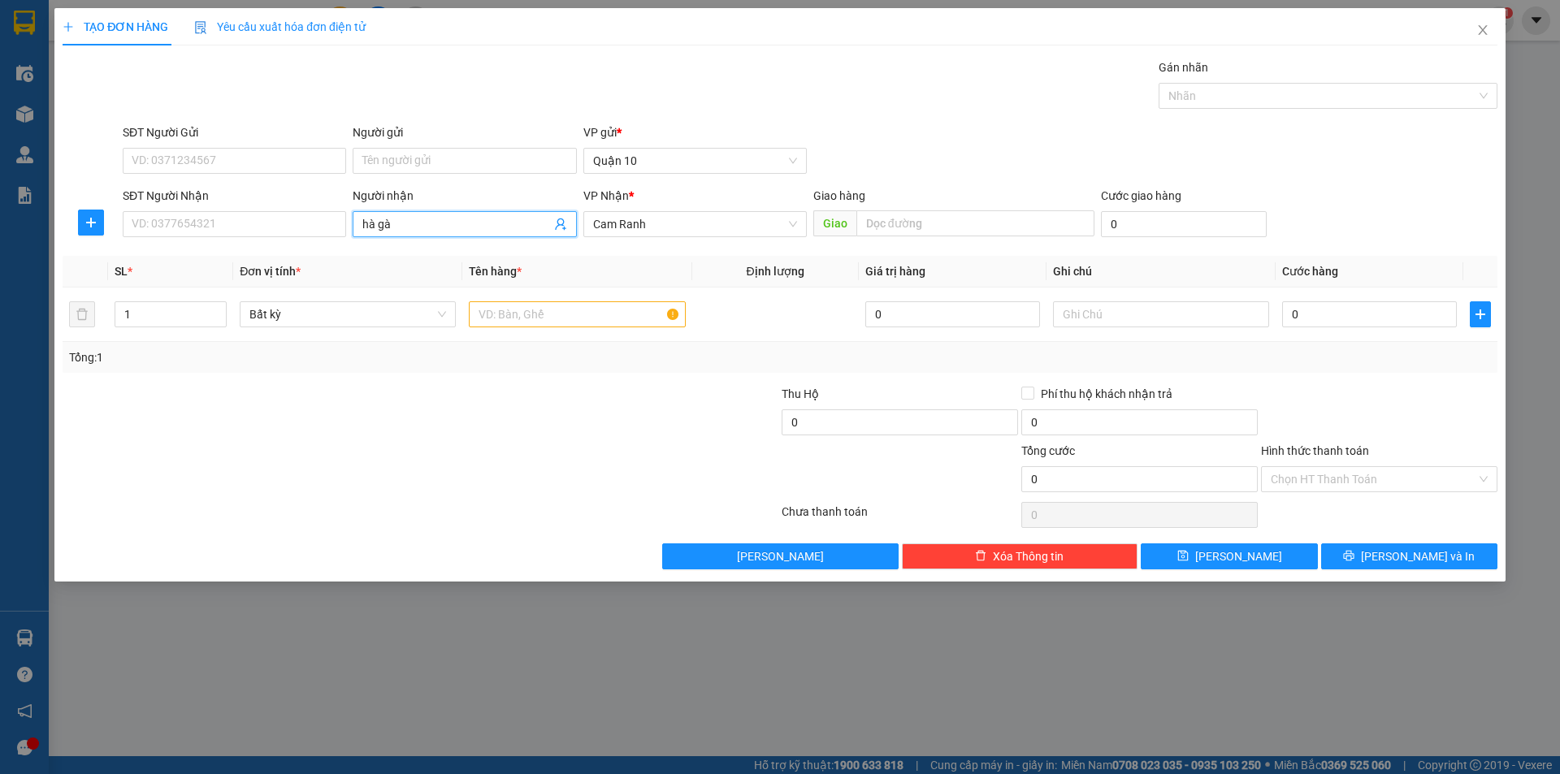
type input "hà gà"
click at [425, 250] on div "HÀ GÀ - 0835486603" at bounding box center [464, 257] width 204 height 18
type input "0835486603"
type input "HÀ GÀ"
click at [214, 304] on span "Increase Value" at bounding box center [217, 309] width 18 height 15
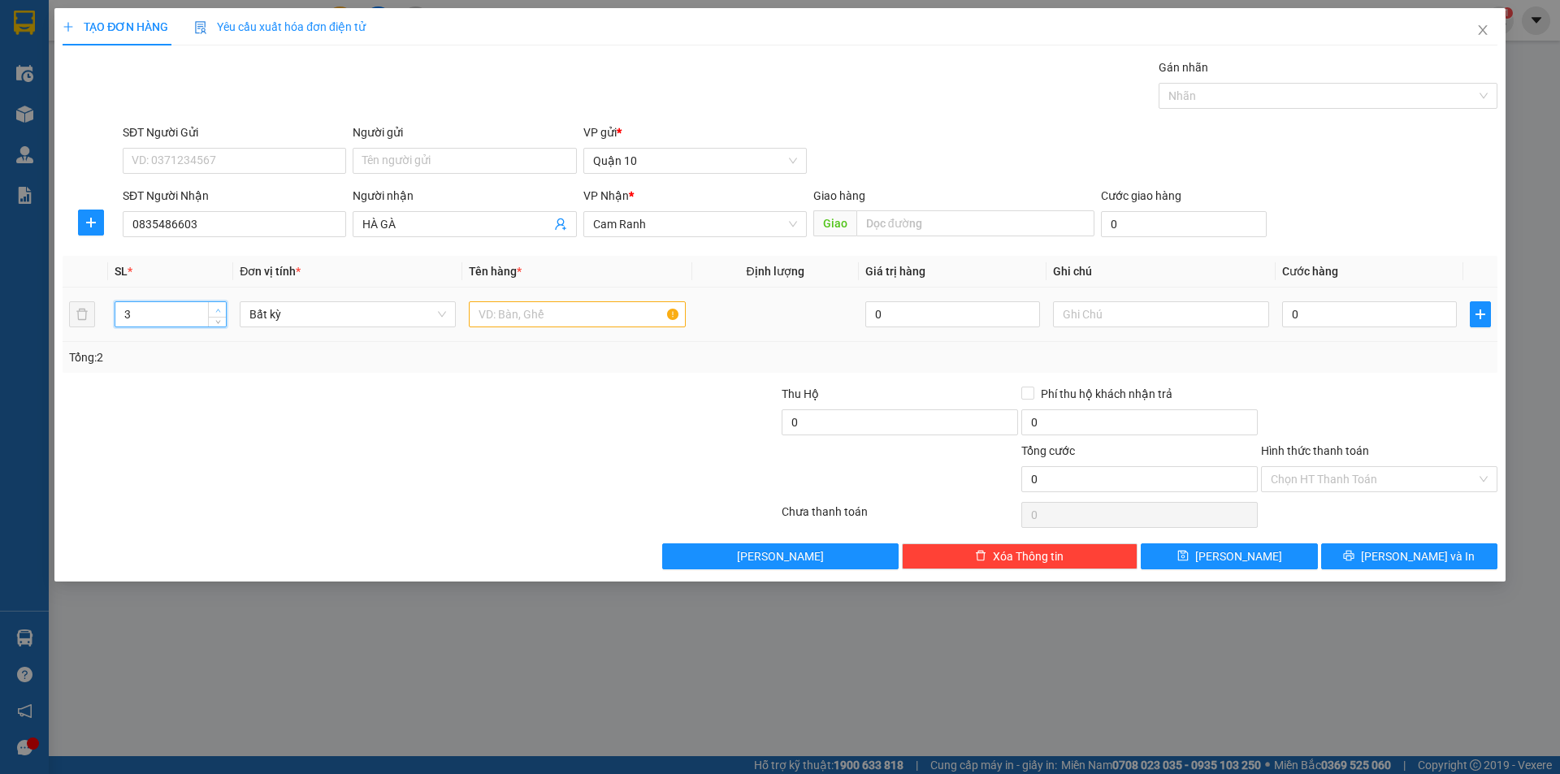
click at [214, 304] on span "Increase Value" at bounding box center [217, 309] width 18 height 15
type input "5"
click at [224, 308] on span "Increase Value" at bounding box center [217, 309] width 18 height 15
click at [514, 318] on input "text" at bounding box center [577, 314] width 216 height 26
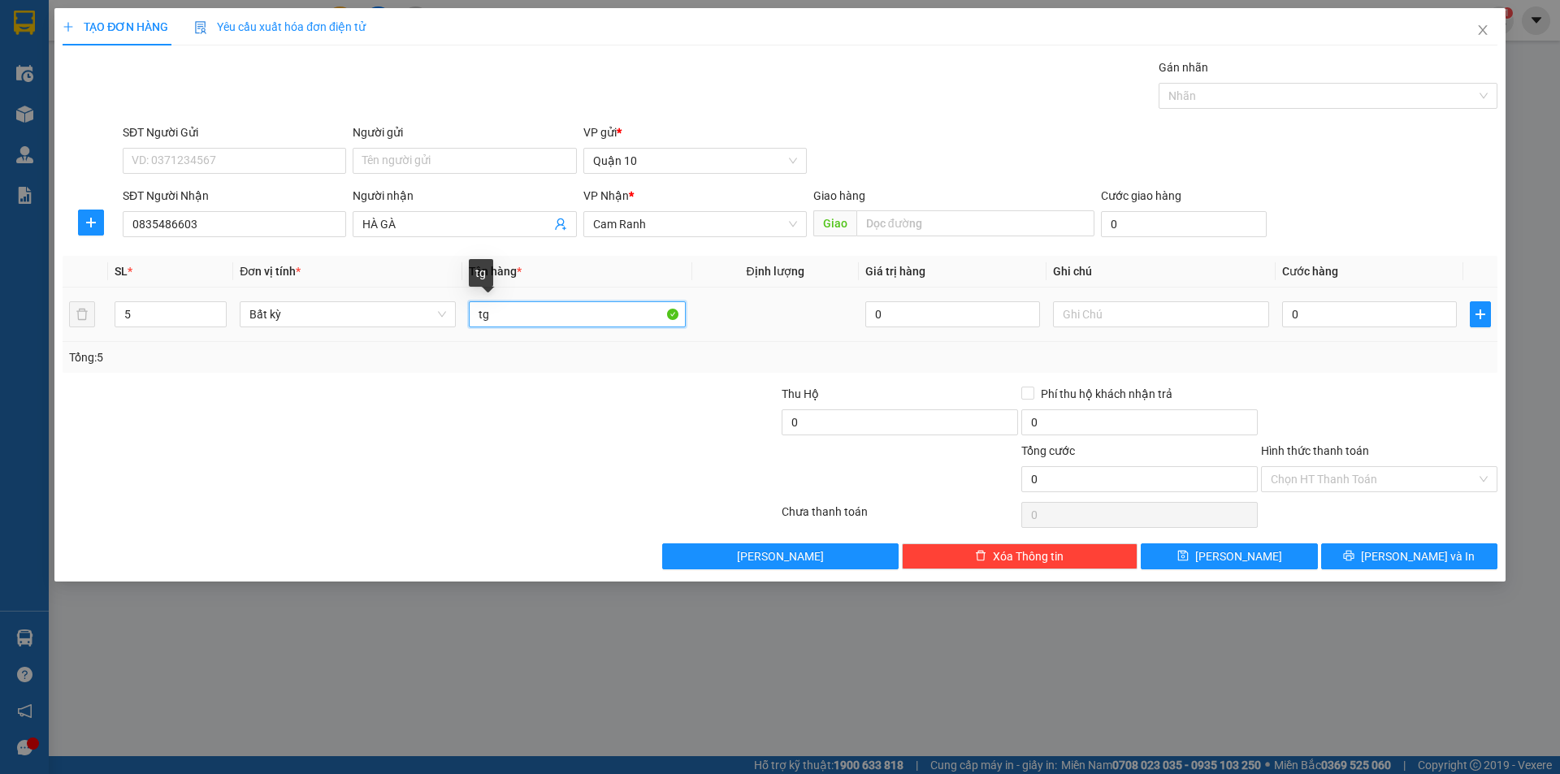
click at [474, 315] on input "tg" at bounding box center [577, 314] width 216 height 26
type input "tg"
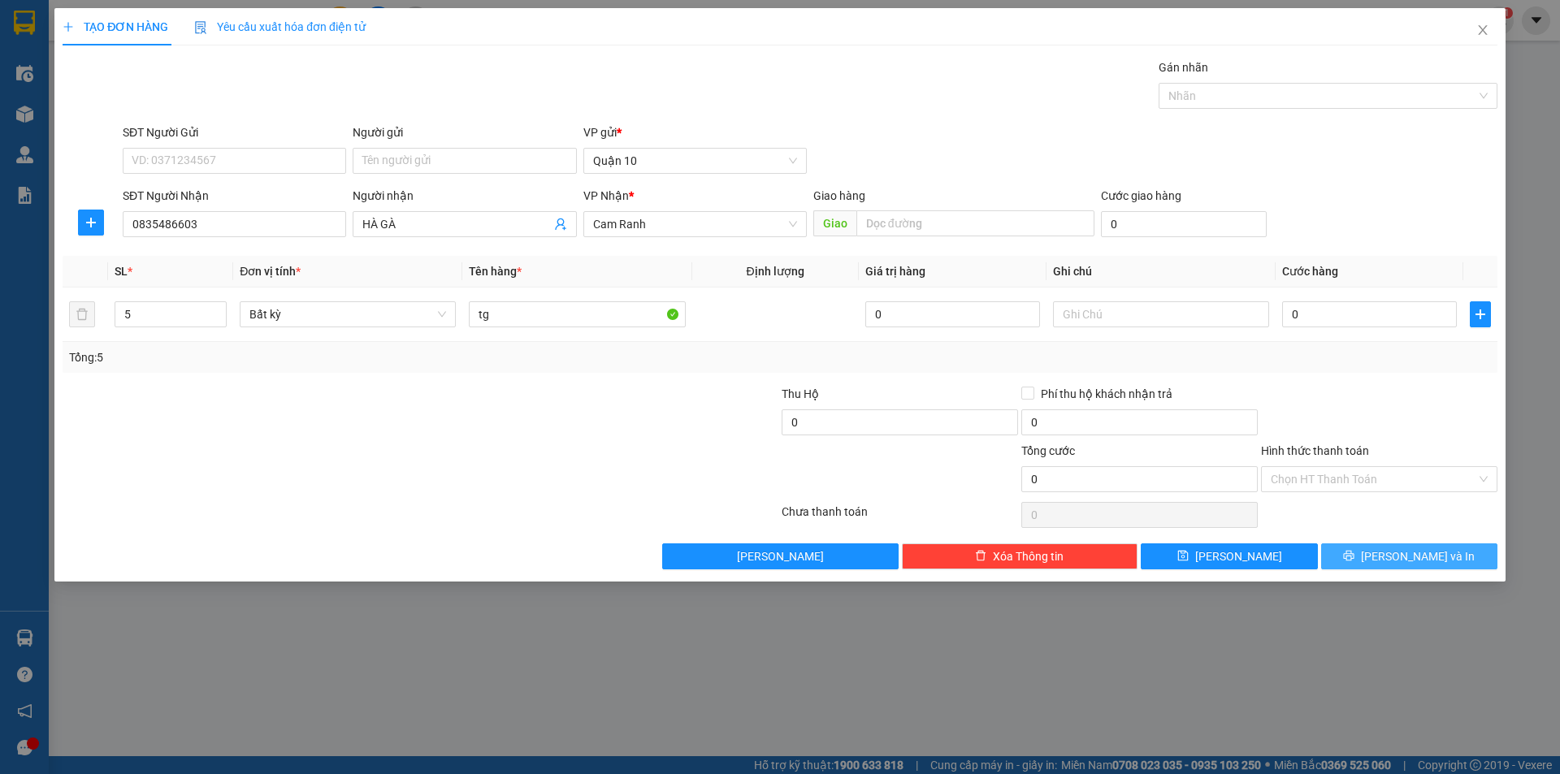
click at [1358, 553] on button "[PERSON_NAME] và In" at bounding box center [1409, 556] width 176 height 26
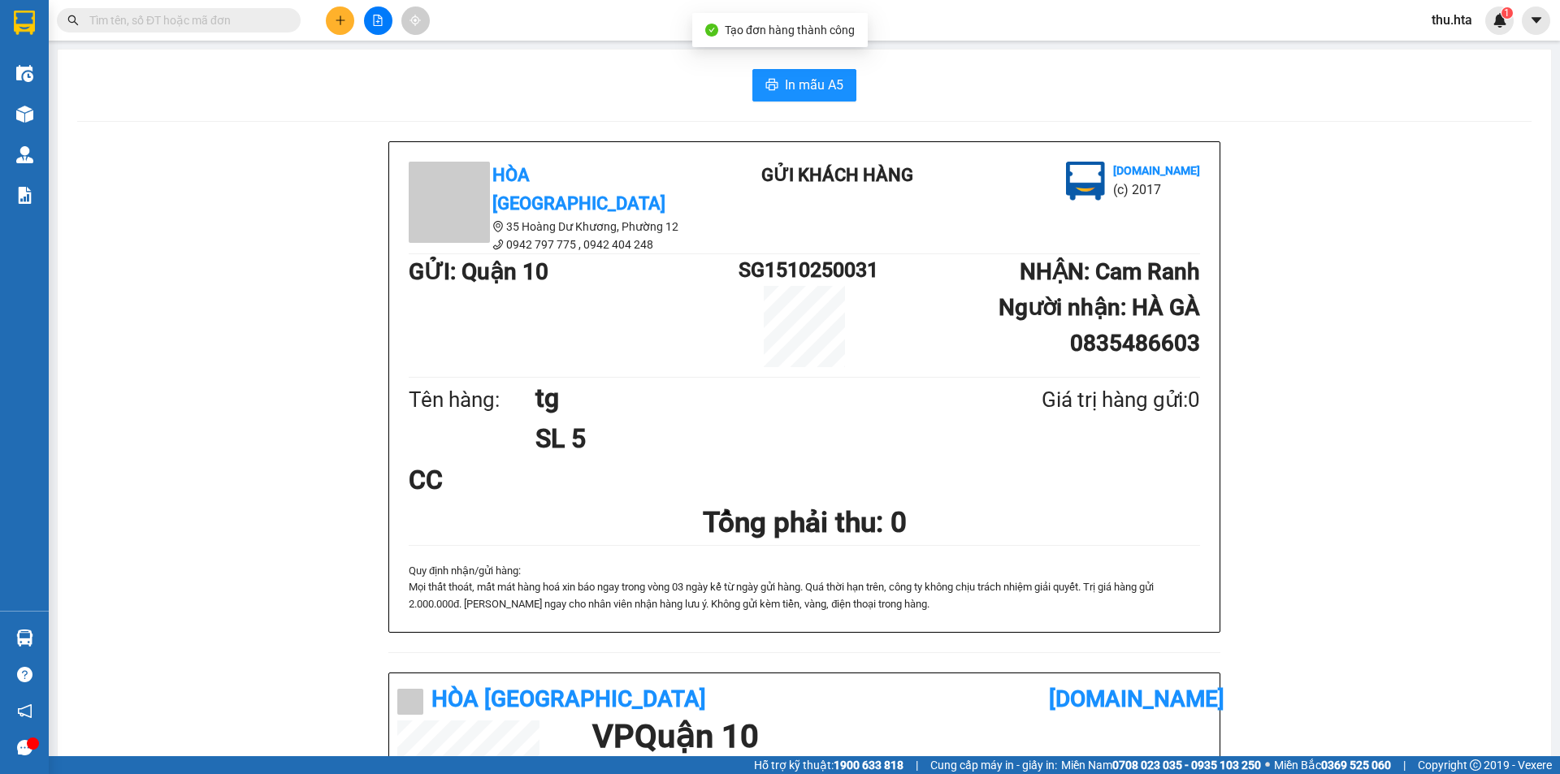
click at [105, 104] on div "In mẫu A5 Hòa Thuận Anh 35 Hoàng Dư Khương, [GEOGRAPHIC_DATA] 12 0942 797 775 …" at bounding box center [804, 653] width 1493 height 1206
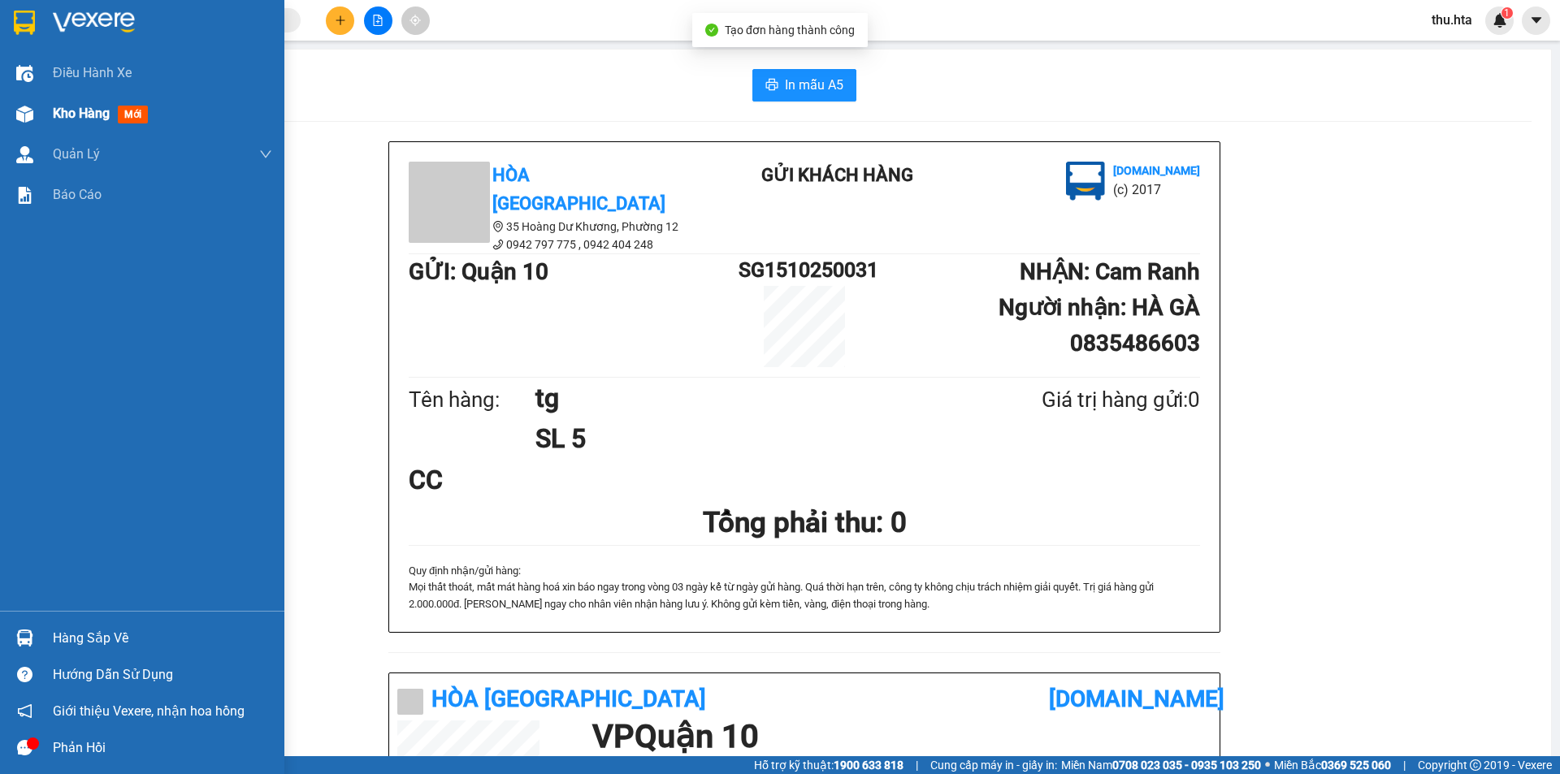
click at [56, 112] on span "Kho hàng" at bounding box center [81, 113] width 57 height 15
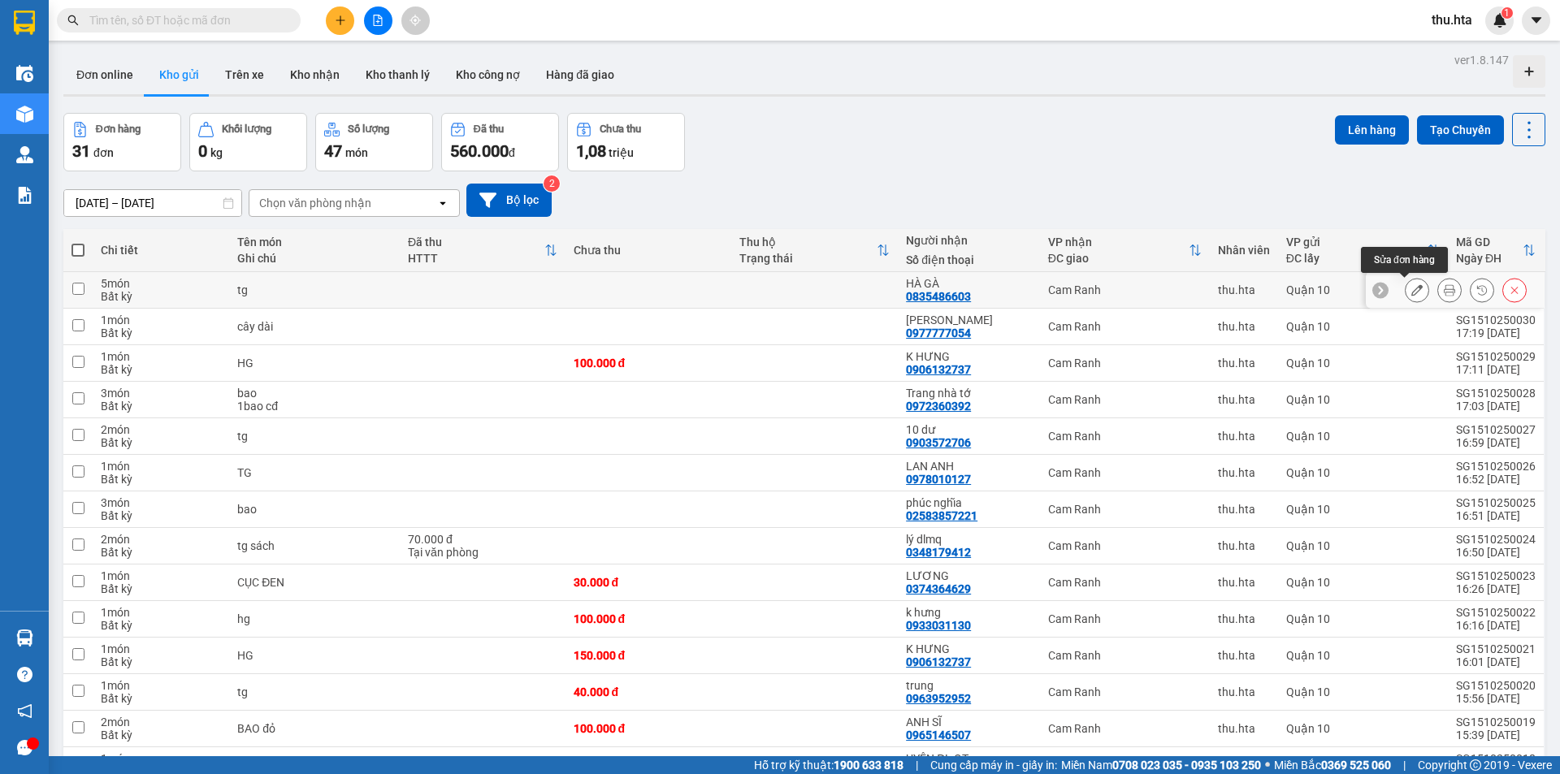
click at [1411, 294] on icon at bounding box center [1416, 289] width 11 height 11
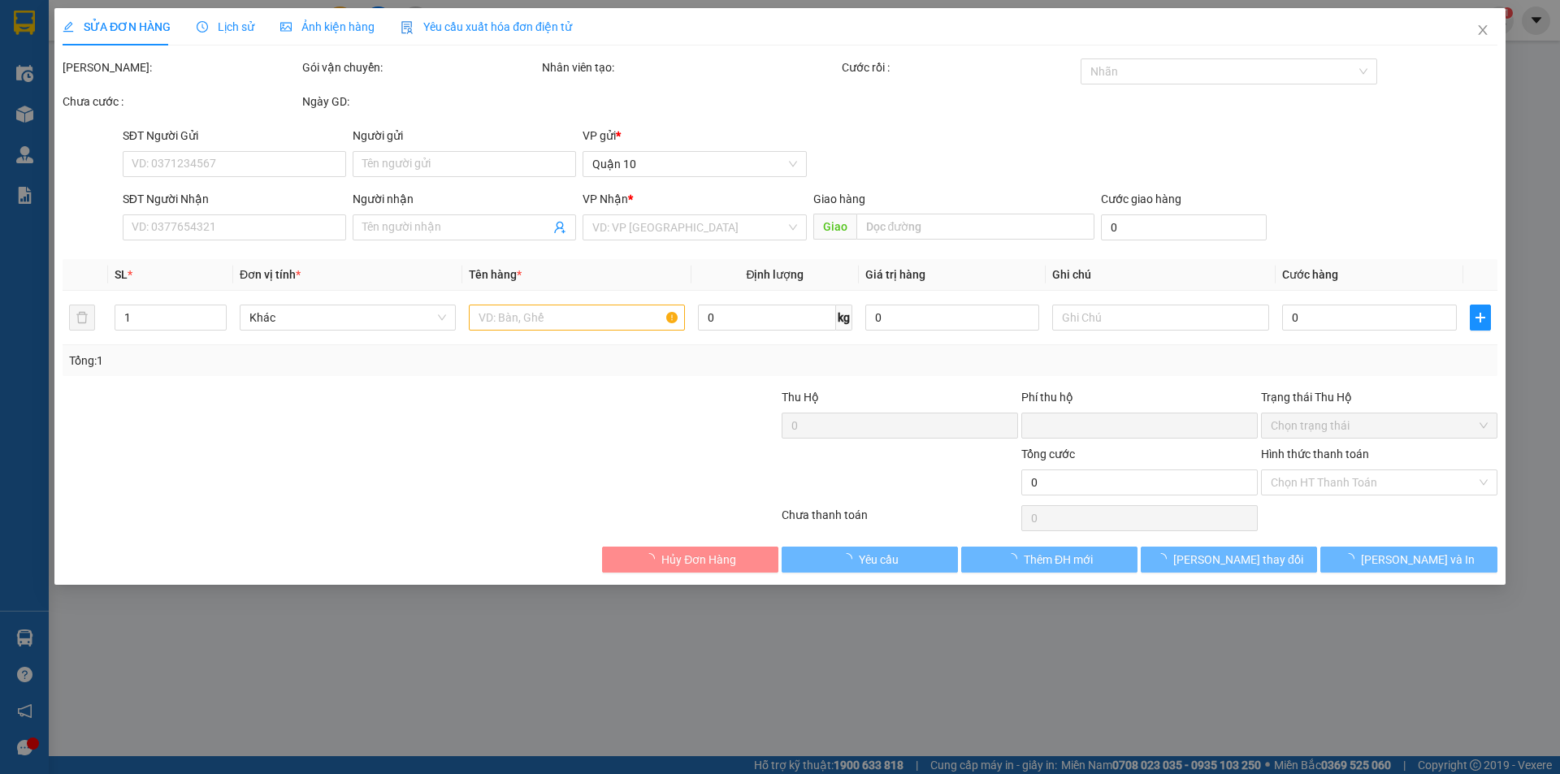
type input "0835486603"
type input "HÀ GÀ"
type input "0"
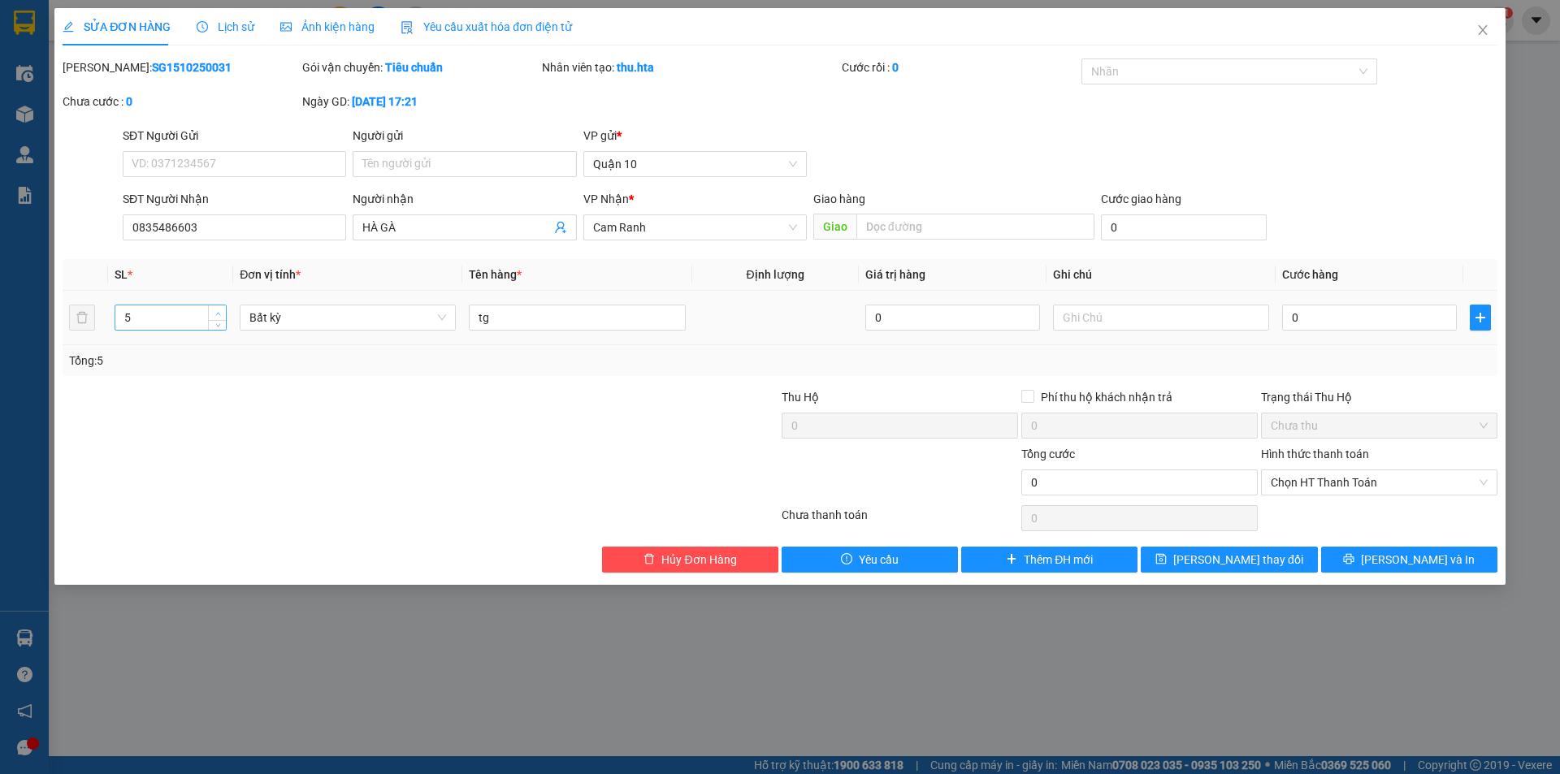
type input "6"
click at [219, 312] on icon "up" at bounding box center [218, 314] width 6 height 6
click at [1350, 571] on button "[PERSON_NAME] và In" at bounding box center [1409, 560] width 176 height 26
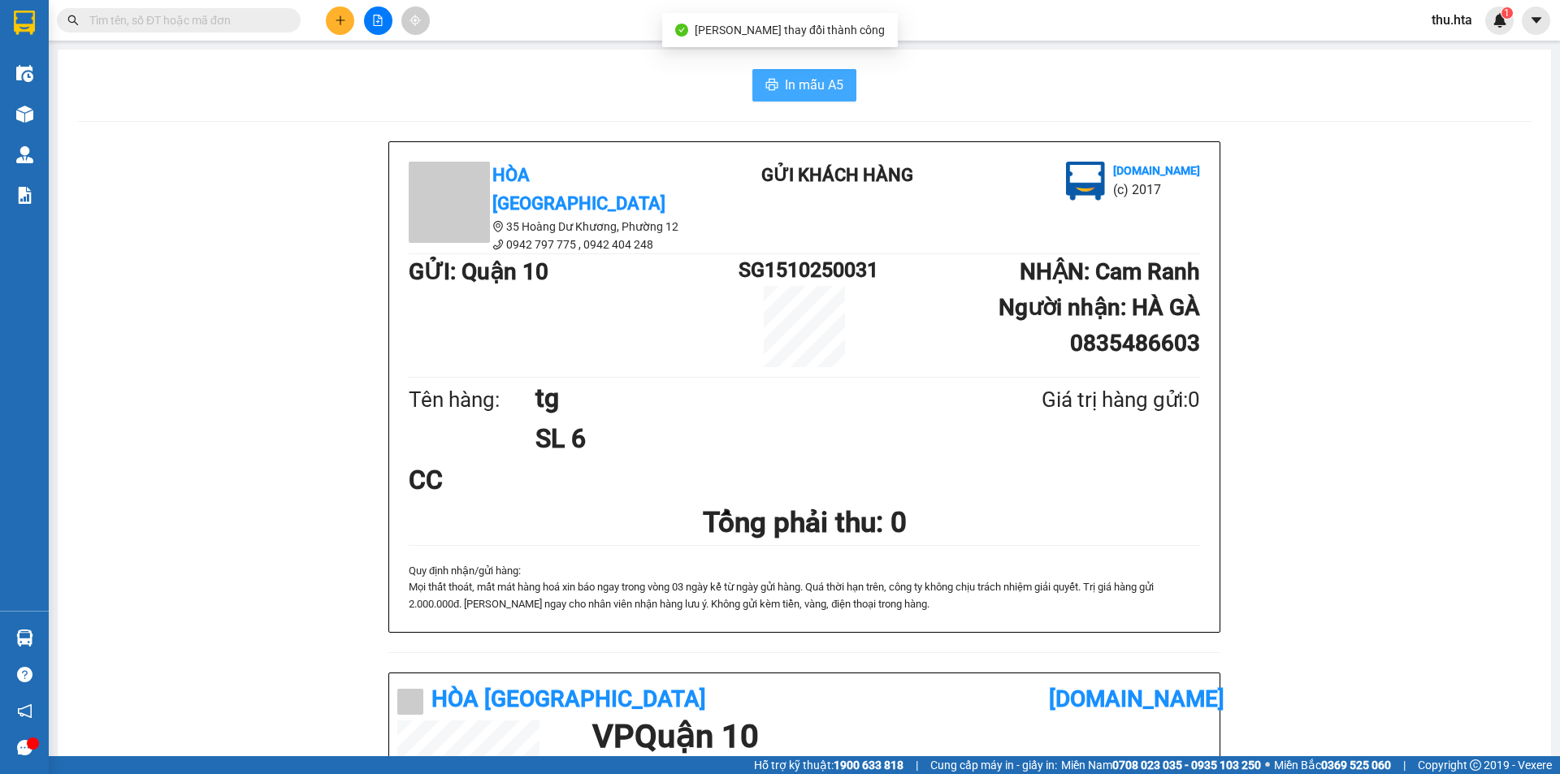
click at [785, 90] on span "In mẫu A5" at bounding box center [814, 85] width 58 height 20
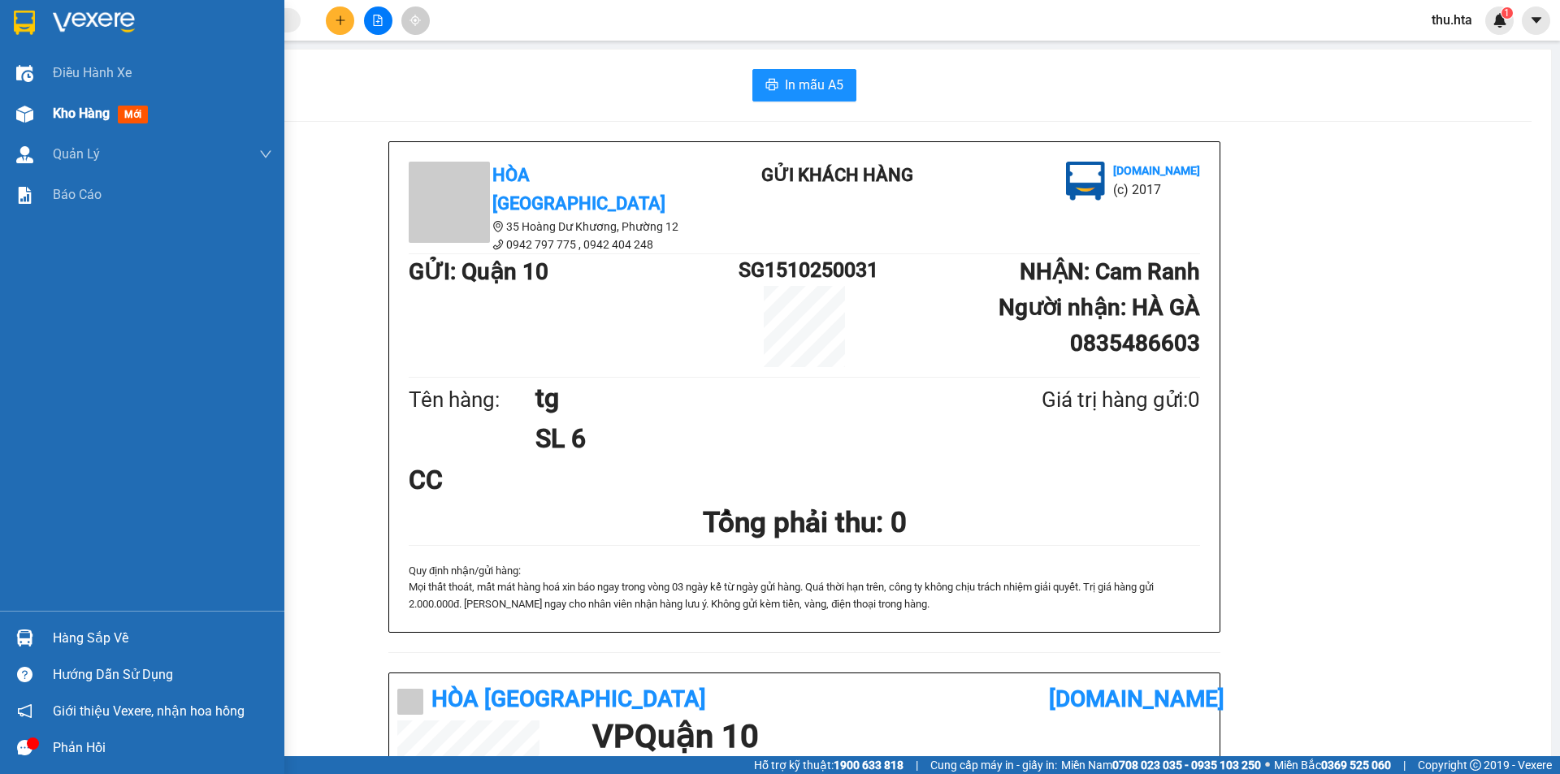
click at [84, 111] on span "Kho hàng" at bounding box center [81, 113] width 57 height 15
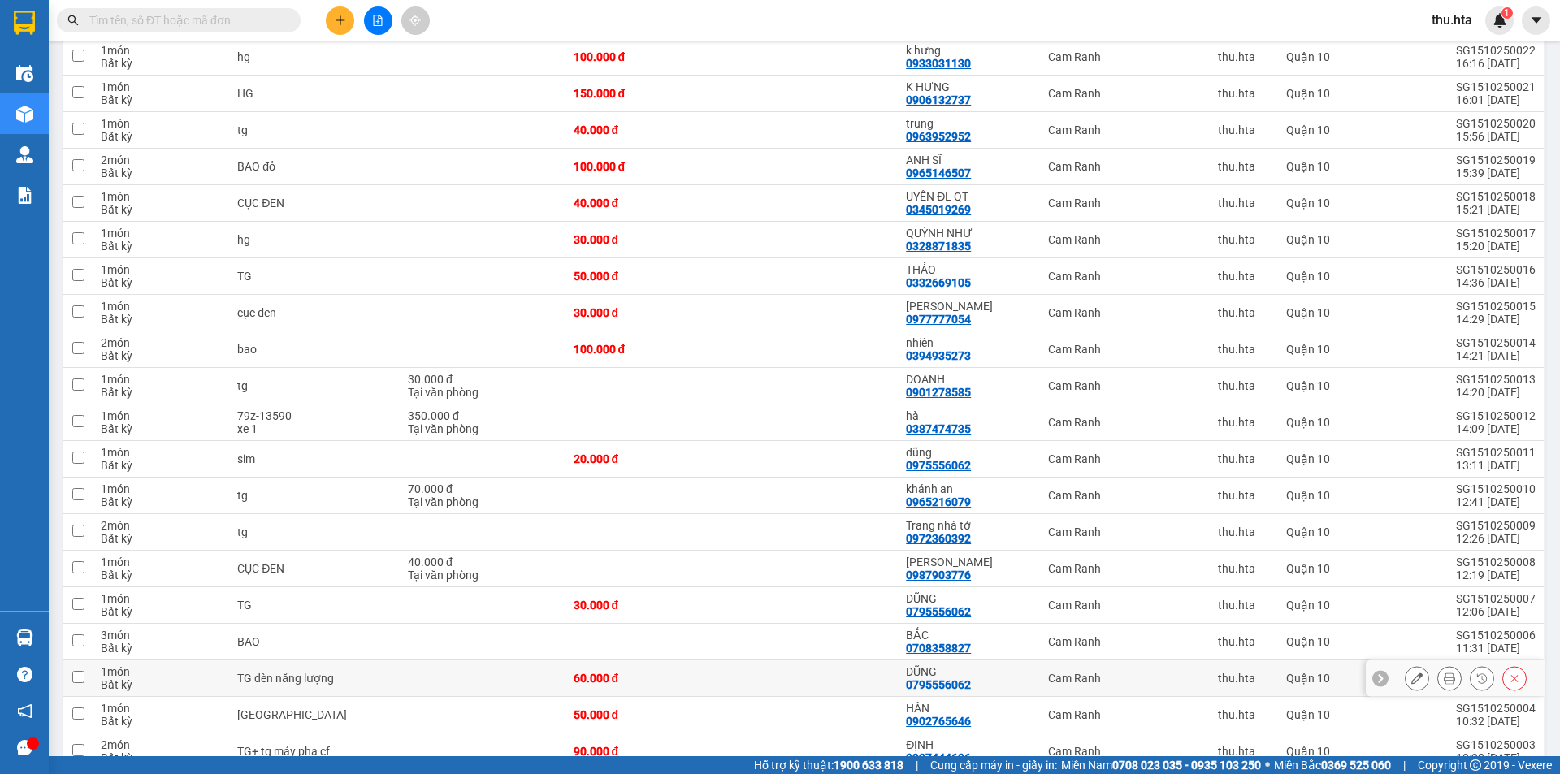
scroll to position [716, 0]
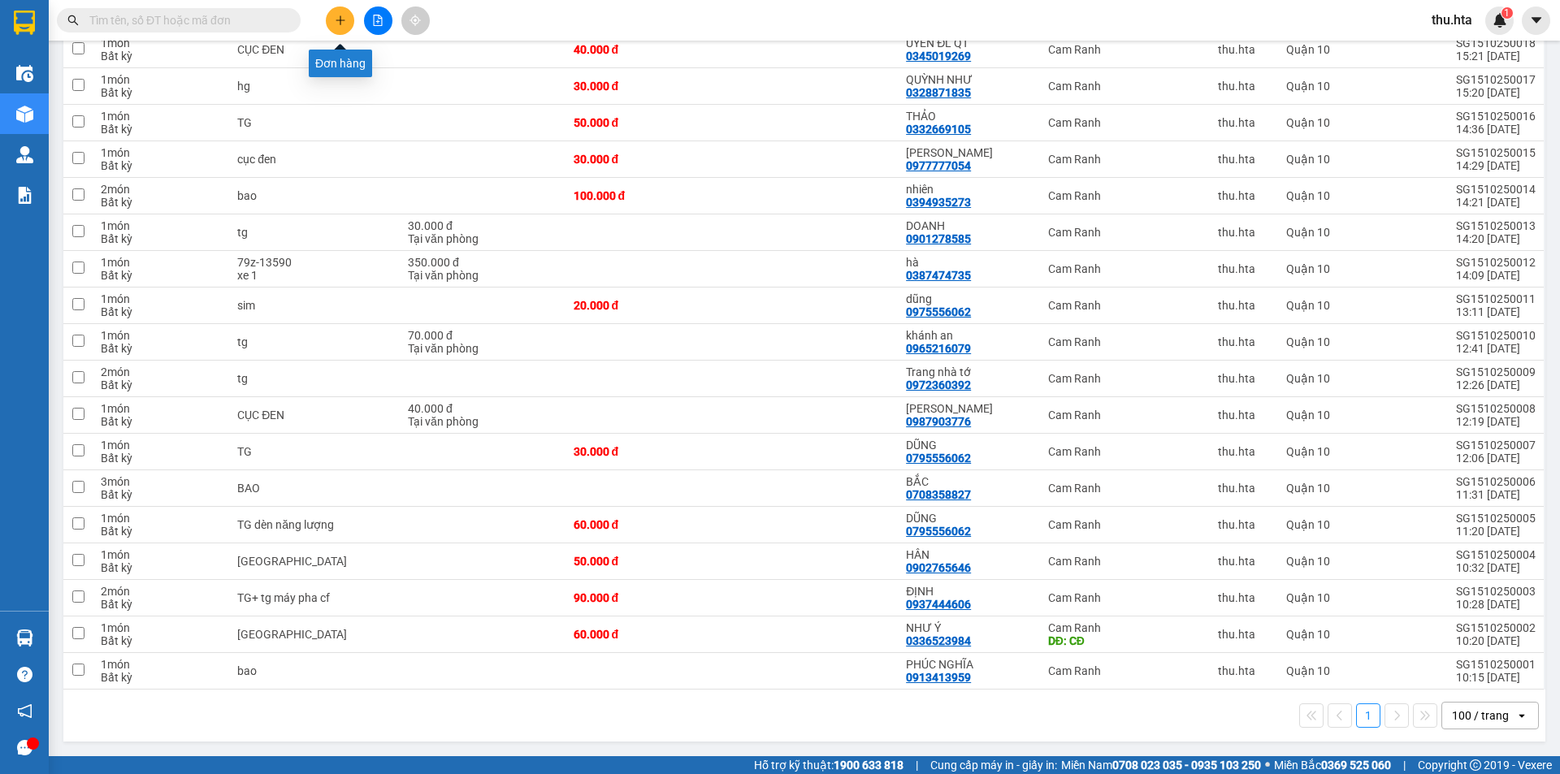
click at [339, 17] on icon "plus" at bounding box center [340, 20] width 11 height 11
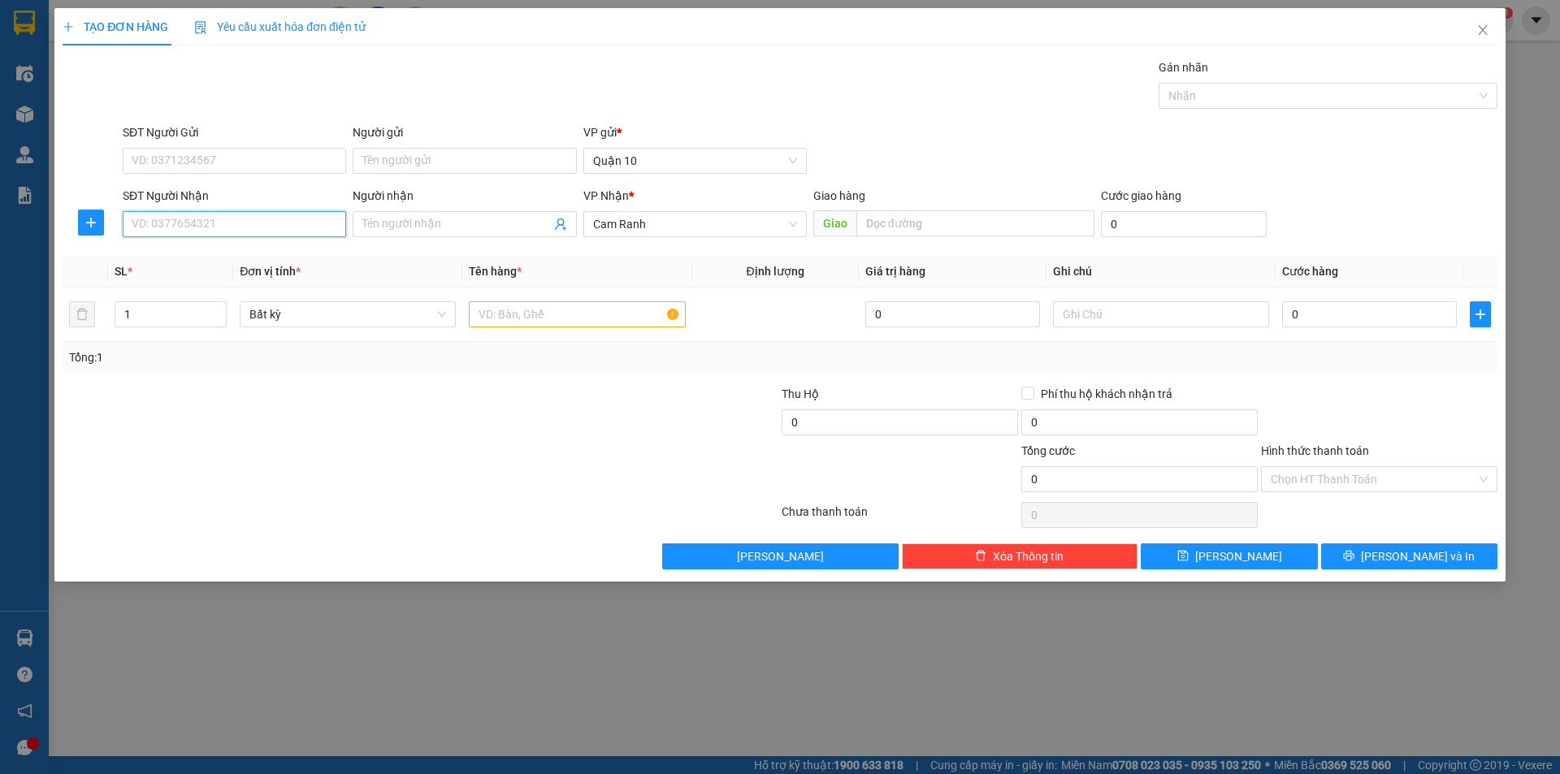
click at [274, 226] on input "SĐT Người Nhận" at bounding box center [234, 224] width 223 height 26
click at [272, 258] on div "0977986074 - VIÊN" at bounding box center [234, 257] width 204 height 18
type input "0977986074"
type input "VIÊN"
type input "30.000"
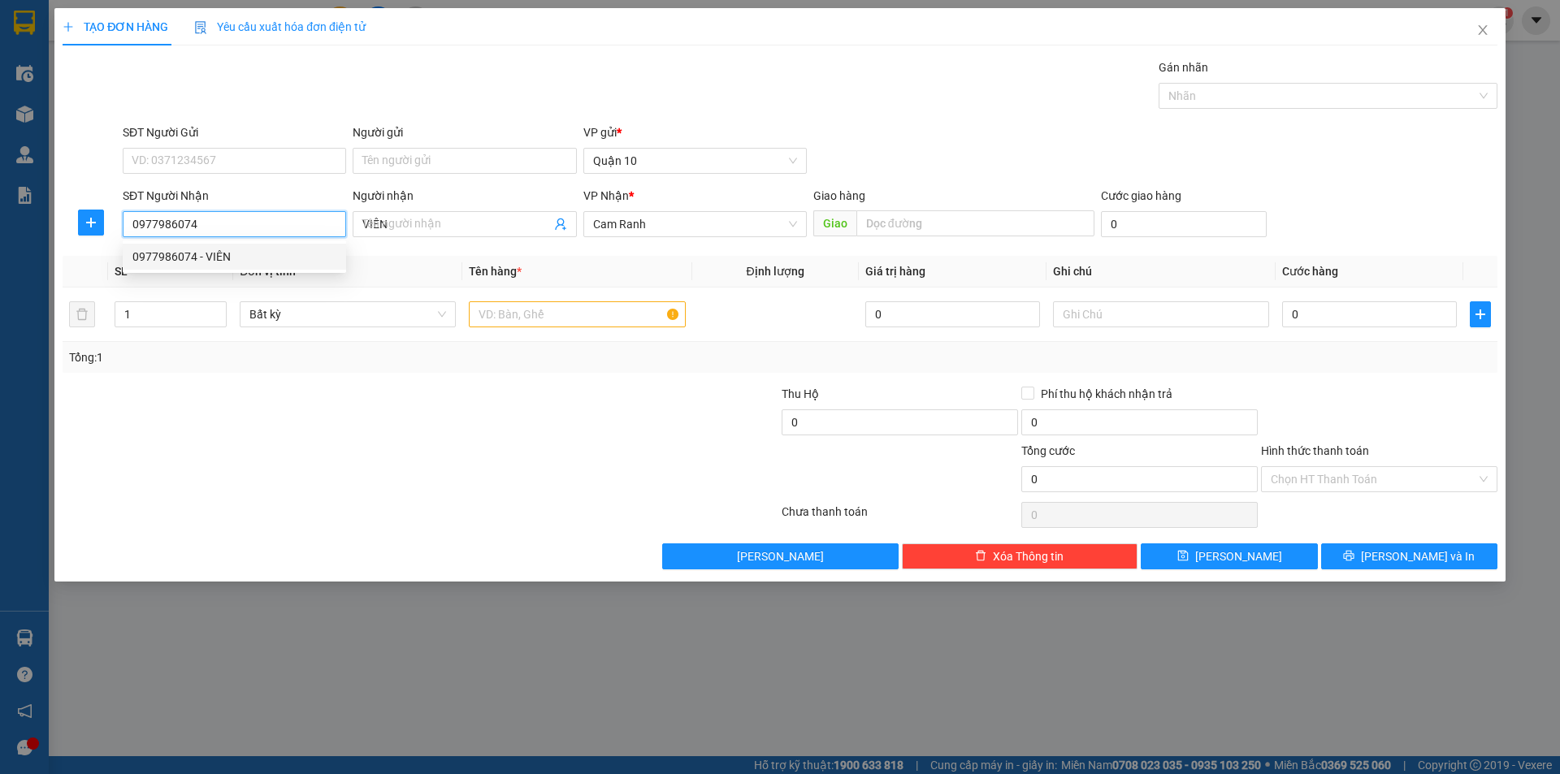
type input "30.000"
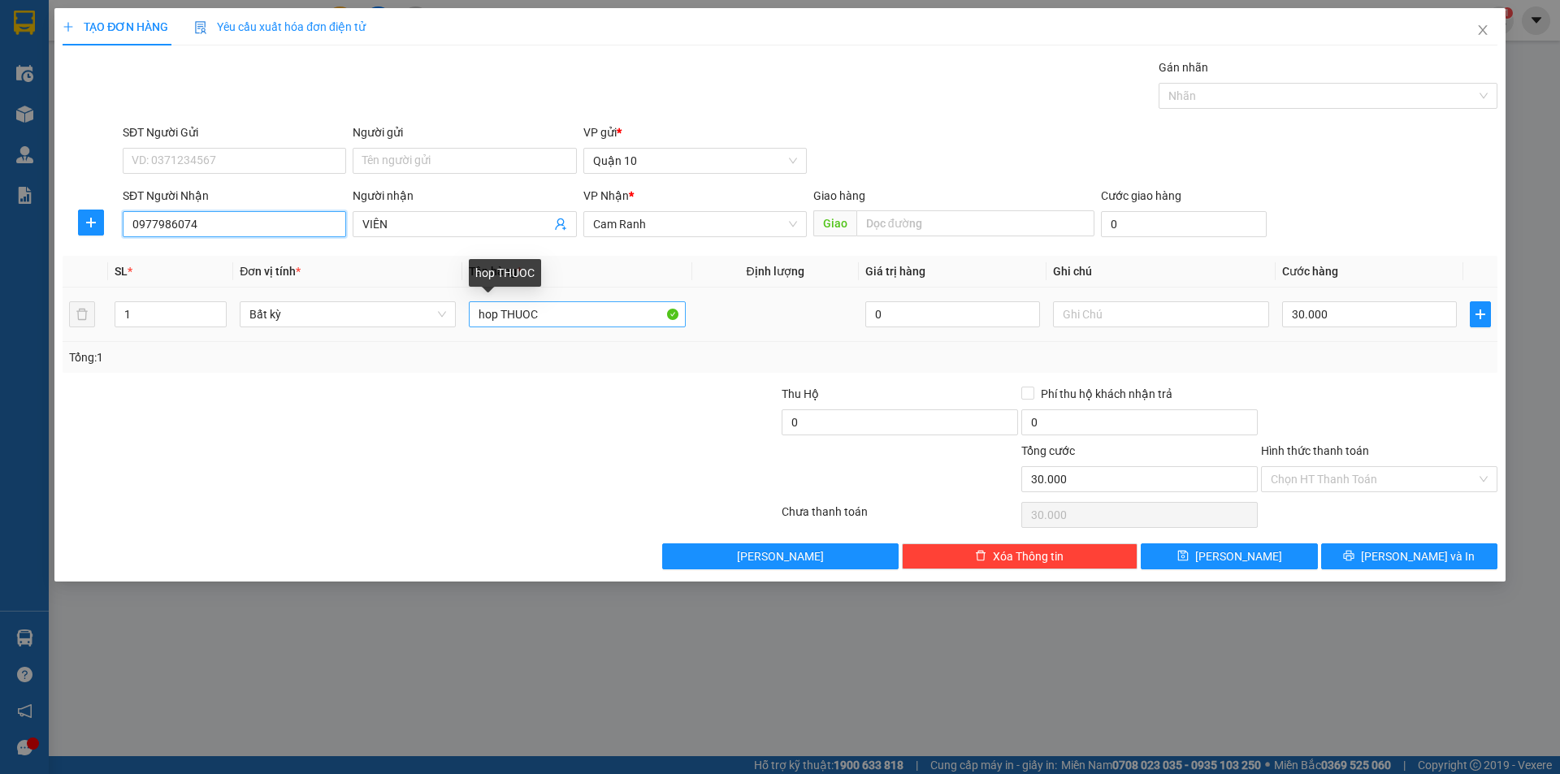
type input "0977986074"
click at [548, 317] on input "hop THUOC" at bounding box center [577, 314] width 216 height 26
click at [500, 316] on input "hop THUOC" at bounding box center [577, 314] width 216 height 26
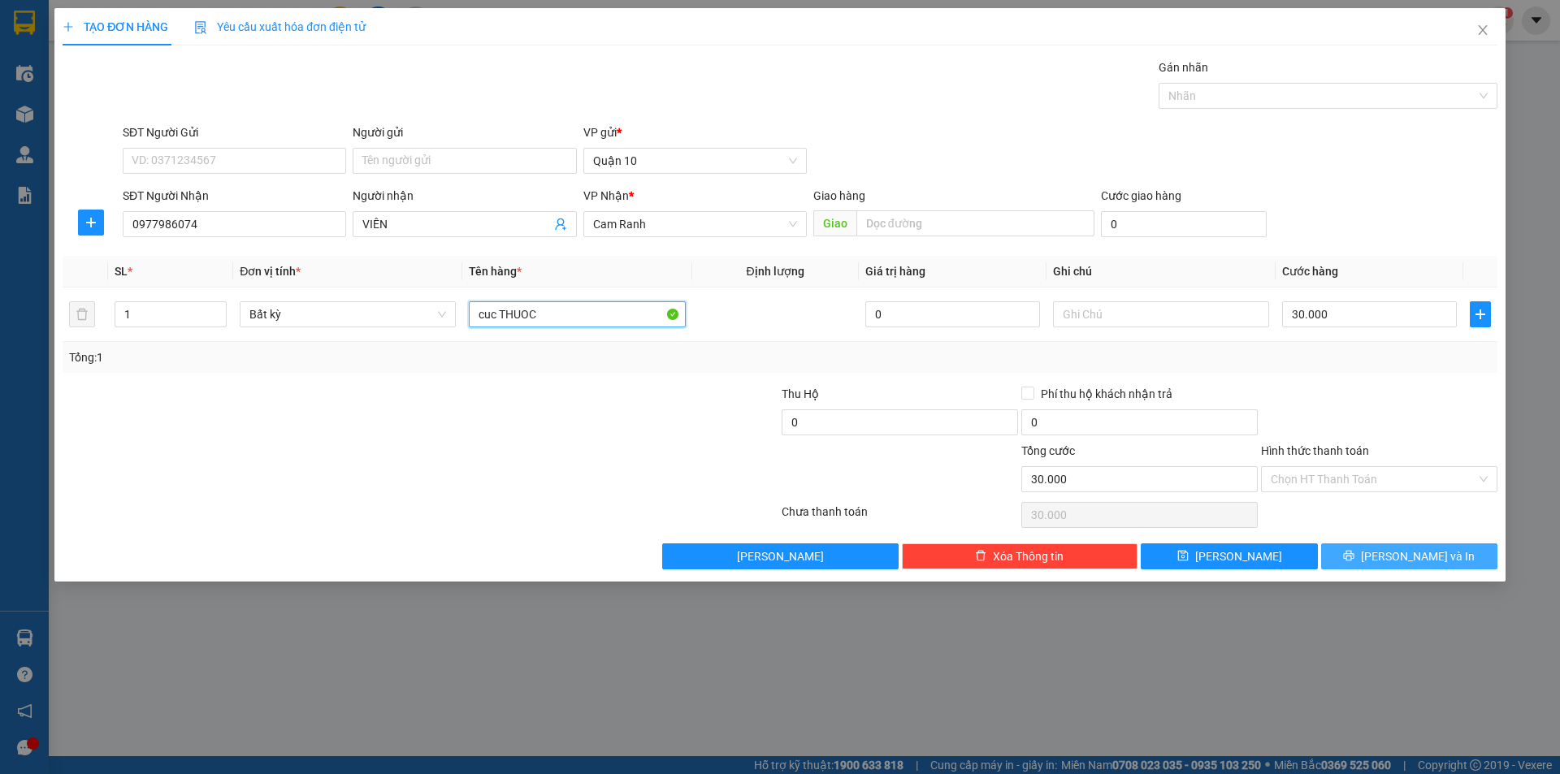
type input "cuc THUOC"
click at [1424, 558] on span "[PERSON_NAME] và In" at bounding box center [1418, 556] width 114 height 18
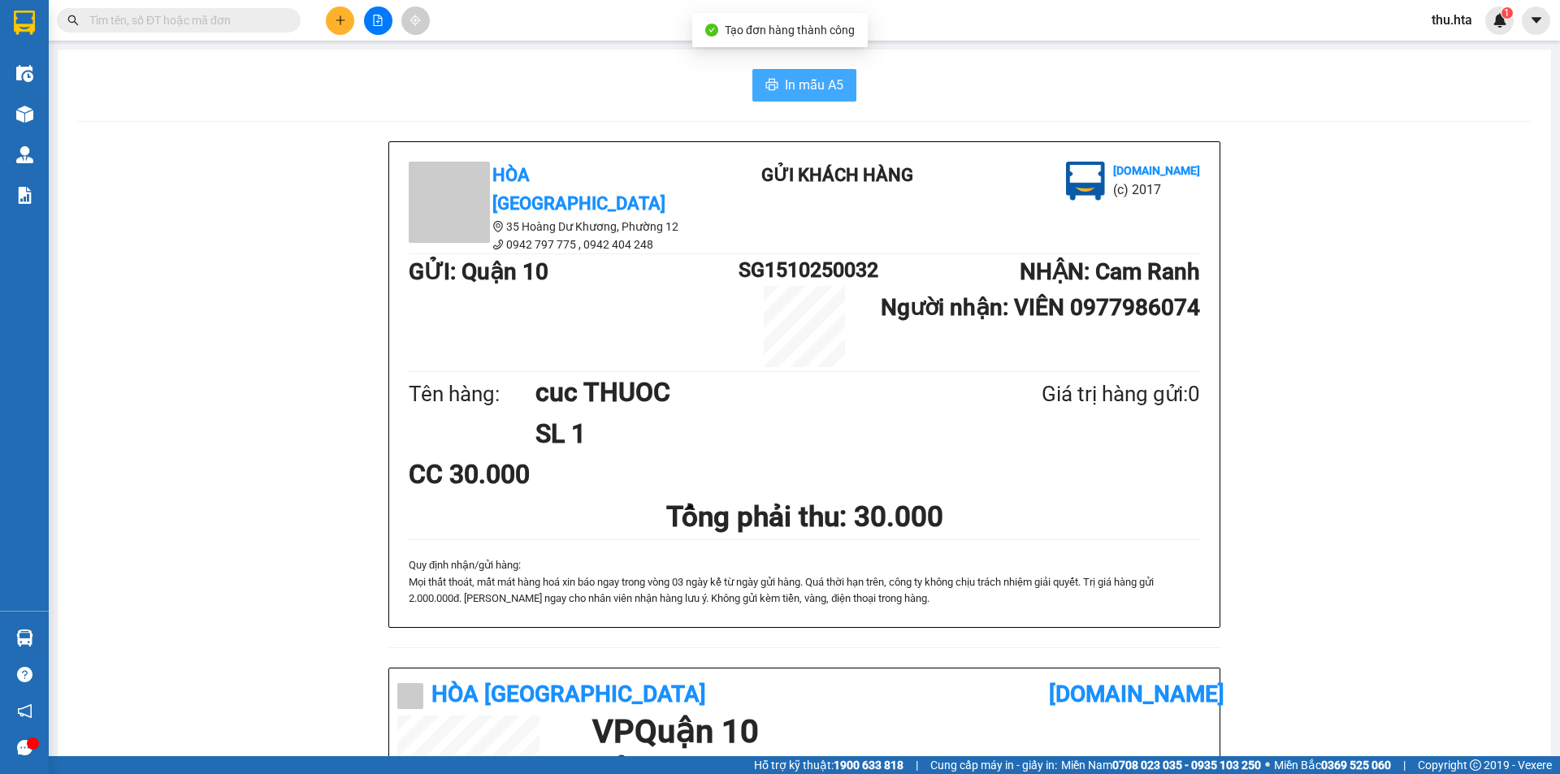
drag, startPoint x: 824, startPoint y: 74, endPoint x: 899, endPoint y: 110, distance: 83.9
click at [824, 75] on button "In mẫu A5" at bounding box center [804, 85] width 104 height 32
click at [336, 19] on icon "plus" at bounding box center [340, 20] width 11 height 11
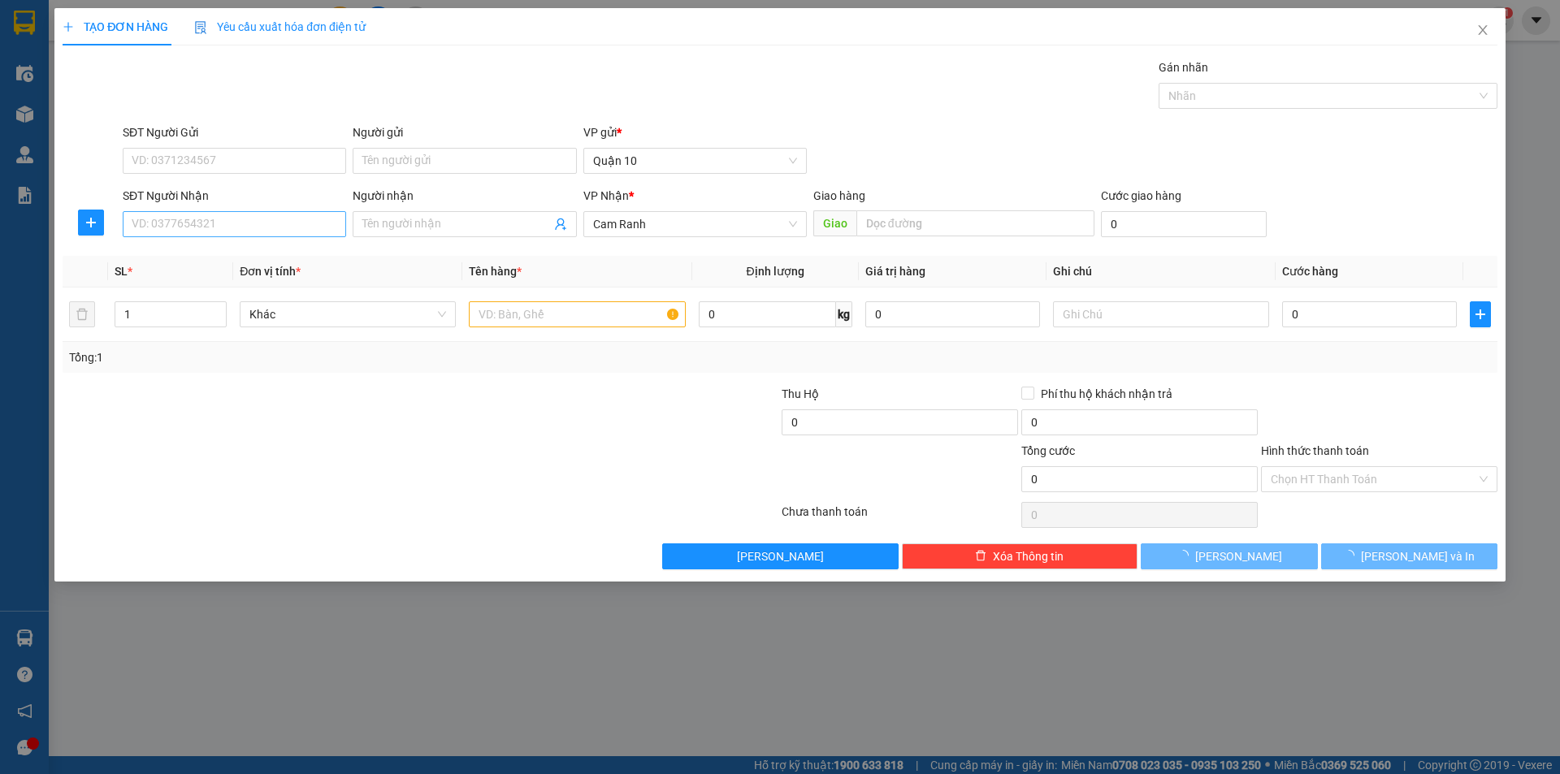
click at [255, 234] on div "SĐT Người Nhận VD: 0377654321" at bounding box center [234, 215] width 223 height 57
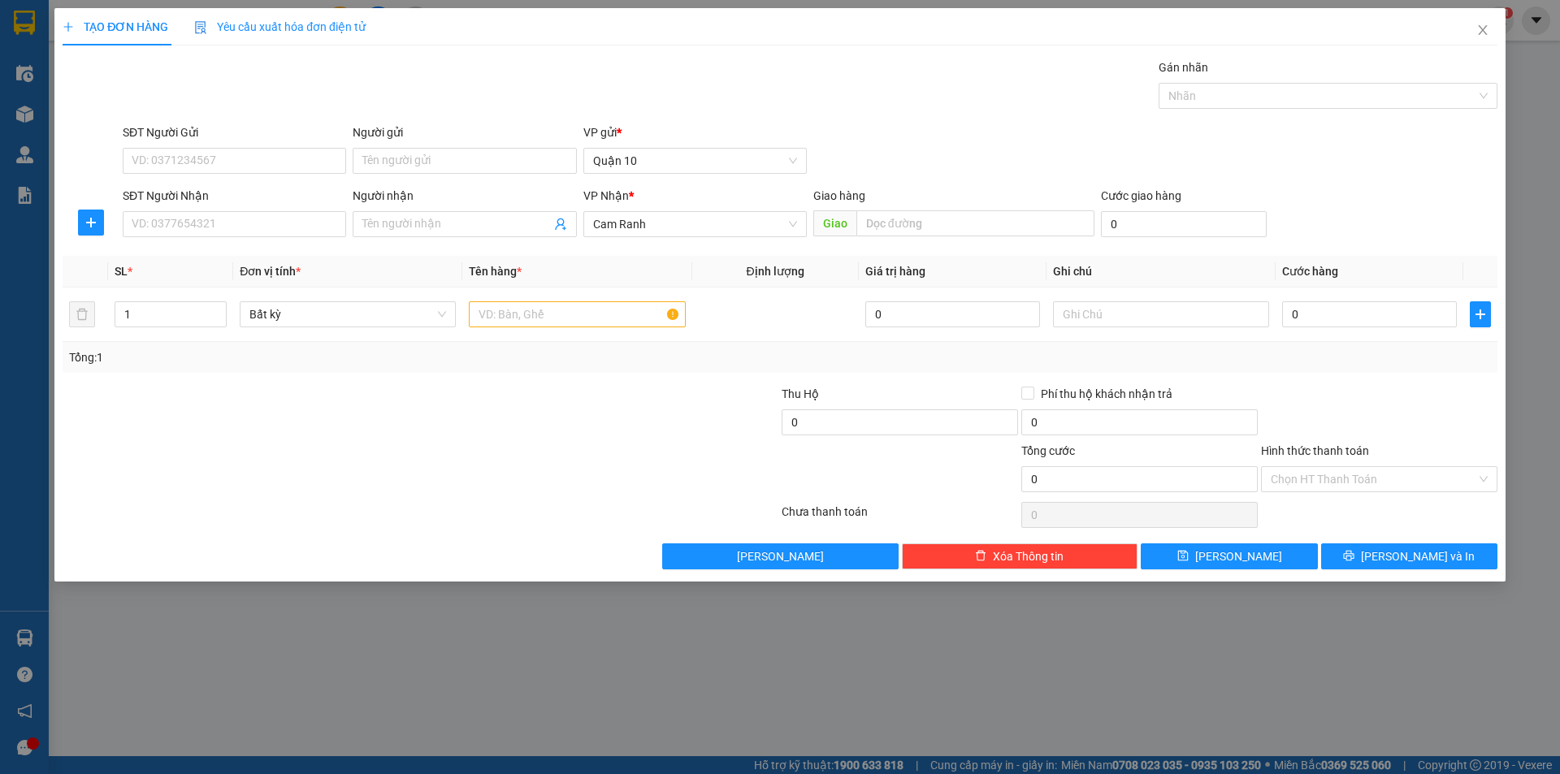
drag, startPoint x: 274, startPoint y: 210, endPoint x: 305, endPoint y: 240, distance: 43.1
click at [283, 219] on div "SĐT Người Nhận VD: 0377654321" at bounding box center [234, 215] width 223 height 57
click at [300, 227] on input "SĐT Người Nhận" at bounding box center [234, 224] width 223 height 26
drag, startPoint x: 268, startPoint y: 263, endPoint x: 277, endPoint y: 257, distance: 10.6
click at [269, 261] on div "0967858234 - [PERSON_NAME]" at bounding box center [234, 257] width 204 height 18
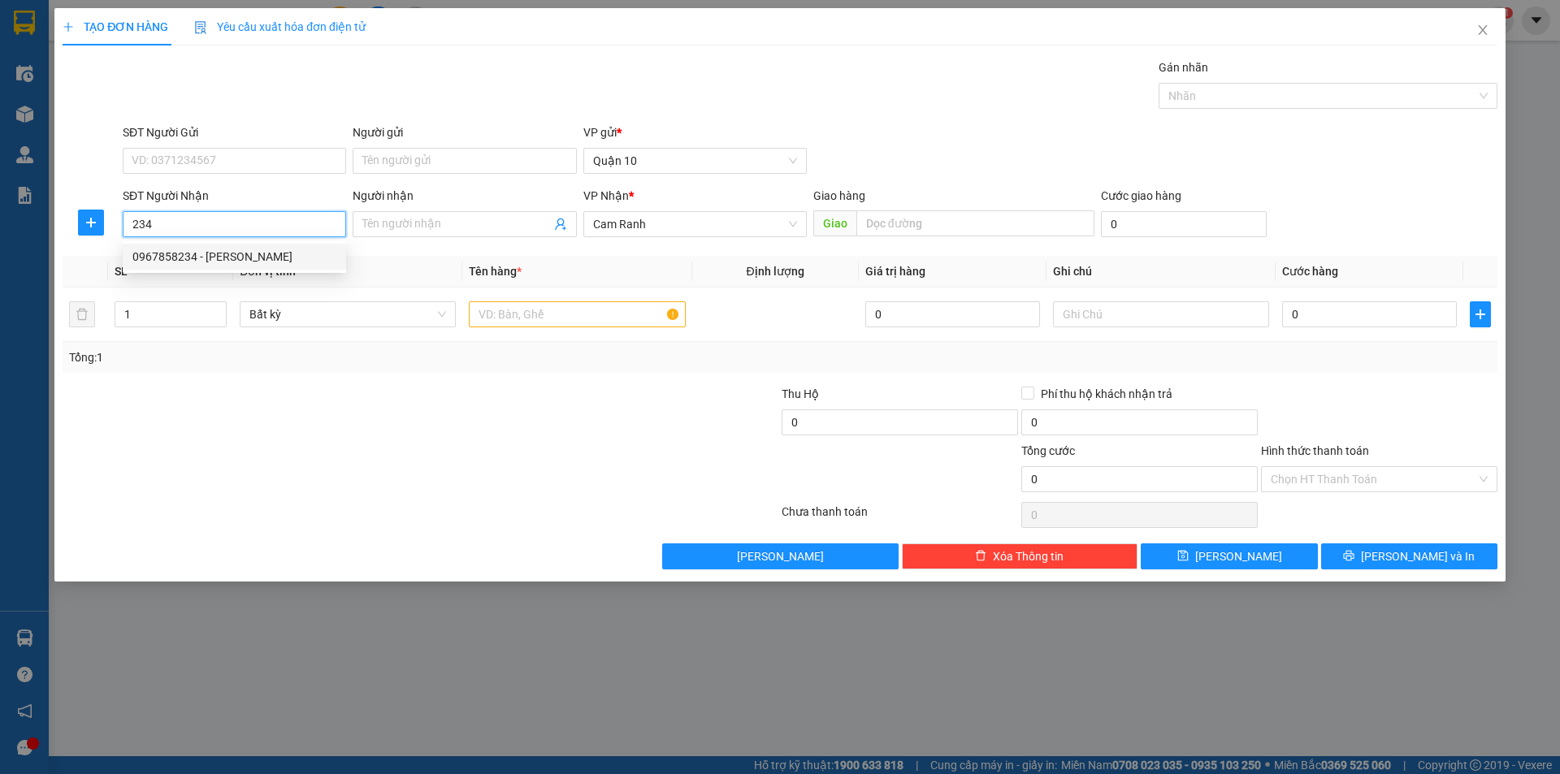
type input "0967858234"
type input "[PERSON_NAME]"
type input "100.000"
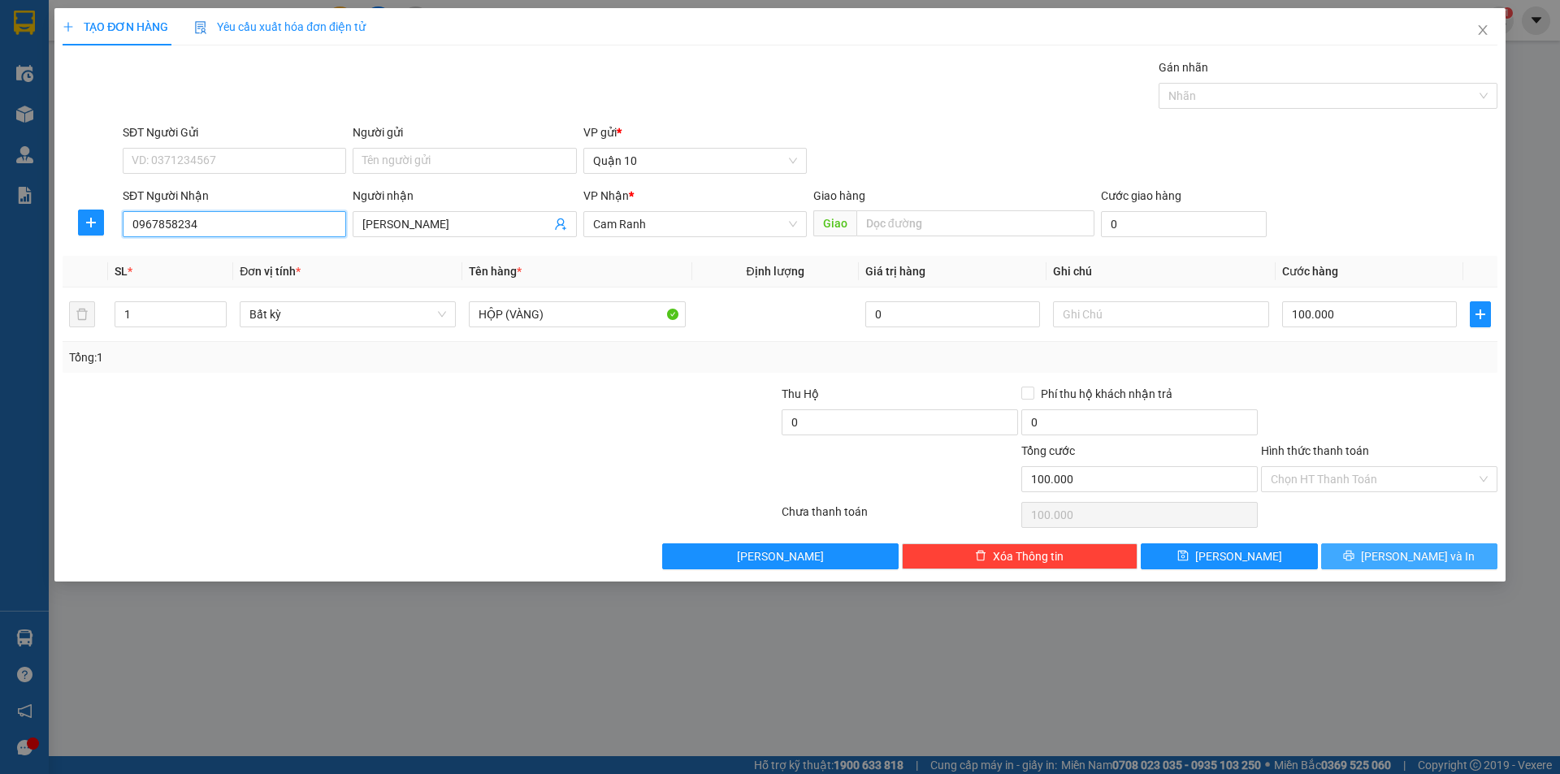
type input "0967858234"
drag, startPoint x: 1389, startPoint y: 558, endPoint x: 1420, endPoint y: 547, distance: 32.9
click at [1391, 559] on button "[PERSON_NAME] và In" at bounding box center [1409, 556] width 176 height 26
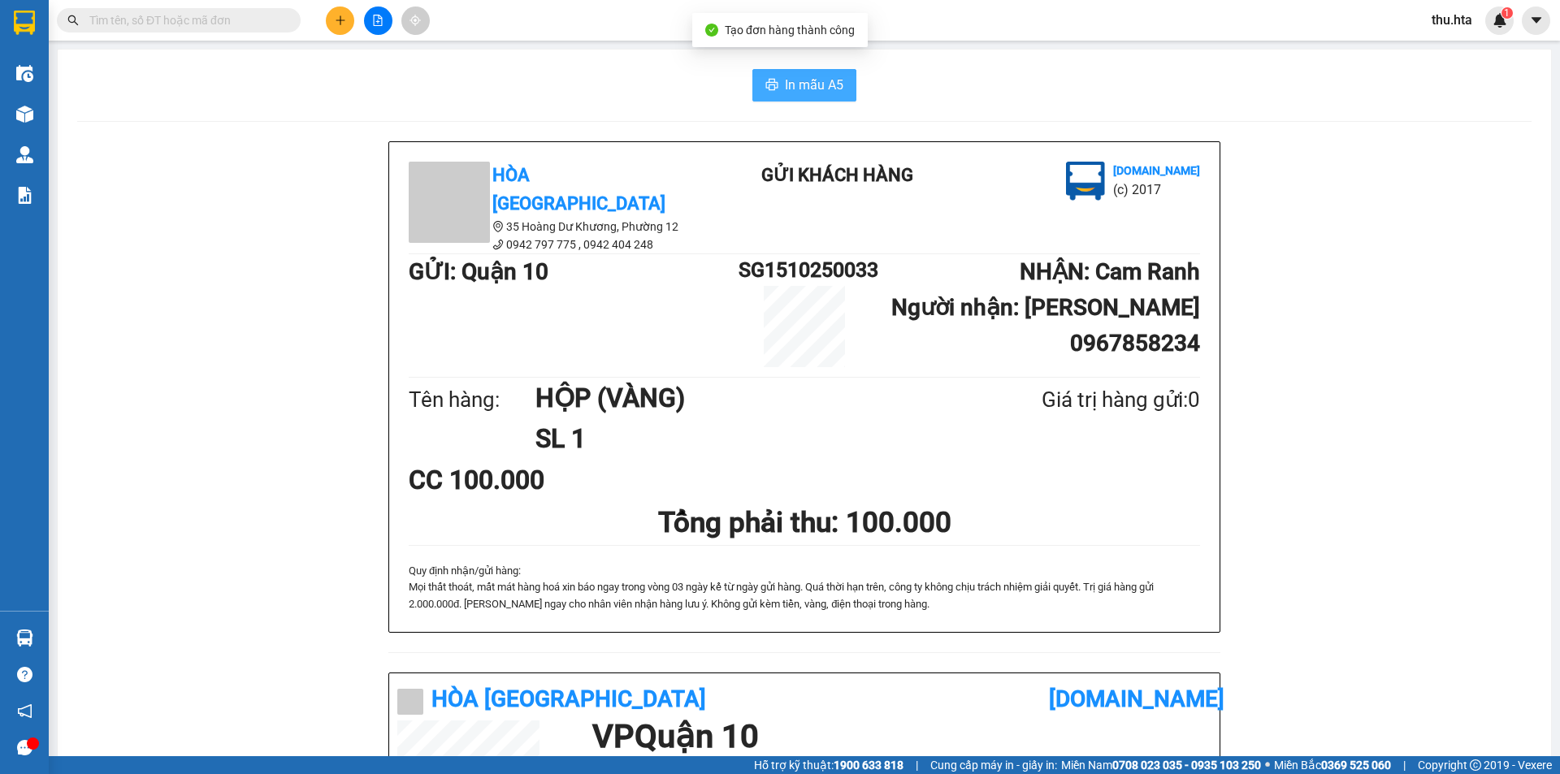
click at [802, 87] on span "In mẫu A5" at bounding box center [814, 85] width 58 height 20
click at [351, 27] on button at bounding box center [340, 20] width 28 height 28
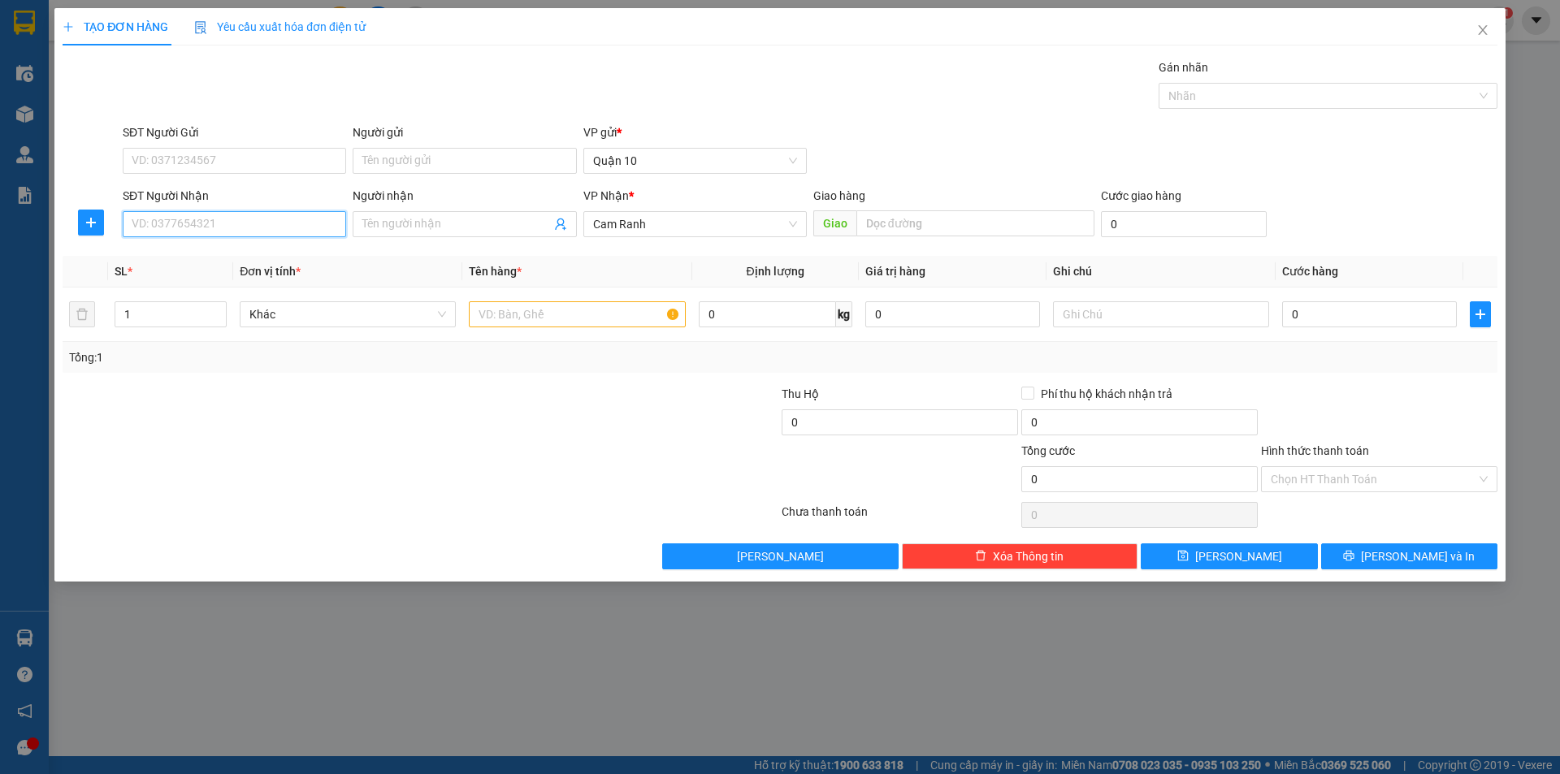
drag, startPoint x: 266, startPoint y: 218, endPoint x: 269, endPoint y: 205, distance: 13.2
click at [269, 205] on div "SĐT Người Nhận VD: 0377654321" at bounding box center [234, 215] width 223 height 57
click at [208, 253] on div "0905836547 - DOANH ĐL QTHY" at bounding box center [234, 257] width 204 height 18
type input "0905836547"
type input "DOANH ĐL QTHY"
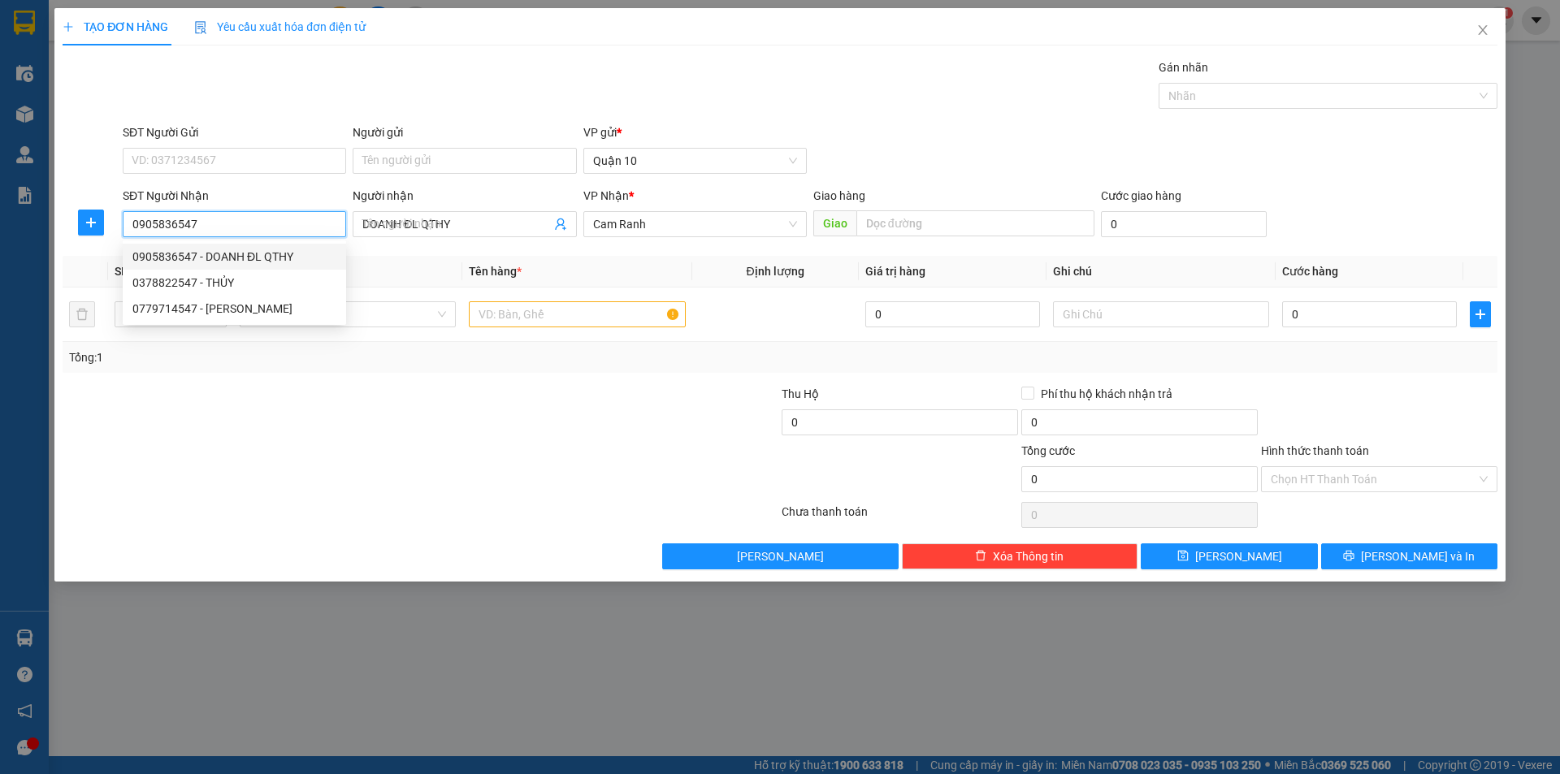
type input "40.000"
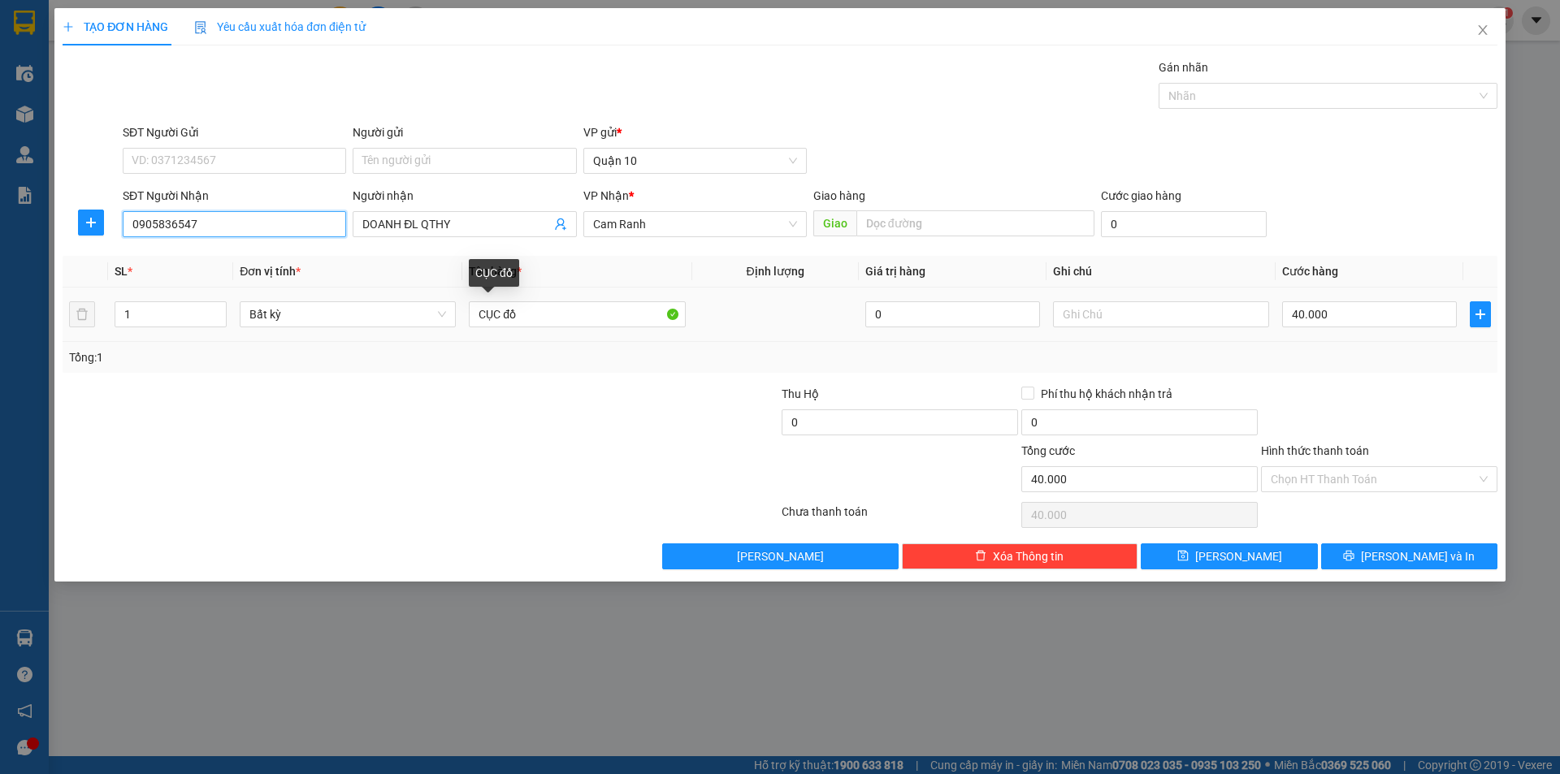
type input "0905836547"
click at [544, 301] on div "CỤC đồ" at bounding box center [577, 314] width 216 height 32
click at [551, 328] on div "CỤC đồ" at bounding box center [577, 314] width 216 height 32
click at [550, 317] on input "CỤC đồ" at bounding box center [577, 314] width 216 height 26
click at [1405, 557] on span "[PERSON_NAME] và In" at bounding box center [1418, 556] width 114 height 18
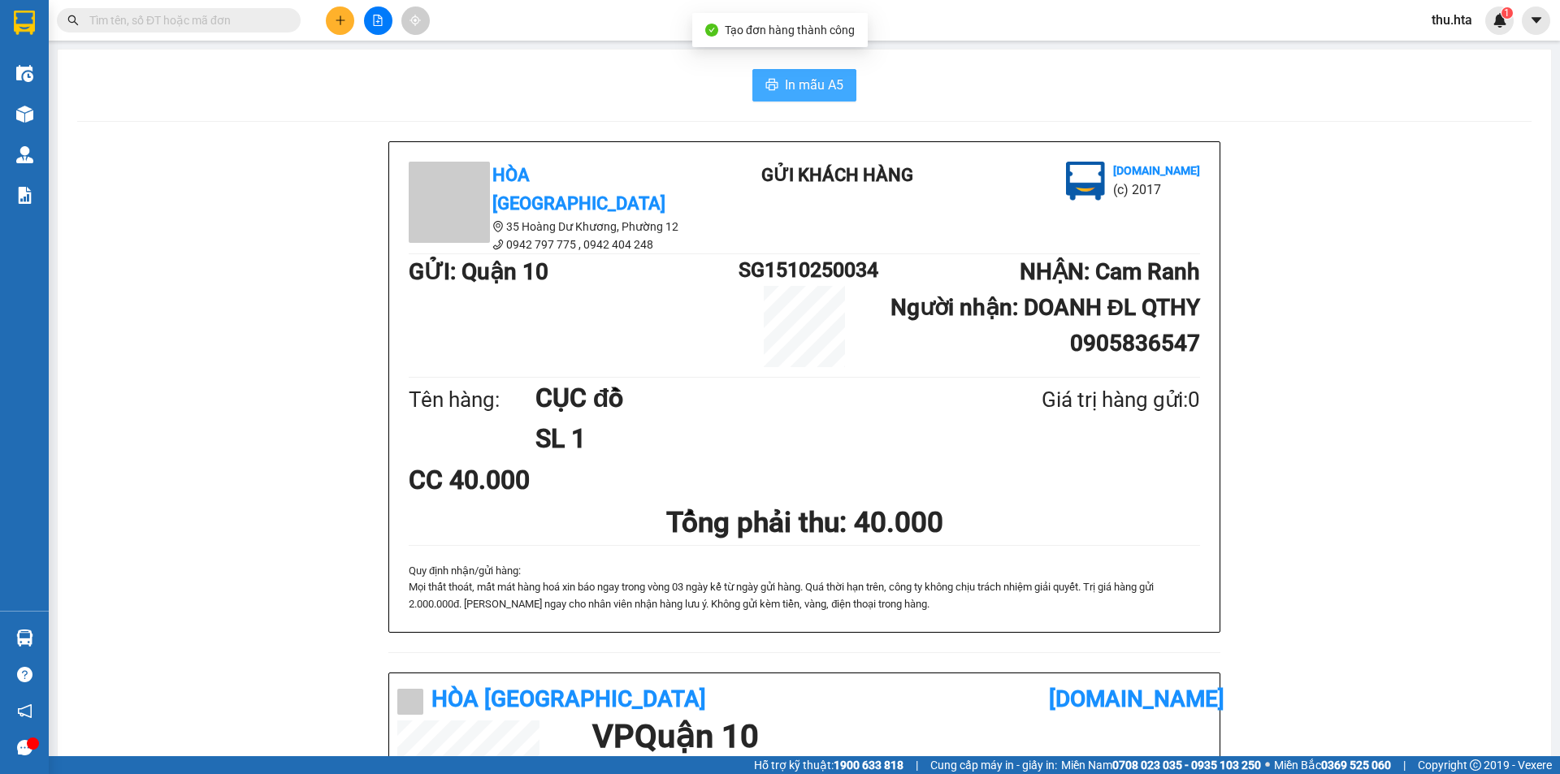
click at [829, 80] on span "In mẫu A5" at bounding box center [814, 85] width 58 height 20
click at [347, 31] on button at bounding box center [340, 20] width 28 height 28
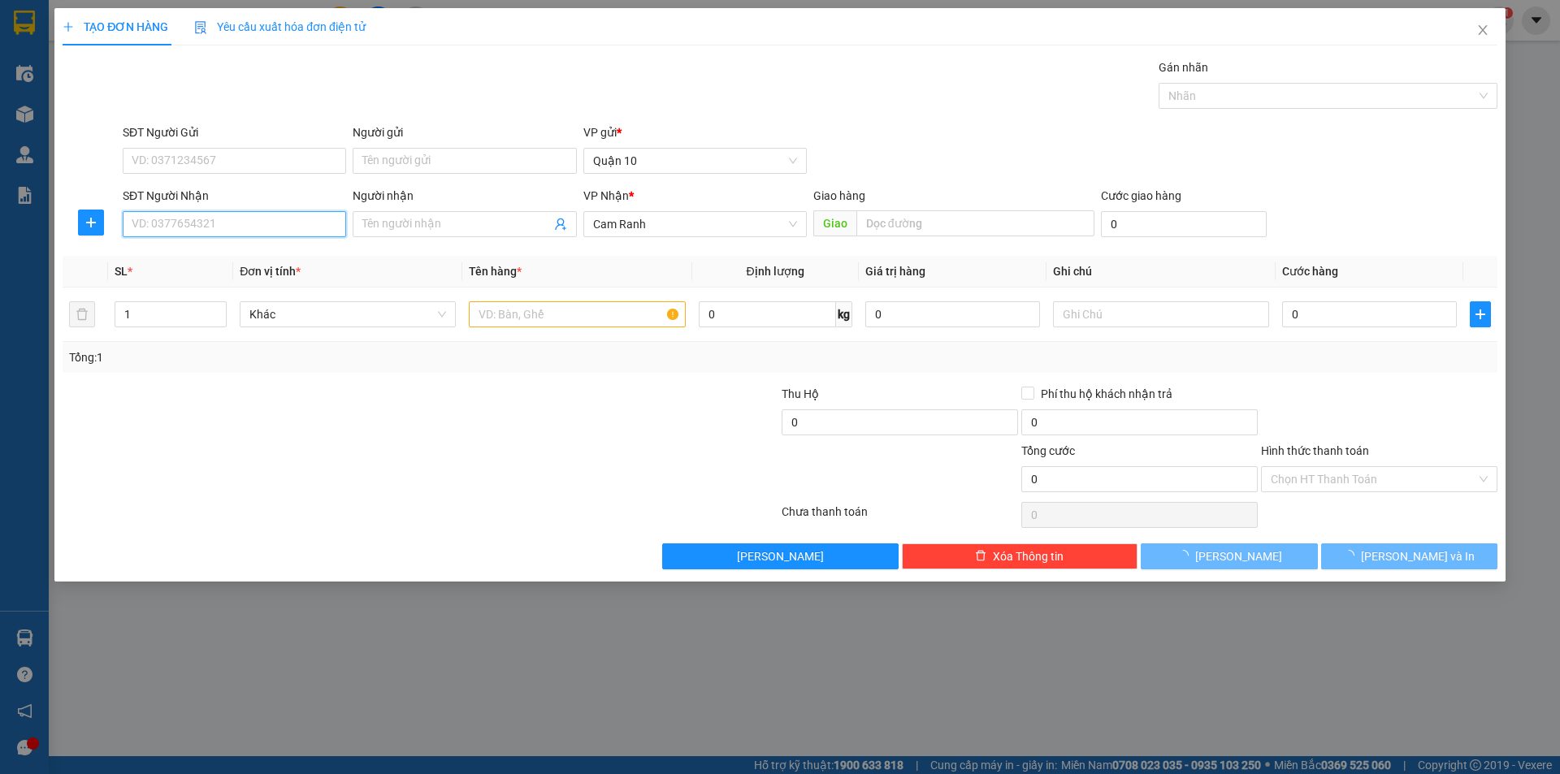
drag, startPoint x: 287, startPoint y: 226, endPoint x: 296, endPoint y: 220, distance: 11.3
click at [292, 223] on input "SĐT Người Nhận" at bounding box center [234, 224] width 223 height 26
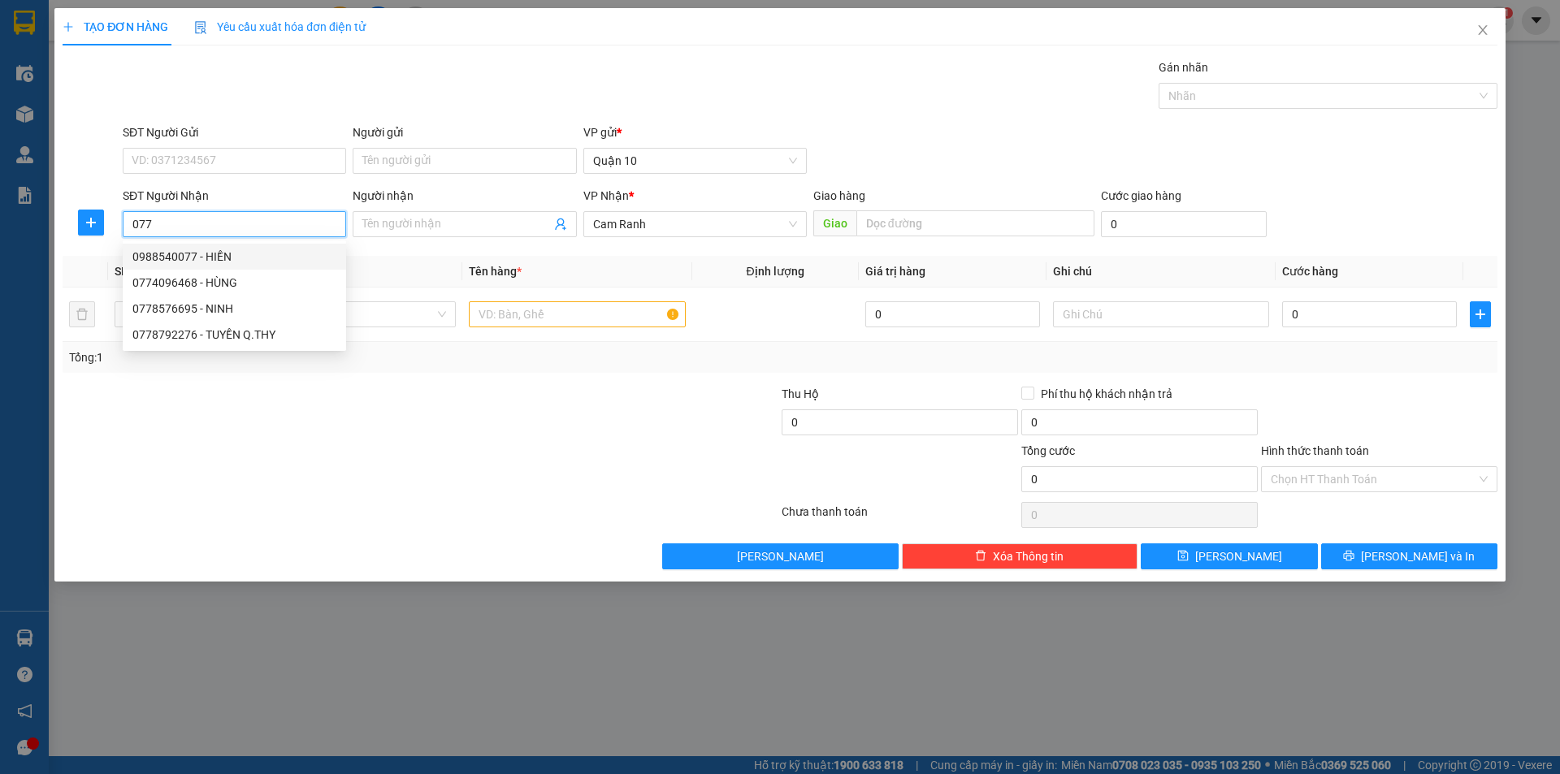
click at [266, 256] on div "0988540077 - HIỀN" at bounding box center [234, 257] width 204 height 18
type input "0988540077"
type input "HIỀN"
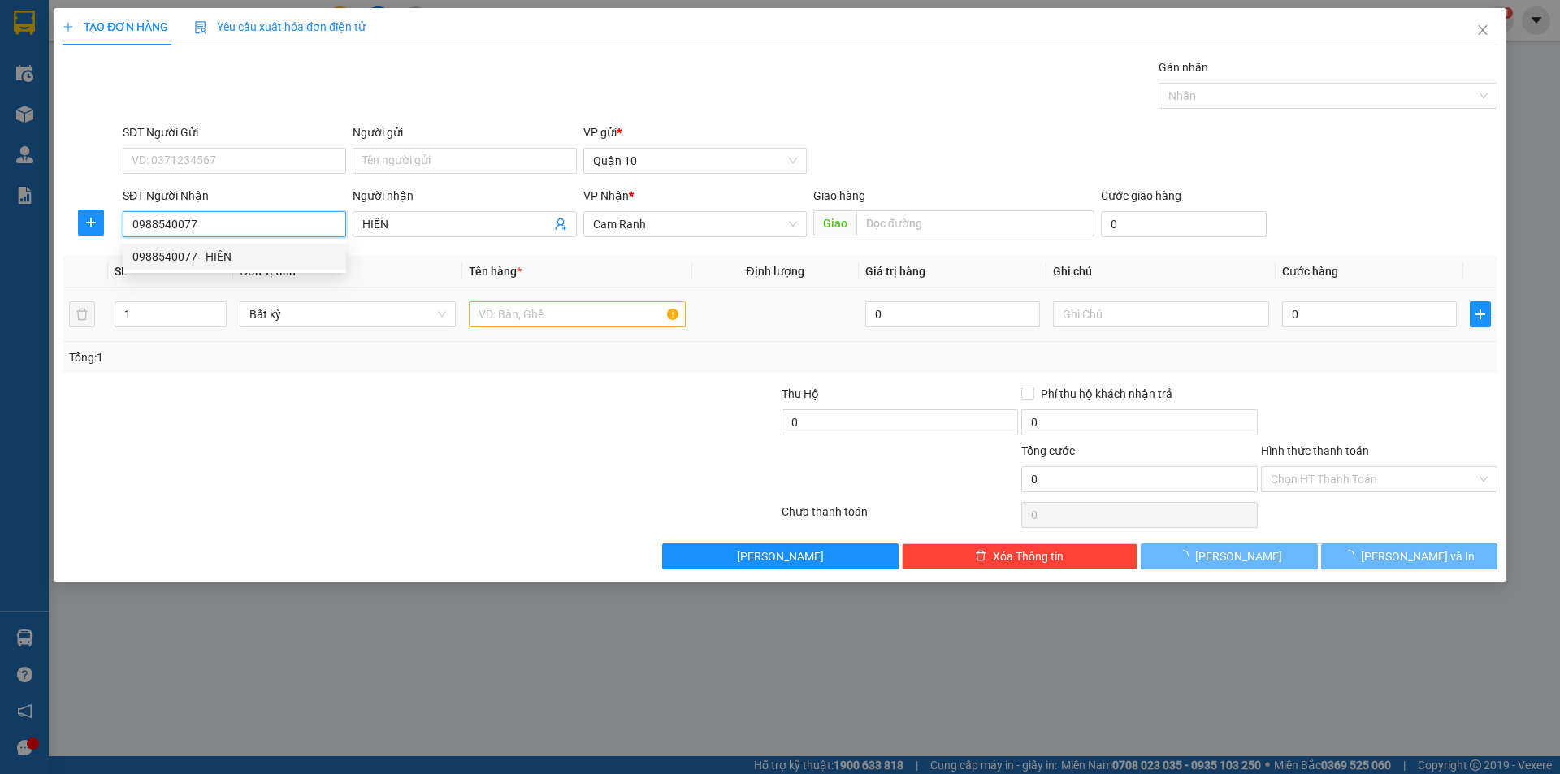
type input "30.000"
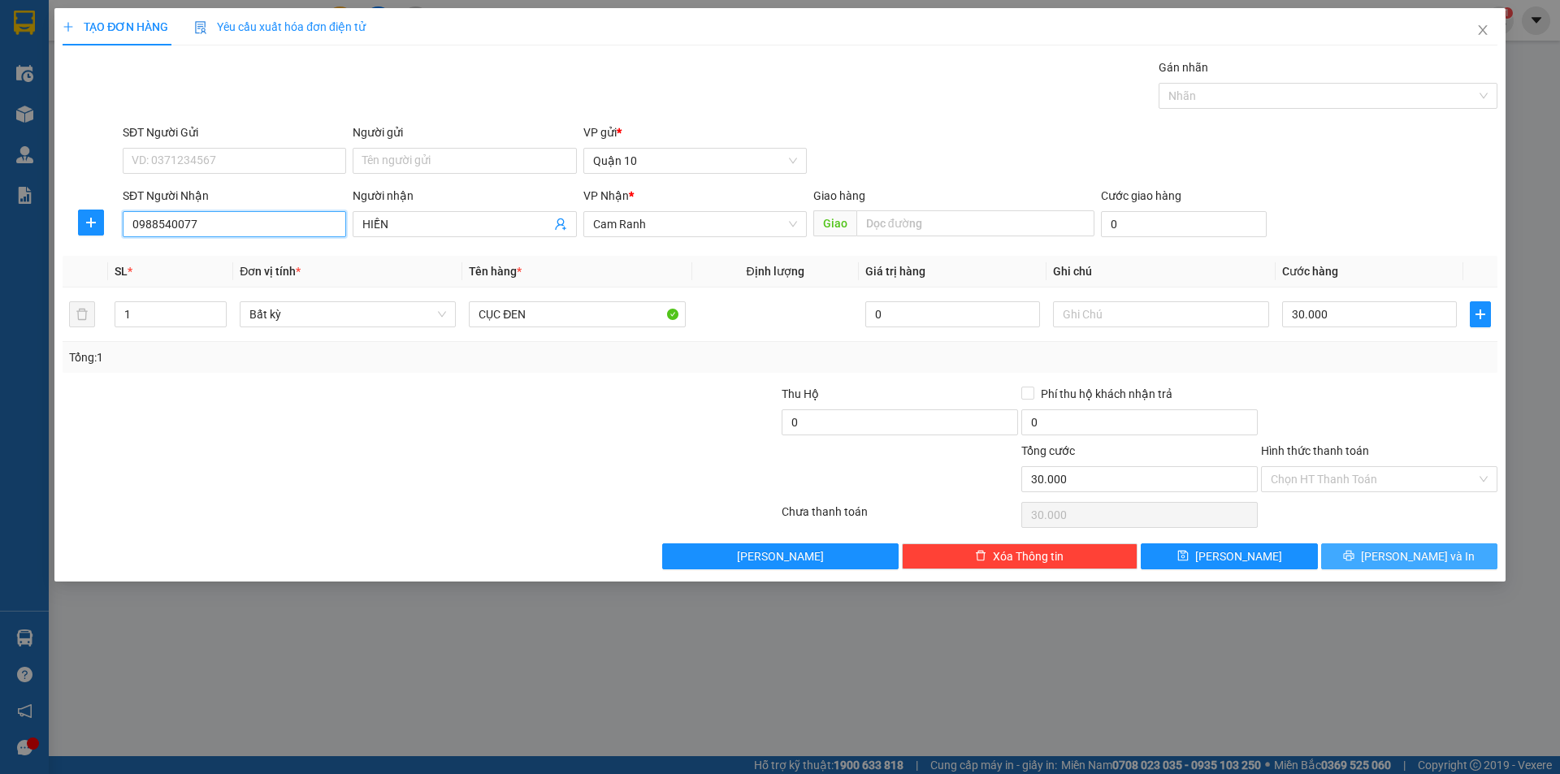
type input "0988540077"
click at [1368, 557] on button "[PERSON_NAME] và In" at bounding box center [1409, 556] width 176 height 26
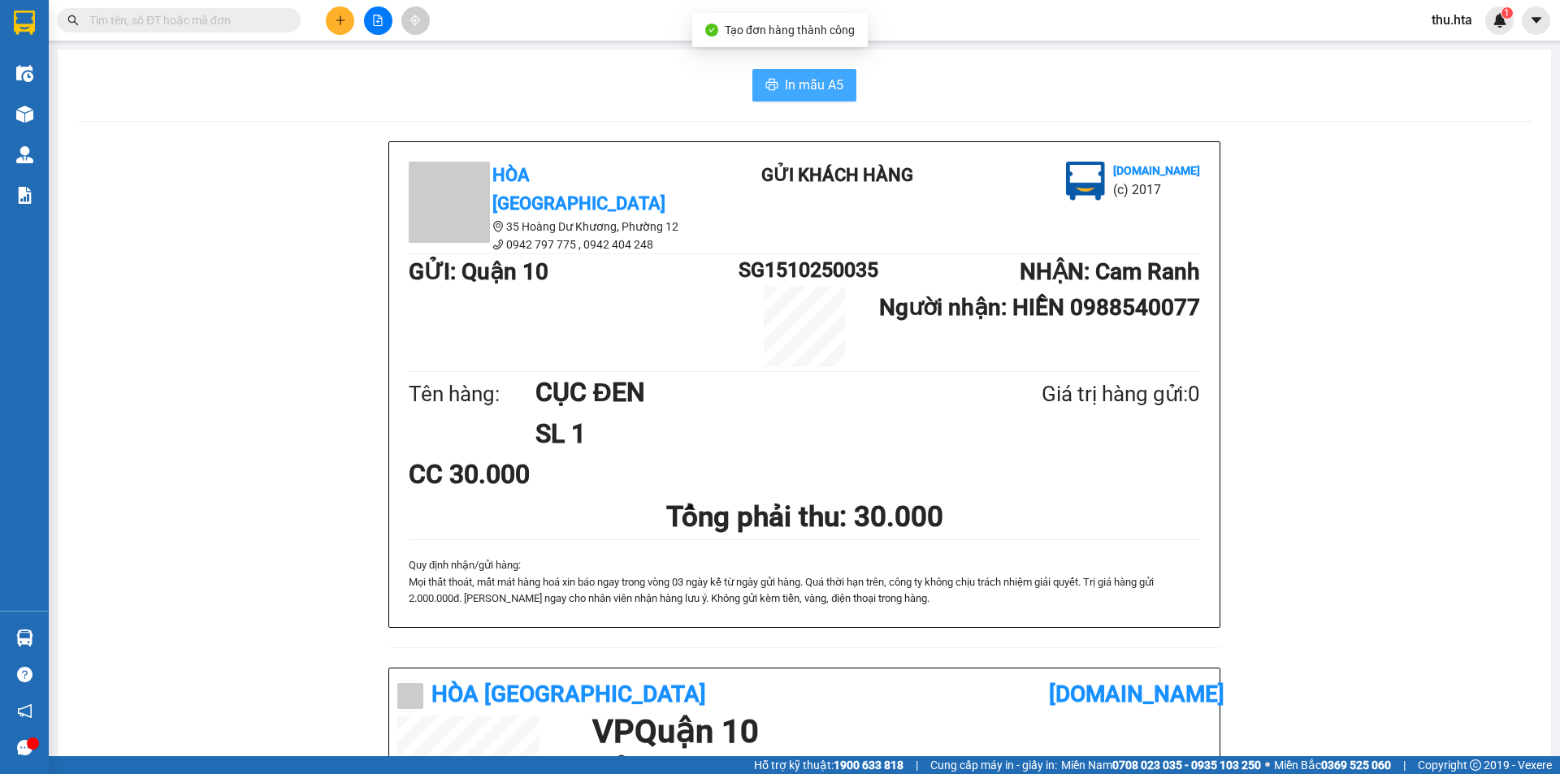
drag, startPoint x: 833, startPoint y: 91, endPoint x: 831, endPoint y: 80, distance: 10.8
click at [830, 84] on span "In mẫu A5" at bounding box center [814, 85] width 58 height 20
click at [343, 14] on button at bounding box center [340, 20] width 28 height 28
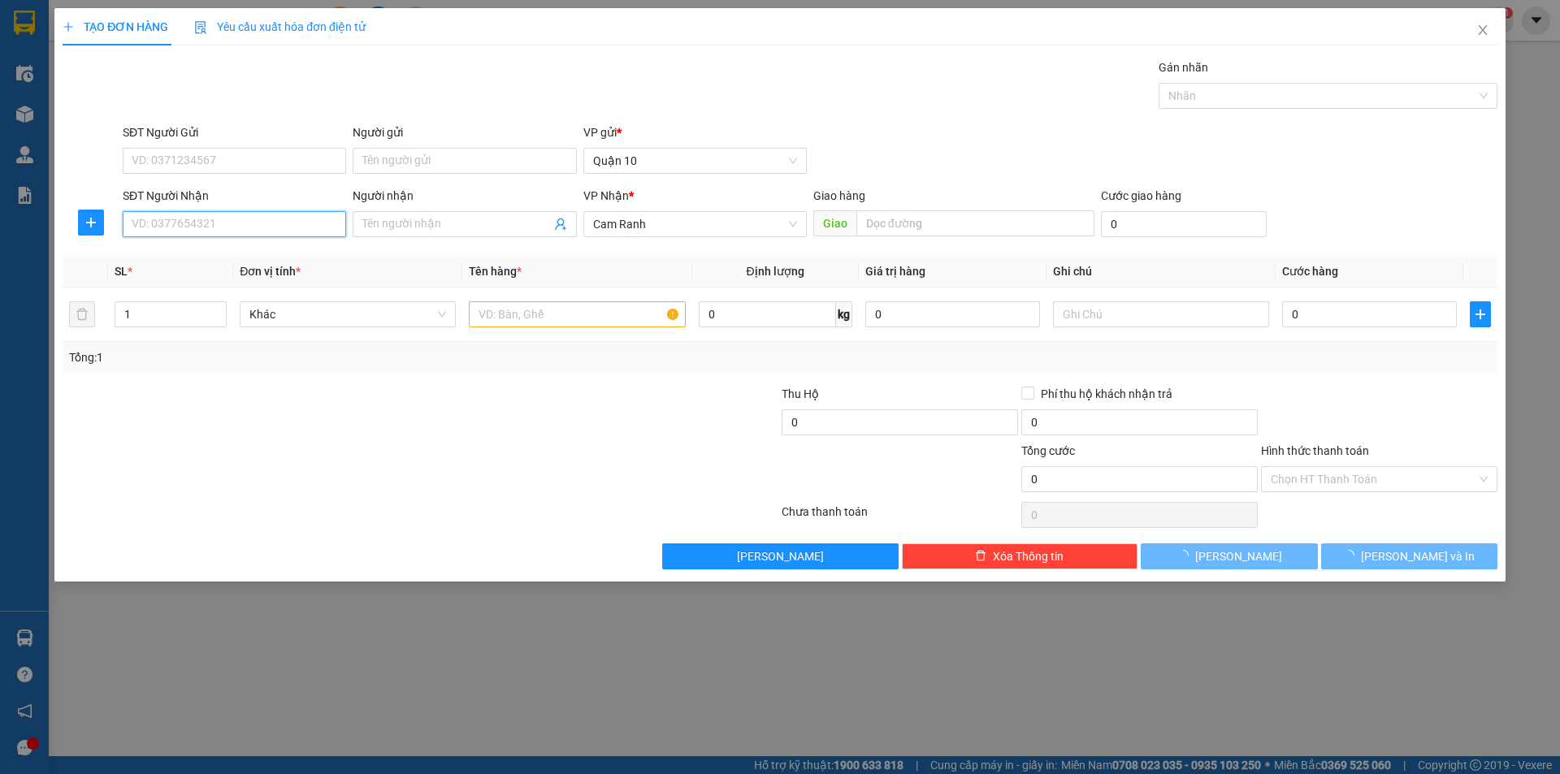
click at [269, 217] on input "SĐT Người Nhận" at bounding box center [234, 224] width 223 height 26
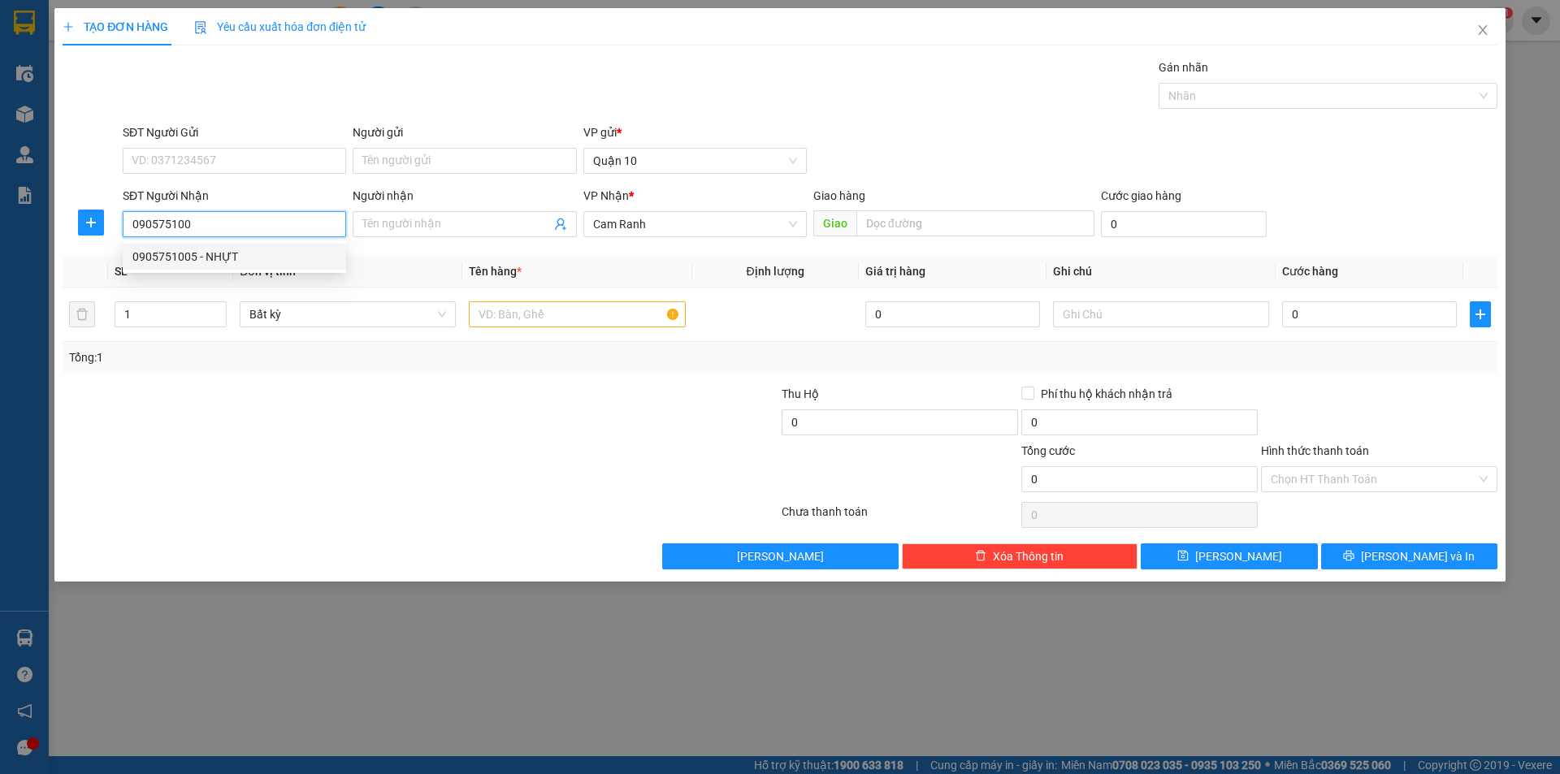
click at [240, 253] on div "0905751005 - NHỰT" at bounding box center [234, 257] width 204 height 18
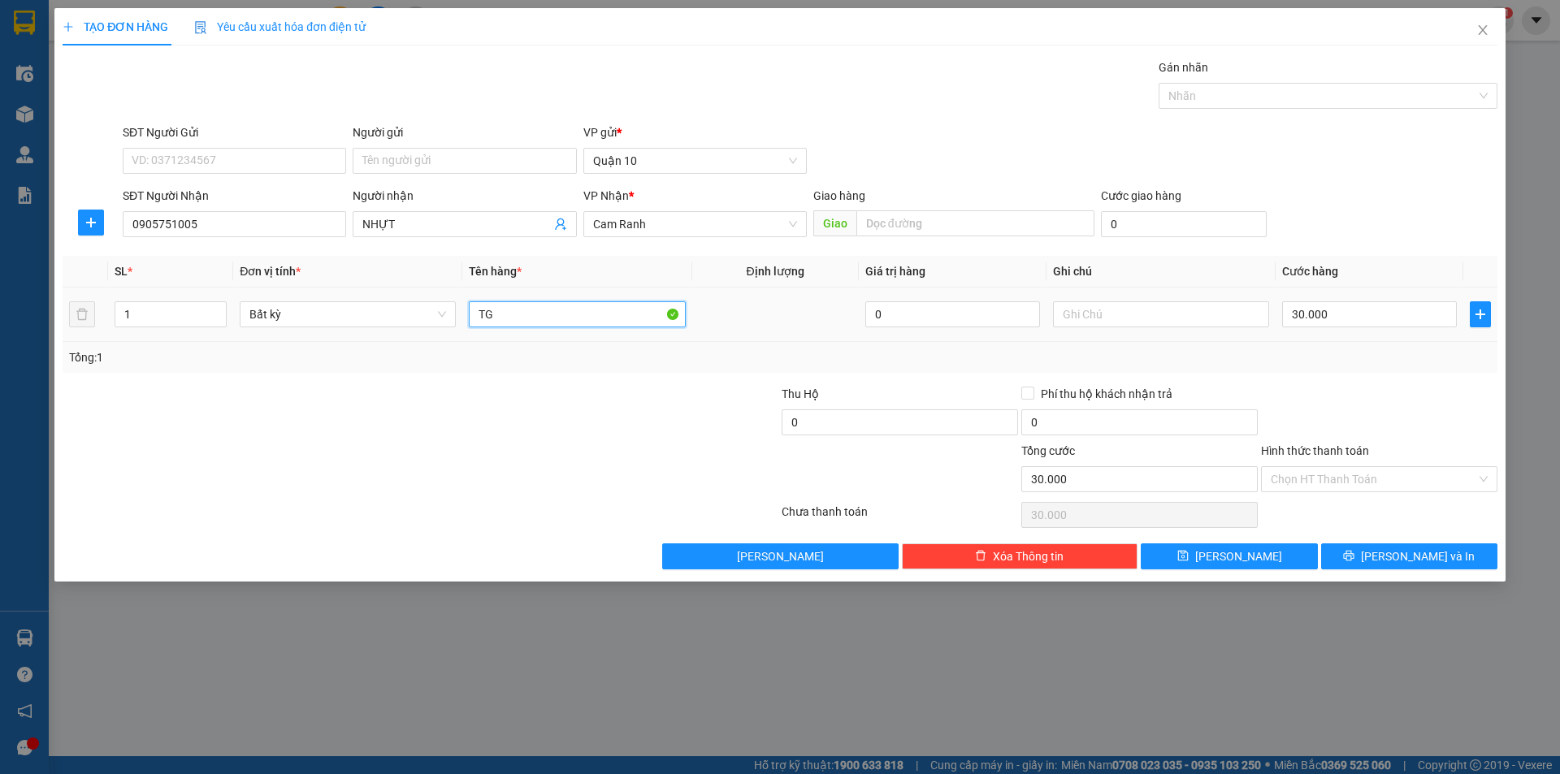
click at [541, 322] on input "TG" at bounding box center [577, 314] width 216 height 26
click at [1358, 311] on input "30.000" at bounding box center [1369, 314] width 175 height 26
click at [1396, 371] on div "Tổng: 1" at bounding box center [780, 357] width 1434 height 31
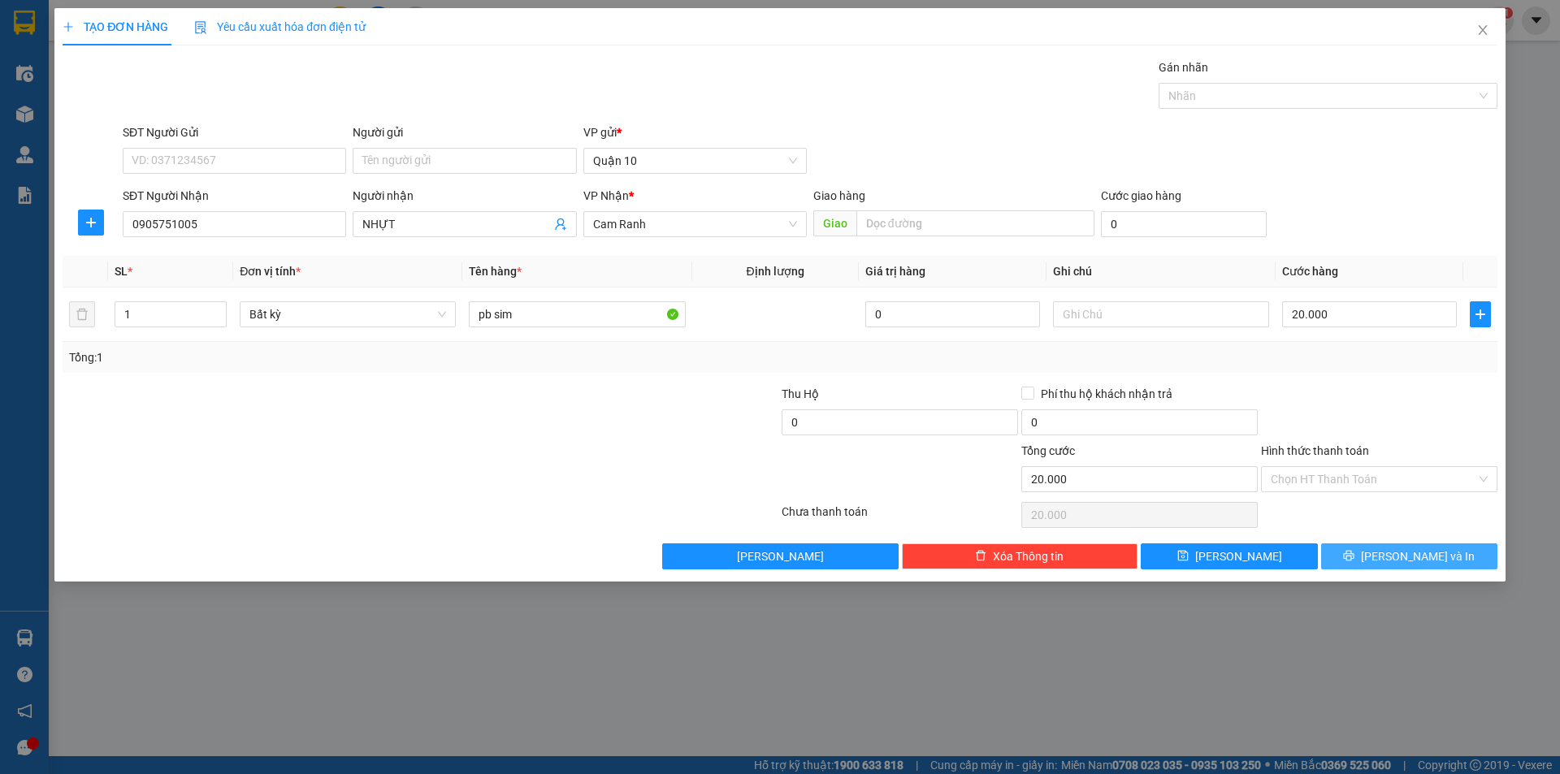
click at [1402, 547] on span "[PERSON_NAME] và In" at bounding box center [1418, 556] width 114 height 18
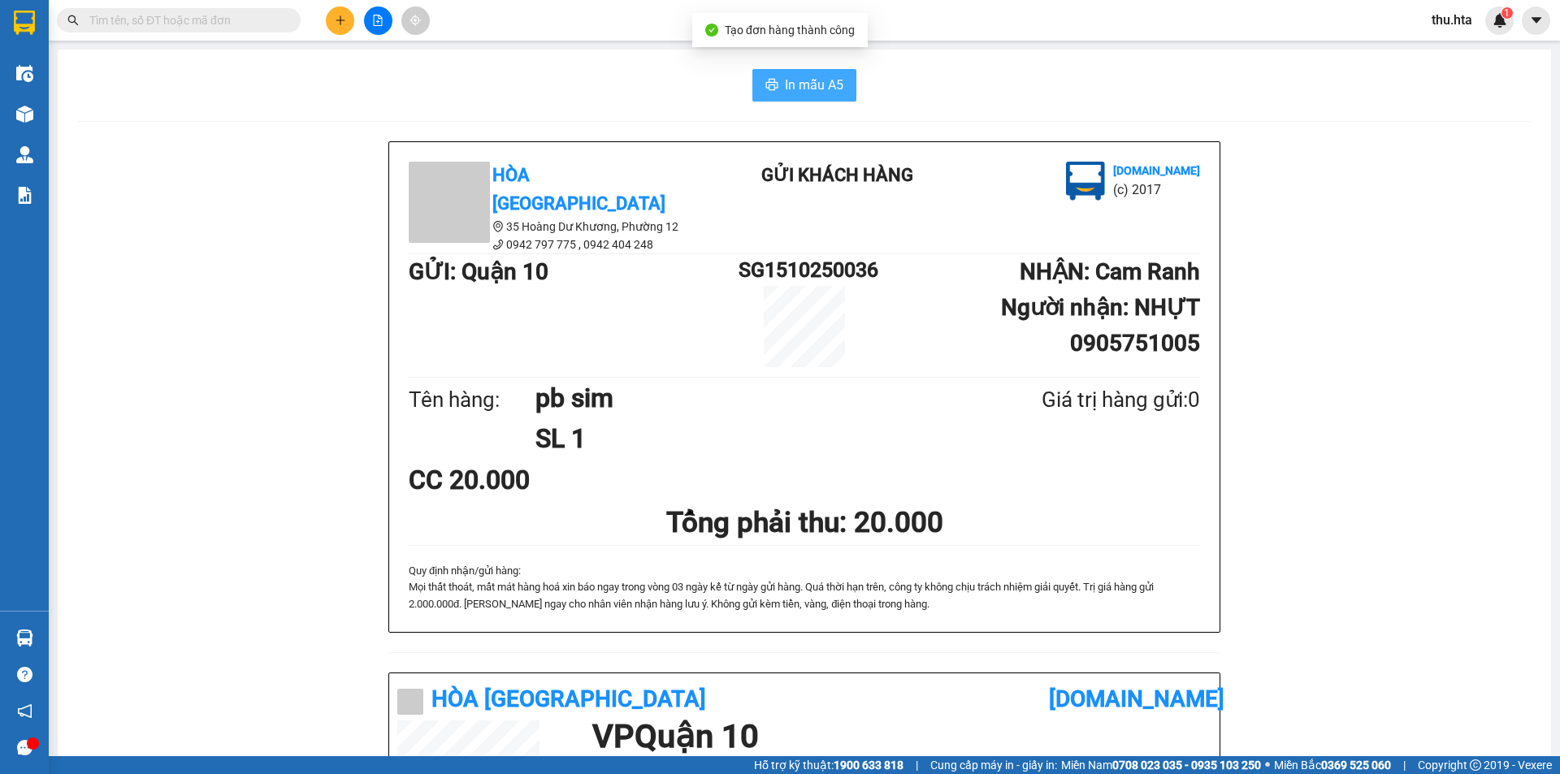
click at [801, 86] on span "In mẫu A5" at bounding box center [814, 85] width 58 height 20
click at [341, 24] on icon "plus" at bounding box center [340, 20] width 11 height 11
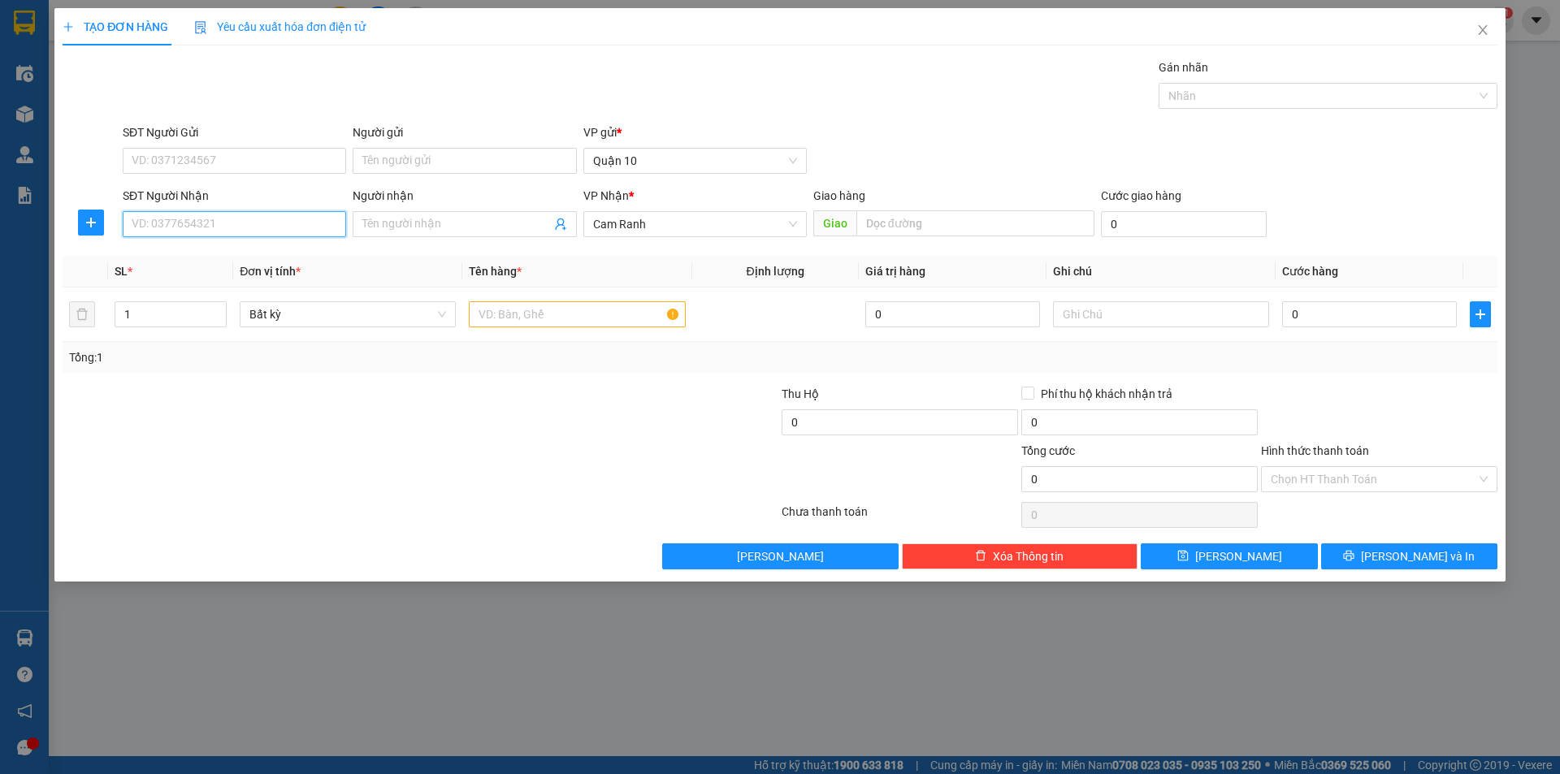
click at [197, 227] on input "SĐT Người Nhận" at bounding box center [234, 224] width 223 height 26
click at [223, 257] on div "0792879463 - [PERSON_NAME]" at bounding box center [234, 257] width 204 height 18
click at [565, 330] on div "tg" at bounding box center [577, 314] width 216 height 32
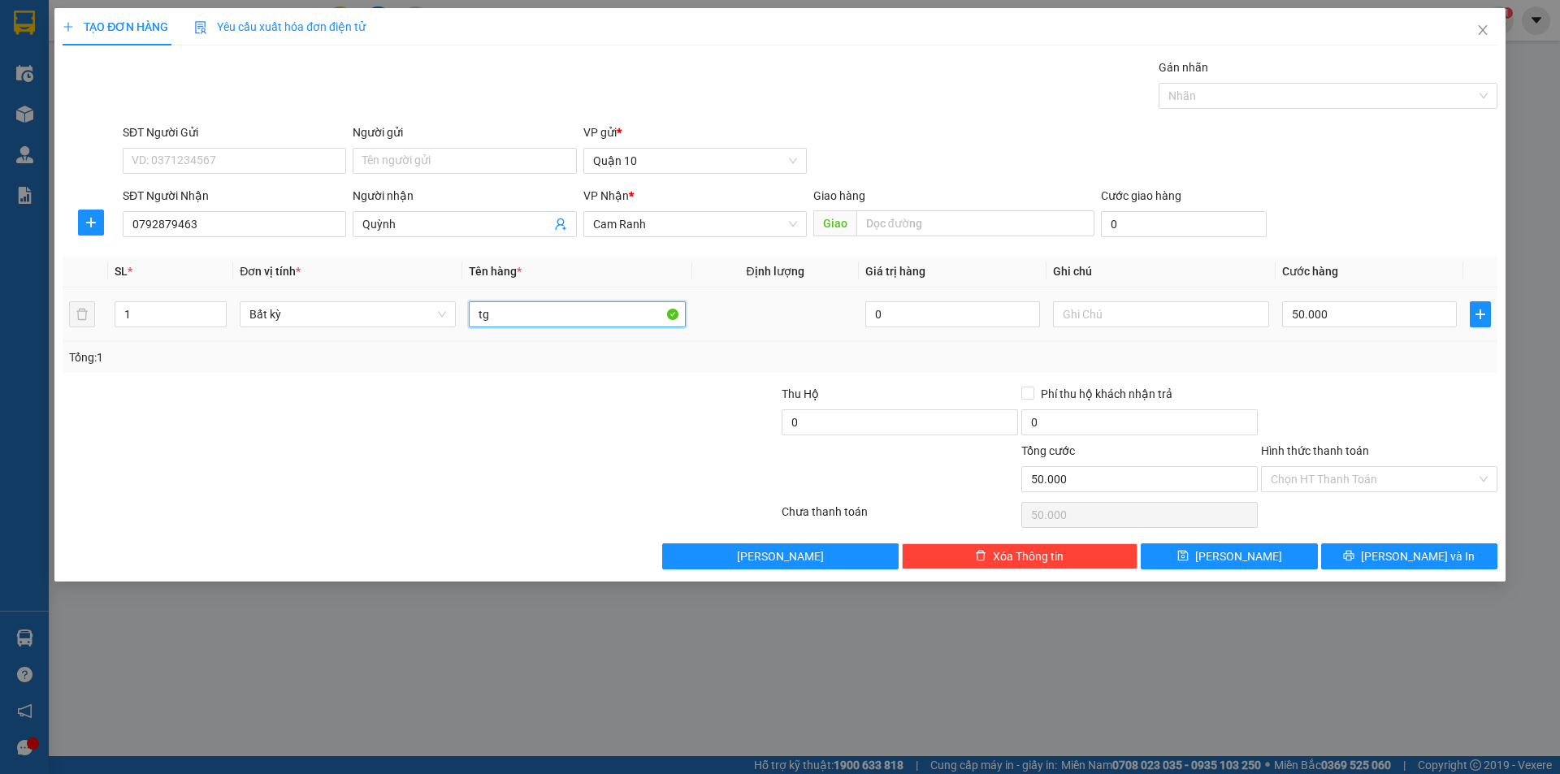
click at [520, 320] on input "tg" at bounding box center [577, 314] width 216 height 26
click at [1334, 304] on input "50.000" at bounding box center [1369, 314] width 175 height 26
drag, startPoint x: 1357, startPoint y: 348, endPoint x: 1376, endPoint y: 340, distance: 20.4
click at [1373, 342] on div "Tổng: 1" at bounding box center [780, 357] width 1434 height 31
click at [1344, 468] on input "Hình thức thanh toán" at bounding box center [1373, 479] width 206 height 24
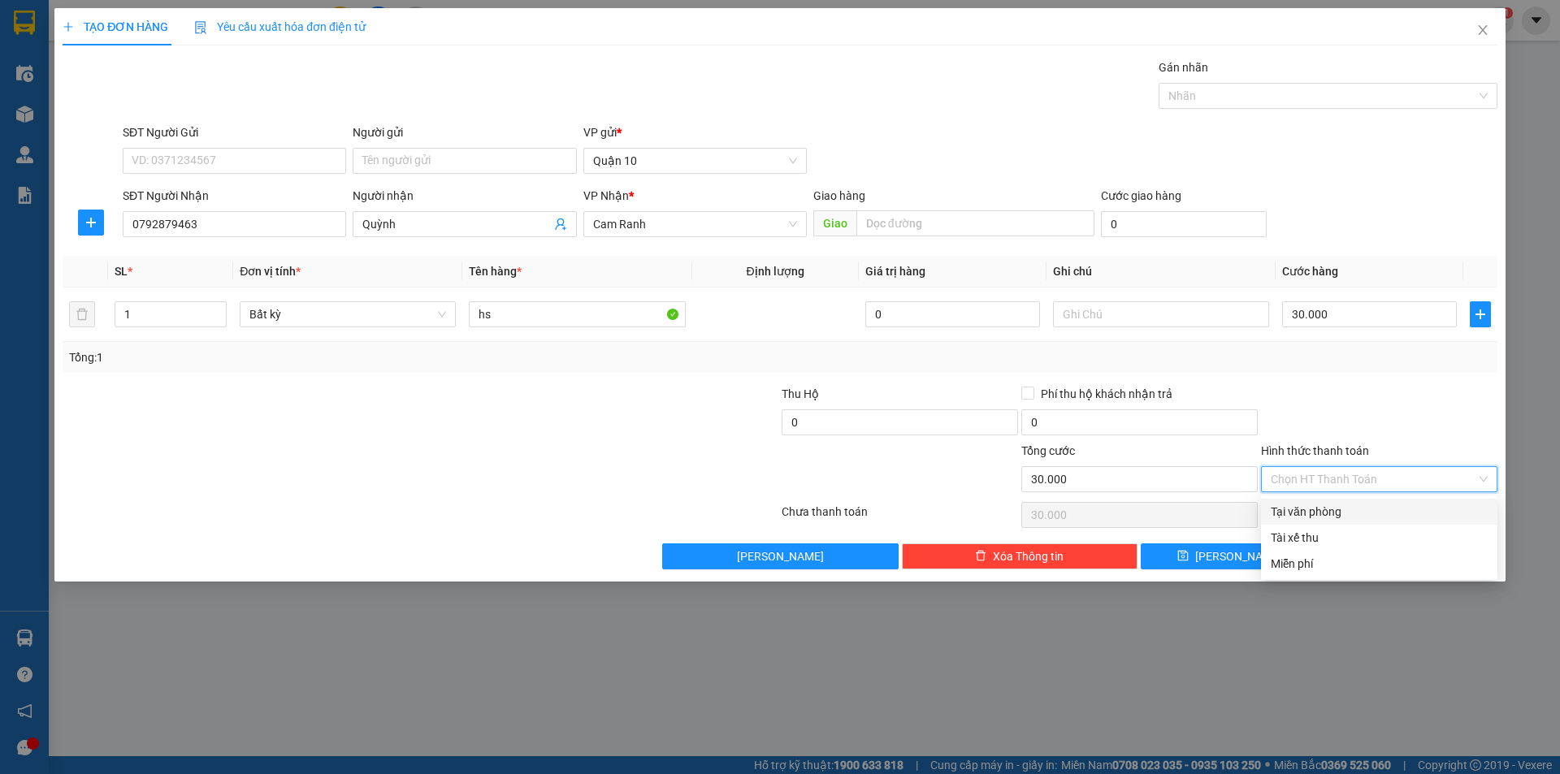
click at [1331, 517] on div "Tại văn phòng" at bounding box center [1378, 512] width 217 height 18
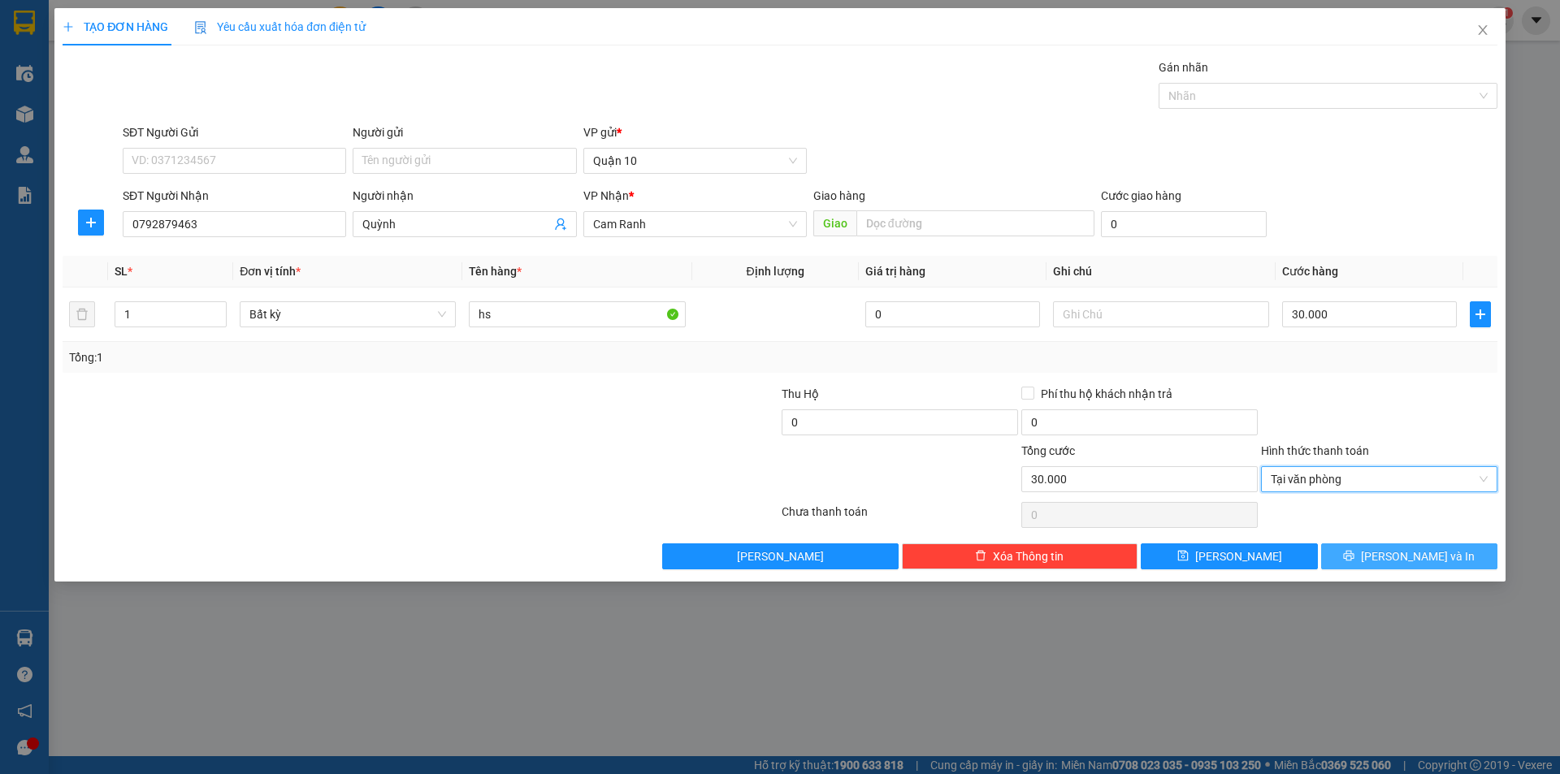
click at [1395, 557] on span "[PERSON_NAME] và In" at bounding box center [1418, 556] width 114 height 18
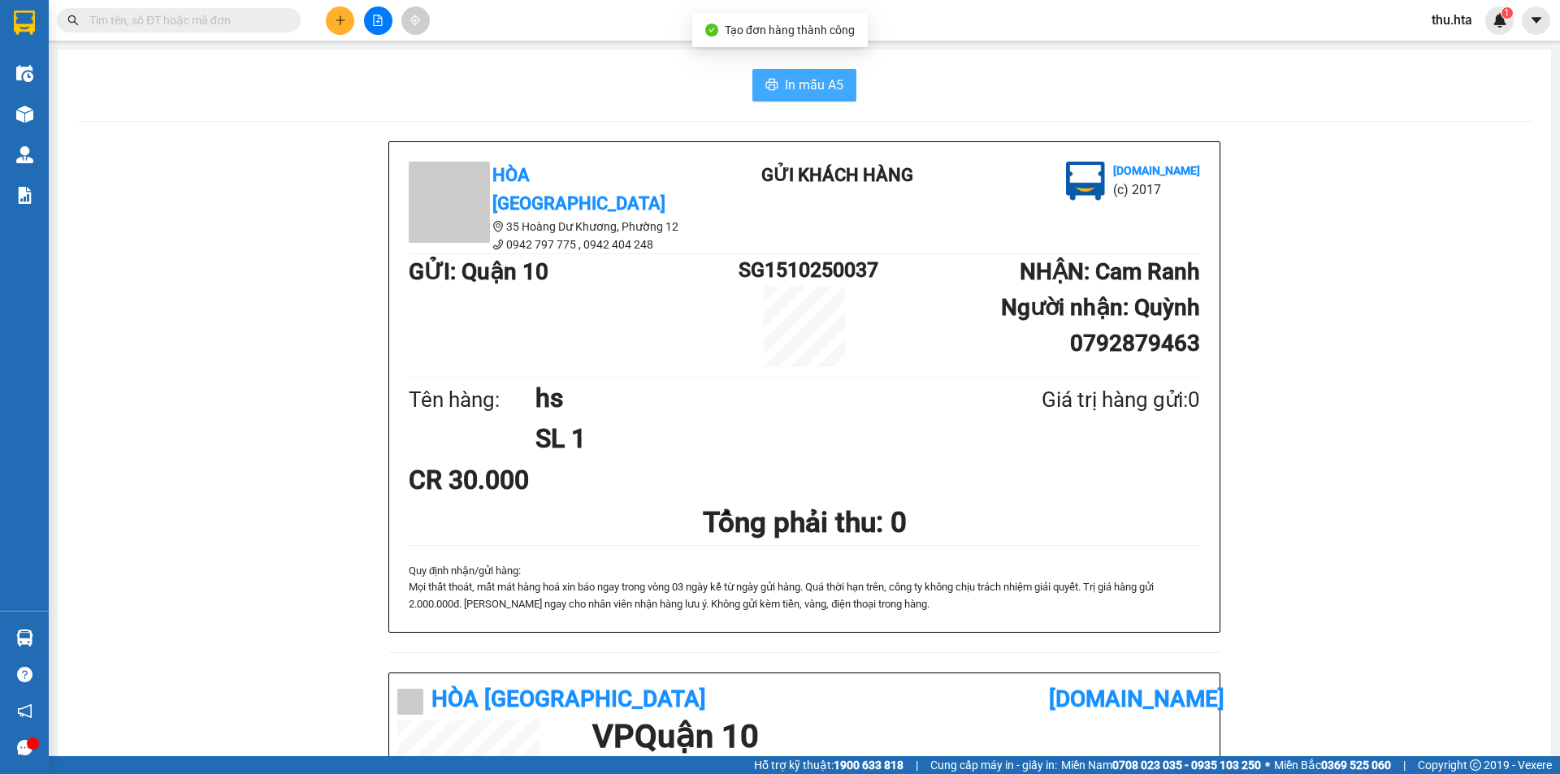
click at [794, 71] on button "In mẫu A5" at bounding box center [804, 85] width 104 height 32
drag, startPoint x: 940, startPoint y: 16, endPoint x: 953, endPoint y: 28, distance: 17.8
click at [953, 28] on div "Kết quả tìm kiếm ( 0 ) Bộ lọc No Data thu.hta 1" at bounding box center [780, 20] width 1560 height 41
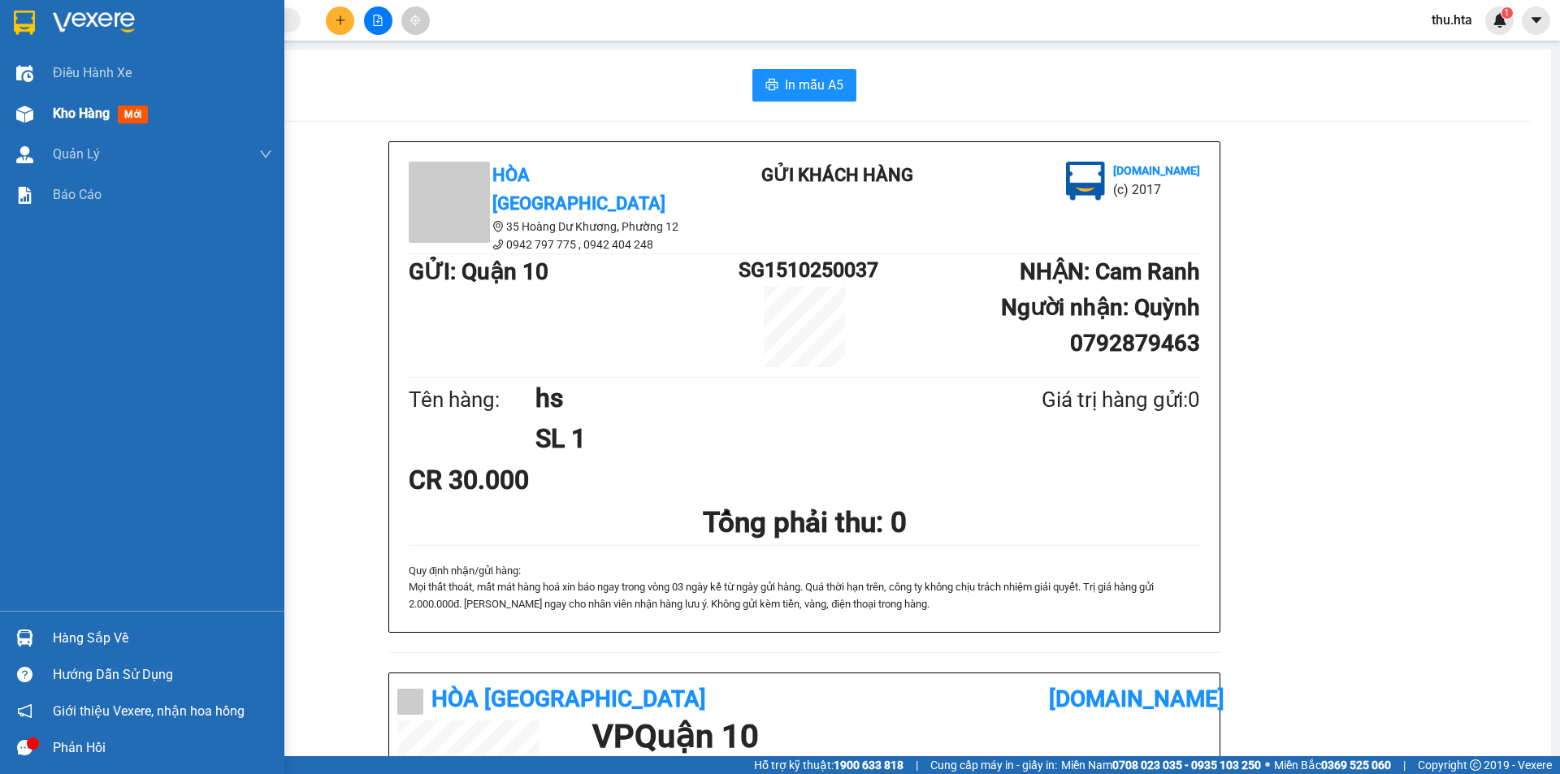
click at [89, 112] on span "Kho hàng" at bounding box center [81, 113] width 57 height 15
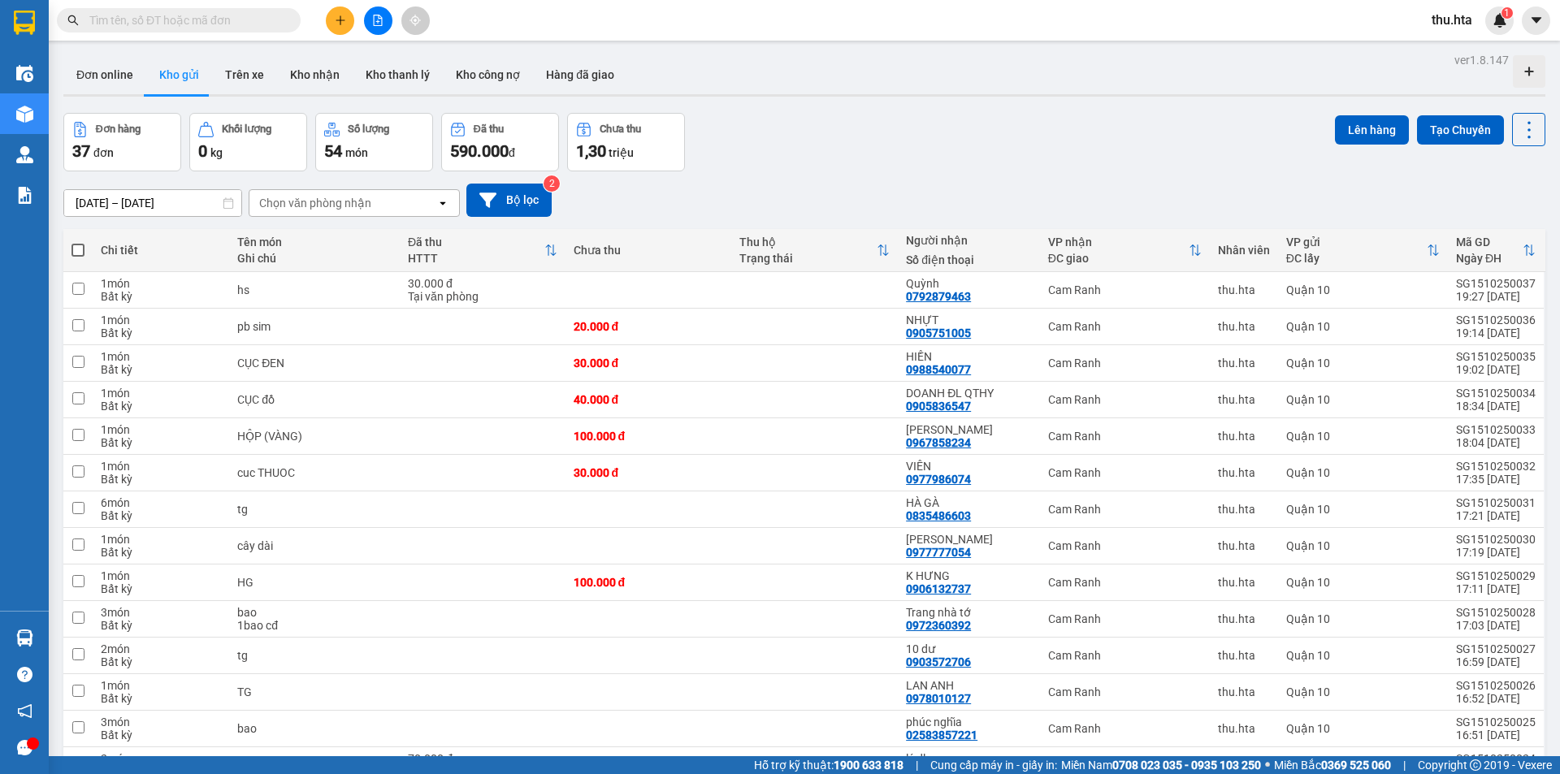
click at [81, 245] on span at bounding box center [77, 250] width 13 height 13
click at [78, 242] on input "checkbox" at bounding box center [78, 242] width 0 height 0
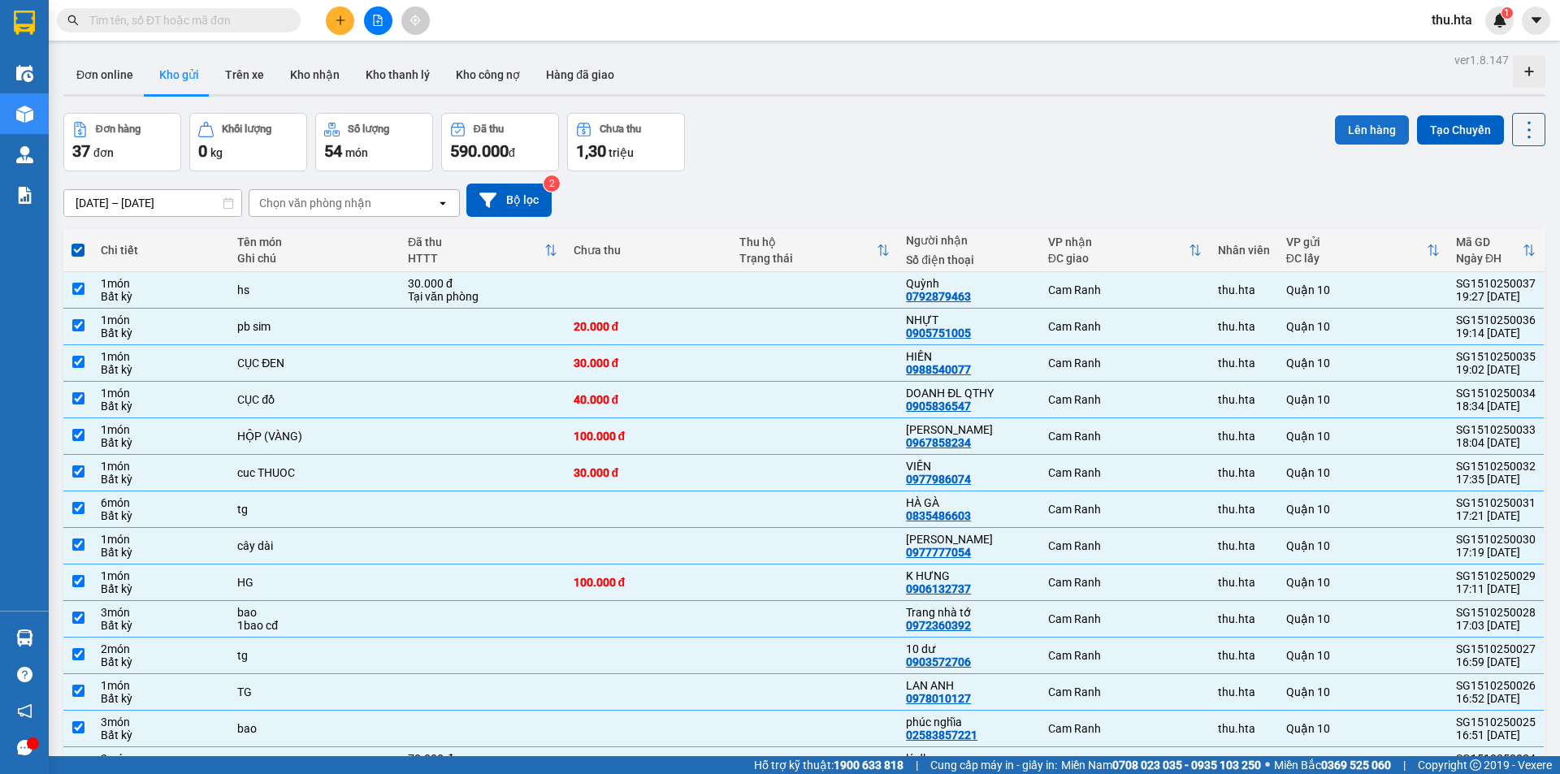
click at [1335, 127] on button "Lên hàng" at bounding box center [1372, 129] width 74 height 29
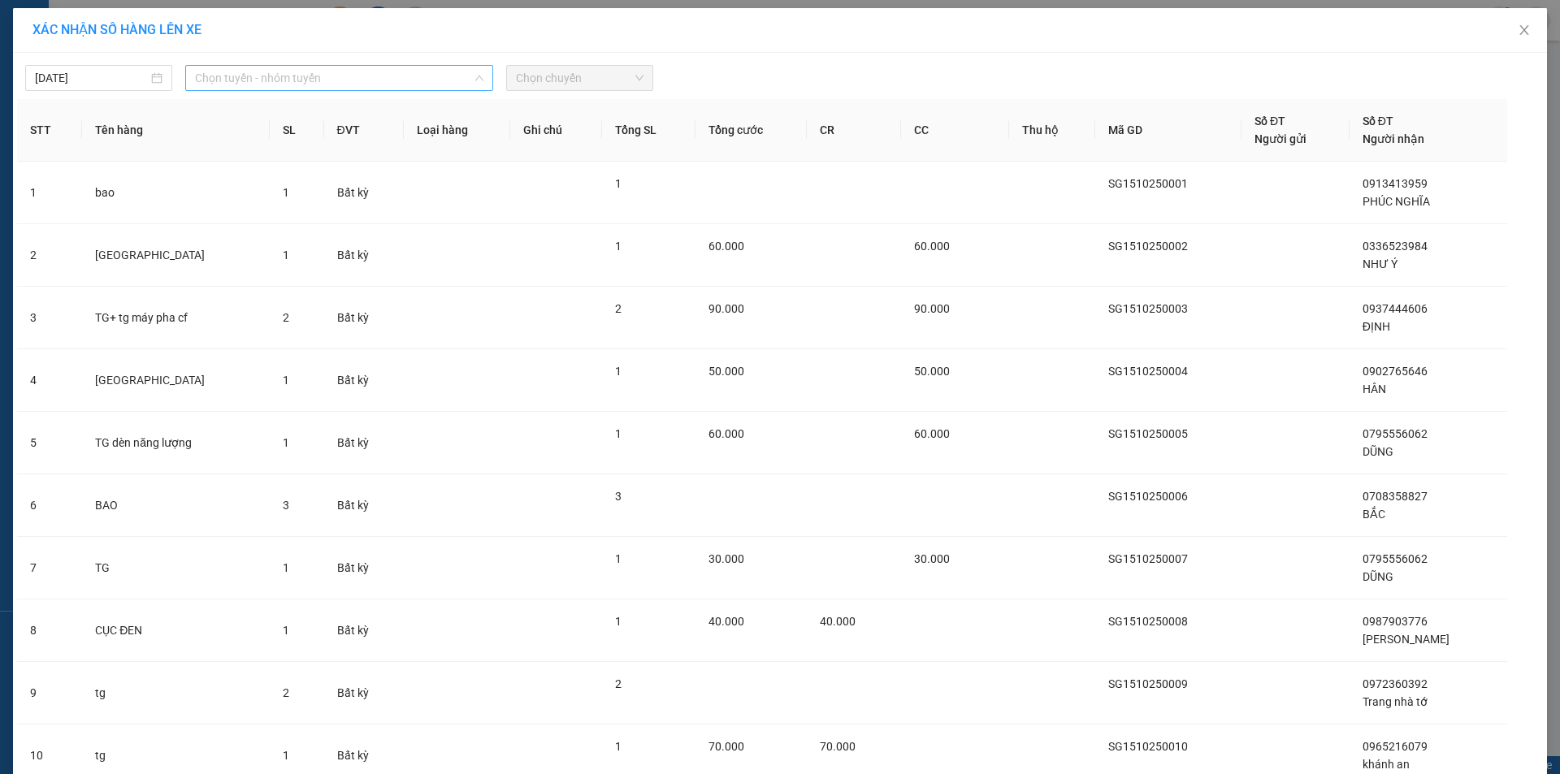
drag, startPoint x: 279, startPoint y: 67, endPoint x: 279, endPoint y: 82, distance: 15.5
click at [273, 71] on span "Chọn tuyến - nhóm tuyến" at bounding box center [339, 78] width 288 height 24
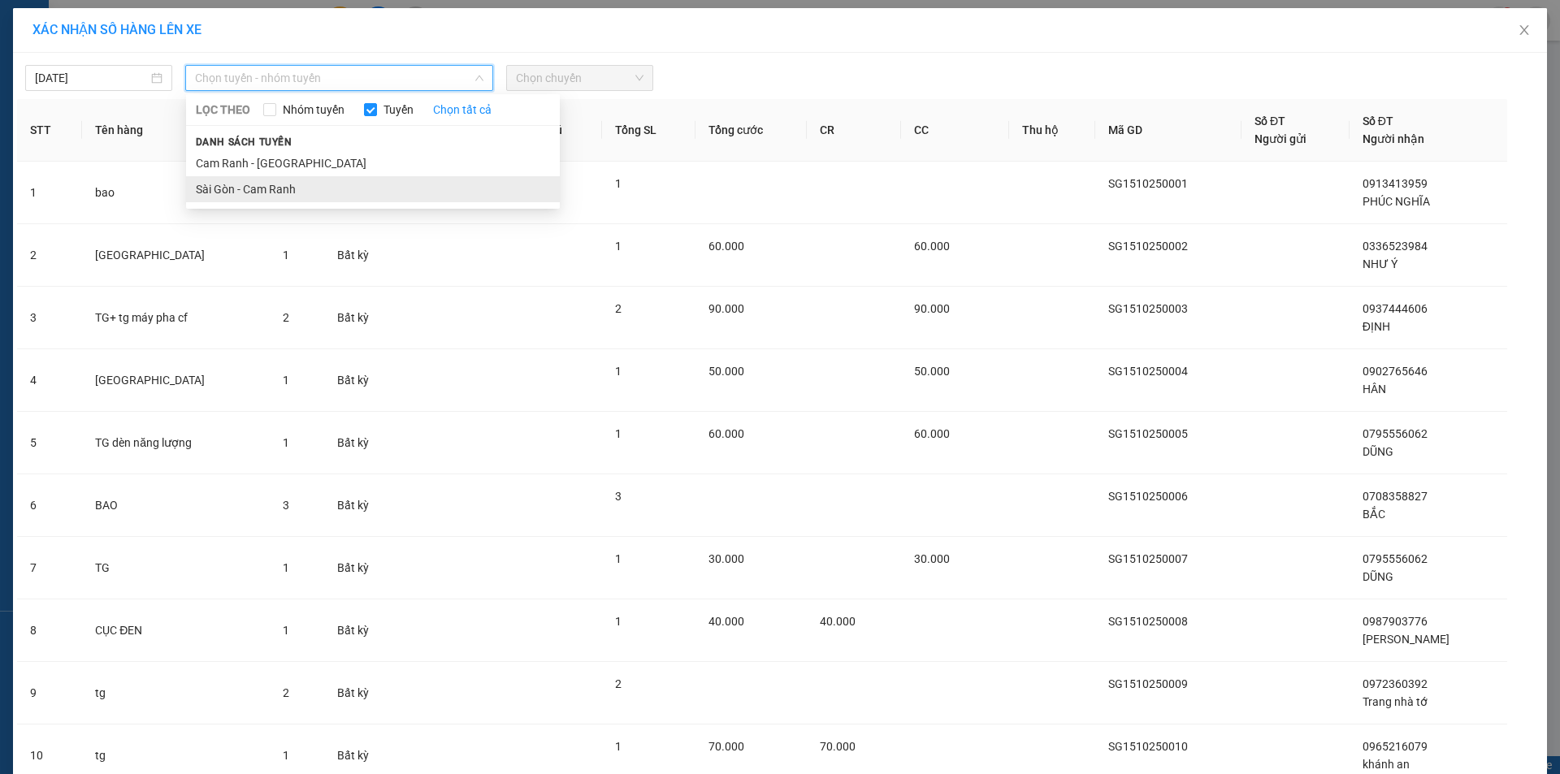
click at [311, 182] on li "Sài Gòn - Cam Ranh" at bounding box center [373, 189] width 374 height 26
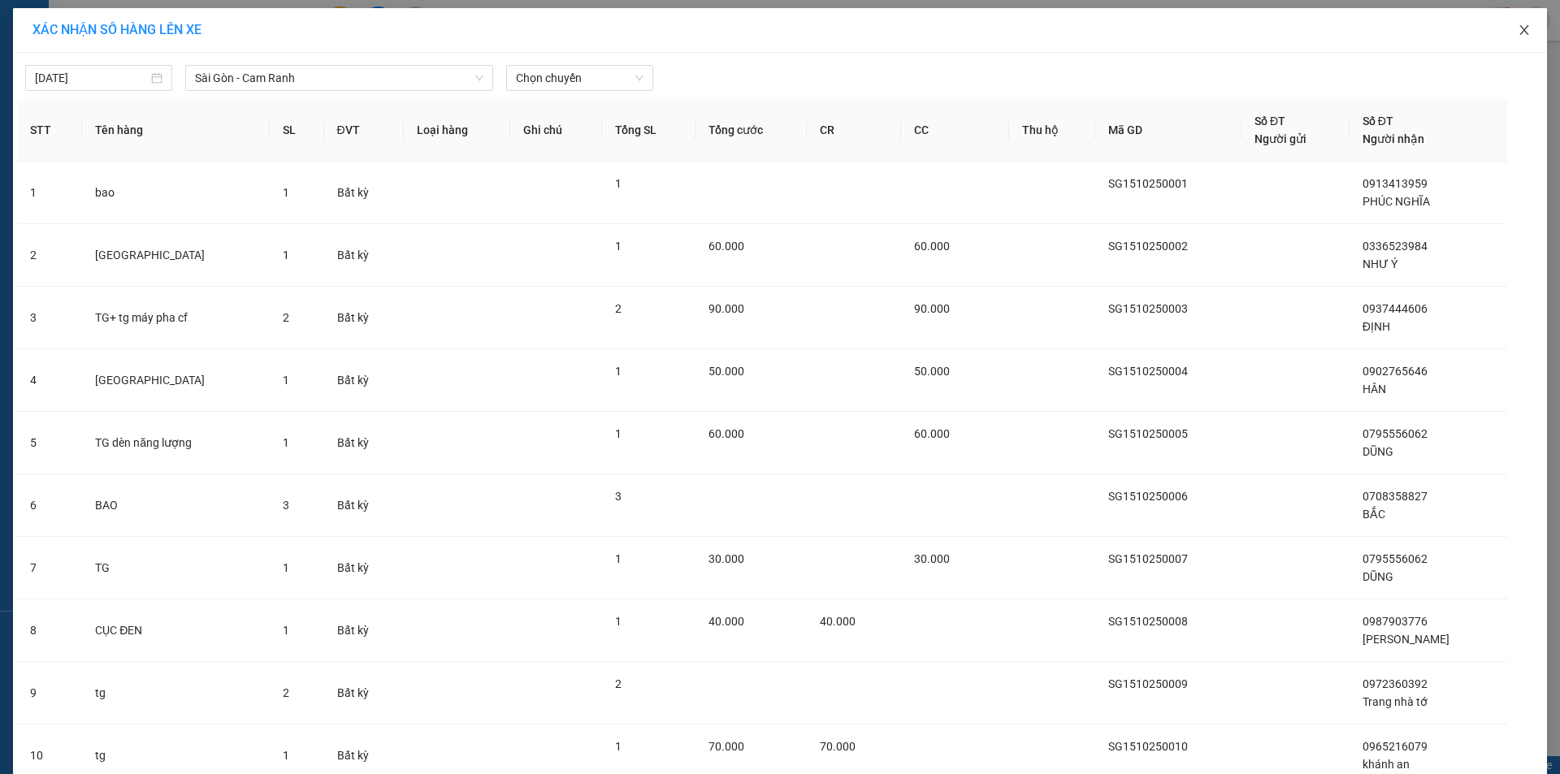
click at [1517, 31] on icon "close" at bounding box center [1523, 30] width 13 height 13
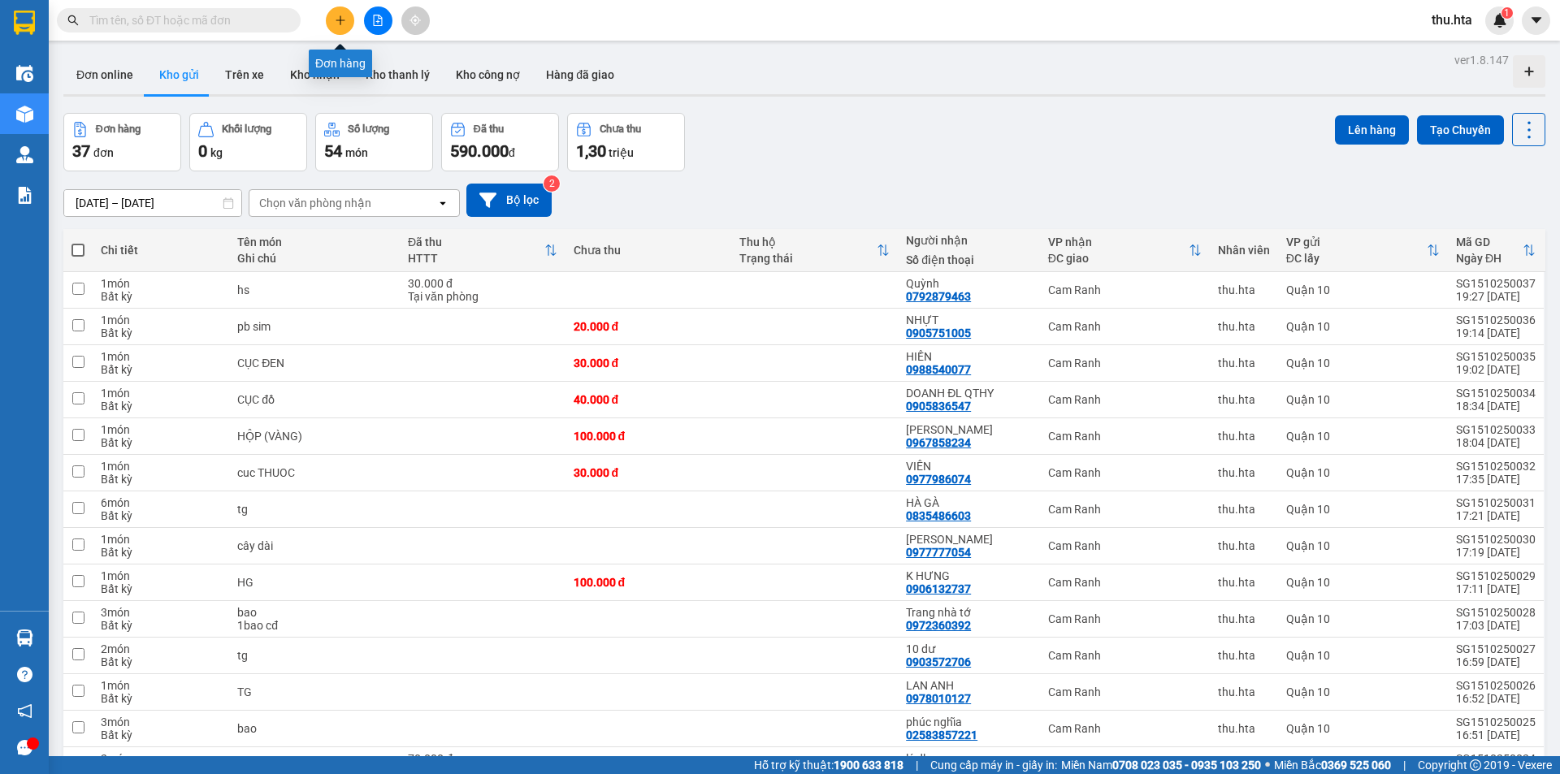
click at [344, 19] on icon "plus" at bounding box center [340, 20] width 11 height 11
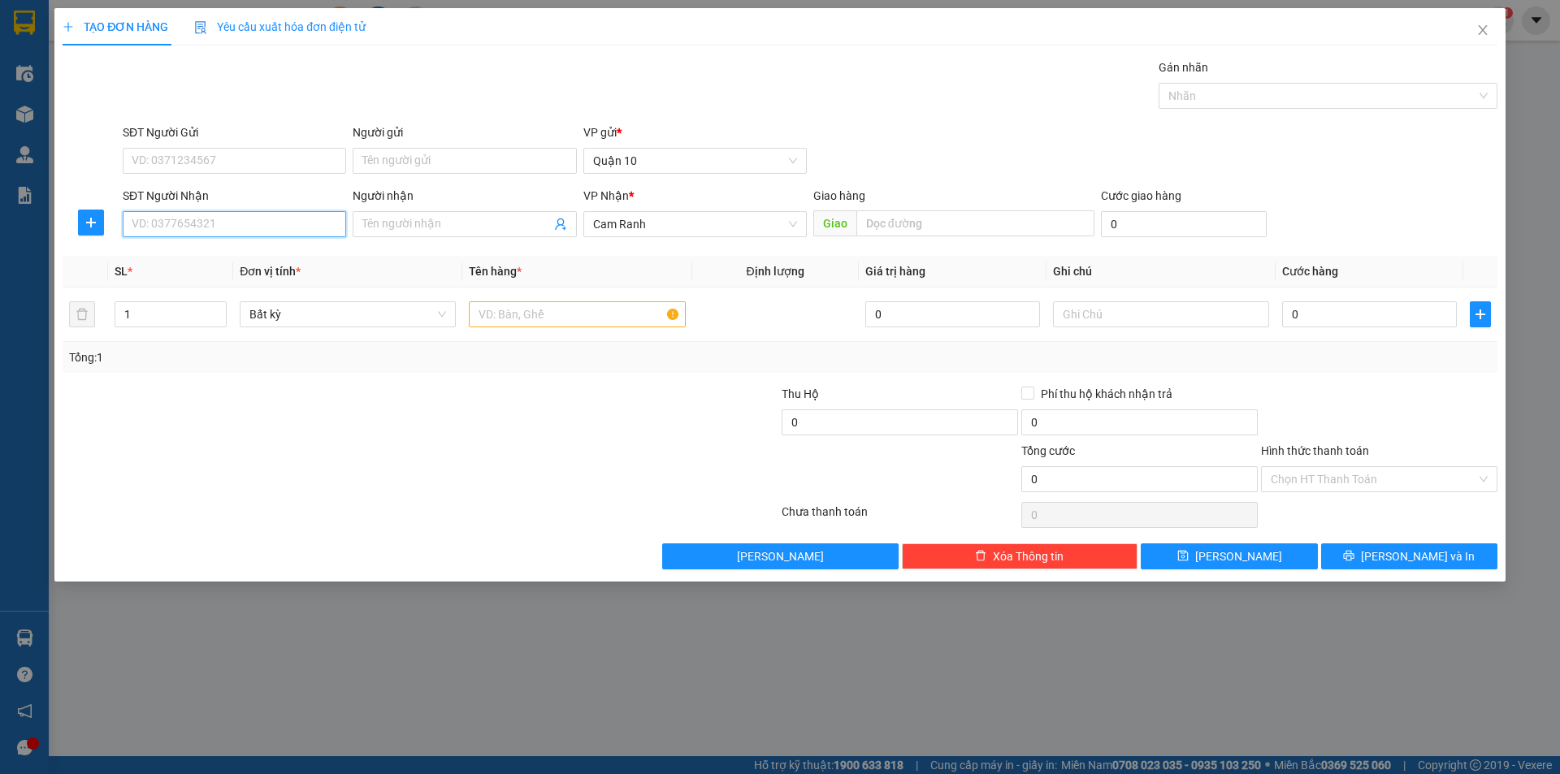
click at [288, 220] on input "SĐT Người Nhận" at bounding box center [234, 224] width 223 height 26
click at [294, 262] on div "0902488315 - TRI DL MQ" at bounding box center [234, 257] width 204 height 18
click at [211, 303] on span "Increase Value" at bounding box center [217, 309] width 18 height 15
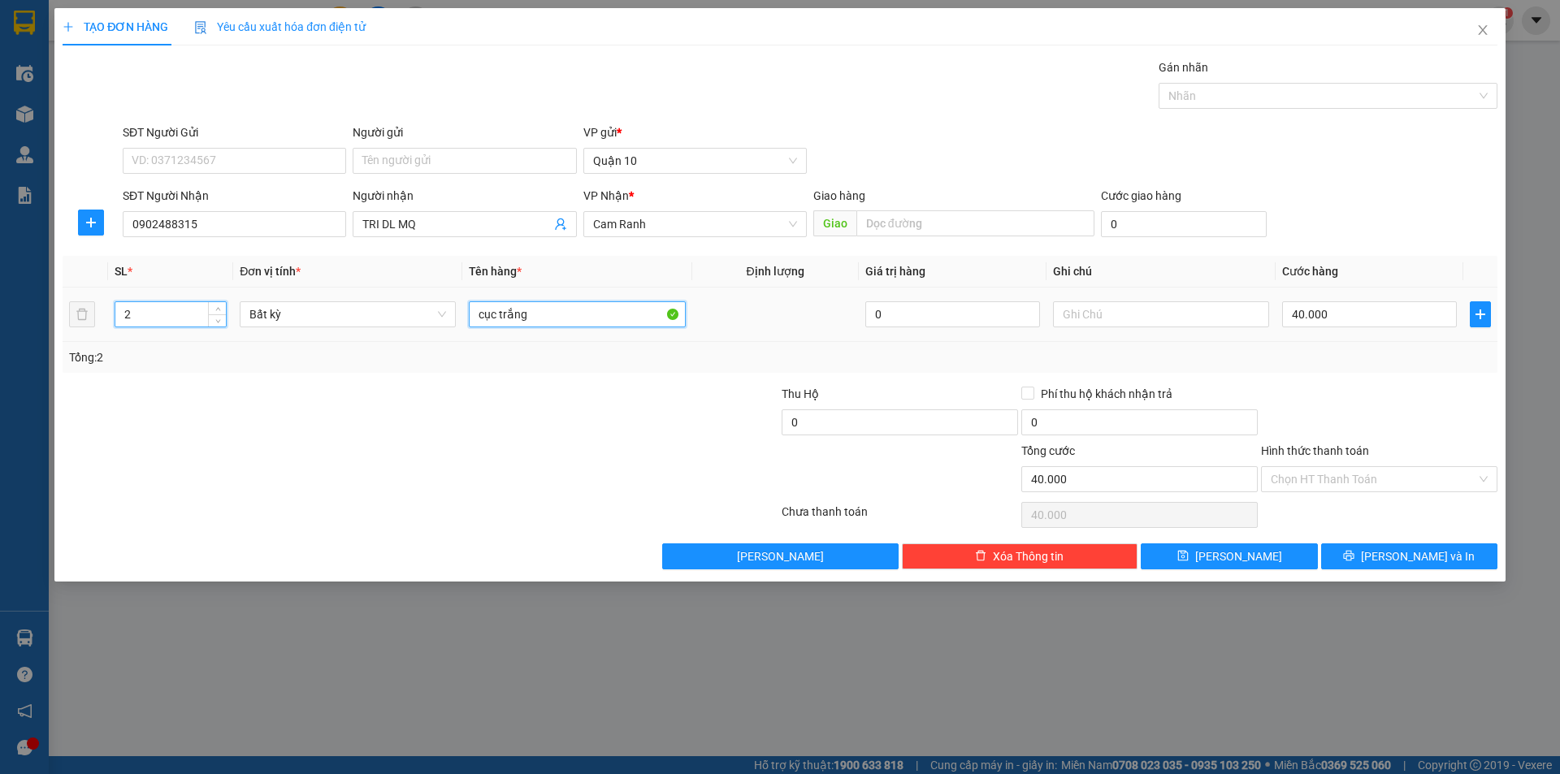
click at [550, 320] on input "cục trắng" at bounding box center [577, 314] width 216 height 26
click at [1320, 317] on input "0" at bounding box center [1369, 314] width 175 height 26
click at [1303, 486] on input "Hình thức thanh toán" at bounding box center [1373, 479] width 206 height 24
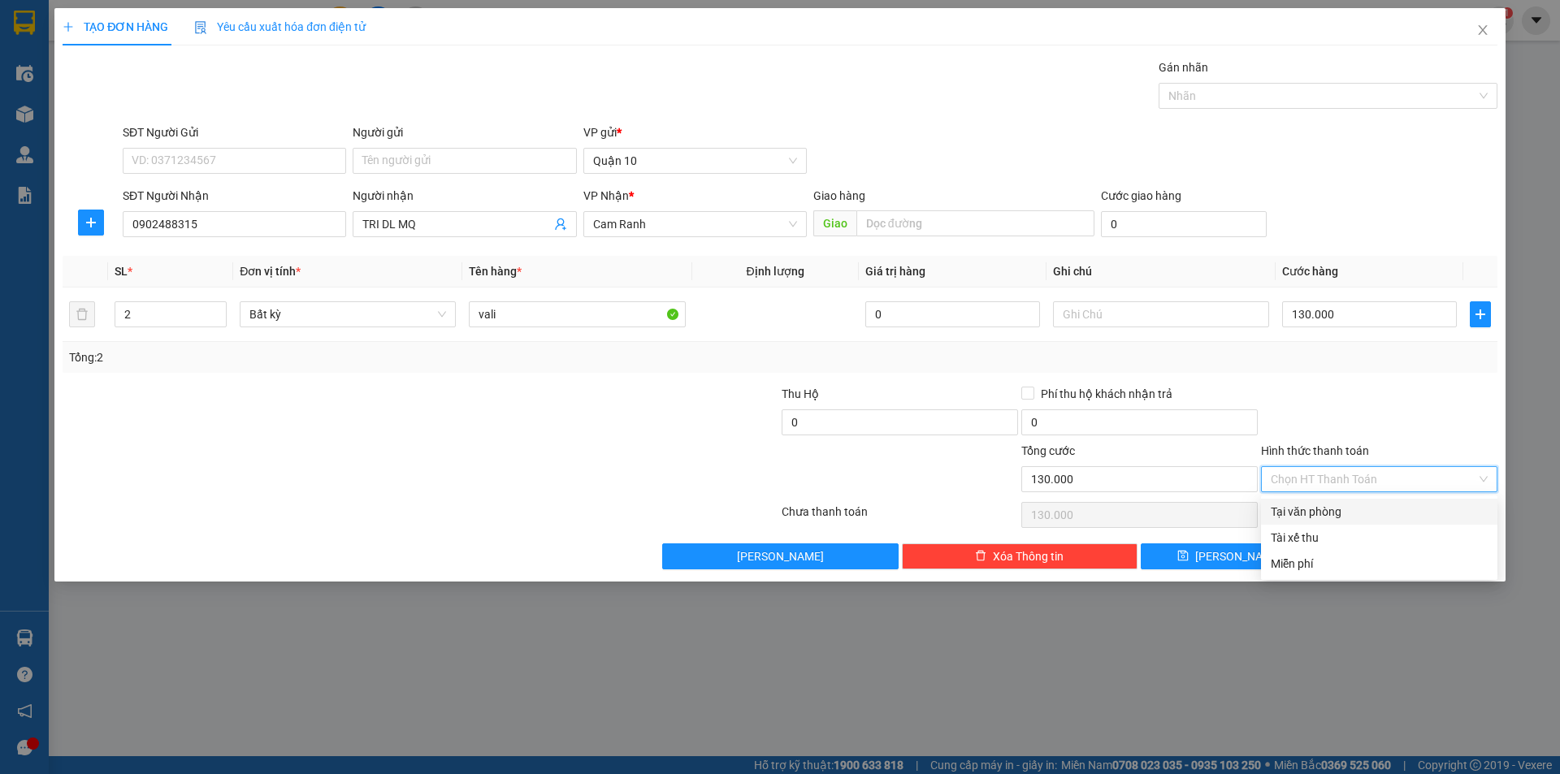
drag, startPoint x: 1310, startPoint y: 503, endPoint x: 1351, endPoint y: 538, distance: 53.6
click at [1311, 503] on div "Tại văn phòng" at bounding box center [1378, 512] width 217 height 18
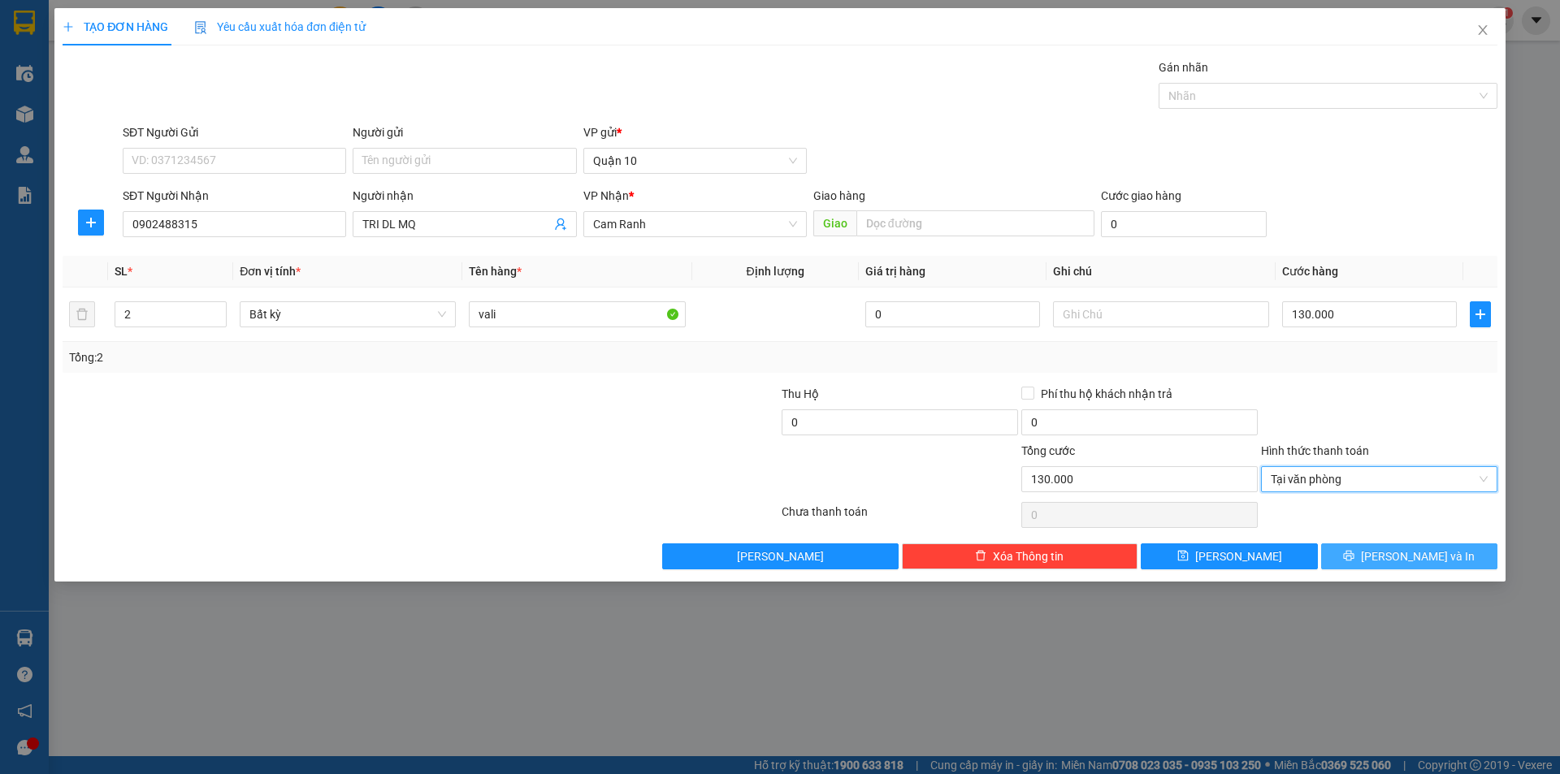
click at [1354, 555] on icon "printer" at bounding box center [1348, 555] width 11 height 11
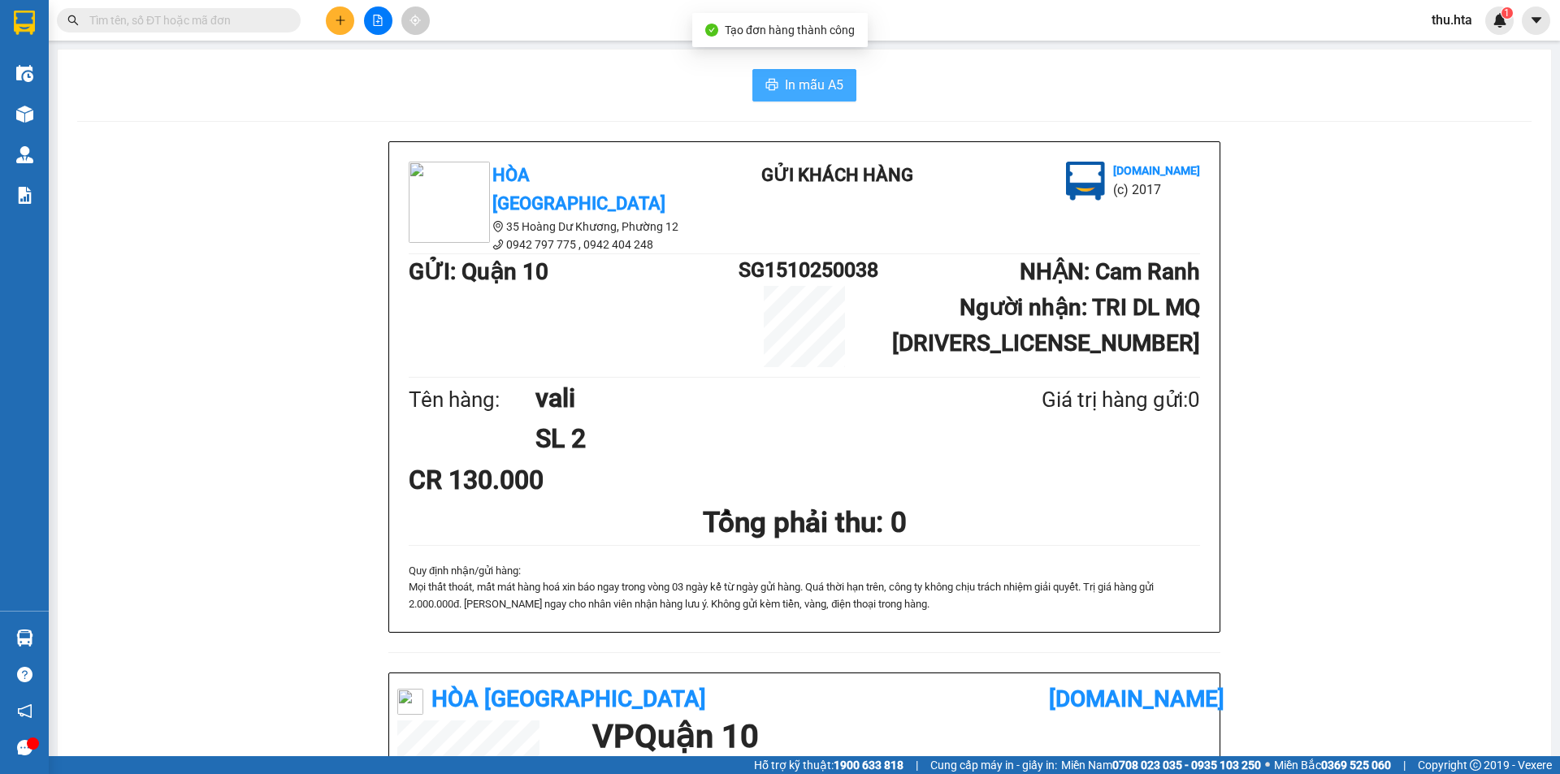
click at [813, 85] on span "In mẫu A5" at bounding box center [814, 85] width 58 height 20
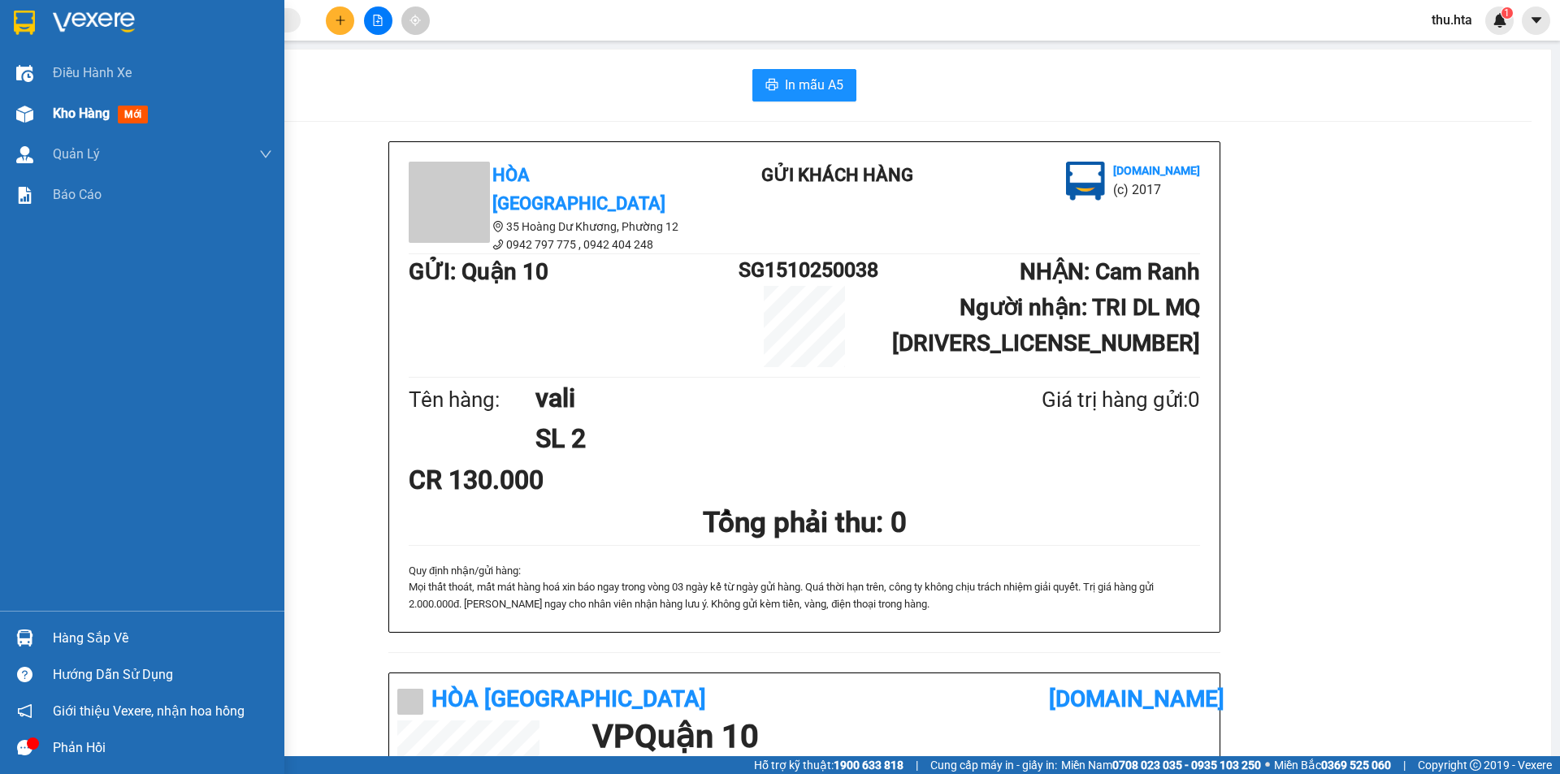
click at [73, 104] on div "Kho hàng mới" at bounding box center [104, 113] width 102 height 20
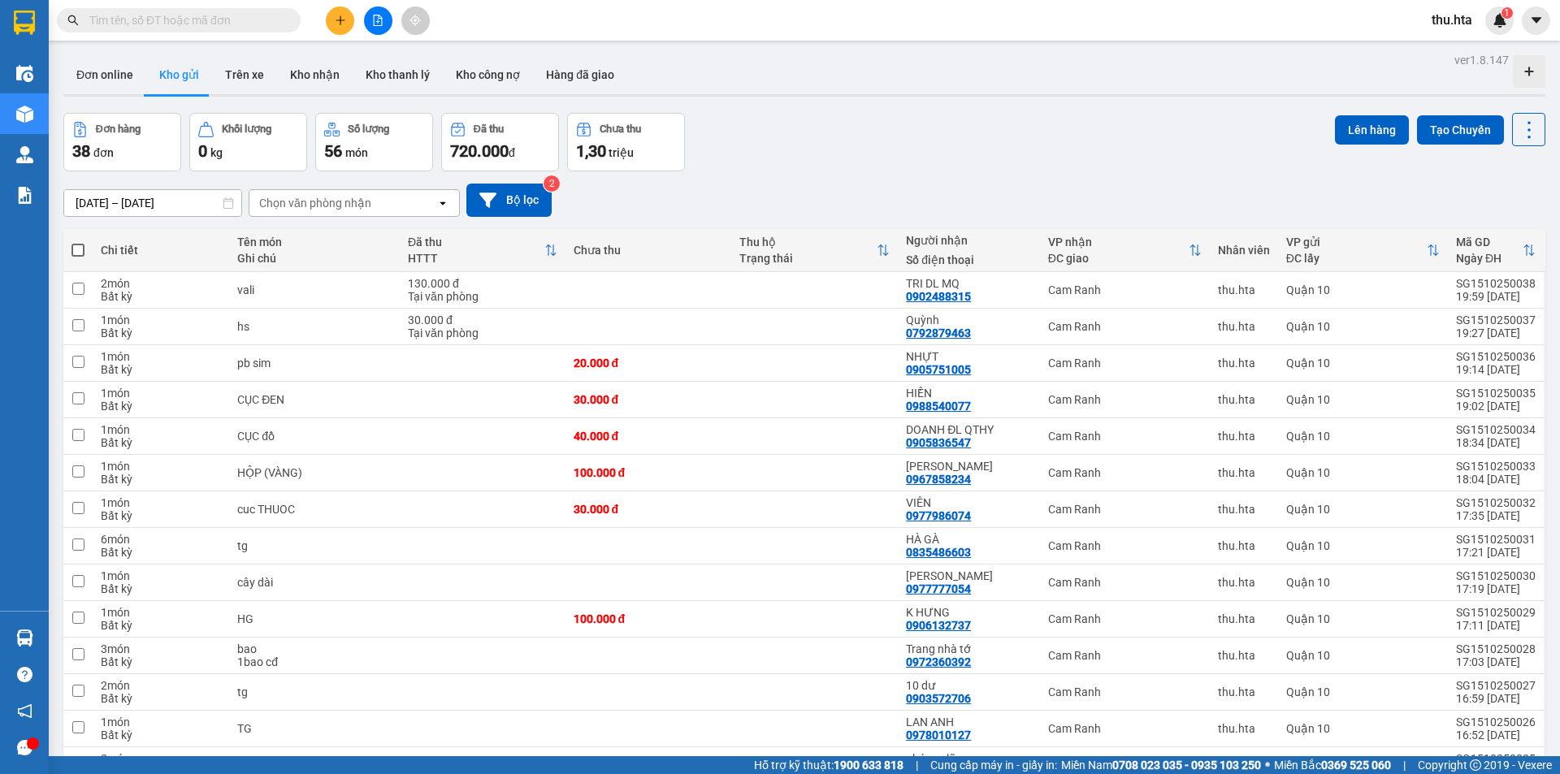
click at [78, 249] on span at bounding box center [77, 250] width 13 height 13
click at [78, 242] on input "checkbox" at bounding box center [78, 242] width 0 height 0
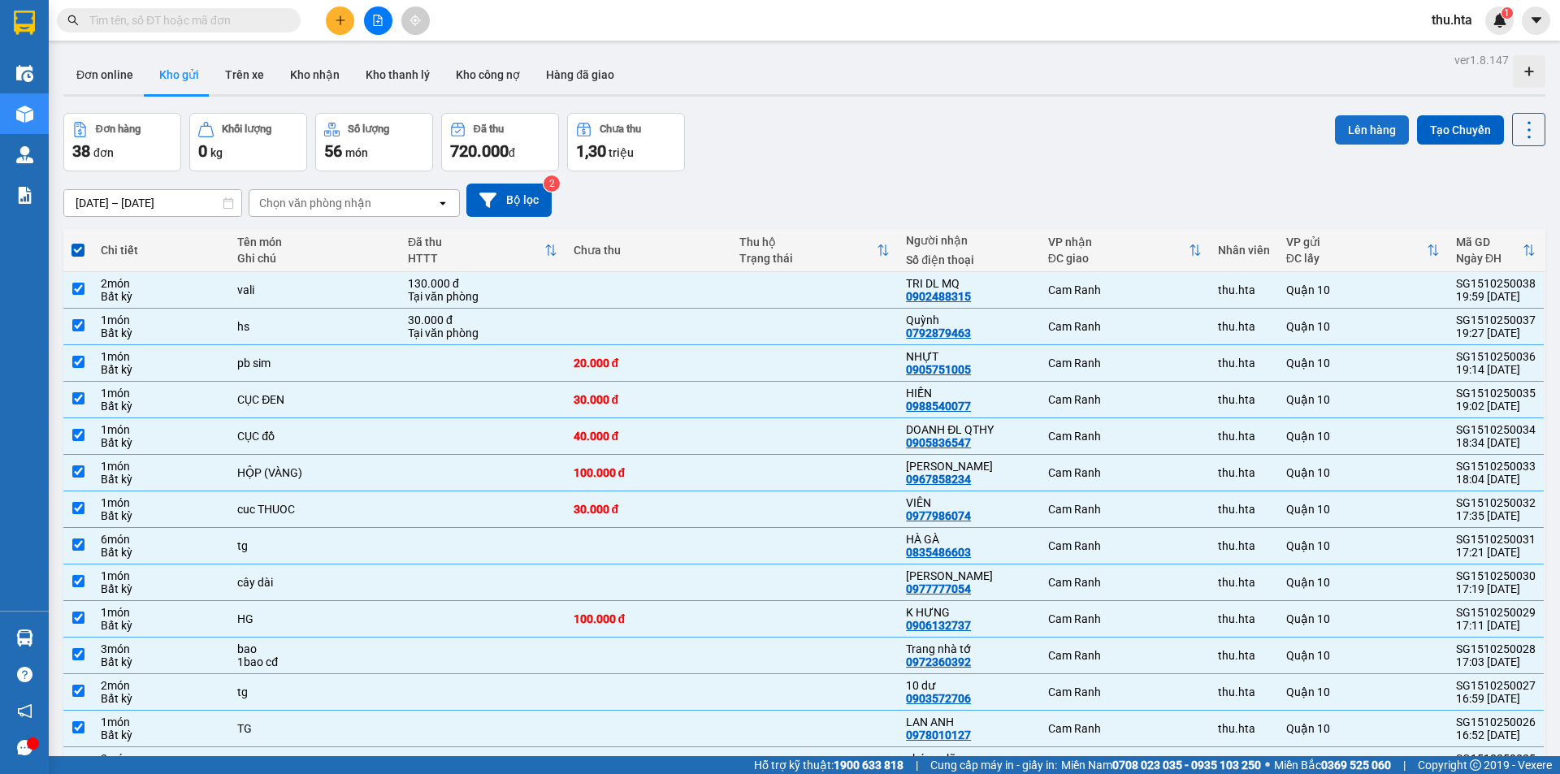
click at [1377, 124] on button "Lên hàng" at bounding box center [1372, 129] width 74 height 29
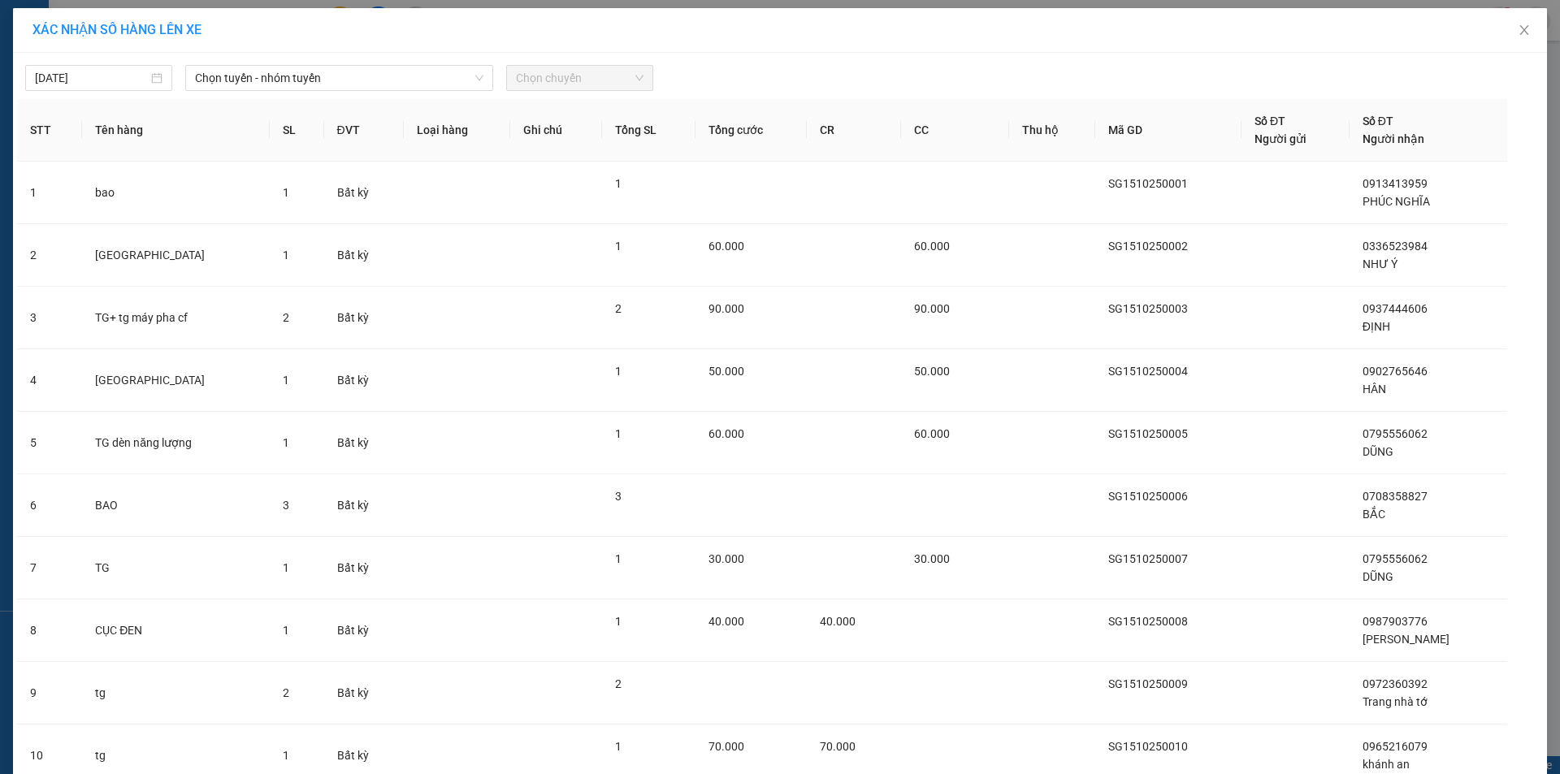
drag, startPoint x: 420, startPoint y: 73, endPoint x: 389, endPoint y: 92, distance: 36.1
click at [409, 79] on span "Chọn tuyến - nhóm tuyến" at bounding box center [339, 78] width 288 height 24
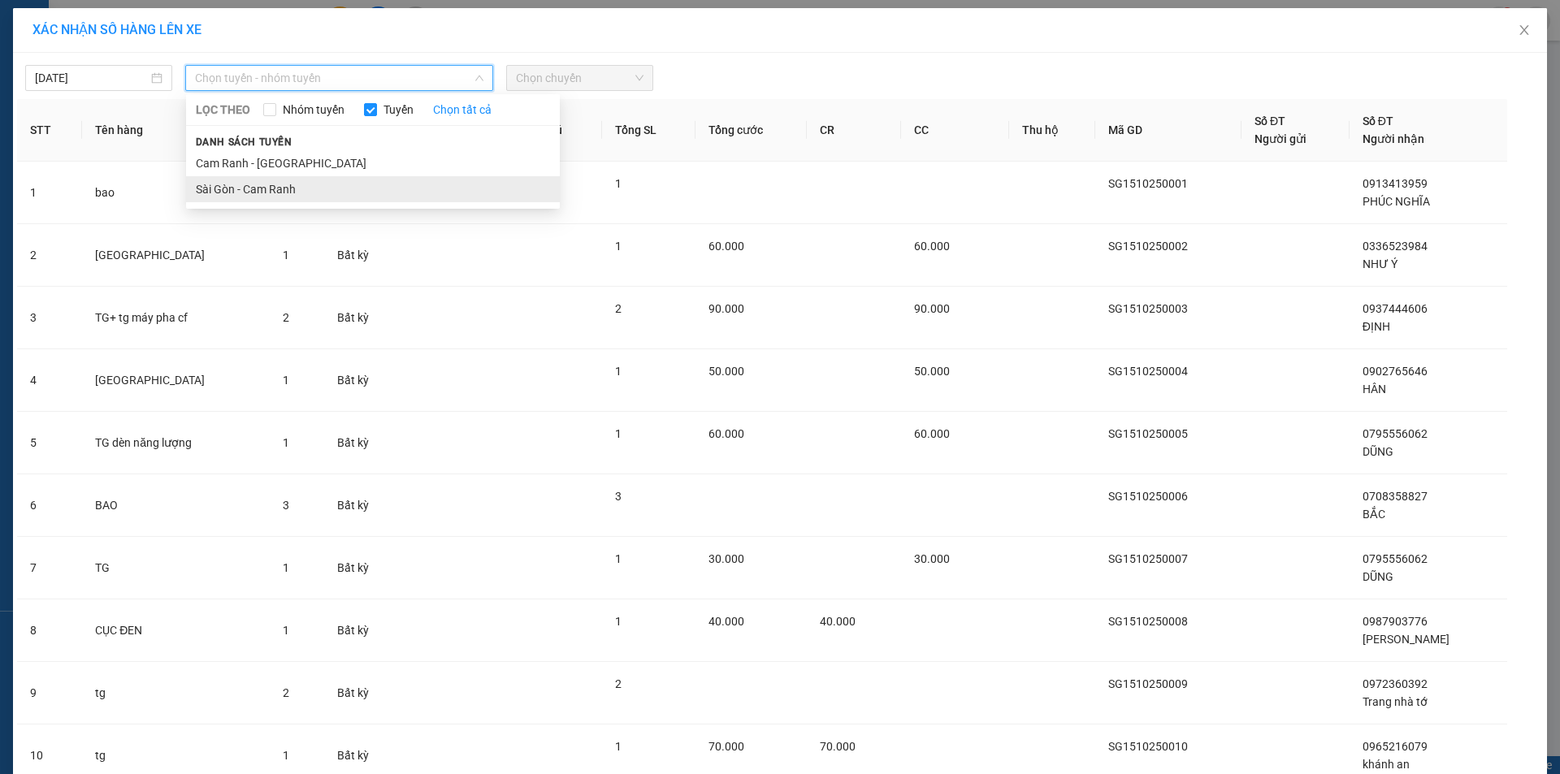
click at [362, 193] on li "Sài Gòn - Cam Ranh" at bounding box center [373, 189] width 374 height 26
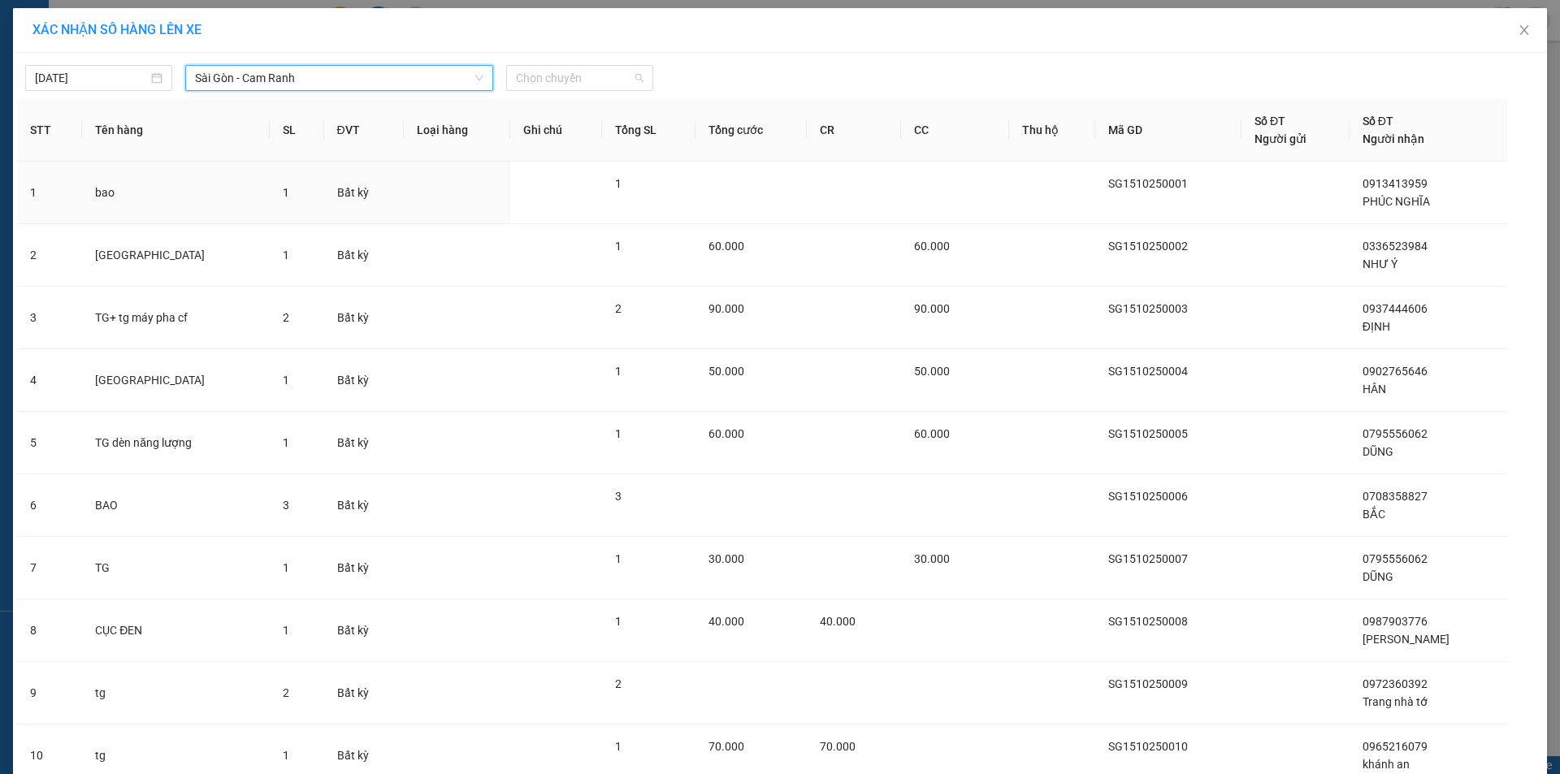
drag, startPoint x: 552, startPoint y: 80, endPoint x: 563, endPoint y: 131, distance: 51.5
click at [552, 83] on span "Chọn chuyến" at bounding box center [580, 78] width 128 height 24
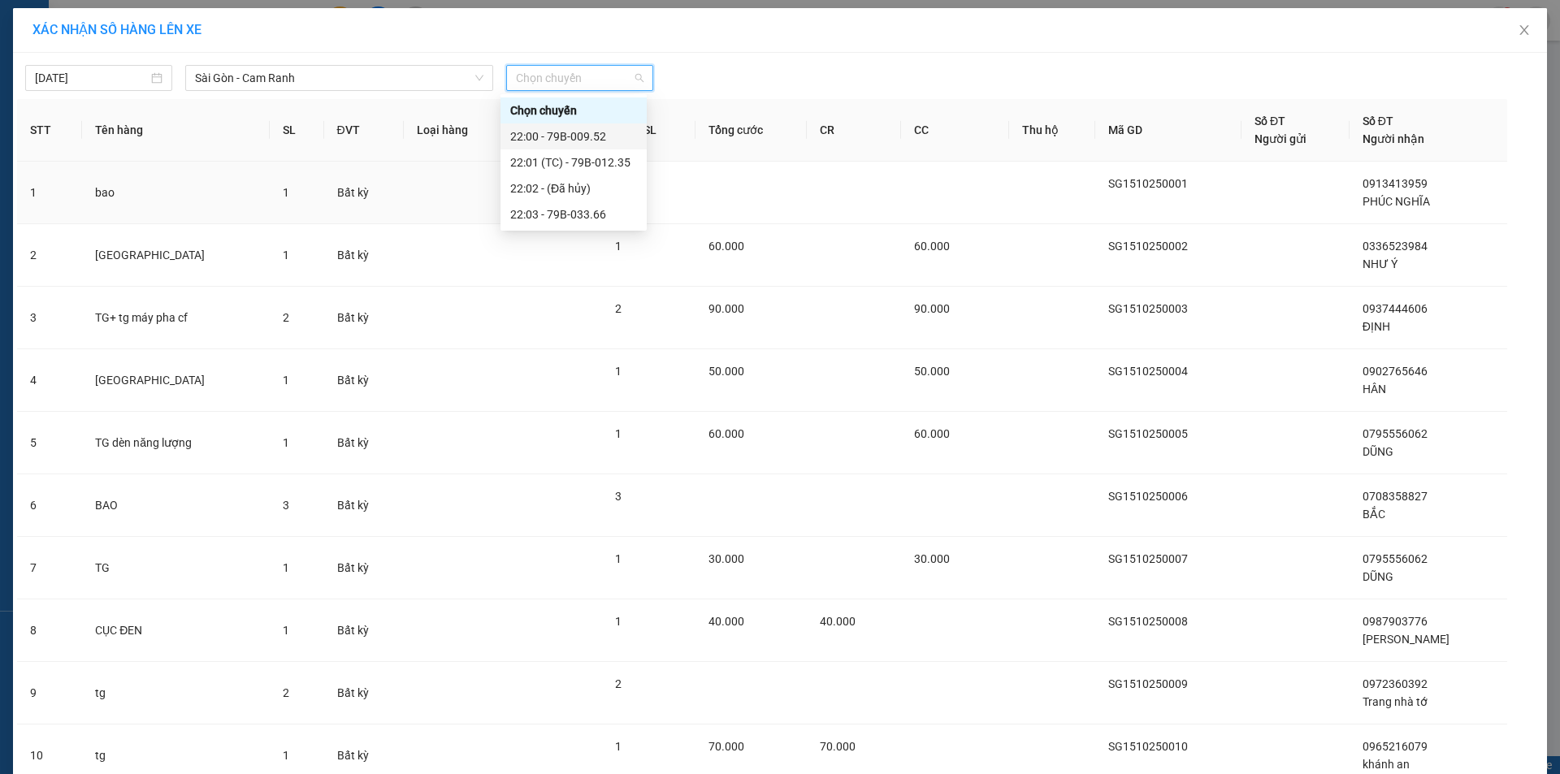
click at [567, 143] on div "22:00 - 79B-009.52" at bounding box center [573, 137] width 127 height 18
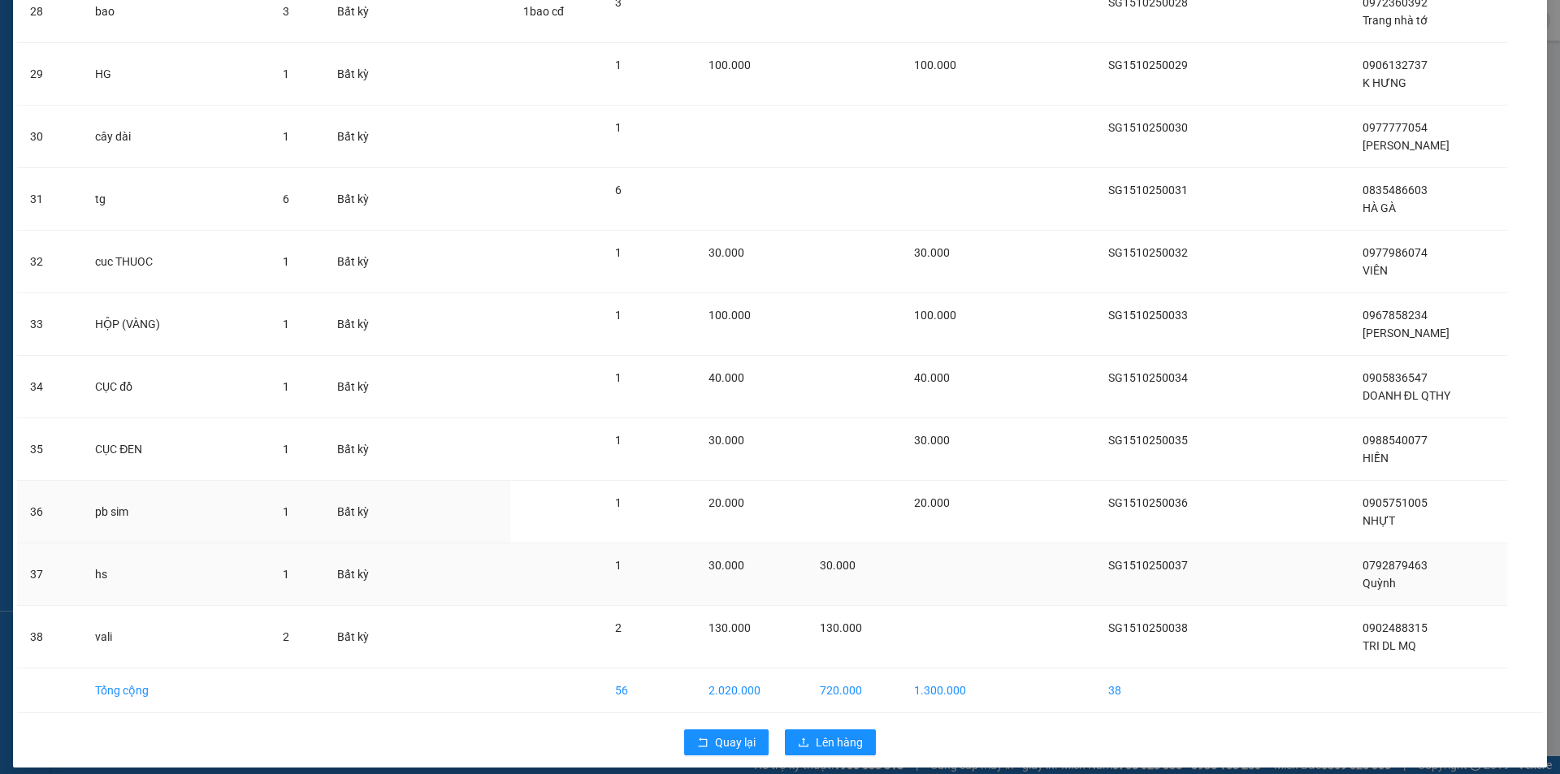
scroll to position [1907, 0]
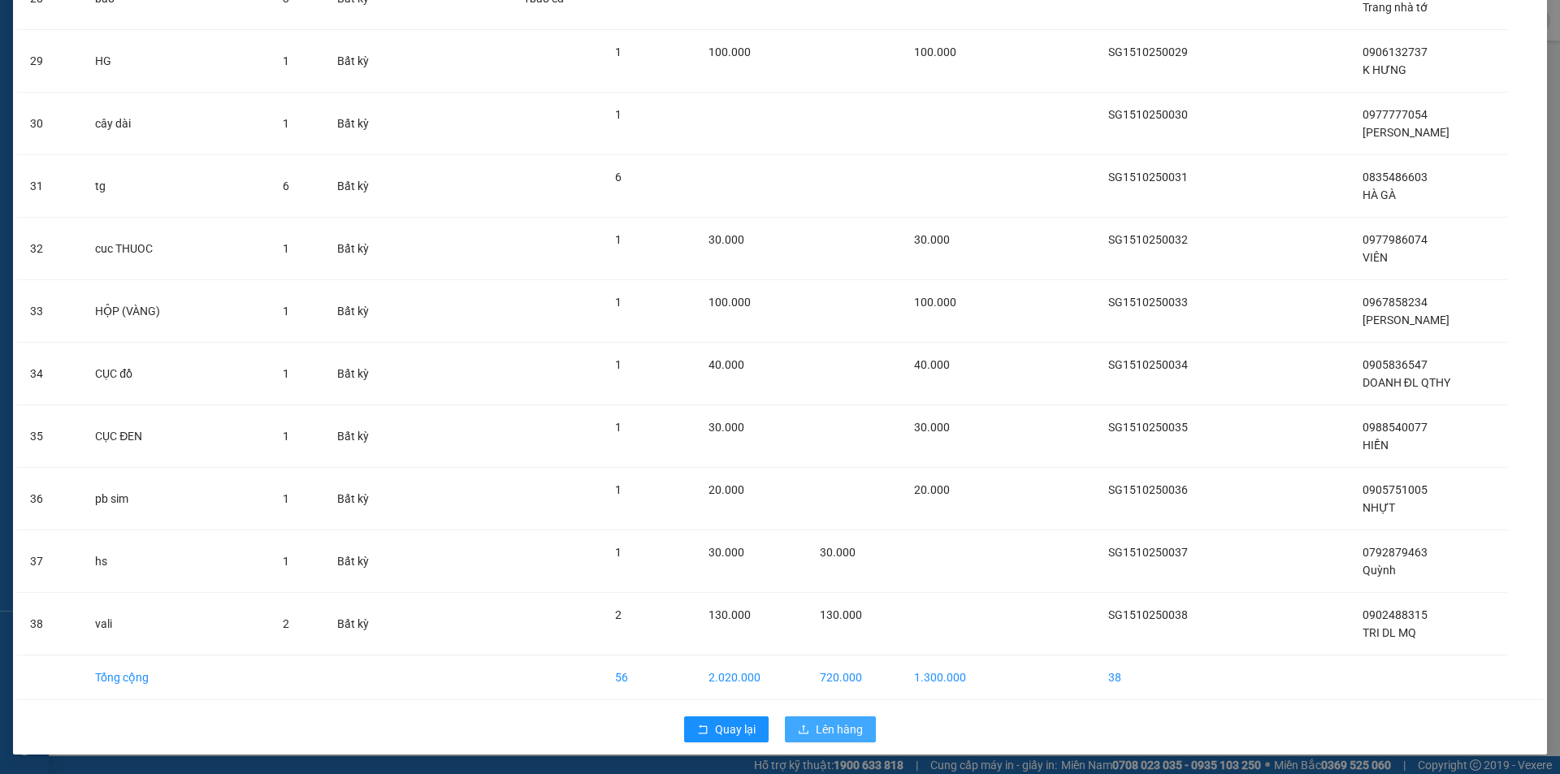
click at [799, 720] on button "Lên hàng" at bounding box center [830, 729] width 91 height 26
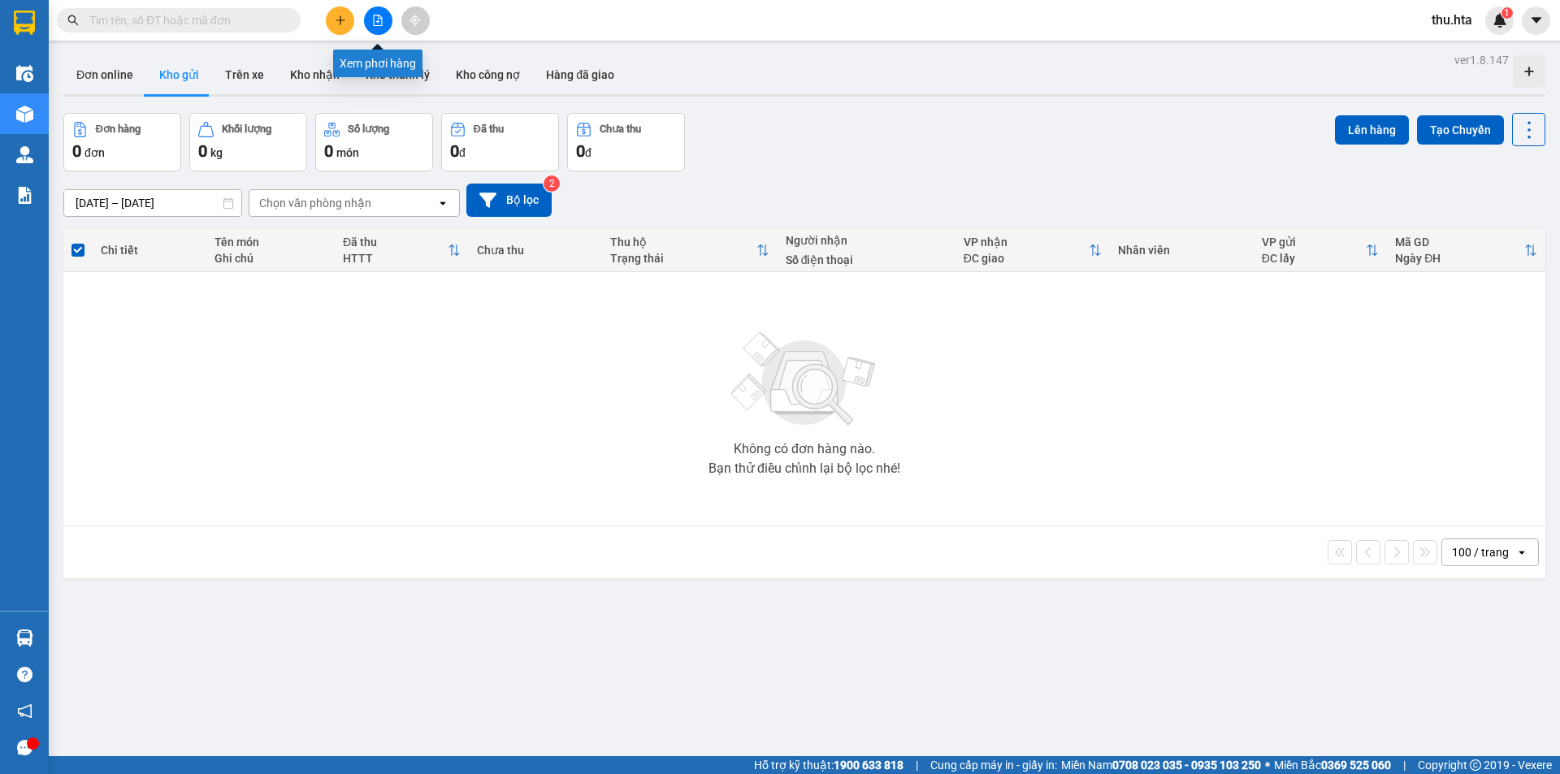
click at [377, 12] on button at bounding box center [378, 20] width 28 height 28
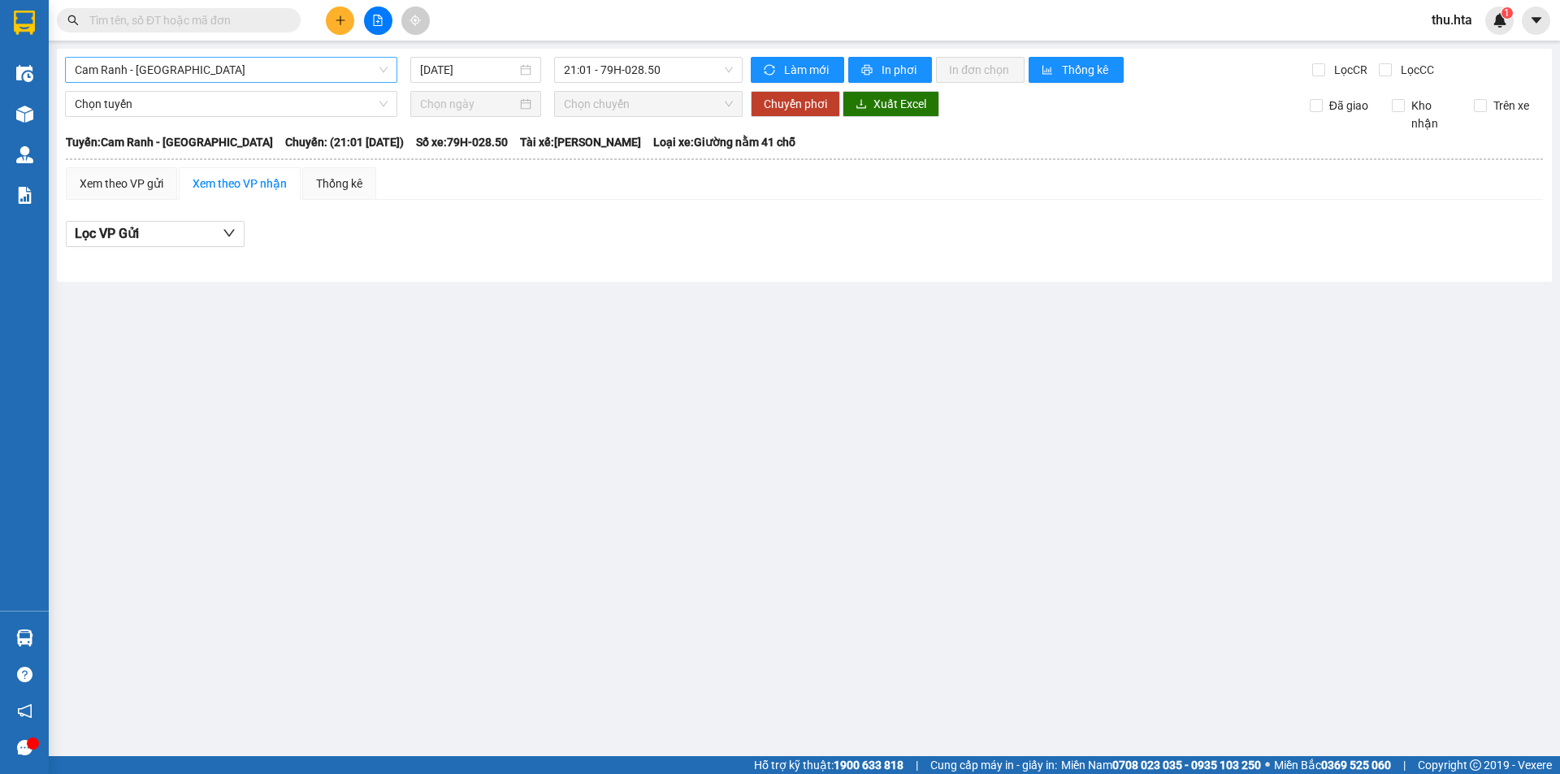
click at [228, 77] on span "Cam Ranh - [GEOGRAPHIC_DATA]" at bounding box center [231, 70] width 313 height 24
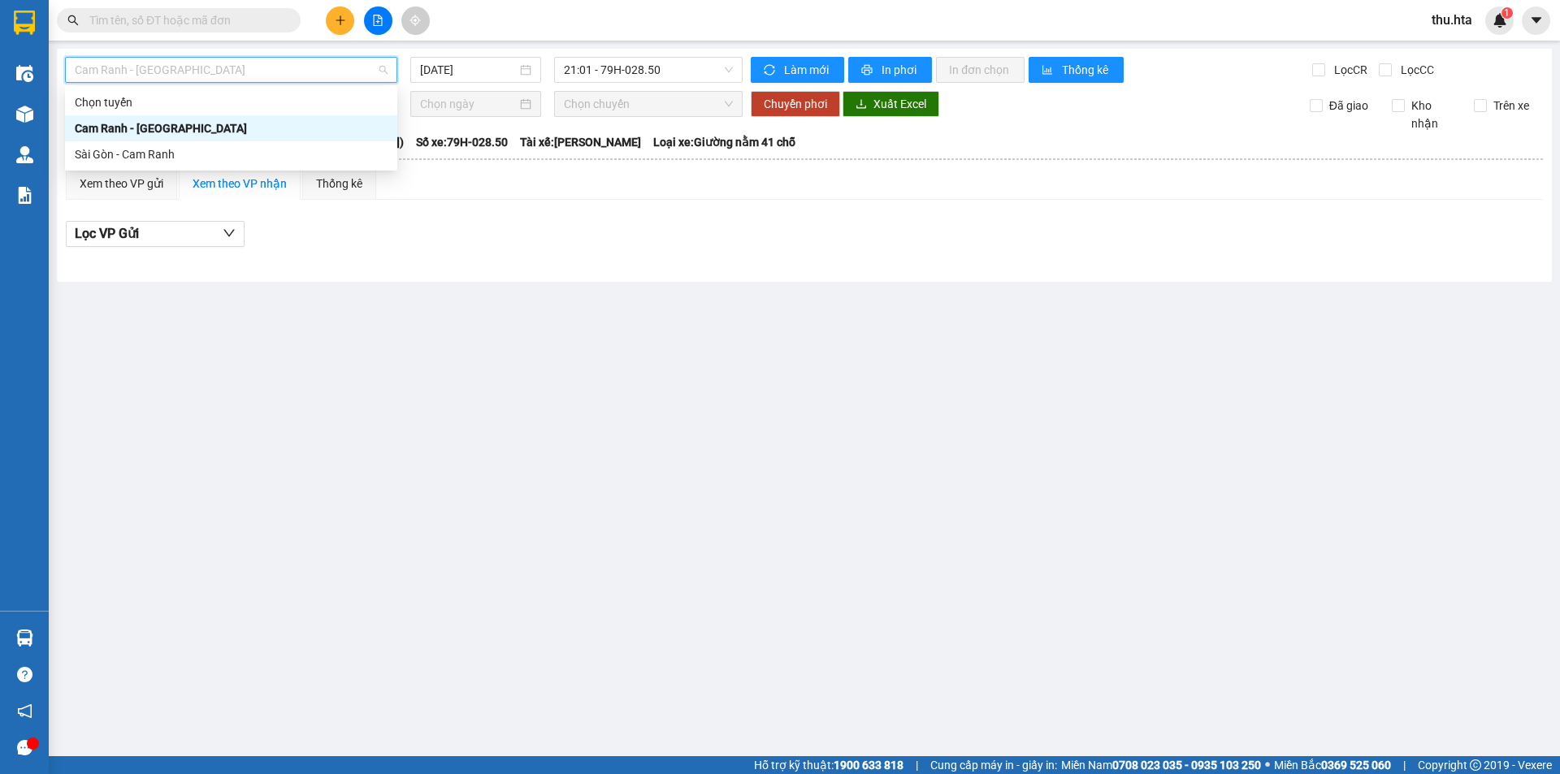
click at [222, 132] on div "Cam Ranh - [GEOGRAPHIC_DATA]" at bounding box center [231, 128] width 313 height 18
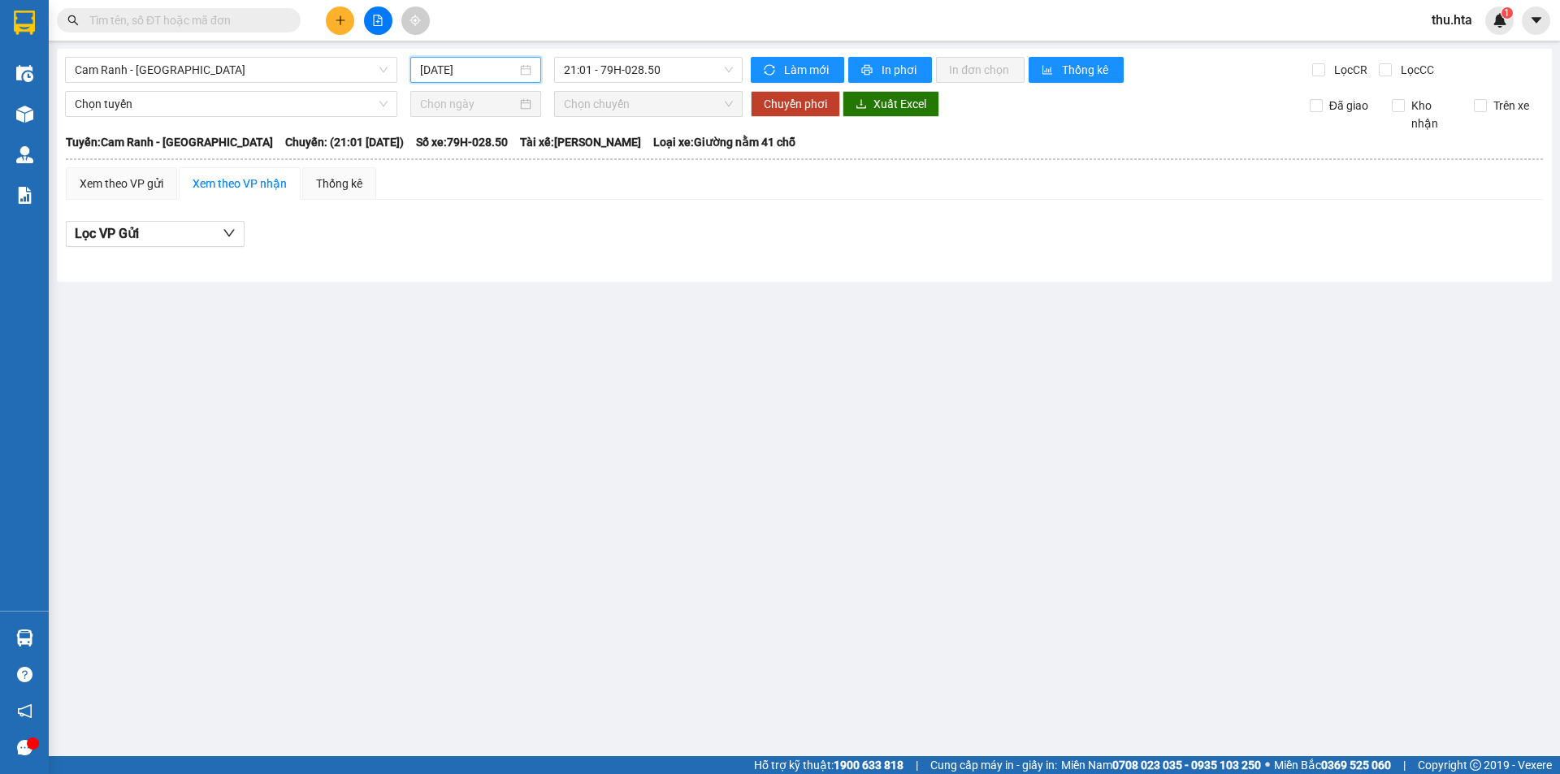
drag, startPoint x: 463, startPoint y: 66, endPoint x: 467, endPoint y: 50, distance: 16.0
click at [465, 62] on input "[DATE]" at bounding box center [468, 70] width 97 height 18
click at [651, 74] on span "21:01 - 79H-028.50" at bounding box center [648, 70] width 169 height 24
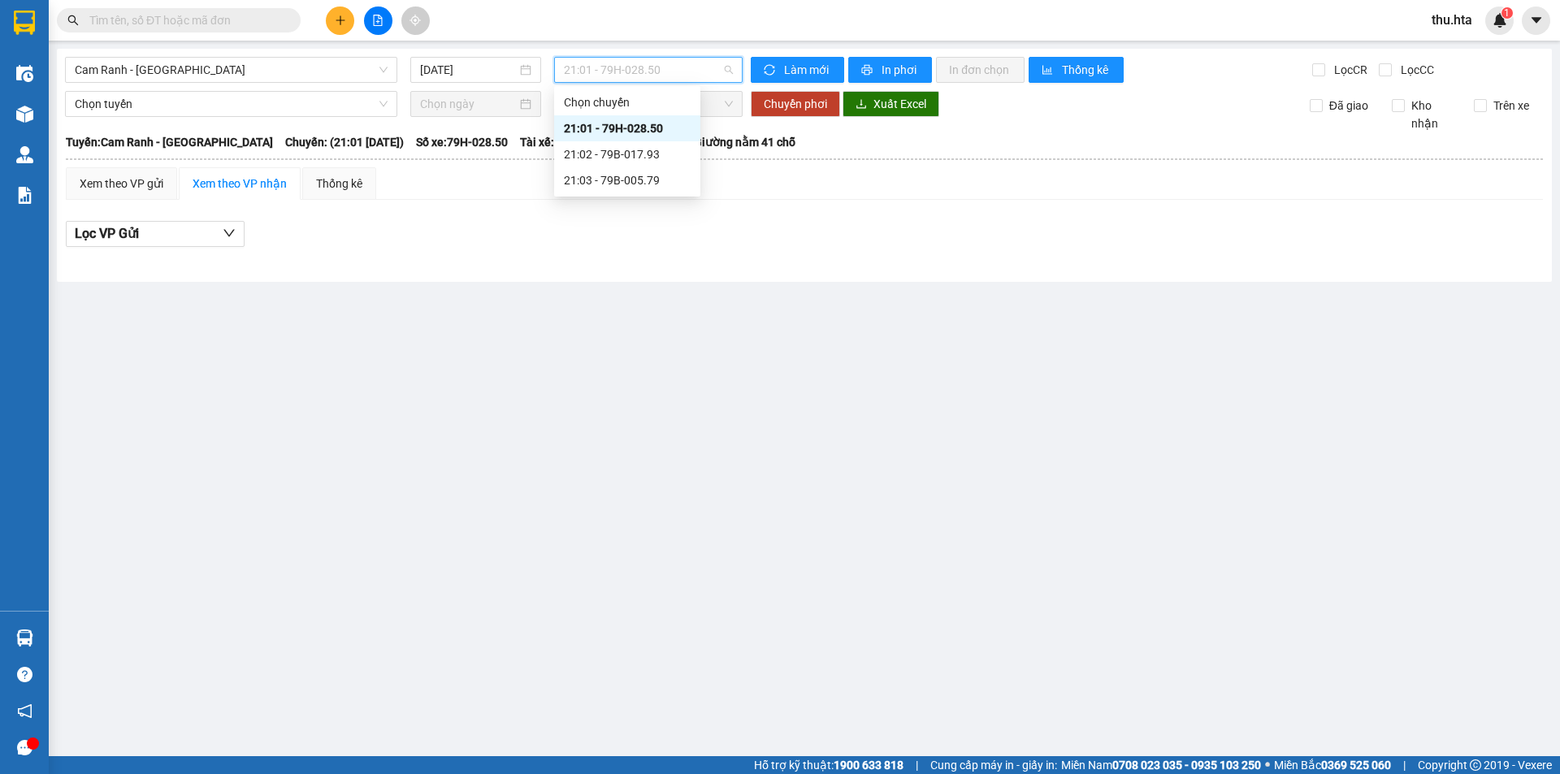
click at [662, 124] on div "21:01 - 79H-028.50" at bounding box center [627, 128] width 127 height 18
click at [262, 64] on span "Cam Ranh - [GEOGRAPHIC_DATA]" at bounding box center [231, 70] width 313 height 24
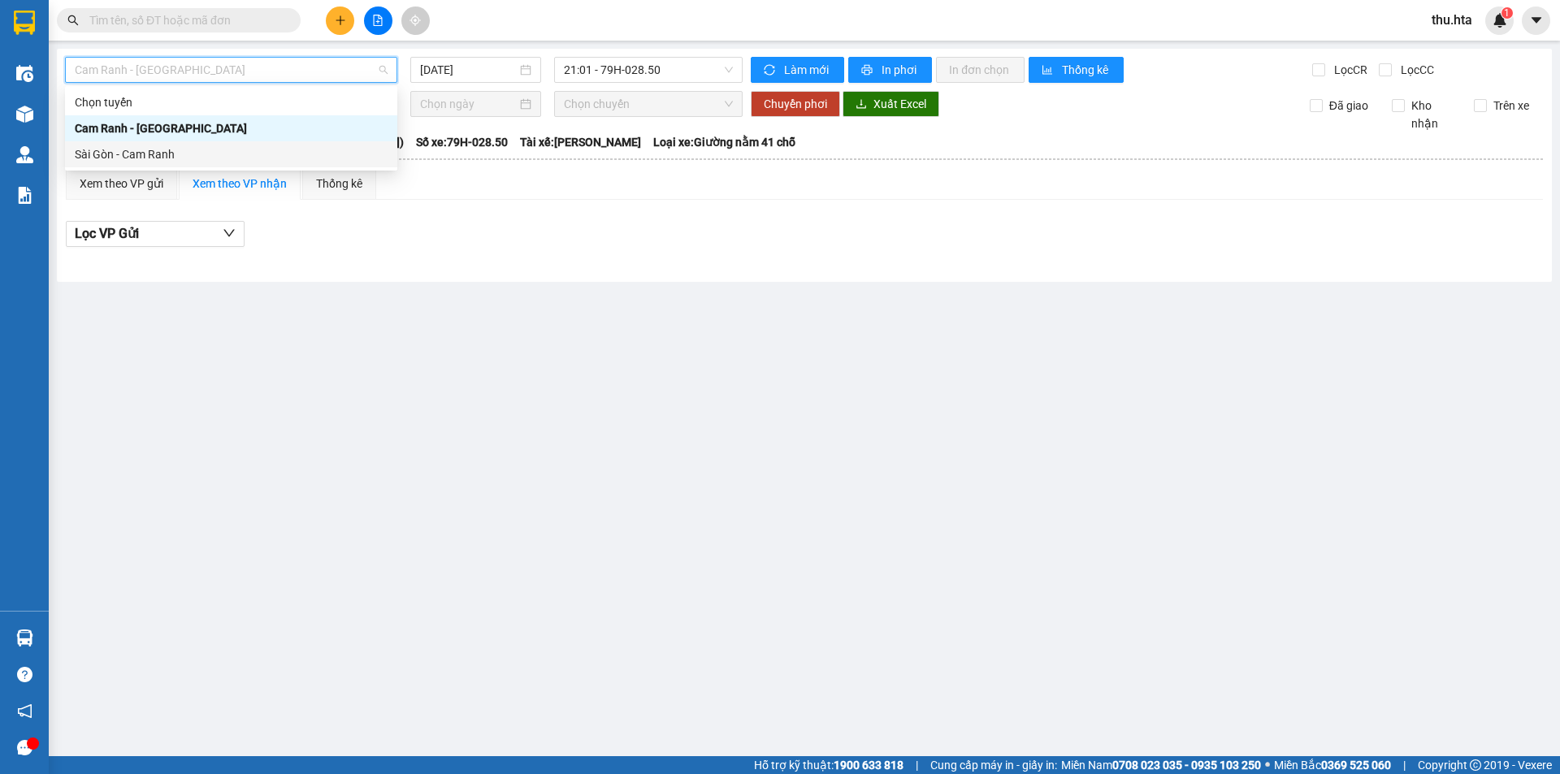
click at [190, 162] on div "Sài Gòn - Cam Ranh" at bounding box center [231, 154] width 313 height 18
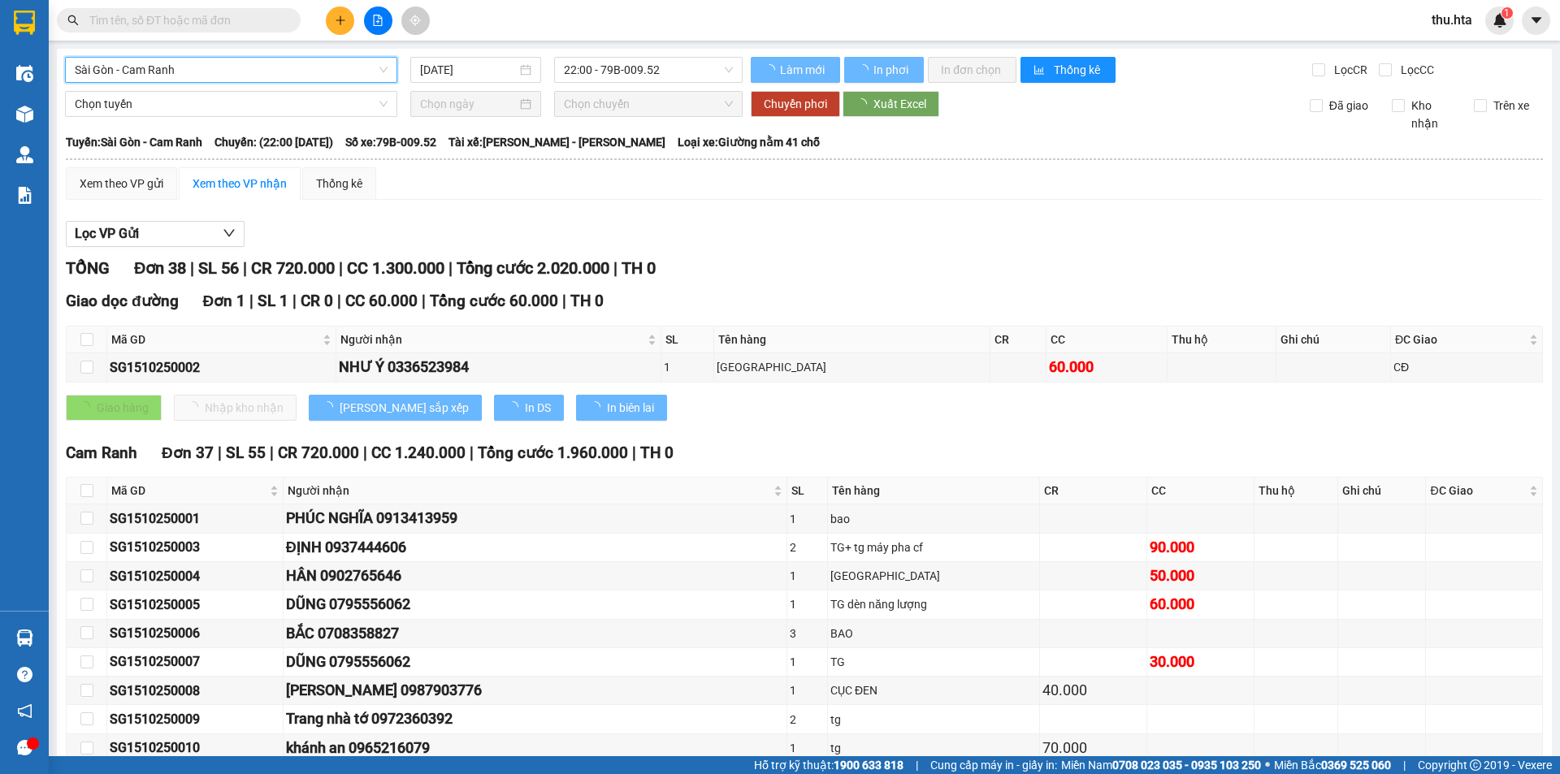
click at [633, 70] on span "22:00 - 79B-009.52" at bounding box center [648, 70] width 169 height 24
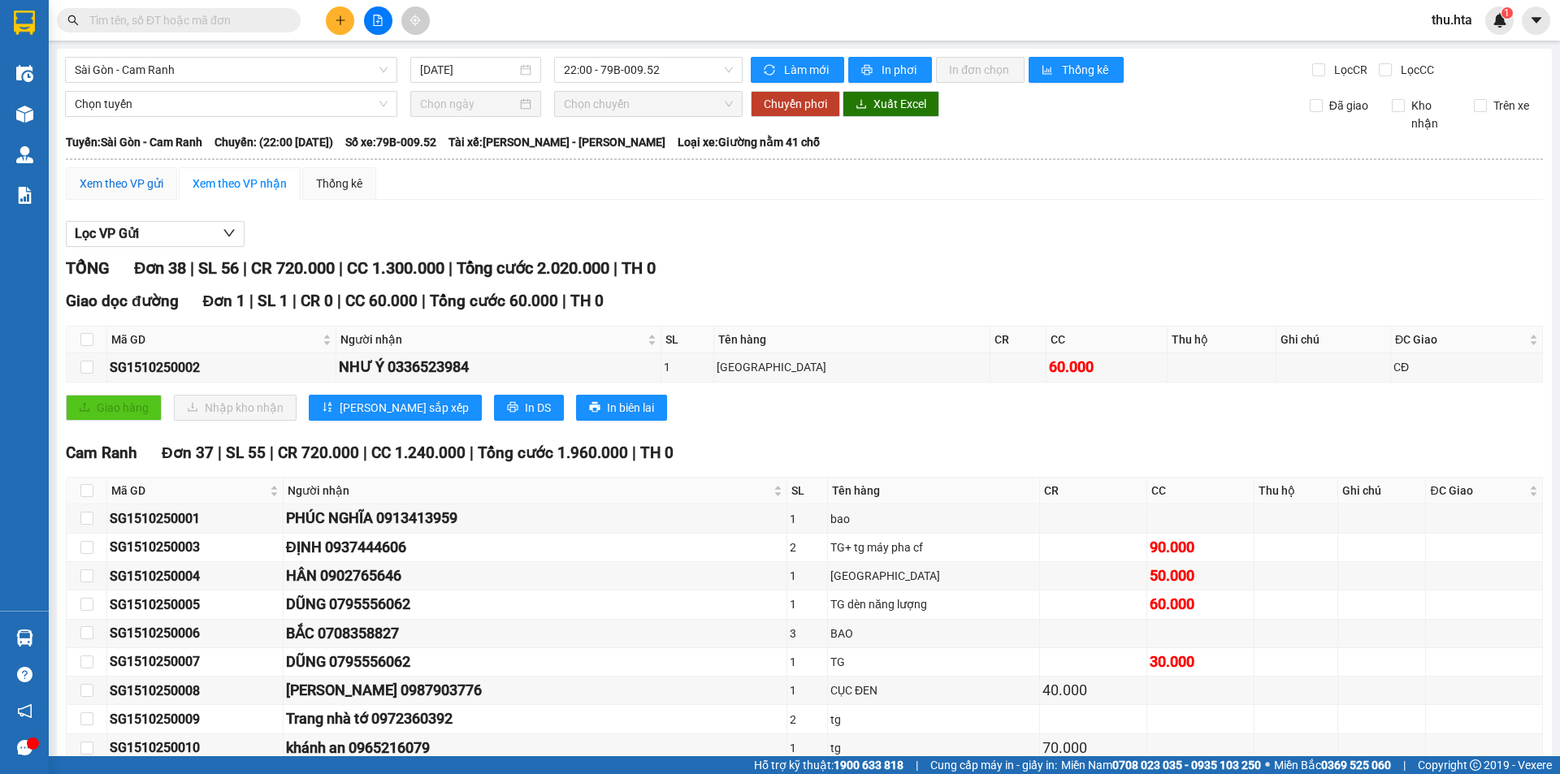
click at [158, 192] on div "Xem theo VP gửi" at bounding box center [122, 184] width 84 height 18
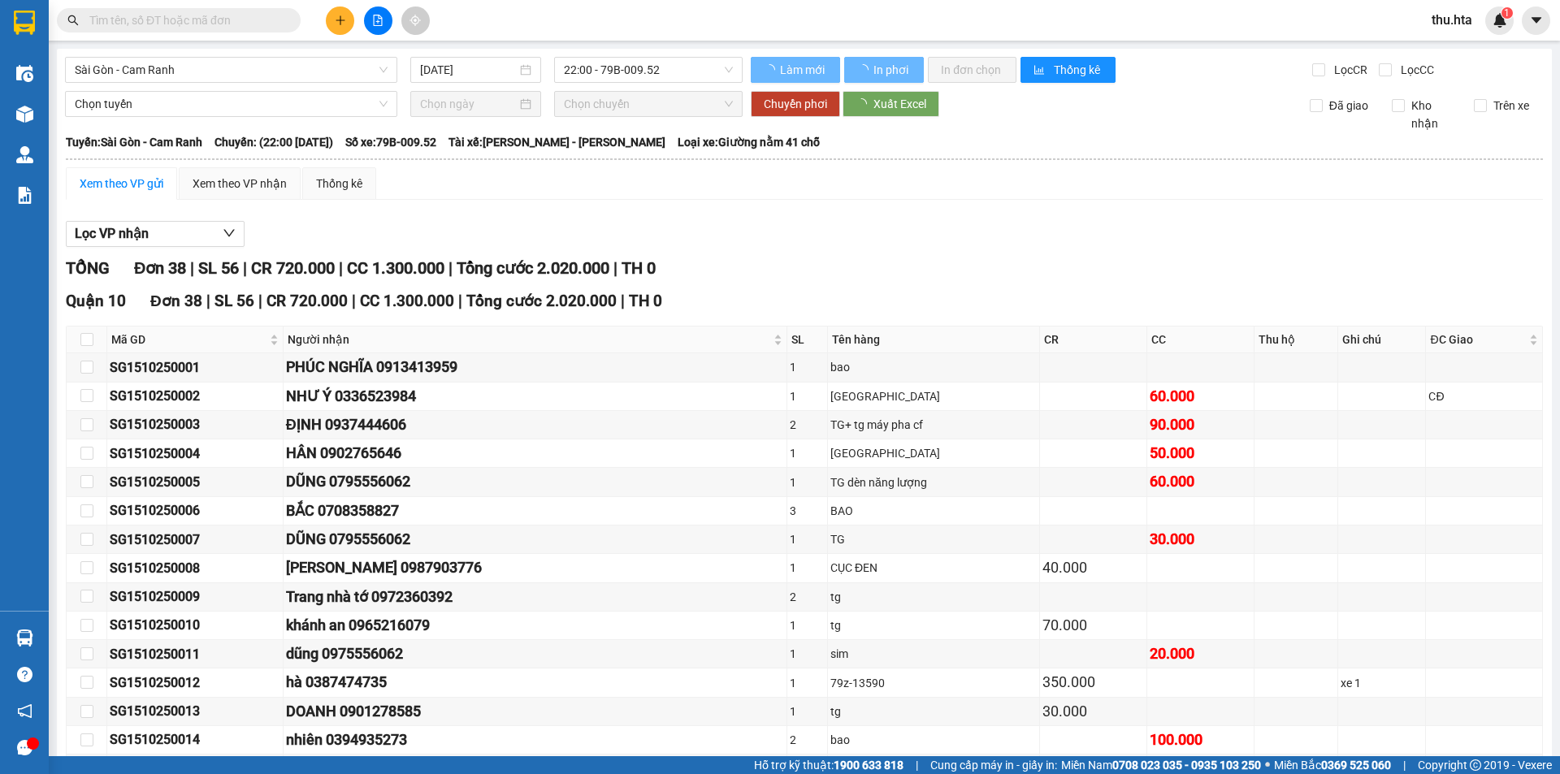
scroll to position [770, 0]
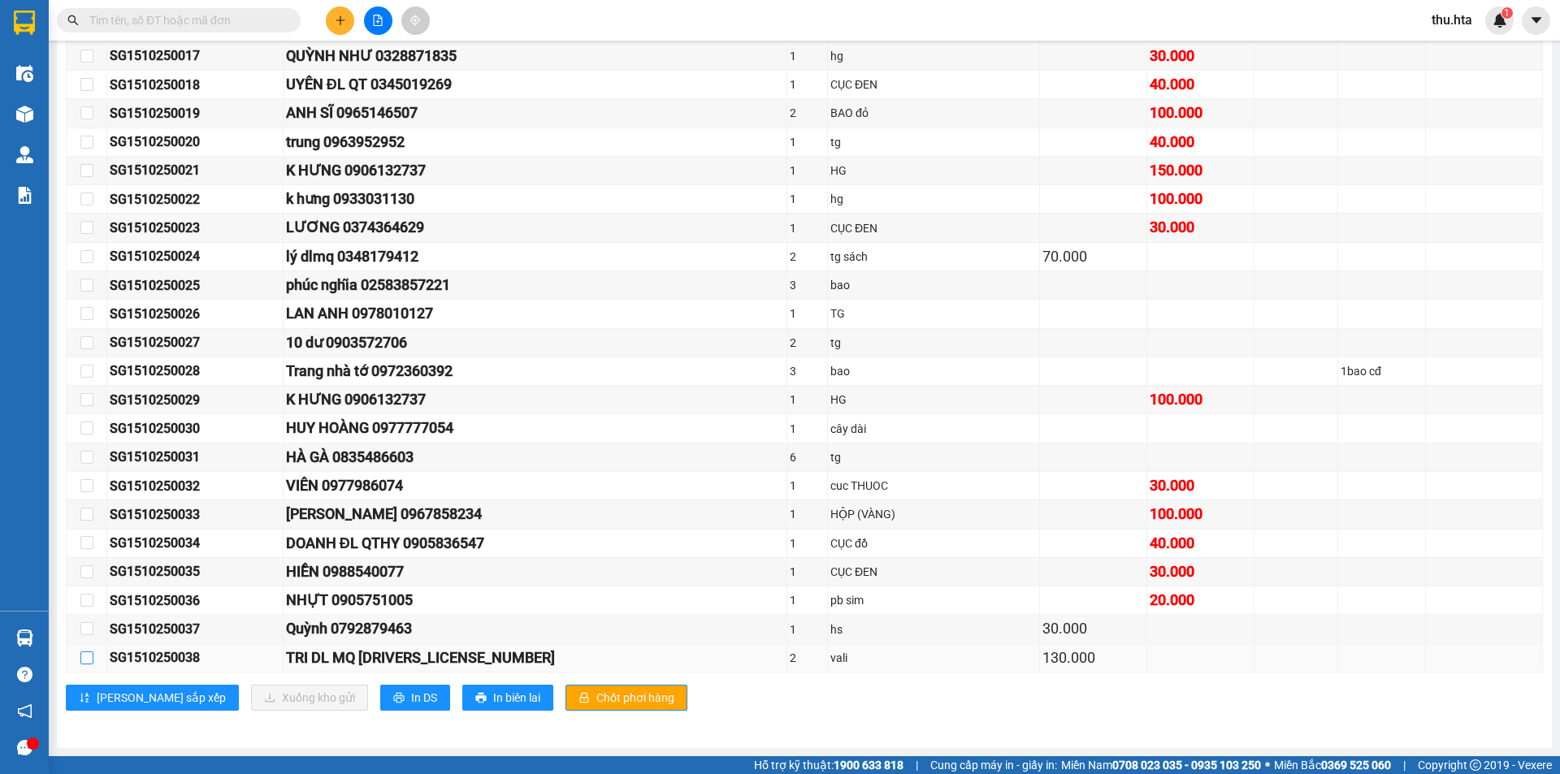
click at [93, 660] on input "checkbox" at bounding box center [86, 657] width 13 height 13
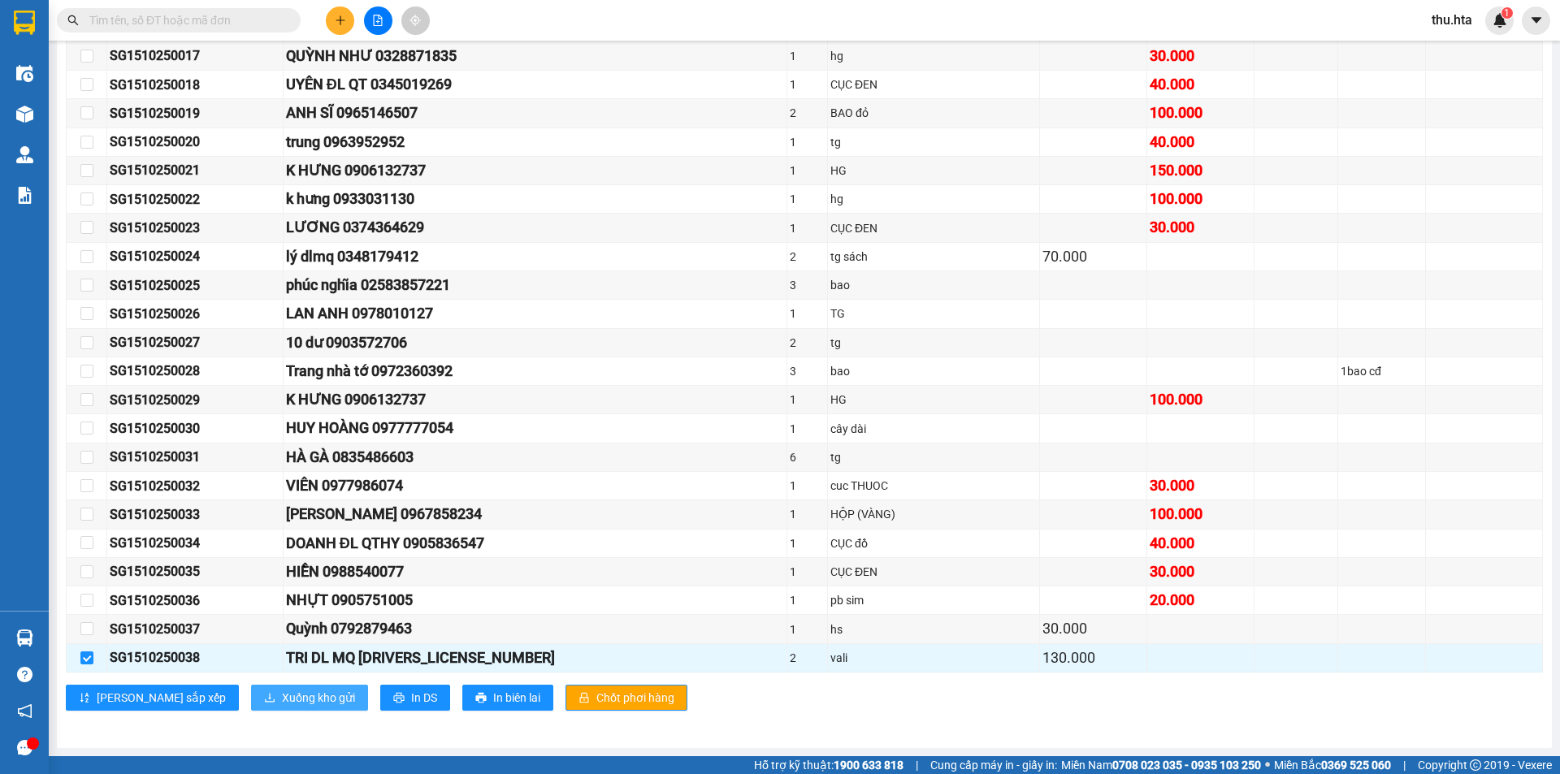
click at [282, 694] on span "Xuống kho gửi" at bounding box center [318, 698] width 73 height 18
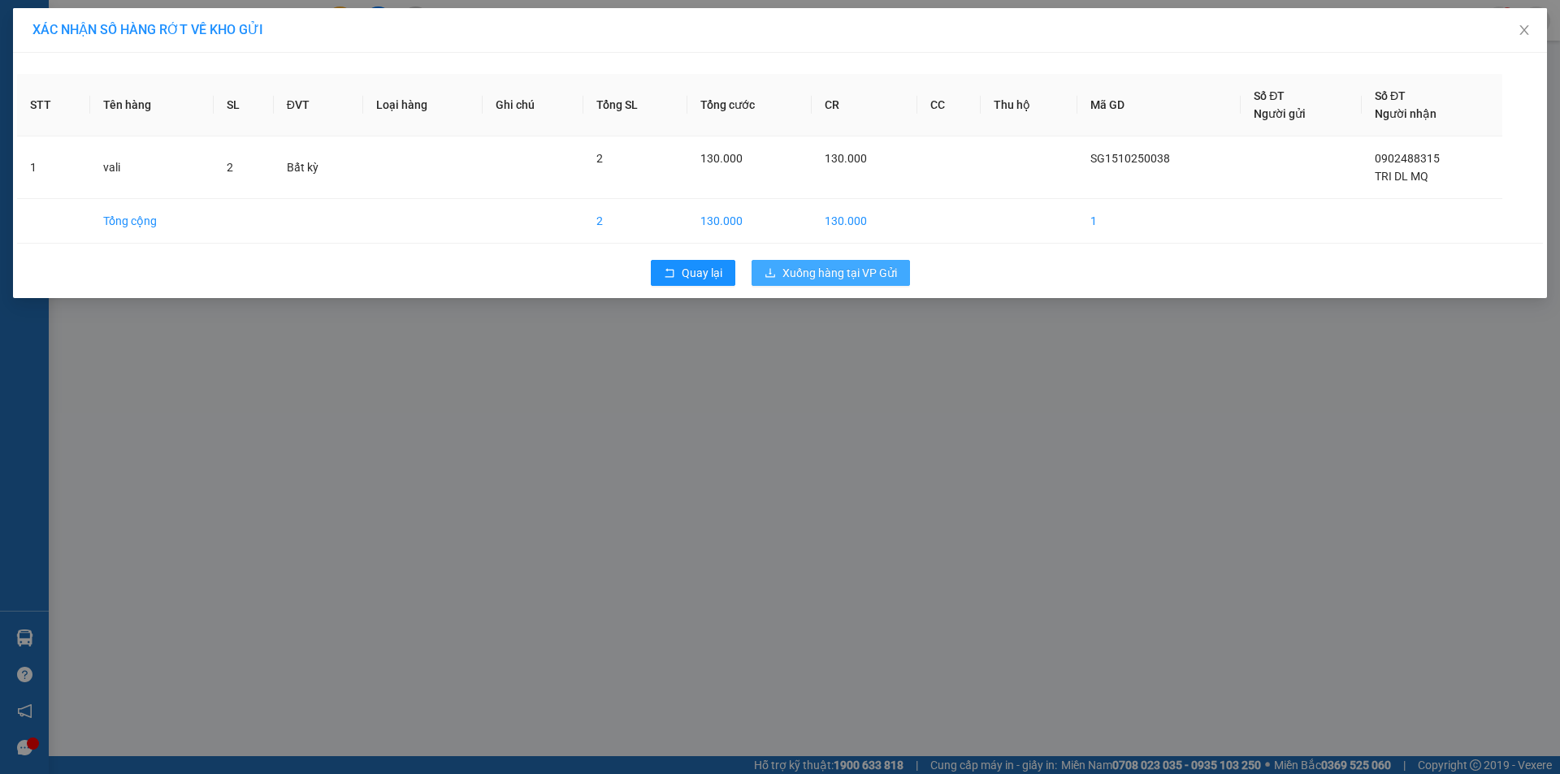
click at [812, 262] on button "Xuống hàng tại VP Gửi" at bounding box center [830, 273] width 158 height 26
